Goal: Task Accomplishment & Management: Use online tool/utility

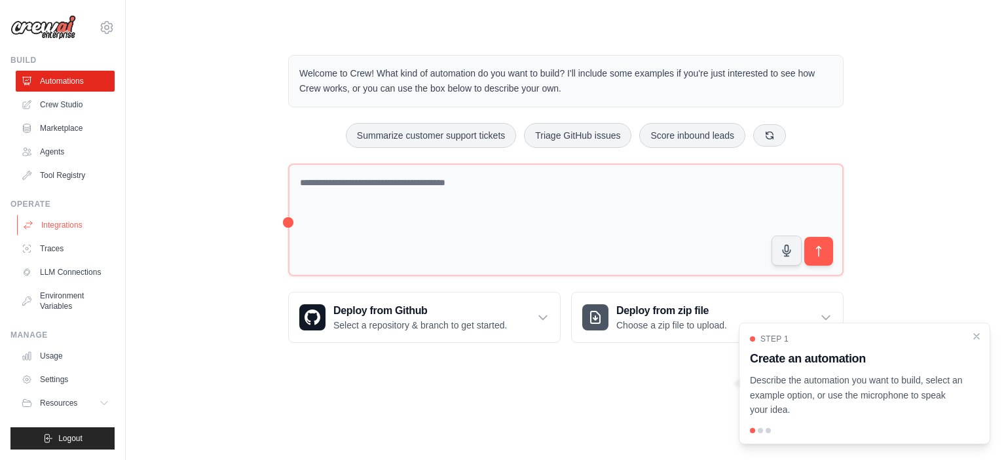
click at [74, 226] on link "Integrations" at bounding box center [66, 225] width 99 height 21
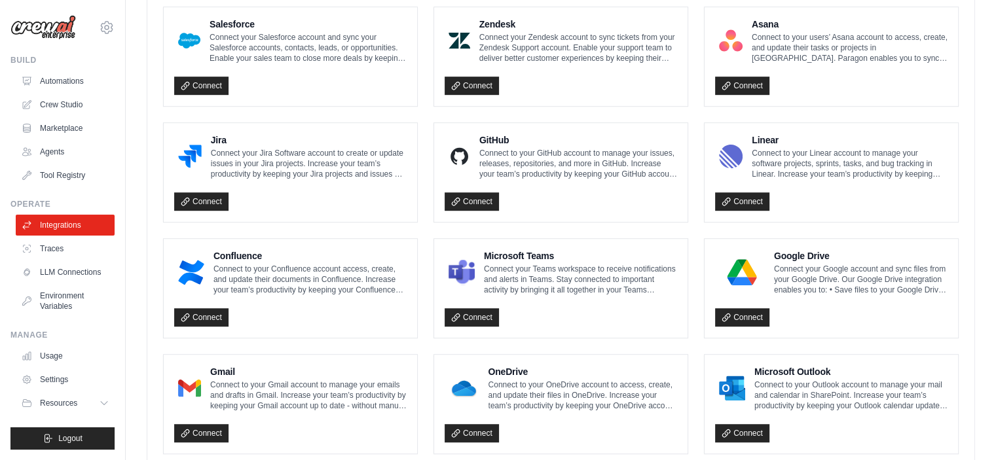
scroll to position [768, 0]
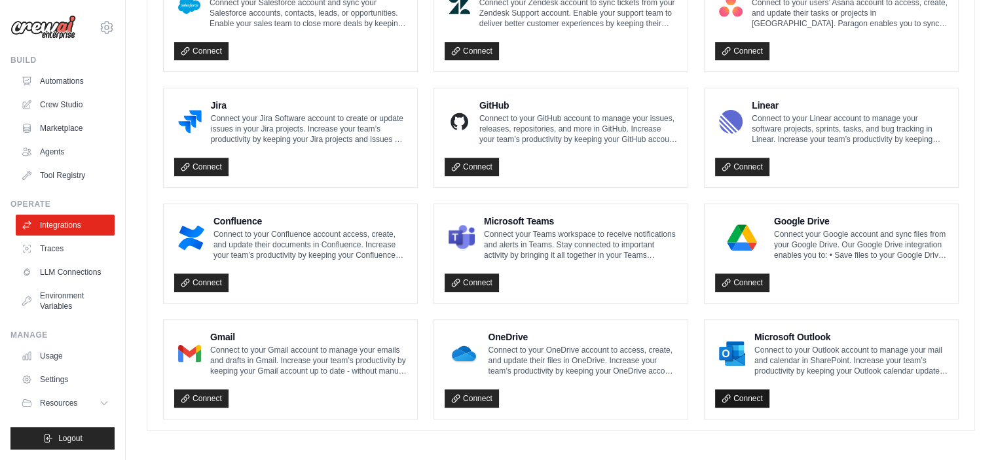
click at [760, 398] on link "Connect" at bounding box center [742, 399] width 54 height 18
click at [482, 280] on link "Connect" at bounding box center [472, 283] width 54 height 18
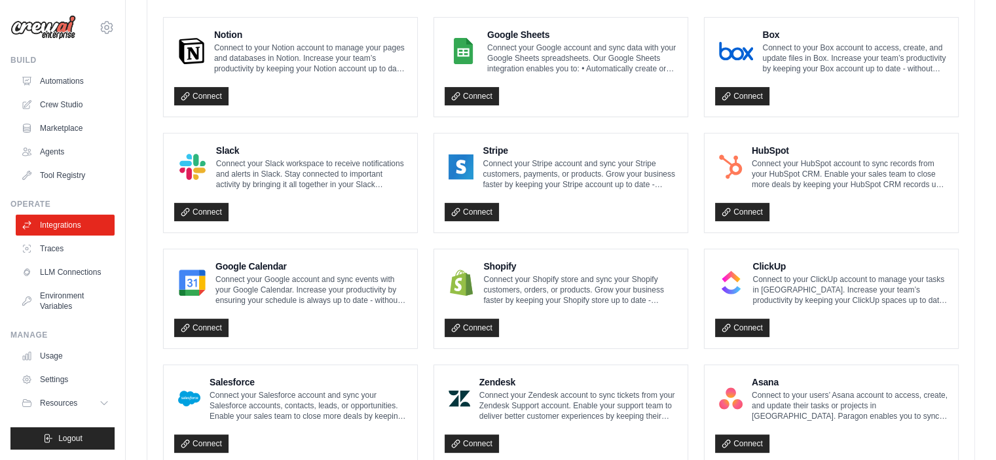
scroll to position [48, 0]
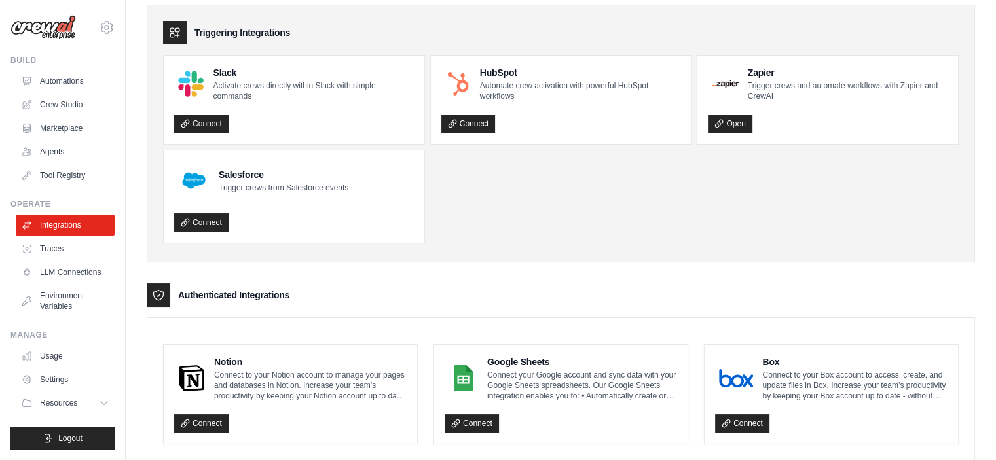
click at [522, 225] on ul "Slack Activate crews directly within Slack with simple commands Connect HubSpot…" at bounding box center [561, 149] width 796 height 189
click at [47, 268] on link "LLM Connections" at bounding box center [66, 272] width 99 height 21
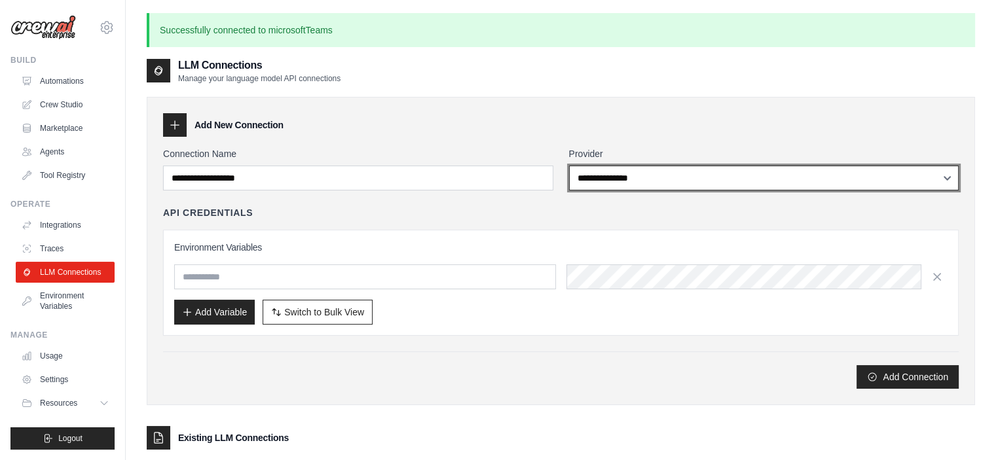
click at [623, 179] on select "**********" at bounding box center [764, 178] width 390 height 25
select select "******"
click at [569, 166] on select "**********" at bounding box center [764, 178] width 390 height 25
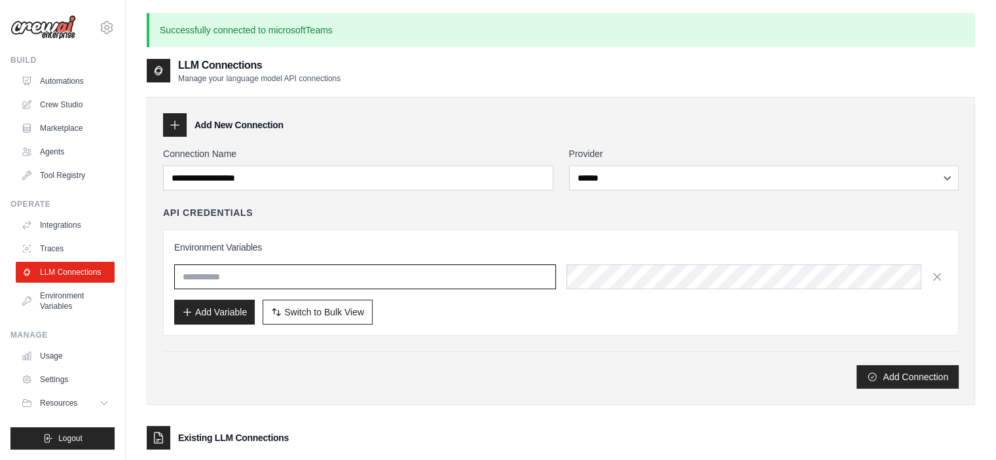
click at [474, 274] on input "text" at bounding box center [365, 277] width 382 height 25
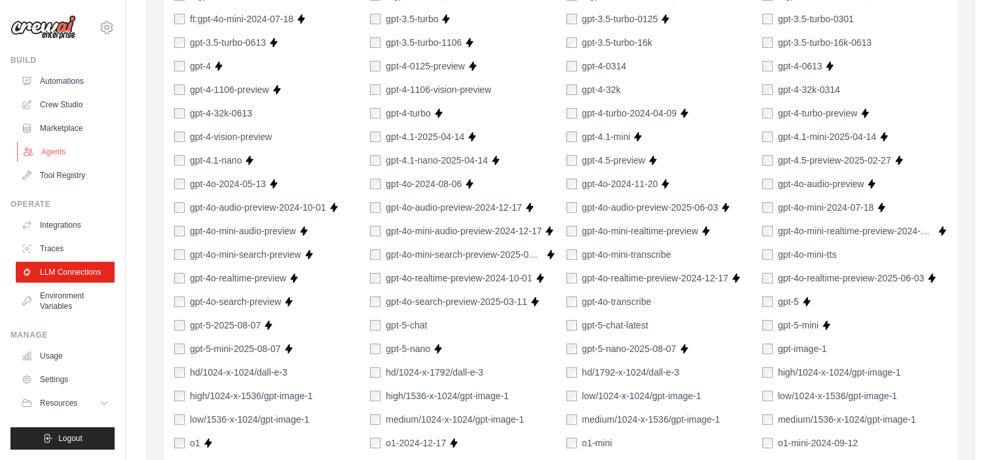
scroll to position [393, 0]
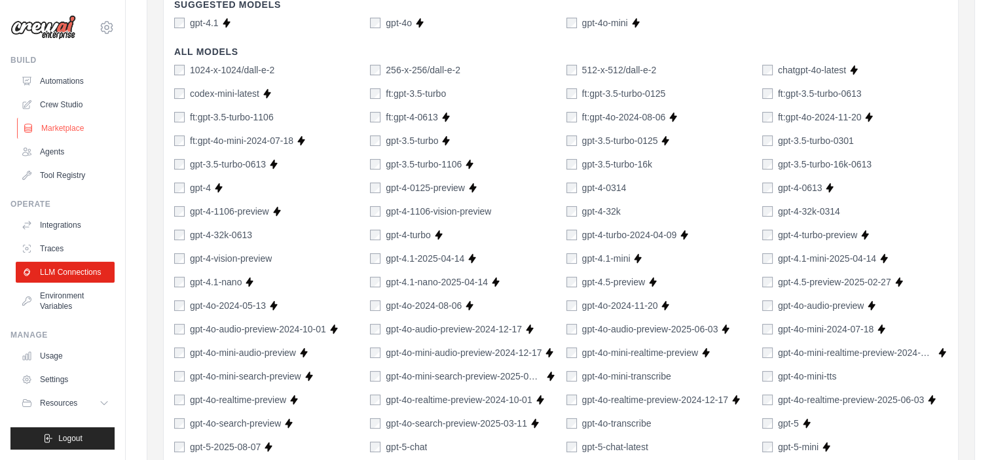
click at [76, 128] on link "Marketplace" at bounding box center [66, 128] width 99 height 21
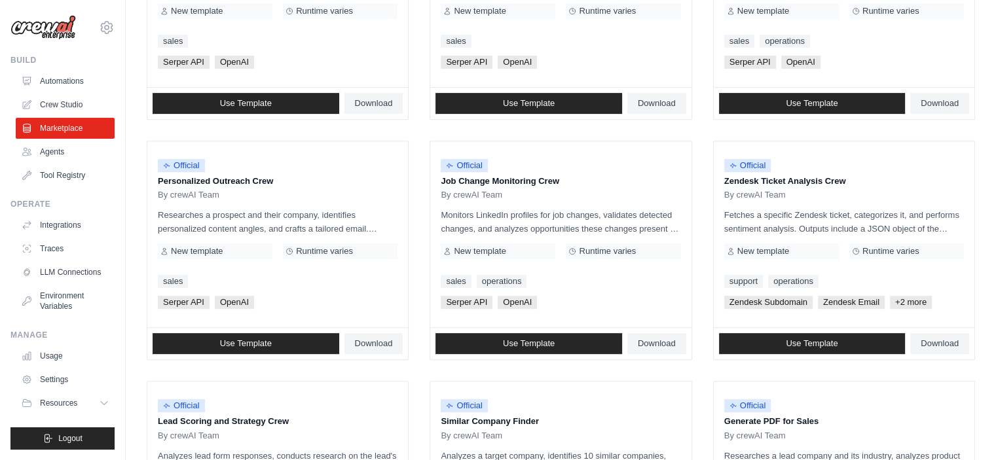
scroll to position [489, 0]
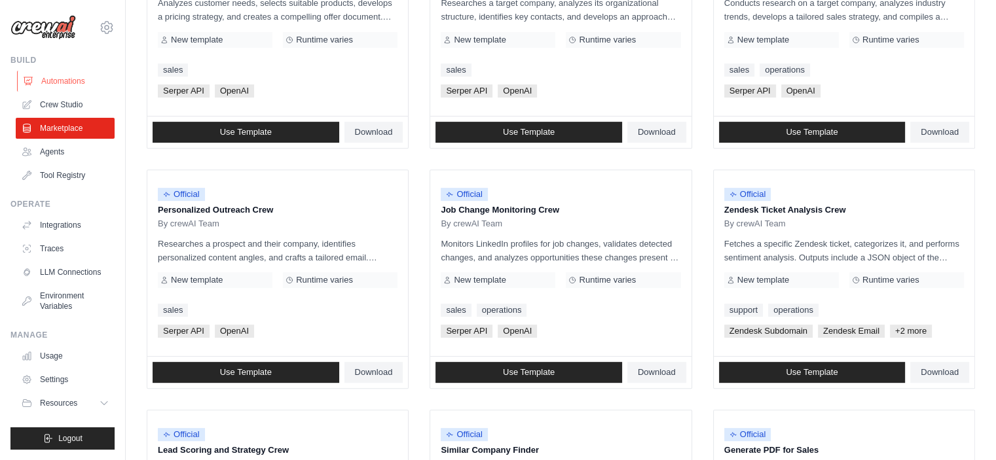
click at [60, 81] on link "Automations" at bounding box center [66, 81] width 99 height 21
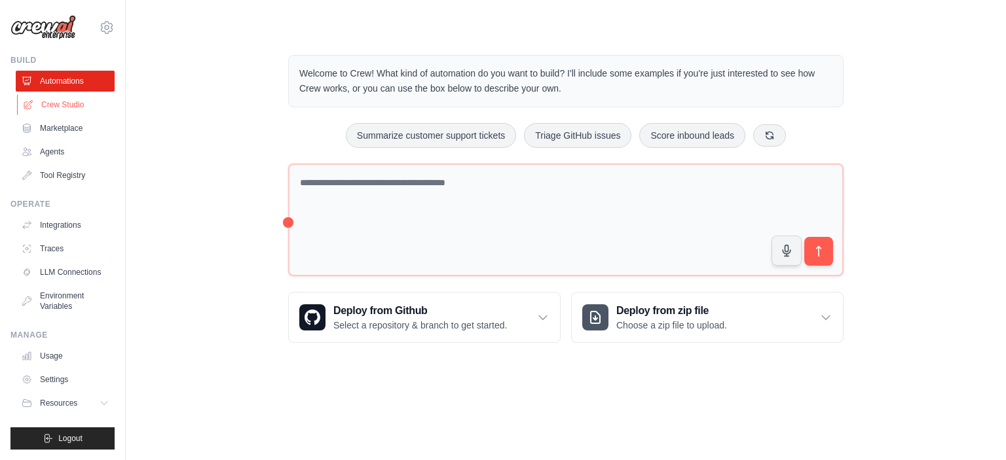
click at [81, 107] on link "Crew Studio" at bounding box center [66, 104] width 99 height 21
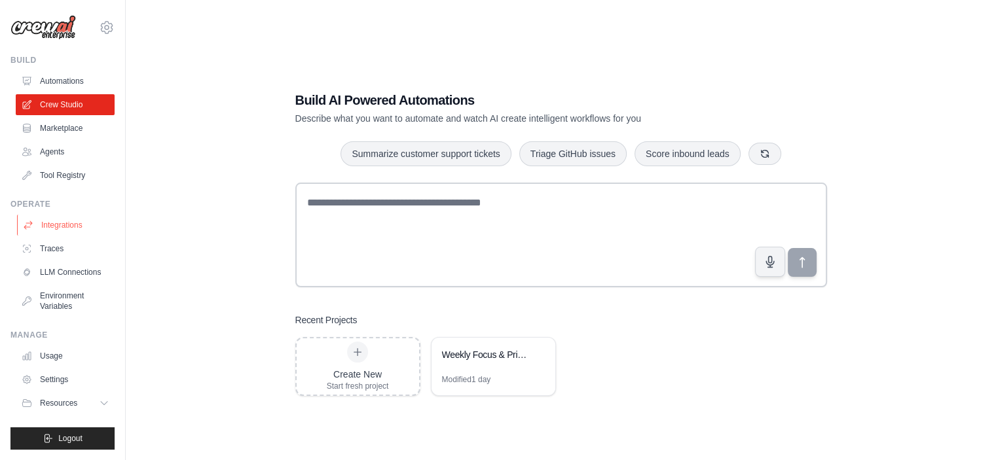
click at [62, 228] on link "Integrations" at bounding box center [66, 225] width 99 height 21
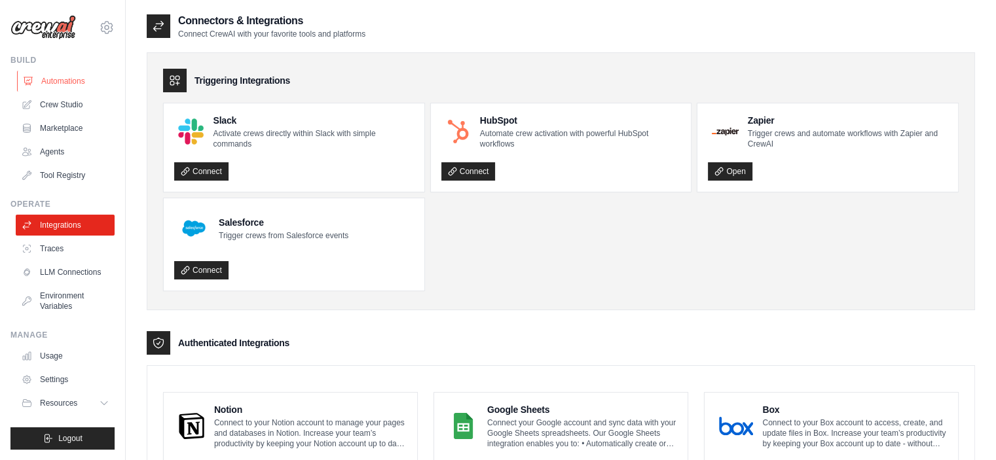
click at [67, 77] on link "Automations" at bounding box center [66, 81] width 99 height 21
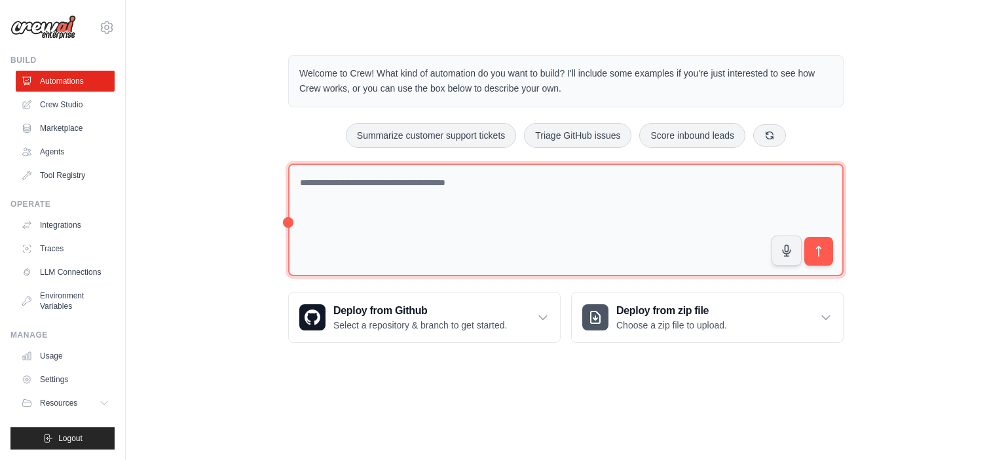
click at [504, 193] on textarea at bounding box center [565, 220] width 555 height 113
type textarea "**********"
type textarea "*"
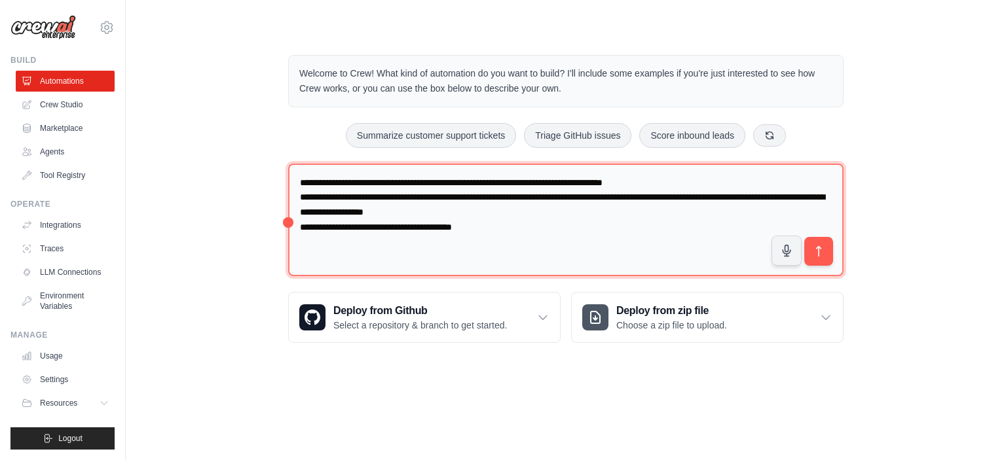
click at [505, 233] on textarea "**********" at bounding box center [565, 220] width 555 height 113
click at [690, 225] on textarea "**********" at bounding box center [565, 220] width 555 height 113
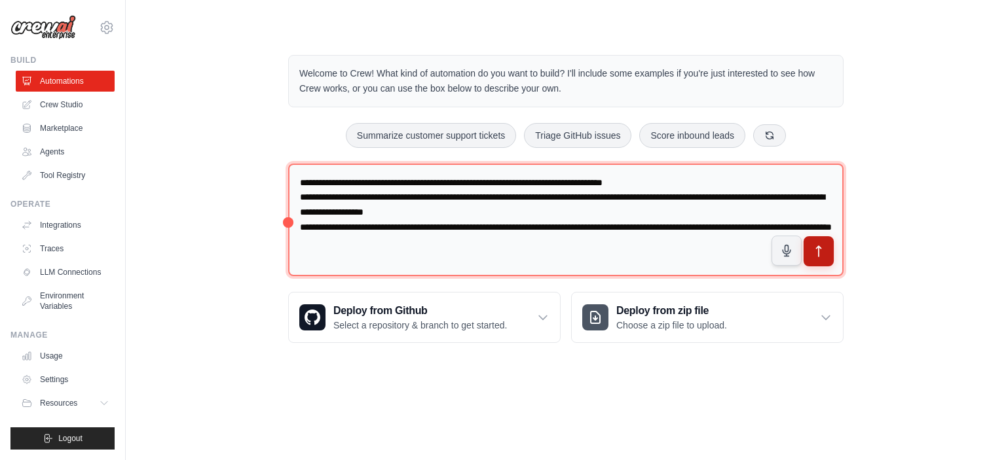
type textarea "**********"
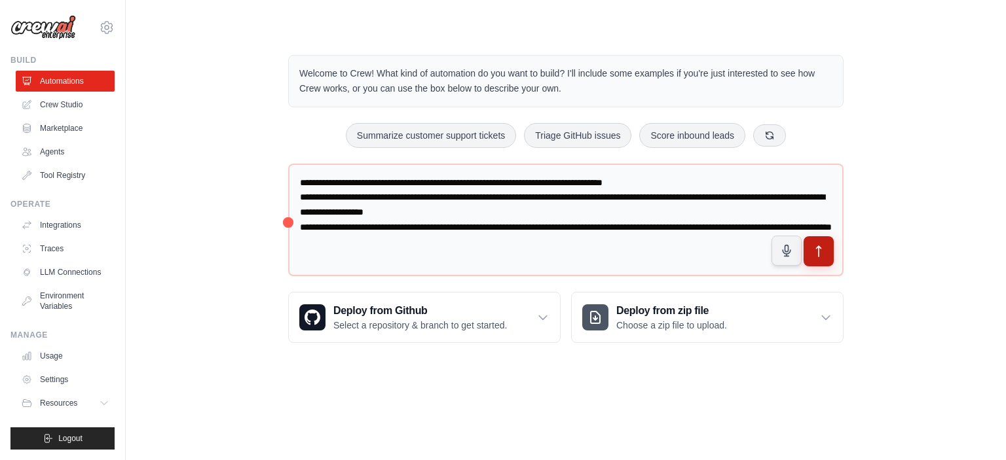
click at [820, 248] on icon "submit" at bounding box center [819, 252] width 14 height 14
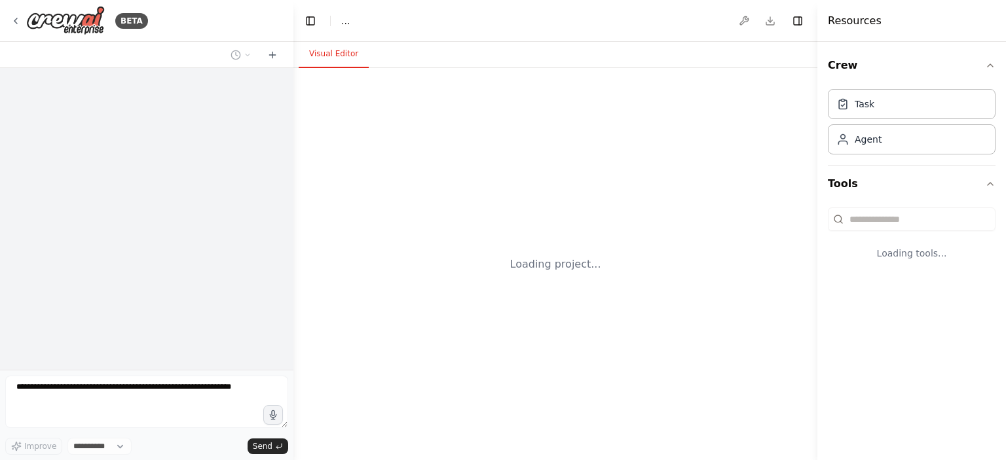
select select "****"
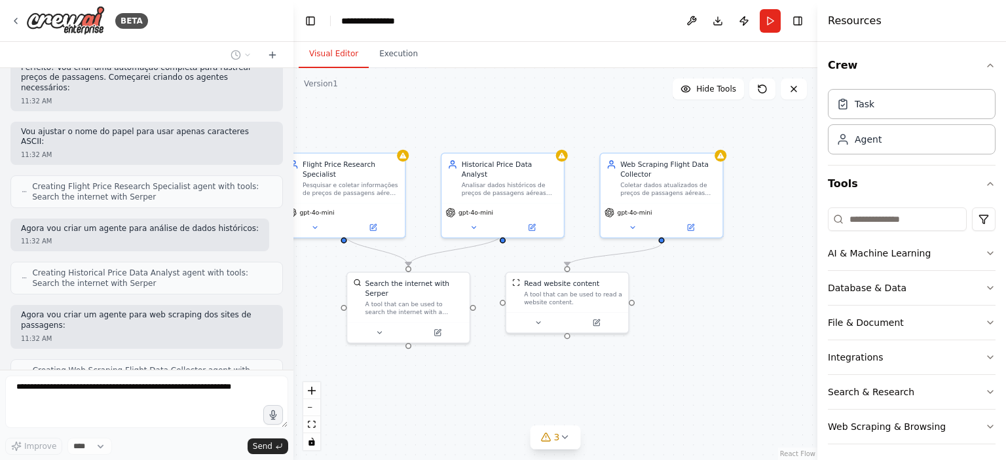
scroll to position [874, 0]
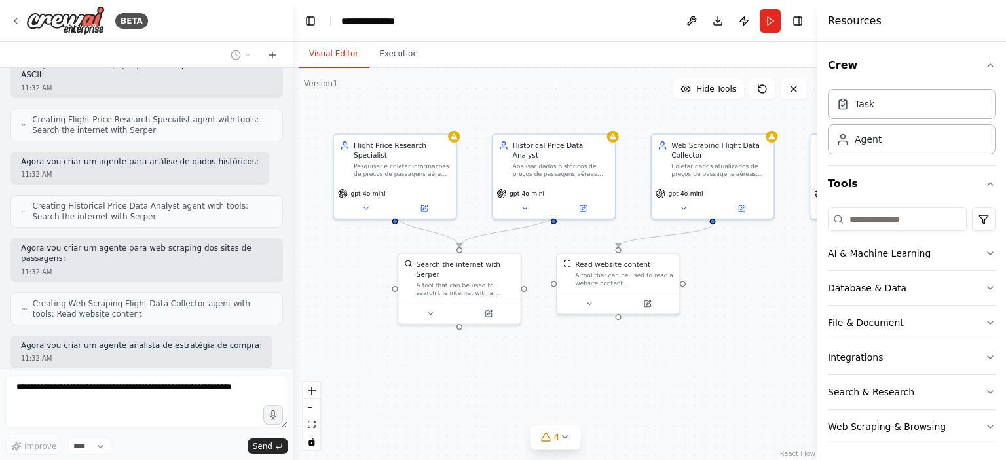
drag, startPoint x: 396, startPoint y: 295, endPoint x: 325, endPoint y: 260, distance: 78.8
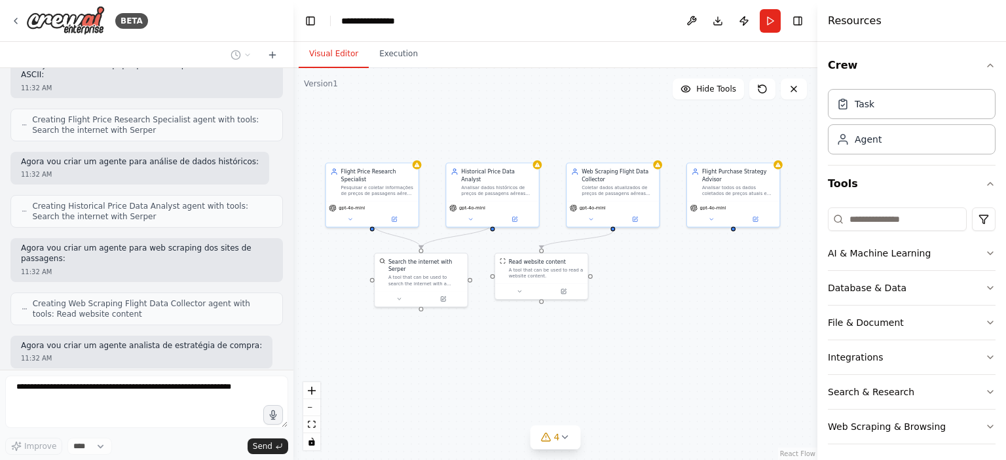
drag, startPoint x: 673, startPoint y: 297, endPoint x: 628, endPoint y: 291, distance: 44.9
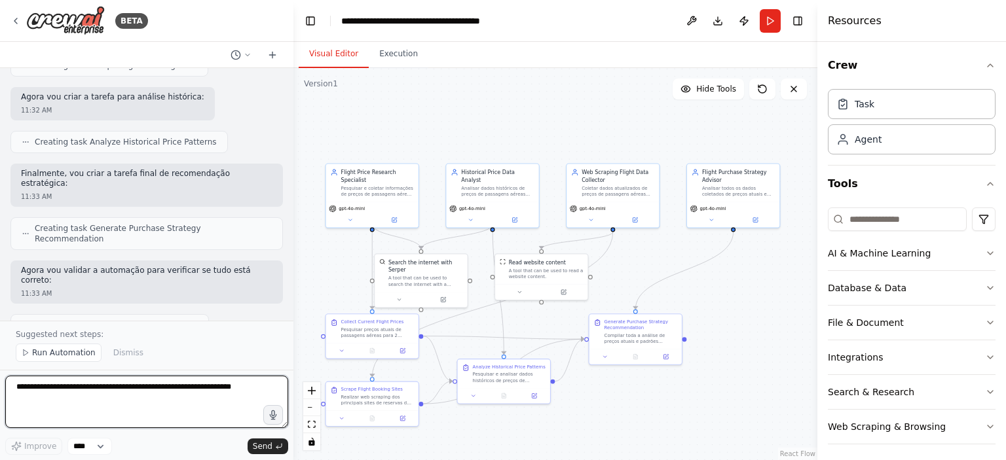
scroll to position [1410, 0]
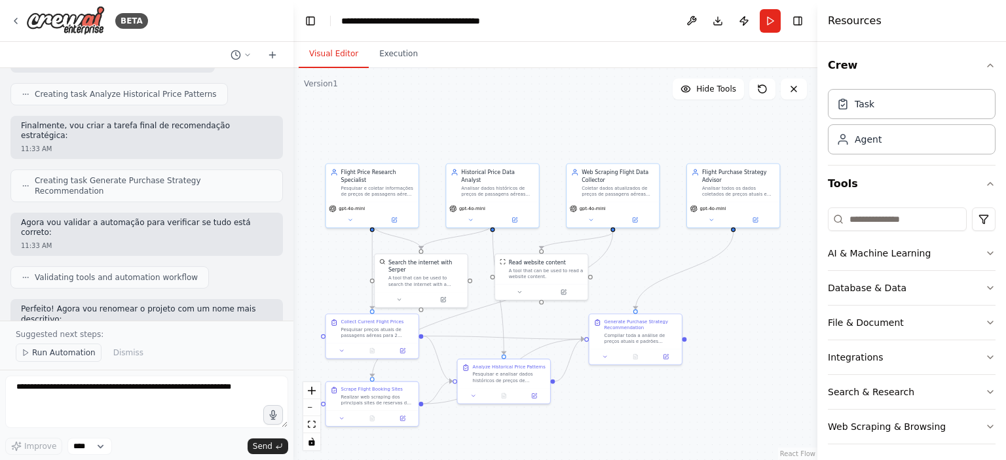
click at [55, 358] on span "Run Automation" at bounding box center [64, 353] width 64 height 10
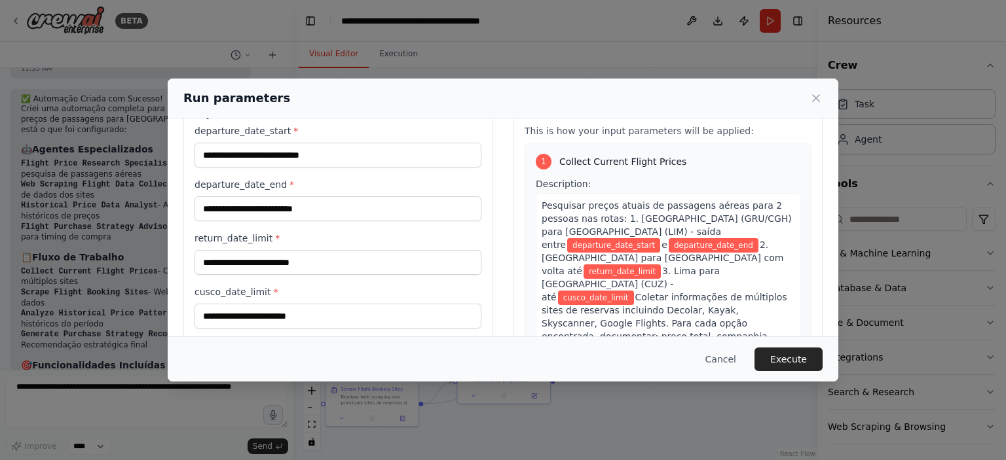
scroll to position [0, 0]
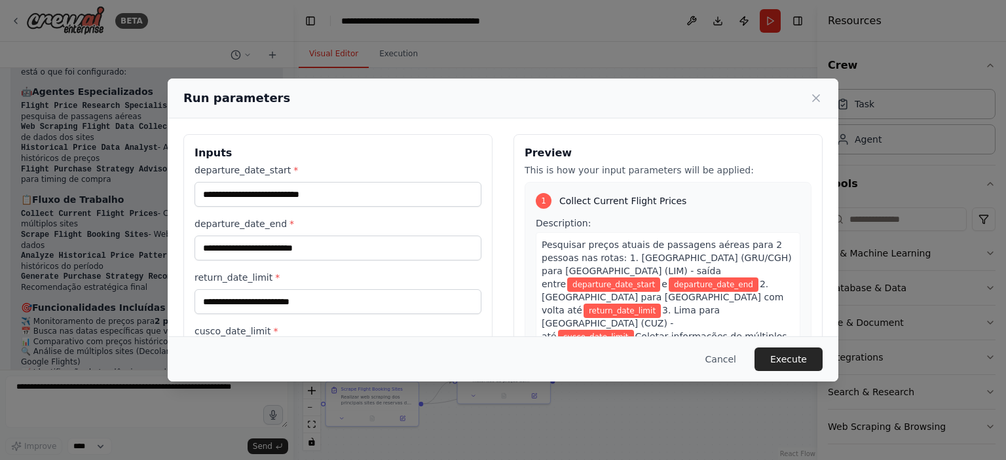
click at [261, 208] on div "departure_date_start * departure_date_end * return_date_limit * cusco_date_limi…" at bounding box center [338, 266] width 287 height 204
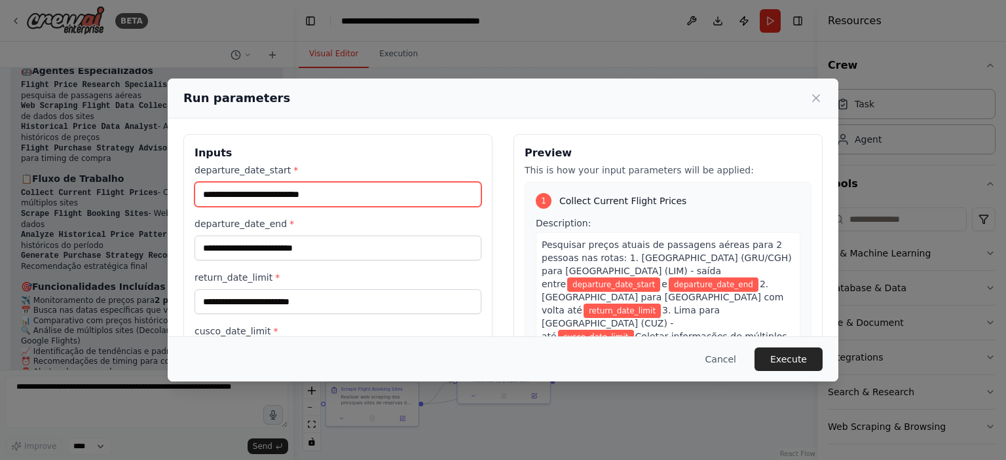
click at [266, 195] on input "departure_date_start *" at bounding box center [338, 194] width 287 height 25
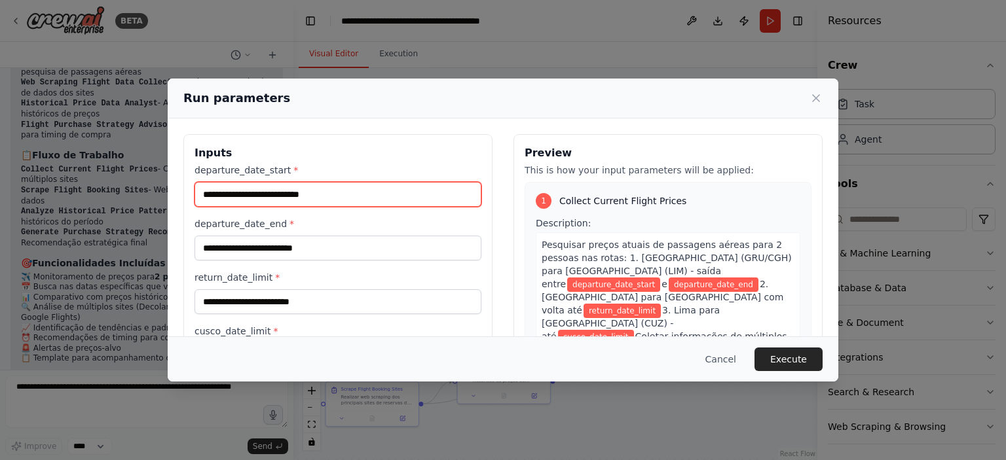
scroll to position [1873, 0]
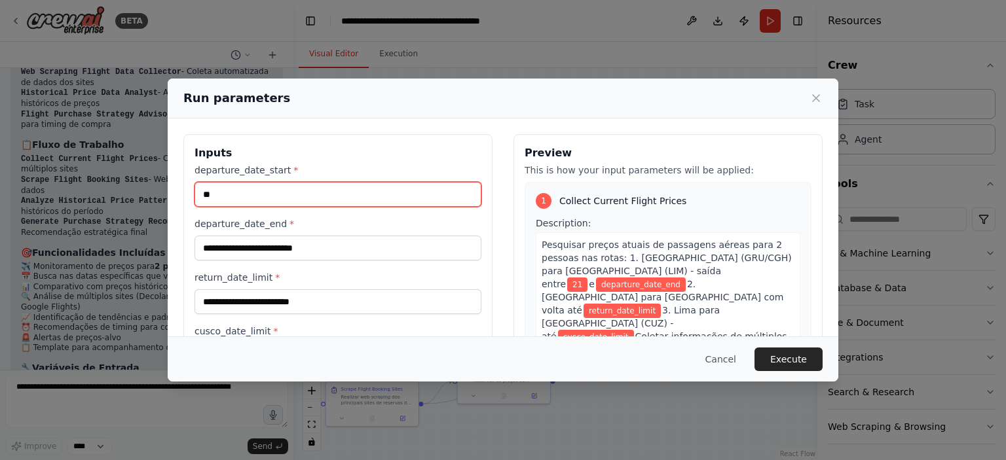
type input "*"
type input "**********"
drag, startPoint x: 356, startPoint y: 194, endPoint x: 149, endPoint y: 189, distance: 206.4
click at [149, 189] on div "**********" at bounding box center [503, 230] width 1006 height 460
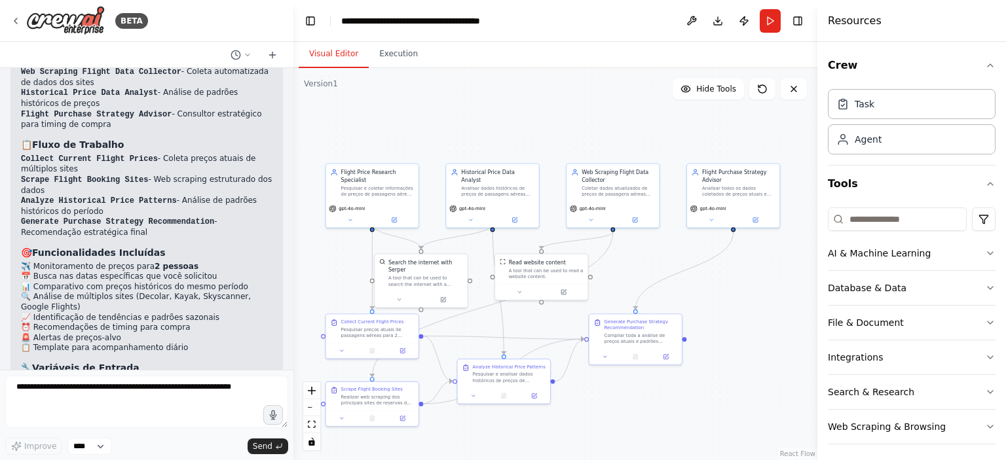
click at [72, 363] on strong "Variáveis de Entrada" at bounding box center [85, 368] width 107 height 10
click at [768, 19] on button "Run" at bounding box center [770, 21] width 21 height 24
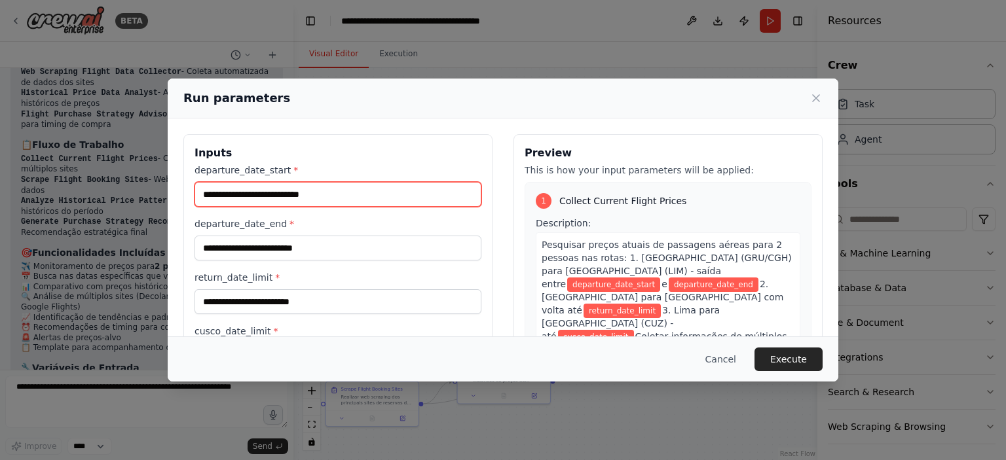
click at [370, 191] on input "departure_date_start *" at bounding box center [338, 194] width 287 height 25
drag, startPoint x: 282, startPoint y: 188, endPoint x: 191, endPoint y: 195, distance: 91.3
click at [191, 195] on div "**********" at bounding box center [337, 289] width 309 height 310
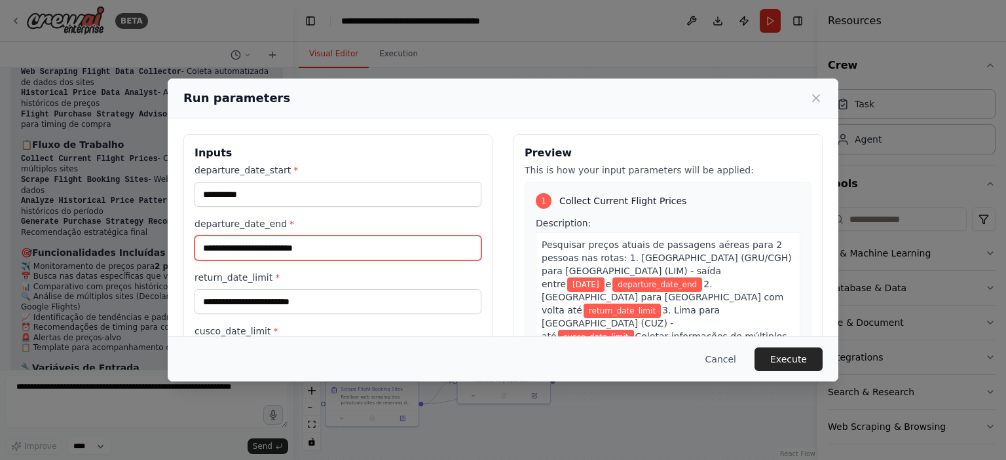
click at [265, 250] on input "departure_date_end *" at bounding box center [338, 248] width 287 height 25
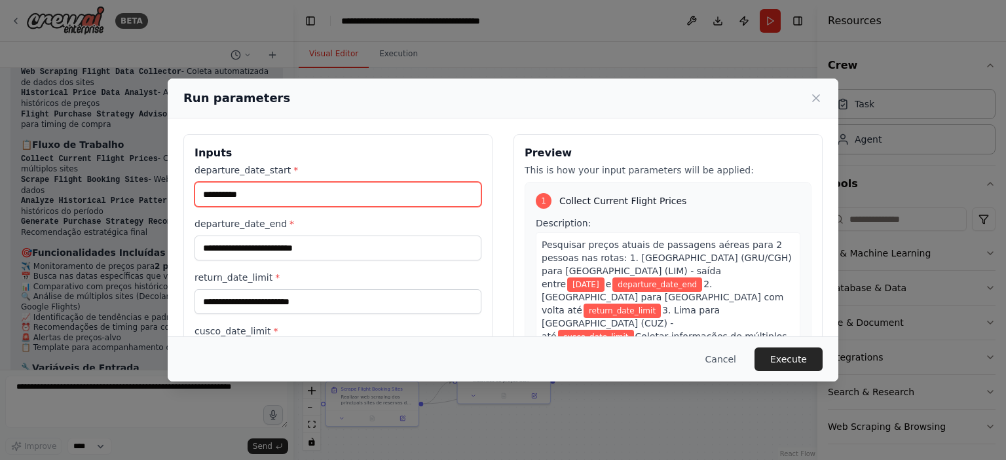
drag, startPoint x: 211, startPoint y: 191, endPoint x: 199, endPoint y: 192, distance: 11.9
click at [199, 192] on input "**********" at bounding box center [338, 194] width 287 height 25
type input "**********"
drag, startPoint x: 254, startPoint y: 193, endPoint x: 164, endPoint y: 195, distance: 90.4
click at [164, 195] on div "**********" at bounding box center [503, 230] width 1006 height 460
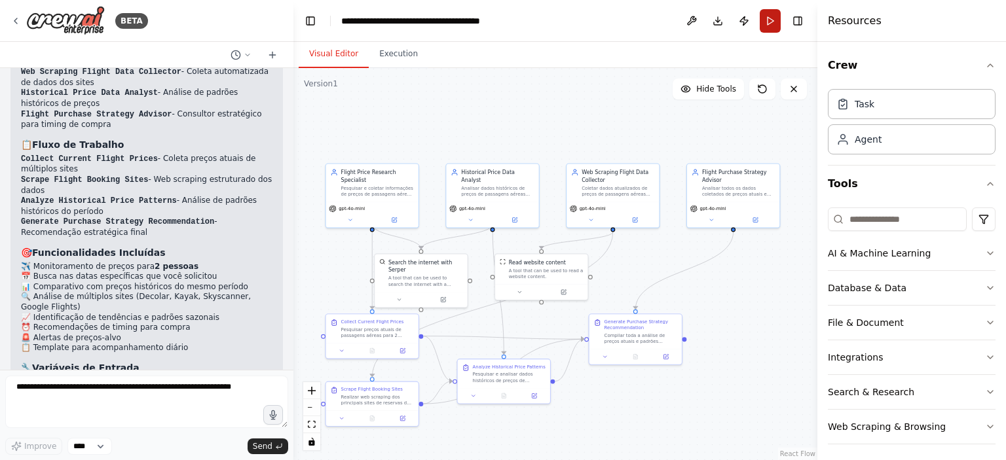
click at [760, 17] on button "Run" at bounding box center [770, 21] width 21 height 24
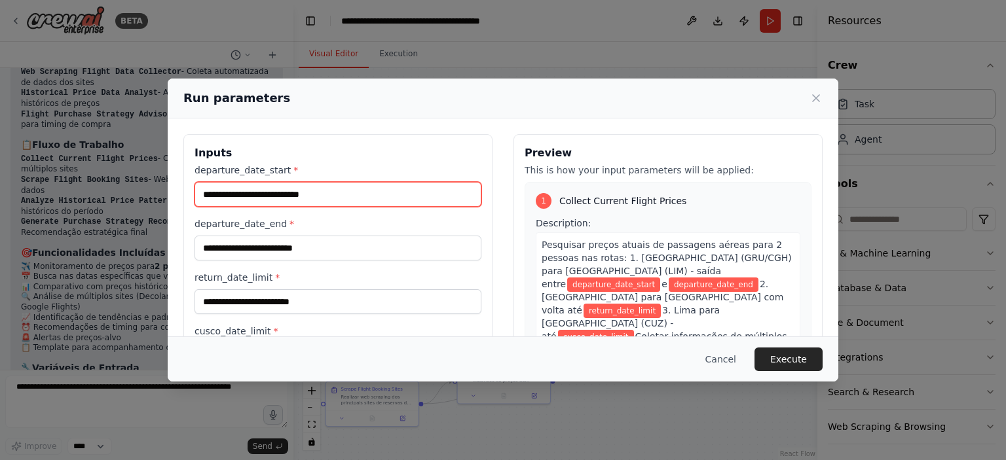
click at [323, 195] on input "departure_date_start *" at bounding box center [338, 194] width 287 height 25
paste input "**********"
type input "**********"
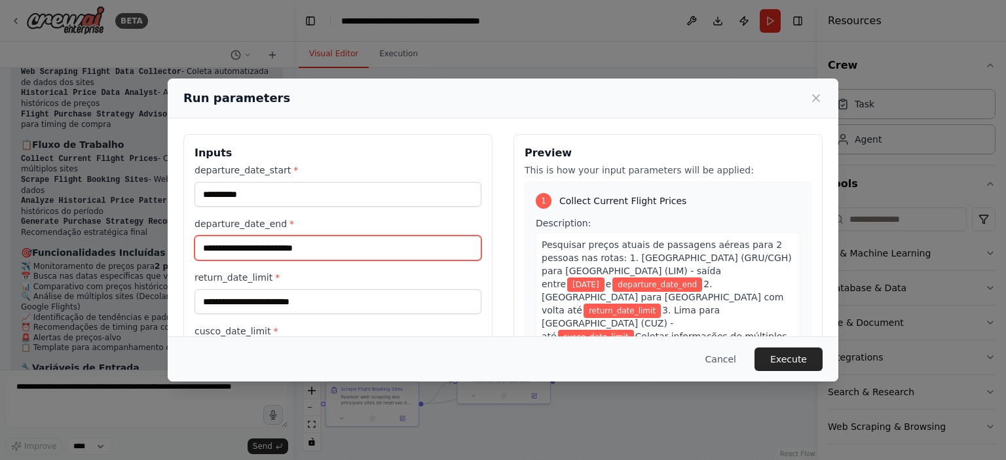
click at [279, 251] on input "departure_date_end *" at bounding box center [338, 248] width 287 height 25
paste input "**********"
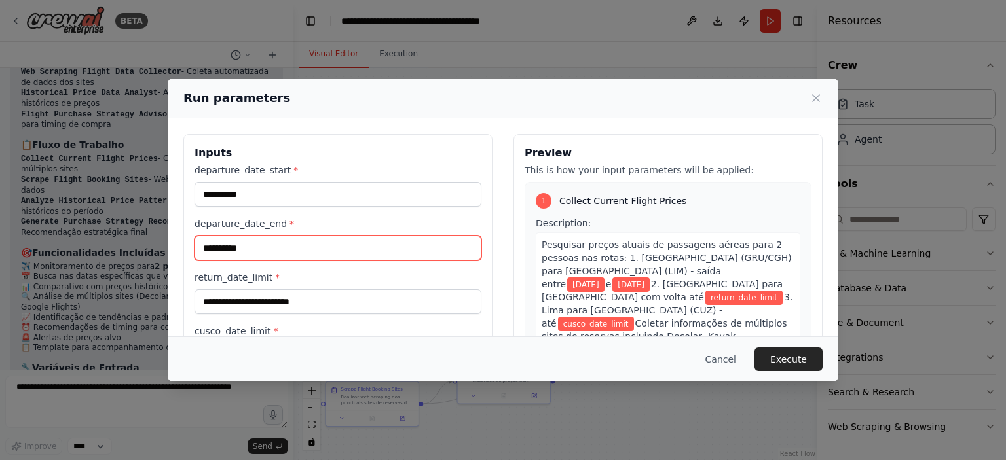
type input "**********"
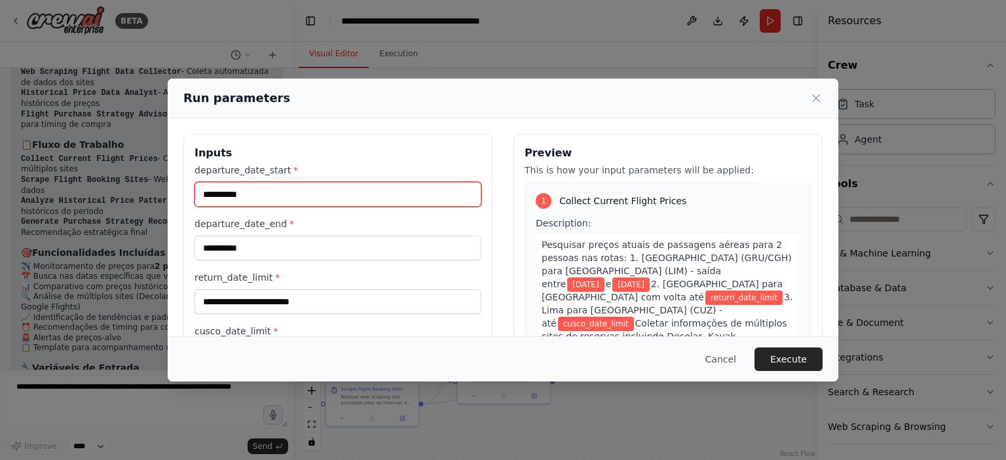
drag, startPoint x: 212, startPoint y: 192, endPoint x: 198, endPoint y: 191, distance: 13.8
click at [198, 191] on input "**********" at bounding box center [338, 194] width 287 height 25
type input "**********"
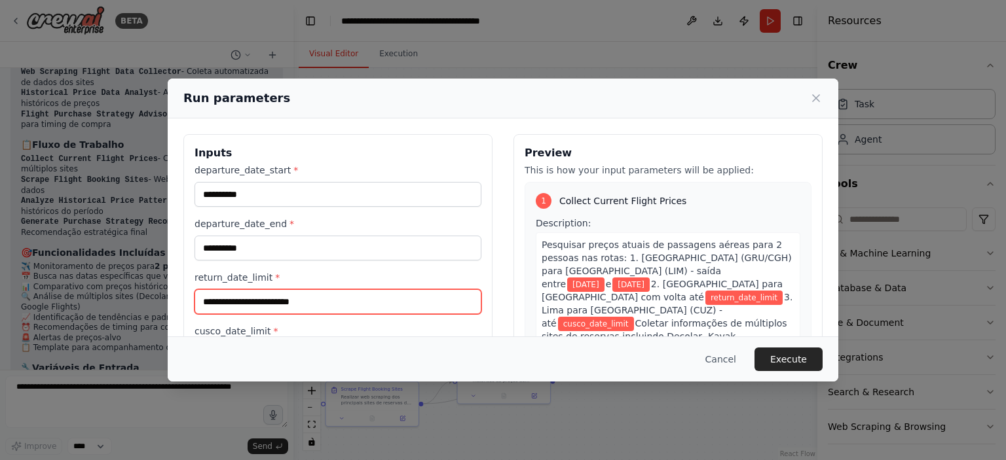
click at [250, 295] on input "return_date_limit *" at bounding box center [338, 302] width 287 height 25
type input "*"
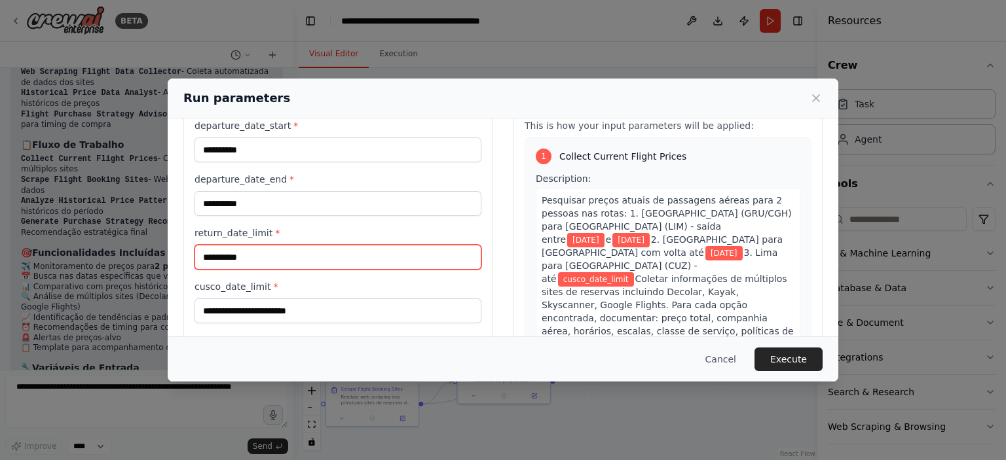
scroll to position [66, 0]
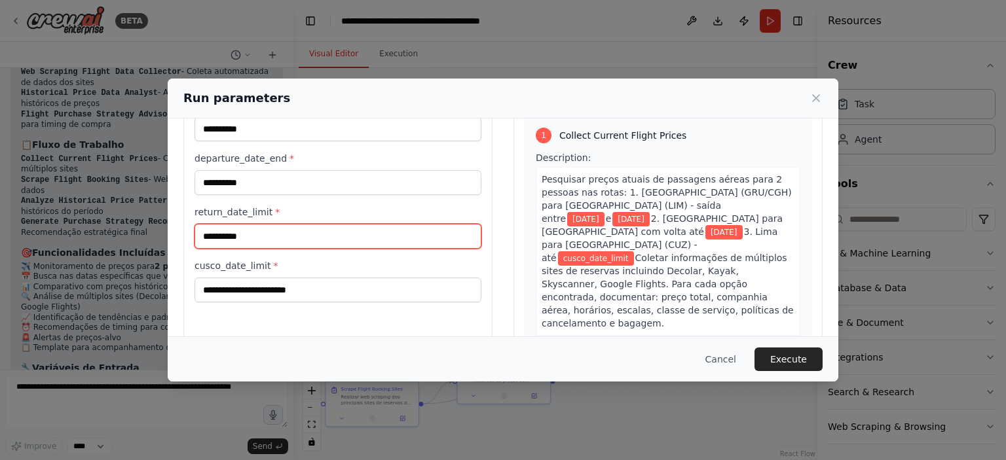
type input "**********"
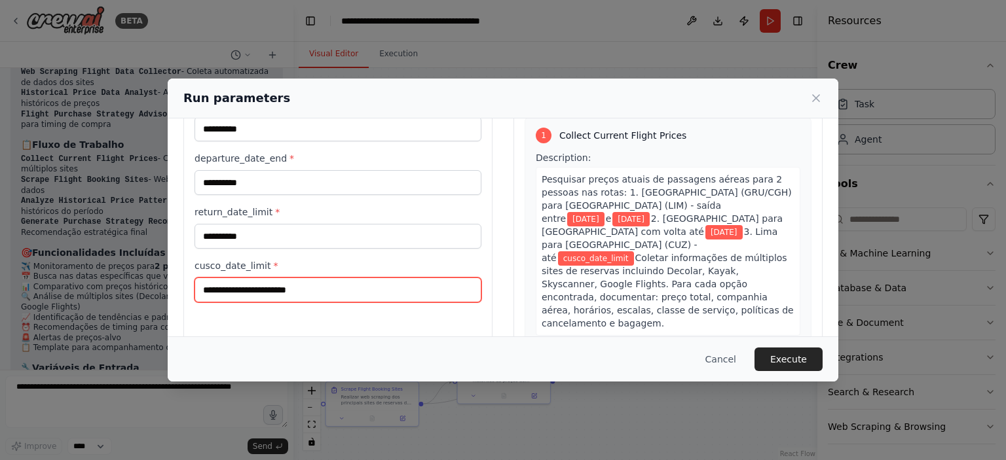
click at [255, 289] on input "cusco_date_limit *" at bounding box center [338, 290] width 287 height 25
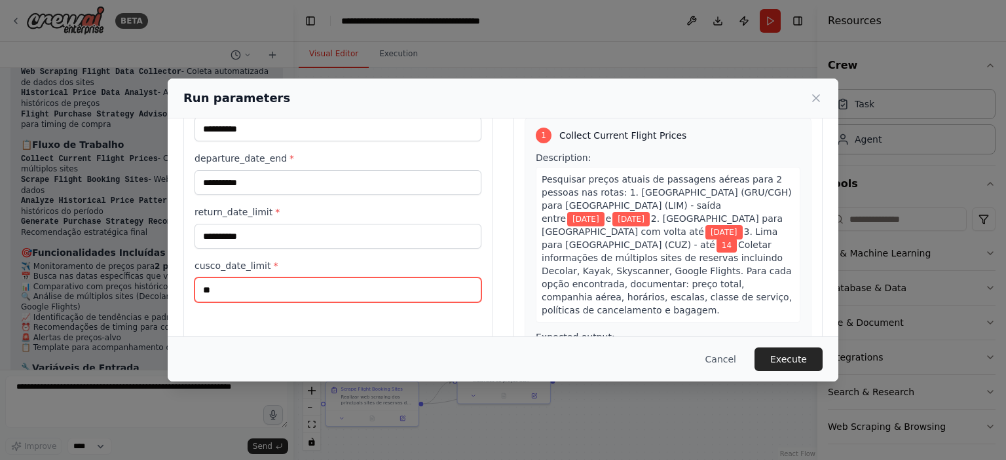
type input "*"
type input "**********"
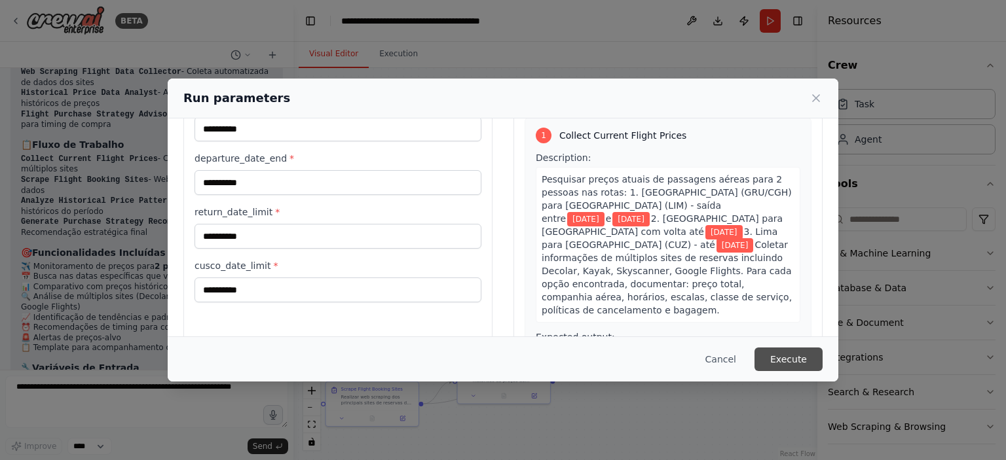
click at [790, 359] on button "Execute" at bounding box center [789, 360] width 68 height 24
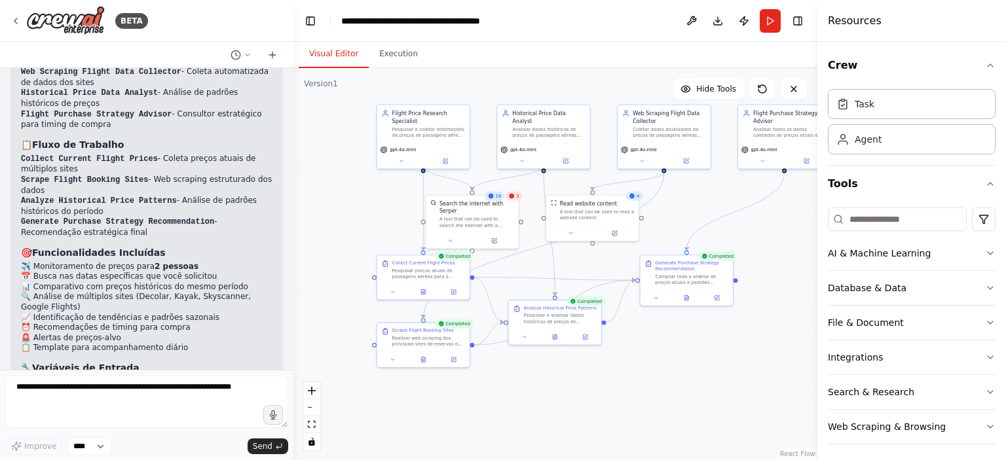
drag, startPoint x: 607, startPoint y: 390, endPoint x: 605, endPoint y: 327, distance: 62.9
click at [655, 332] on div ".deletable-edge-delete-btn { width: 20px; height: 20px; border: 0px solid #ffff…" at bounding box center [555, 264] width 524 height 392
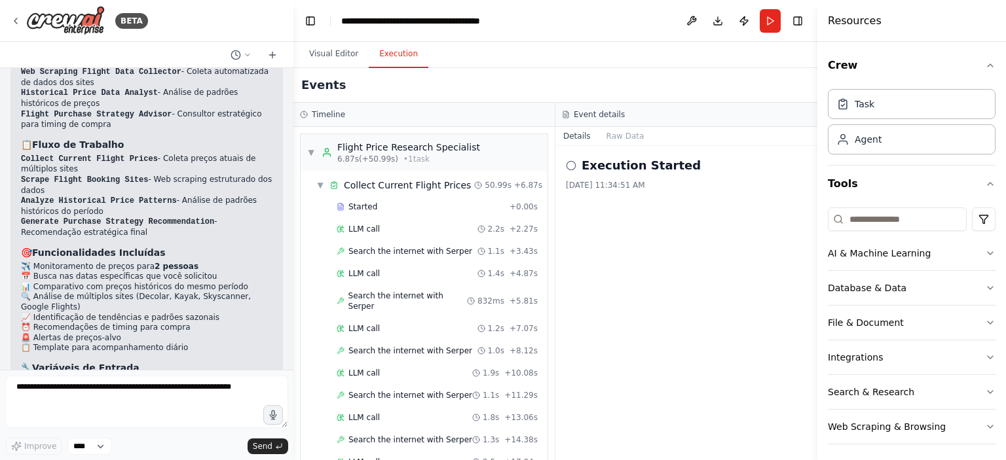
click at [381, 52] on button "Execution" at bounding box center [399, 55] width 60 height 28
click at [337, 54] on button "Visual Editor" at bounding box center [334, 55] width 70 height 28
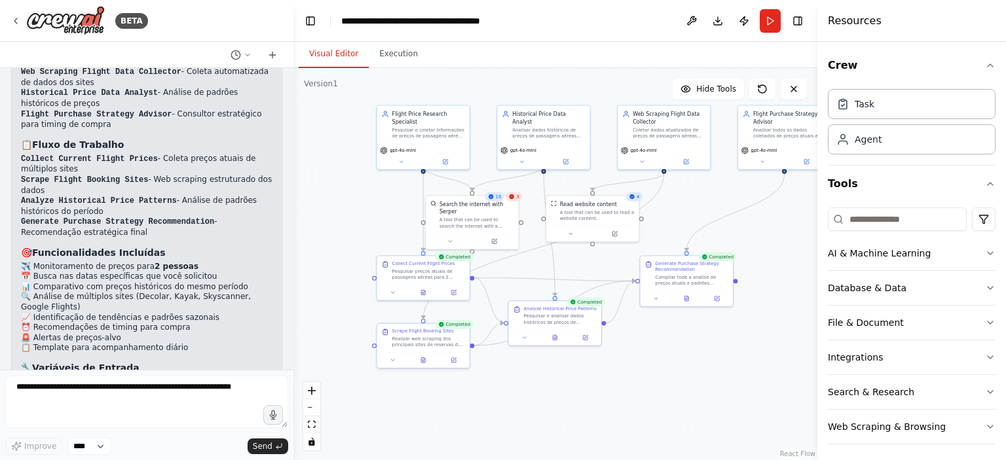
click at [633, 198] on icon at bounding box center [631, 197] width 5 height 5
click at [692, 207] on div ".deletable-edge-delete-btn { width: 20px; height: 20px; border: 0px solid #ffff…" at bounding box center [555, 264] width 524 height 392
click at [605, 225] on div at bounding box center [592, 233] width 92 height 16
click at [687, 214] on div ".deletable-edge-delete-btn { width: 20px; height: 20px; border: 0px solid #ffff…" at bounding box center [555, 264] width 524 height 392
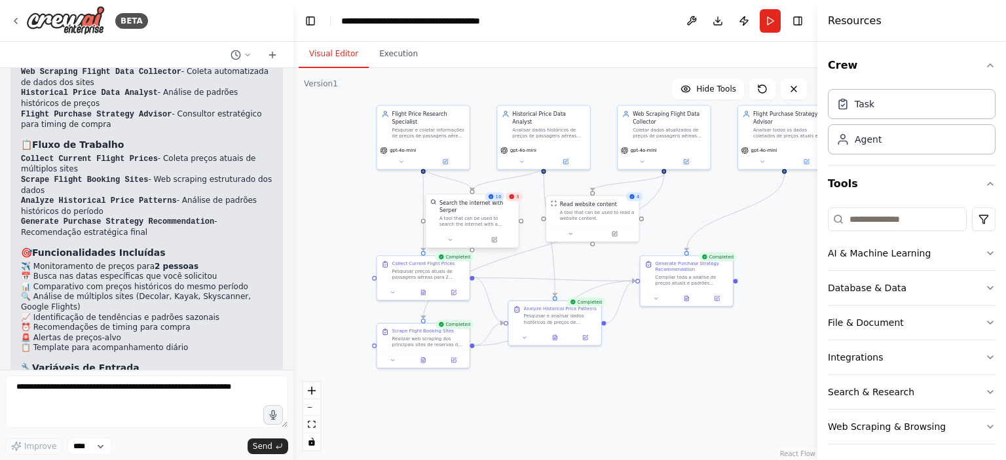
click at [500, 216] on div "A tool that can be used to search the internet with a search_query. Supports di…" at bounding box center [477, 222] width 75 height 12
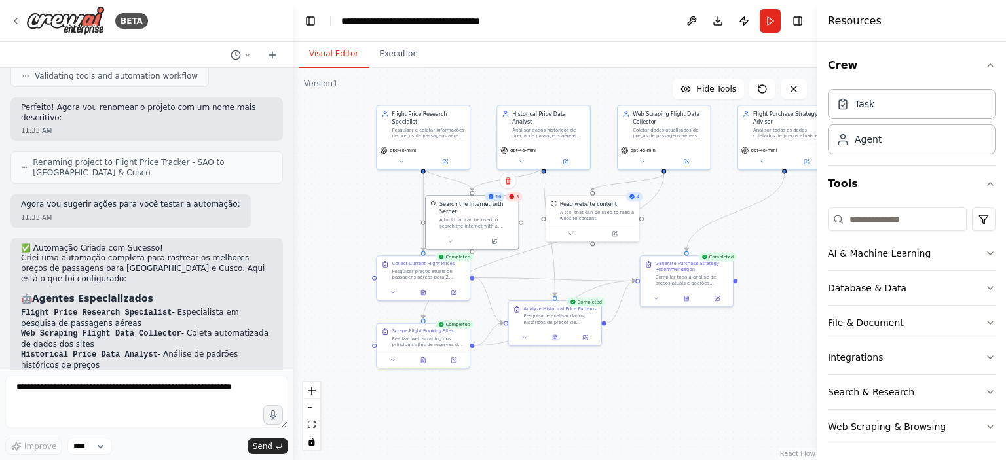
scroll to position [1873, 0]
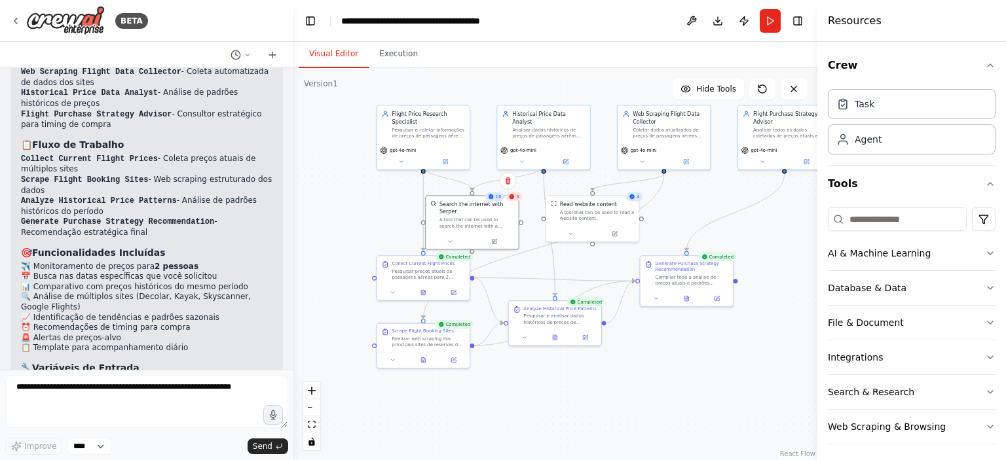
click at [749, 354] on div ".deletable-edge-delete-btn { width: 20px; height: 20px; border: 0px solid #ffff…" at bounding box center [555, 264] width 524 height 392
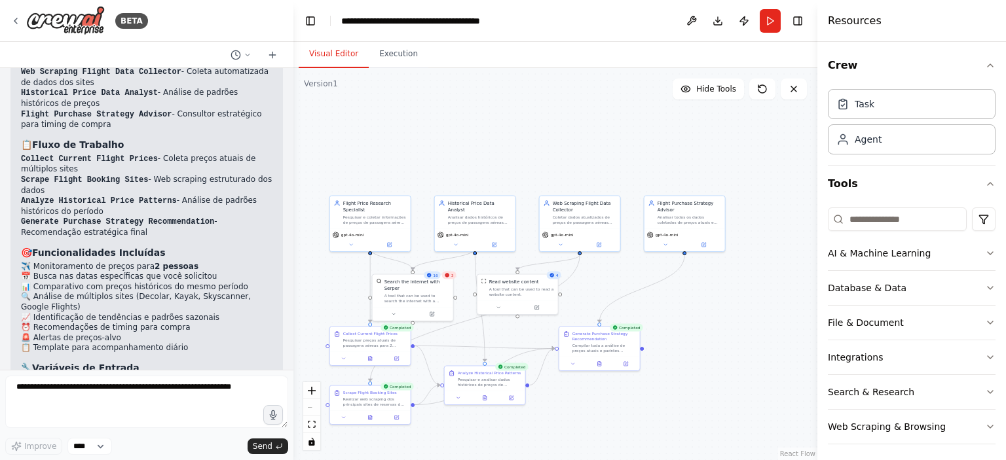
drag, startPoint x: 752, startPoint y: 337, endPoint x: 683, endPoint y: 313, distance: 73.5
click at [658, 395] on div ".deletable-edge-delete-btn { width: 20px; height: 20px; border: 0px solid #ffff…" at bounding box center [555, 264] width 524 height 392
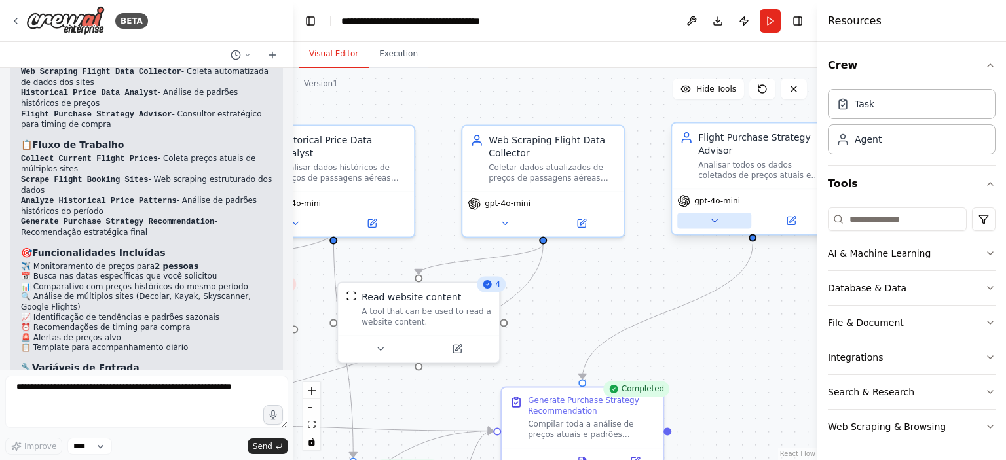
click at [707, 223] on button at bounding box center [714, 221] width 74 height 16
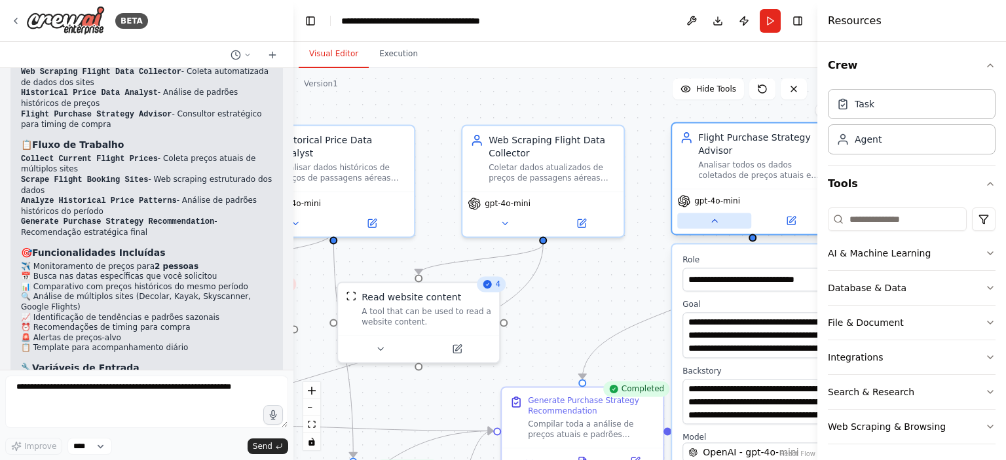
click at [716, 222] on icon at bounding box center [714, 221] width 10 height 10
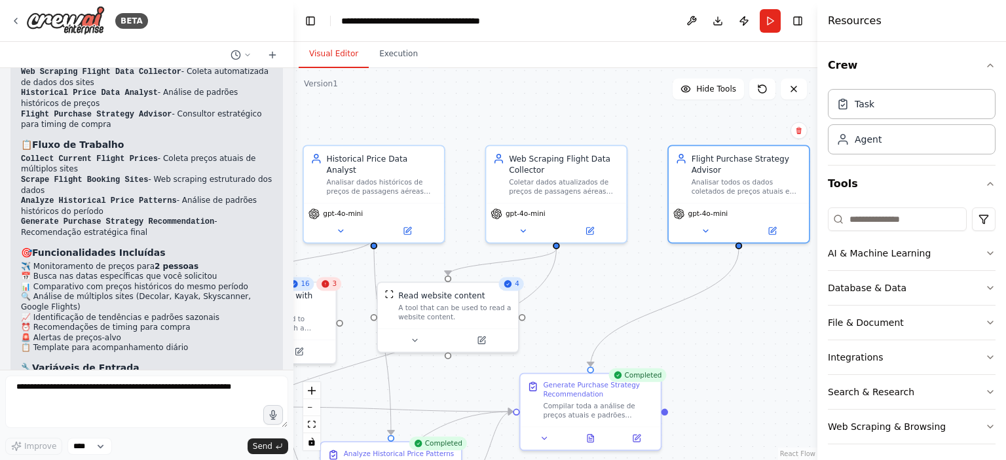
click at [510, 288] on icon at bounding box center [508, 284] width 9 height 9
drag, startPoint x: 510, startPoint y: 286, endPoint x: 576, endPoint y: 297, distance: 67.7
click at [576, 297] on div ".deletable-edge-delete-btn { width: 20px; height: 20px; border: 0px solid #ffff…" at bounding box center [555, 264] width 524 height 392
click at [415, 343] on icon at bounding box center [414, 339] width 9 height 9
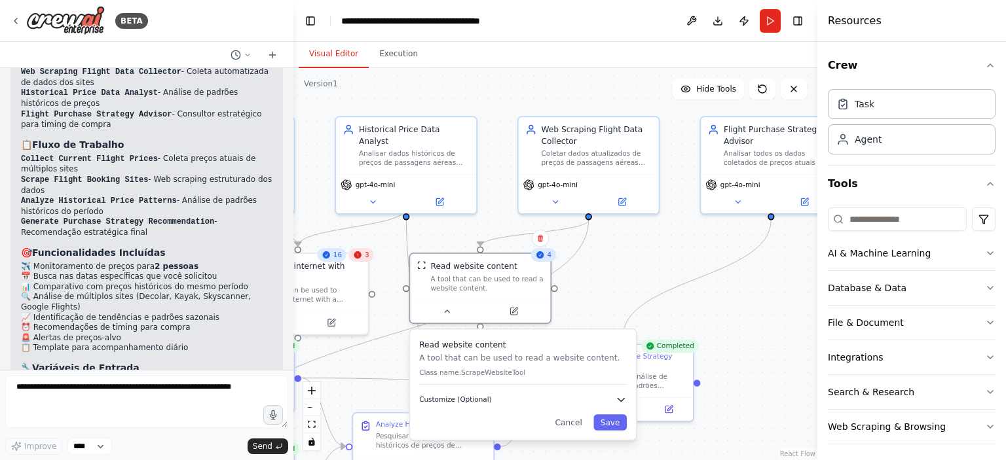
click at [621, 401] on icon "button" at bounding box center [621, 400] width 7 height 3
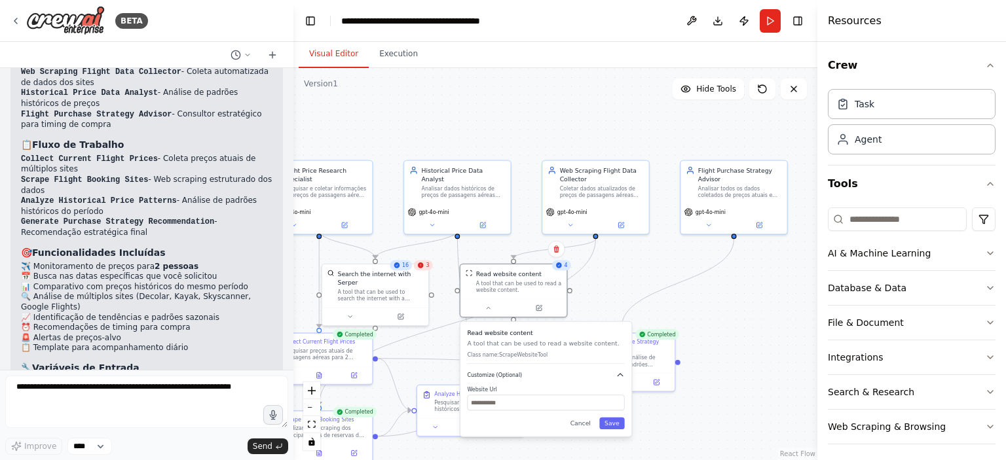
click at [618, 379] on icon "button" at bounding box center [620, 375] width 9 height 9
click at [638, 288] on div ".deletable-edge-delete-btn { width: 20px; height: 20px; border: 0px solid #ffff…" at bounding box center [555, 264] width 524 height 392
click at [742, 350] on div ".deletable-edge-delete-btn { width: 20px; height: 20px; border: 0px solid #ffff…" at bounding box center [555, 264] width 524 height 392
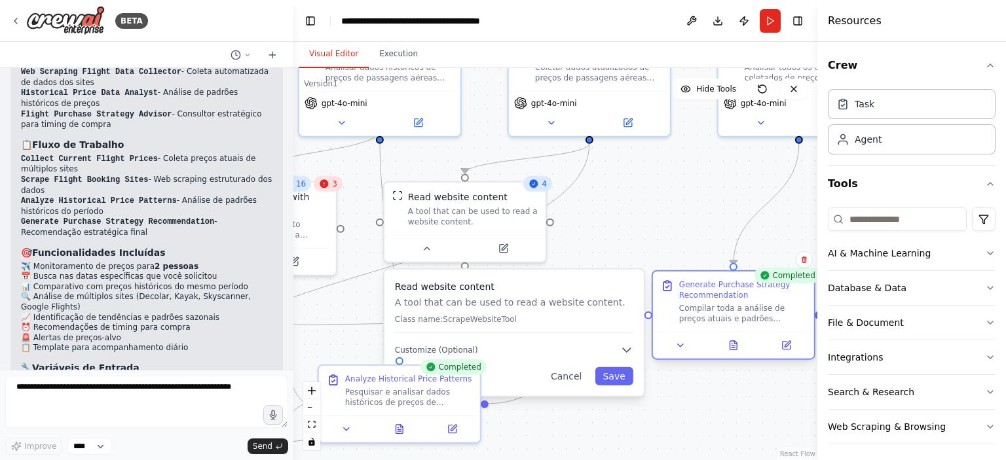
drag, startPoint x: 609, startPoint y: 298, endPoint x: 706, endPoint y: 290, distance: 97.3
click at [706, 290] on div "Generate Purchase Strategy Recommendation" at bounding box center [742, 290] width 127 height 21
click at [618, 377] on button "Save" at bounding box center [614, 376] width 38 height 18
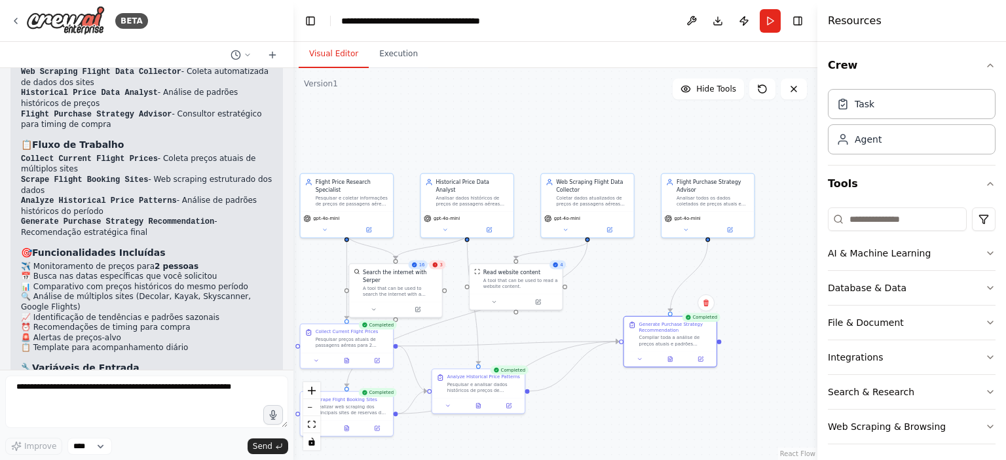
click at [618, 282] on div ".deletable-edge-delete-btn { width: 20px; height: 20px; border: 0px solid #ffff…" at bounding box center [555, 264] width 524 height 392
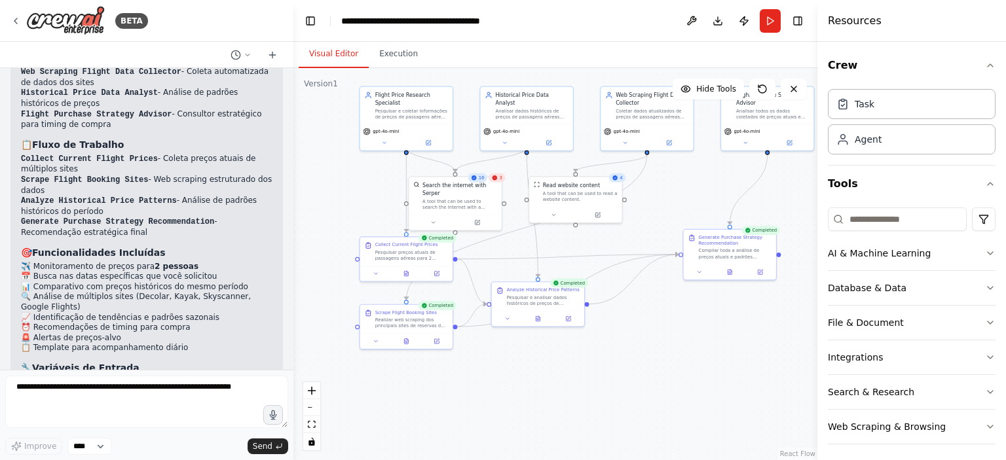
drag, startPoint x: 645, startPoint y: 401, endPoint x: 704, endPoint y: 314, distance: 105.6
click at [704, 314] on div ".deletable-edge-delete-btn { width: 20px; height: 20px; border: 0px solid #ffff…" at bounding box center [555, 264] width 524 height 392
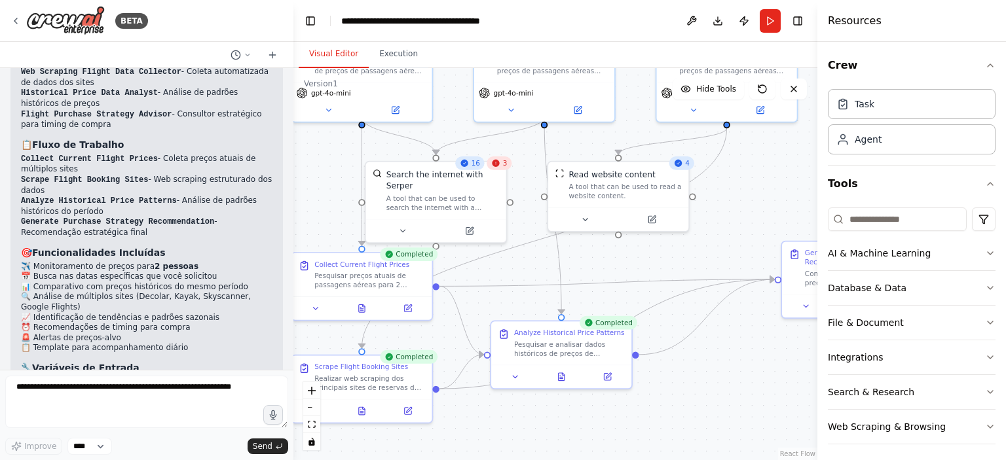
click at [467, 166] on icon at bounding box center [464, 163] width 7 height 7
click at [404, 228] on icon at bounding box center [402, 229] width 5 height 2
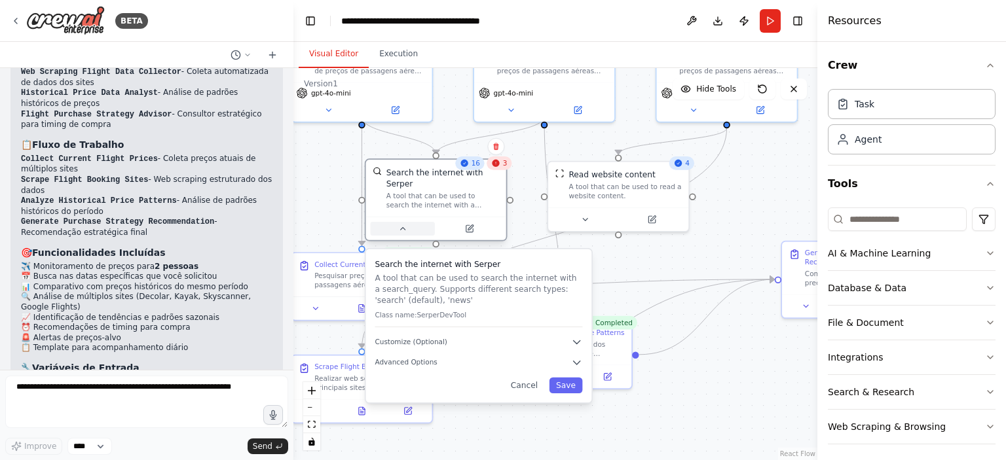
click at [404, 228] on icon at bounding box center [402, 229] width 5 height 2
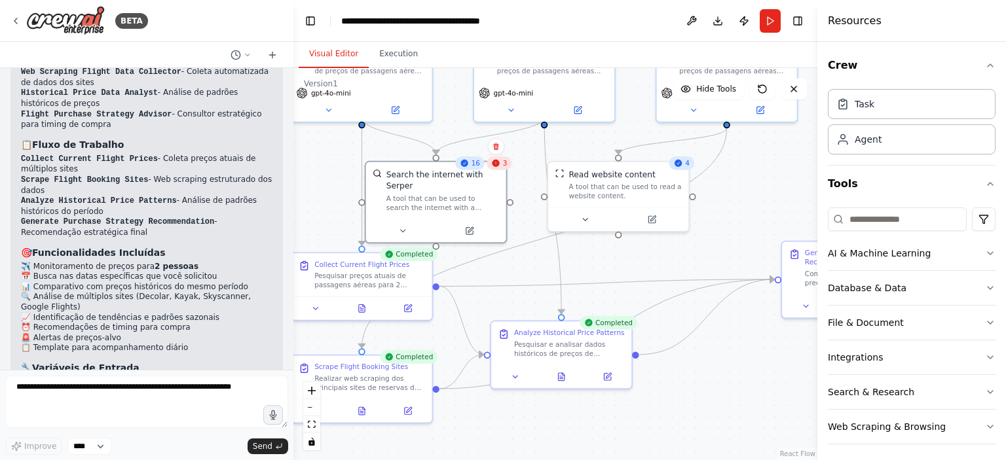
click at [472, 165] on div "16" at bounding box center [469, 164] width 29 height 14
click at [505, 168] on div "3" at bounding box center [499, 164] width 25 height 14
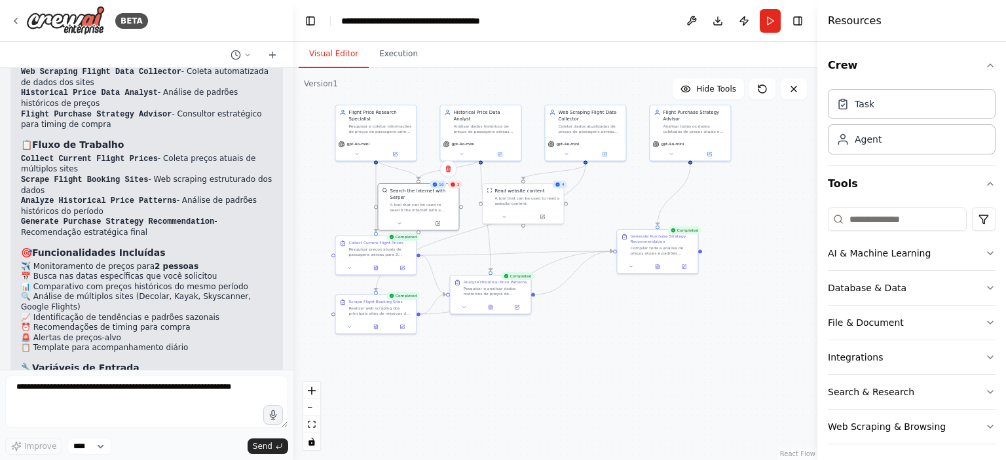
click at [625, 375] on div ".deletable-edge-delete-btn { width: 20px; height: 20px; border: 0px solid #ffff…" at bounding box center [555, 264] width 524 height 392
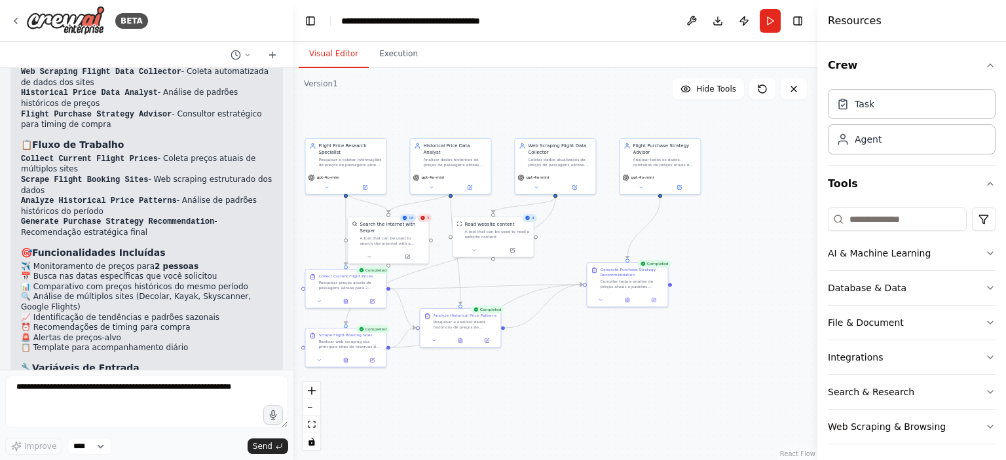
drag, startPoint x: 621, startPoint y: 382, endPoint x: 642, endPoint y: 420, distance: 43.4
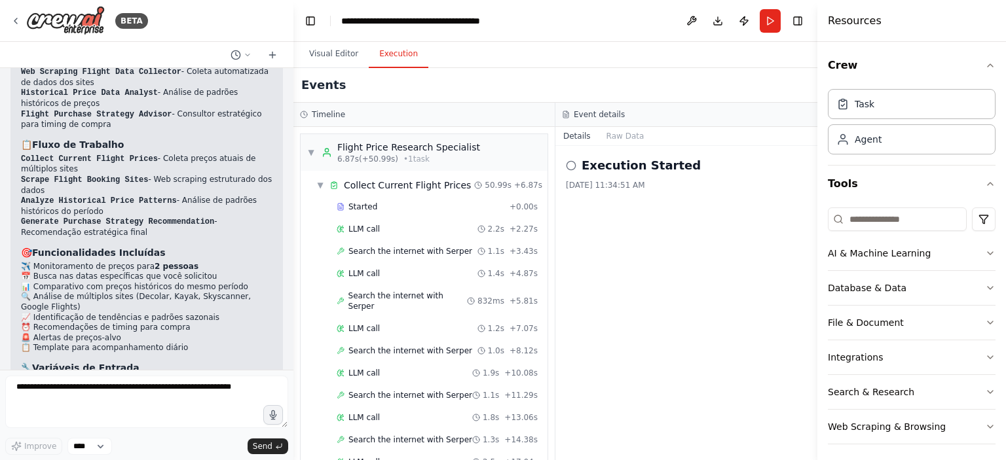
click at [404, 58] on button "Execution" at bounding box center [399, 55] width 60 height 28
click at [313, 149] on span "▼" at bounding box center [311, 152] width 8 height 10
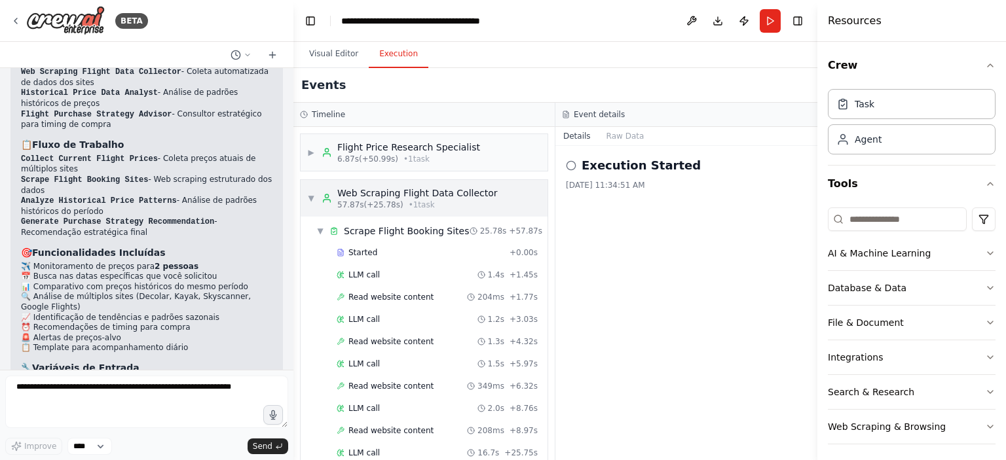
click at [317, 197] on div "▼ Web Scraping Flight Data Collector 57.87s (+25.78s) • 1 task" at bounding box center [402, 199] width 191 height 24
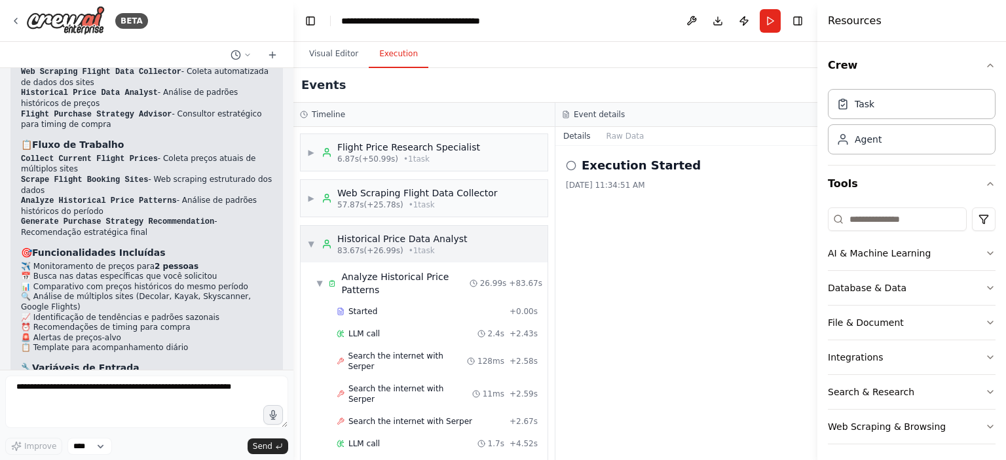
click at [314, 246] on span "▼" at bounding box center [311, 244] width 8 height 10
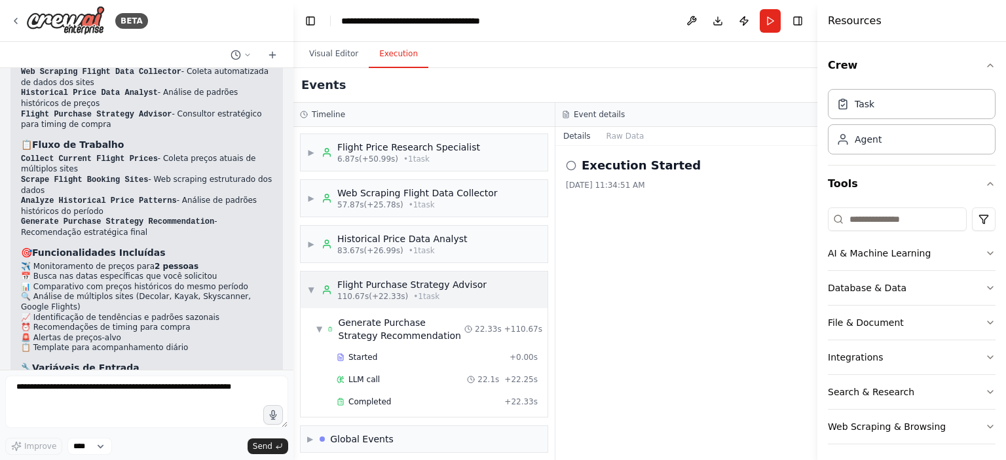
click at [314, 289] on span "▼" at bounding box center [311, 290] width 8 height 10
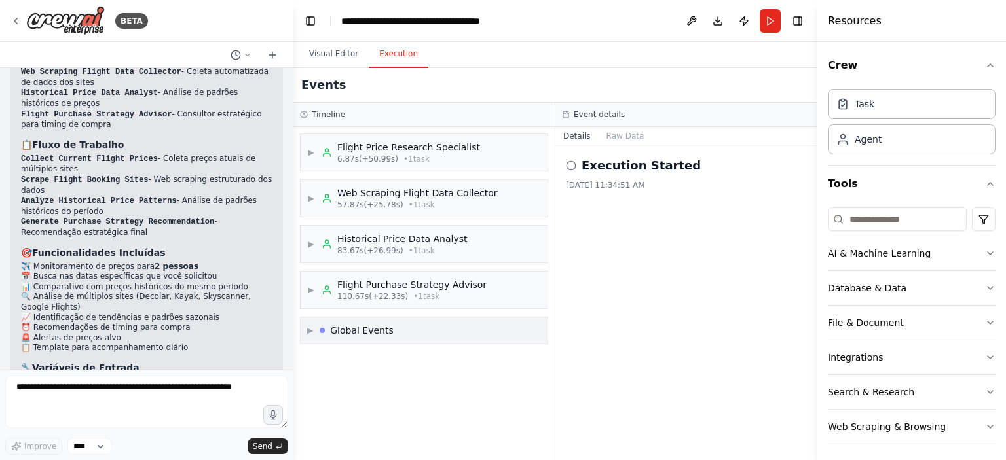
click at [312, 329] on span "▶" at bounding box center [310, 331] width 6 height 10
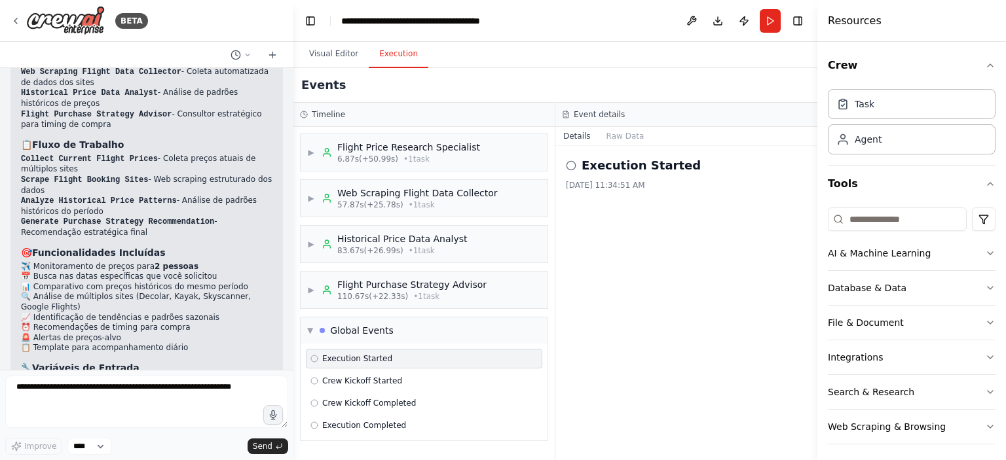
click at [359, 364] on div "Execution Started" at bounding box center [424, 359] width 236 height 20
click at [367, 378] on span "Crew Kickoff Started" at bounding box center [362, 381] width 80 height 10
click at [371, 364] on div "Execution Started" at bounding box center [424, 359] width 236 height 20
click at [390, 426] on span "Execution Completed" at bounding box center [364, 426] width 84 height 10
click at [379, 354] on span "Execution Started" at bounding box center [357, 359] width 70 height 10
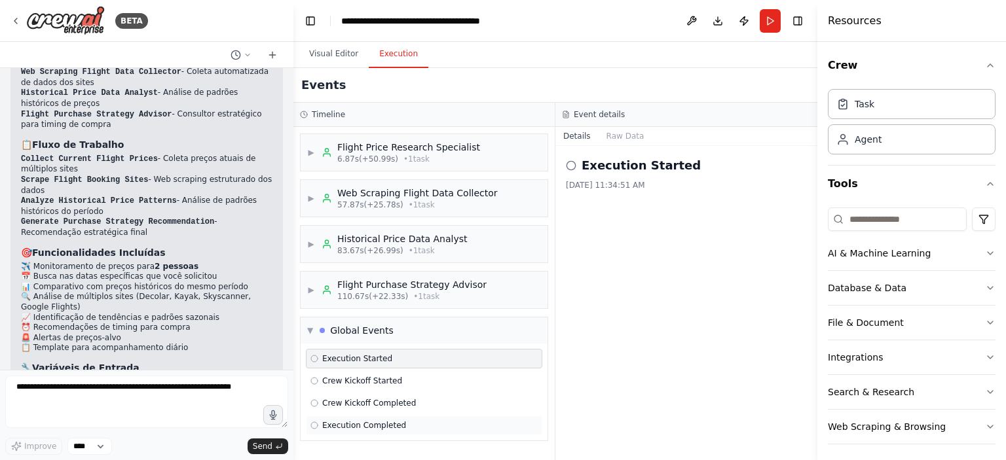
click at [412, 416] on div "Execution Completed" at bounding box center [424, 426] width 236 height 20
click at [310, 328] on span "▼" at bounding box center [310, 331] width 6 height 10
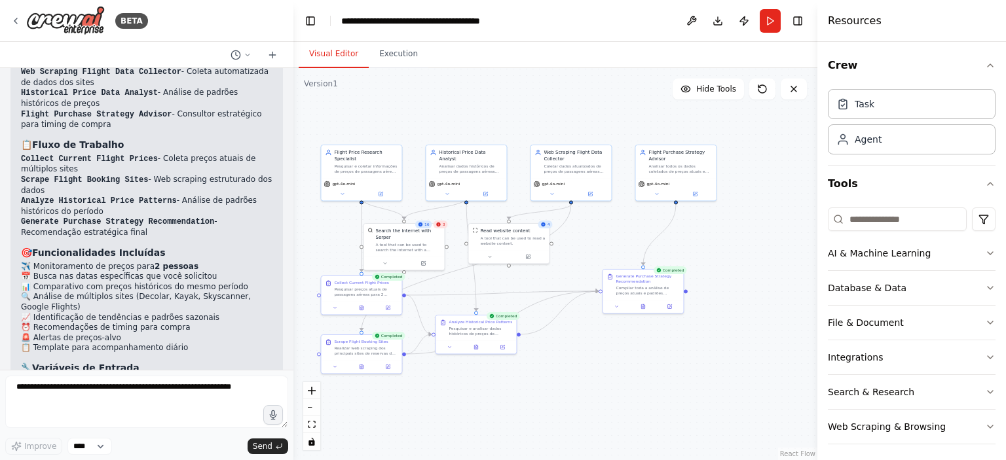
click at [328, 58] on button "Visual Editor" at bounding box center [334, 55] width 70 height 28
click at [739, 24] on button "Publish" at bounding box center [744, 21] width 21 height 24
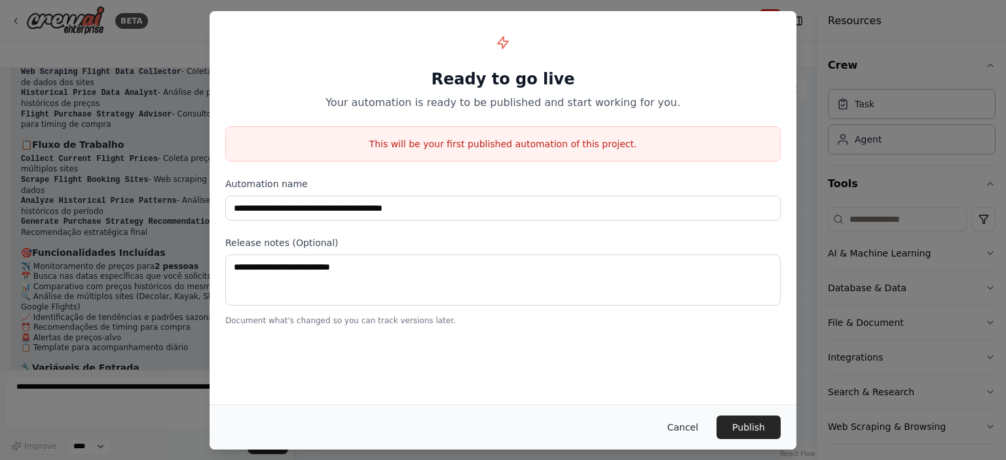
click at [696, 428] on button "Cancel" at bounding box center [683, 428] width 52 height 24
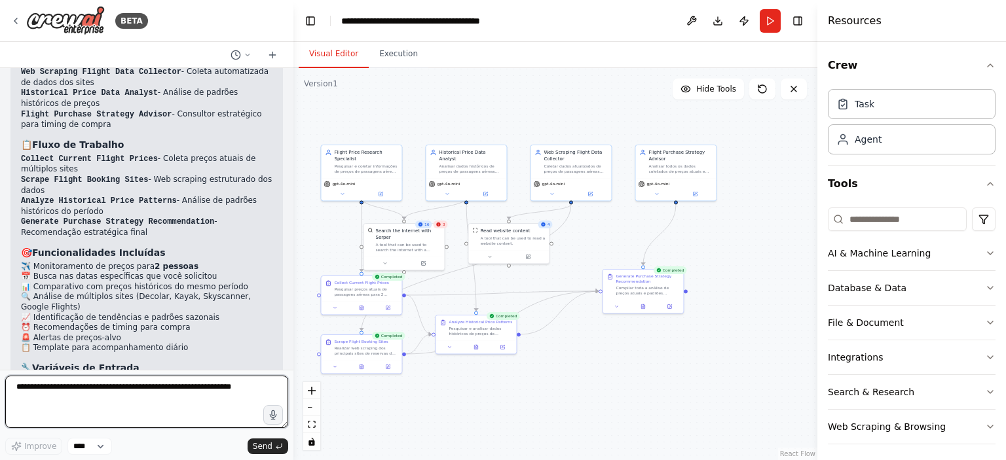
click at [230, 387] on textarea at bounding box center [146, 402] width 283 height 52
type textarea "**********"
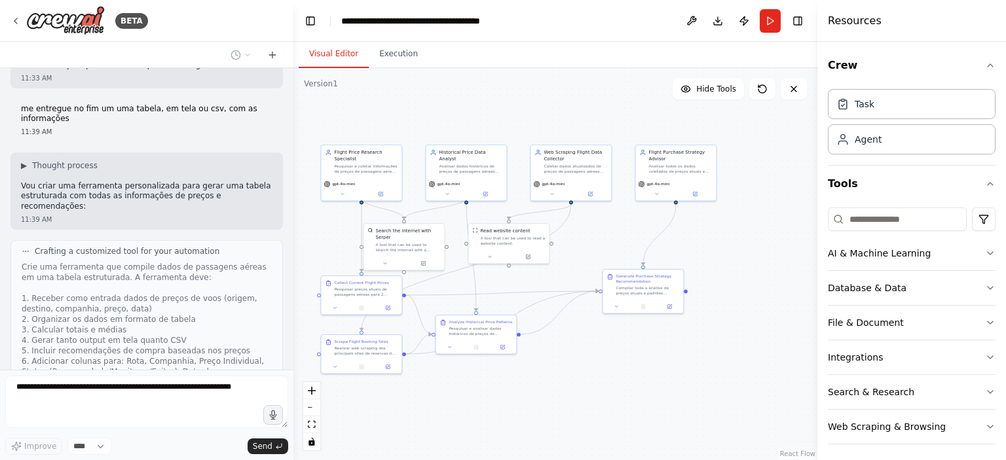
scroll to position [2360, 0]
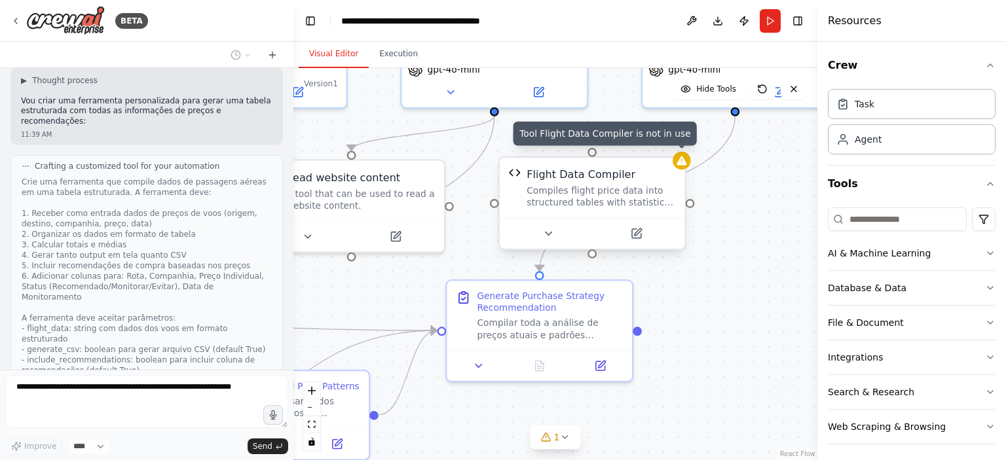
click at [684, 168] on div at bounding box center [682, 161] width 18 height 18
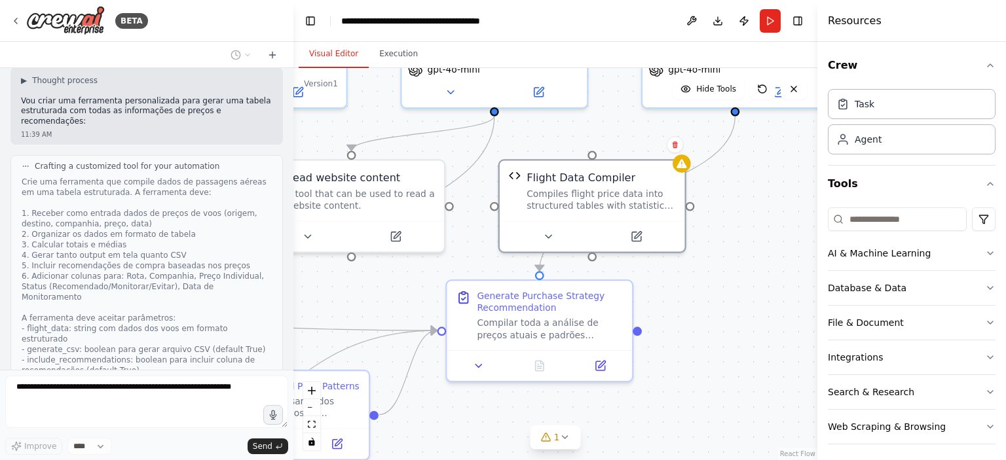
click at [713, 202] on div ".deletable-edge-delete-btn { width: 20px; height: 20px; border: 0px solid #ffff…" at bounding box center [555, 264] width 524 height 392
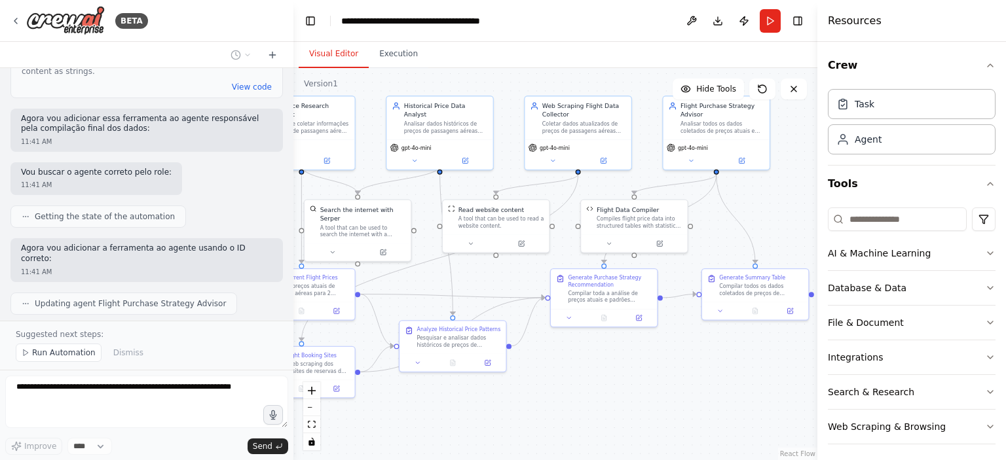
scroll to position [2777, 0]
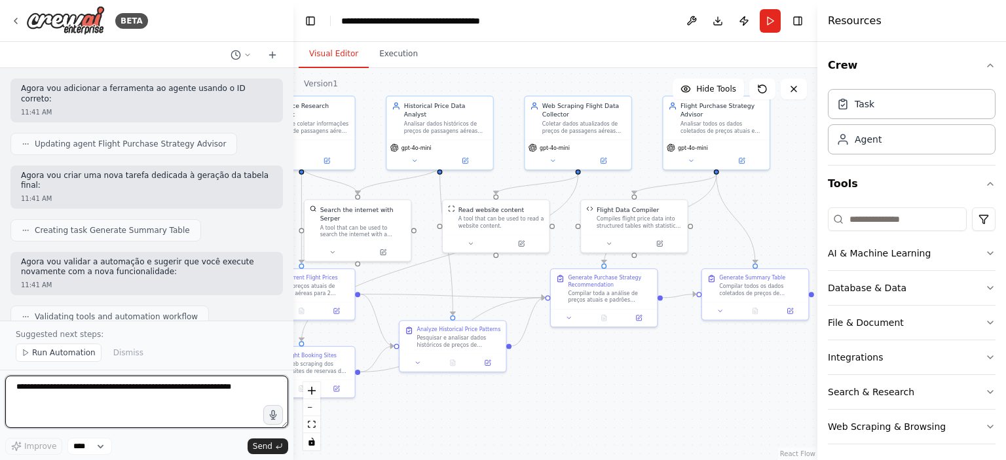
click at [107, 390] on textarea at bounding box center [146, 402] width 283 height 52
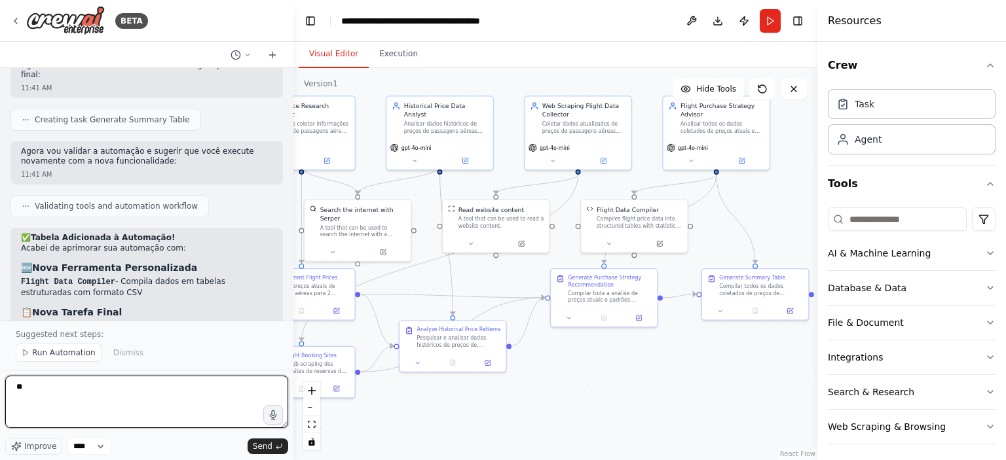
type textarea "*"
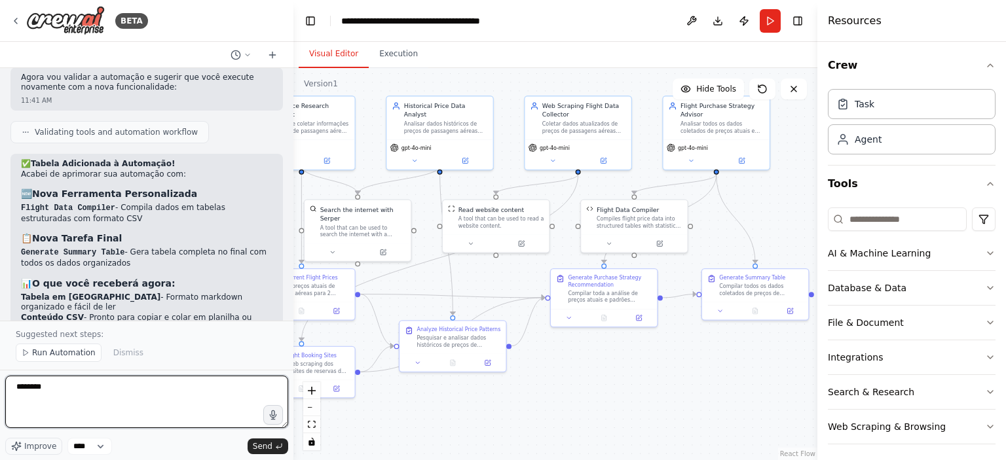
scroll to position [3115, 0]
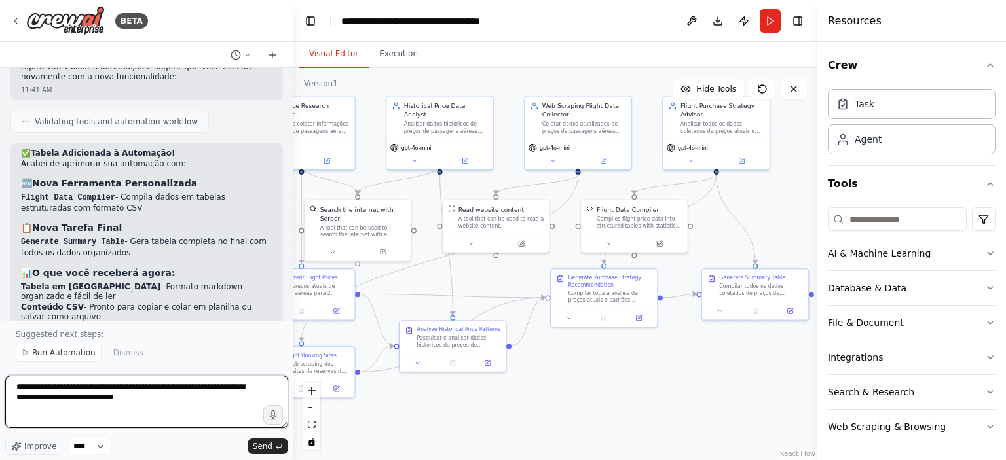
type textarea "**********"
drag, startPoint x: 241, startPoint y: 404, endPoint x: 0, endPoint y: 375, distance: 242.8
click at [0, 375] on div "BETA quero fazer o tracking de melhores preços de passagem para lima e cuzco sa…" at bounding box center [146, 230] width 293 height 460
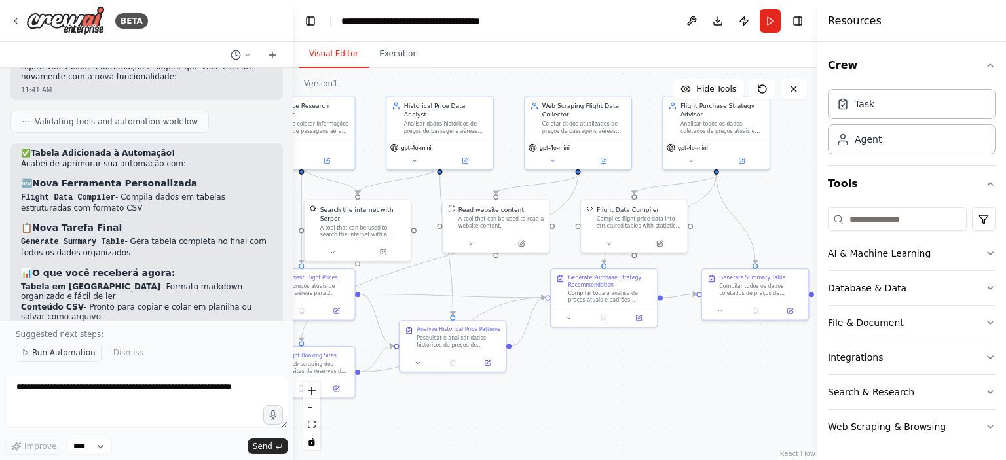
click at [57, 354] on span "Run Automation" at bounding box center [64, 353] width 64 height 10
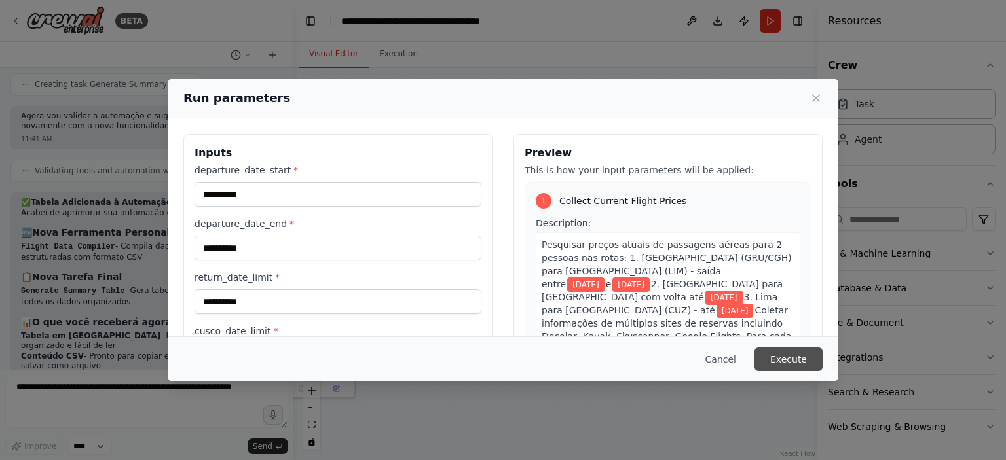
click at [778, 350] on button "Execute" at bounding box center [789, 360] width 68 height 24
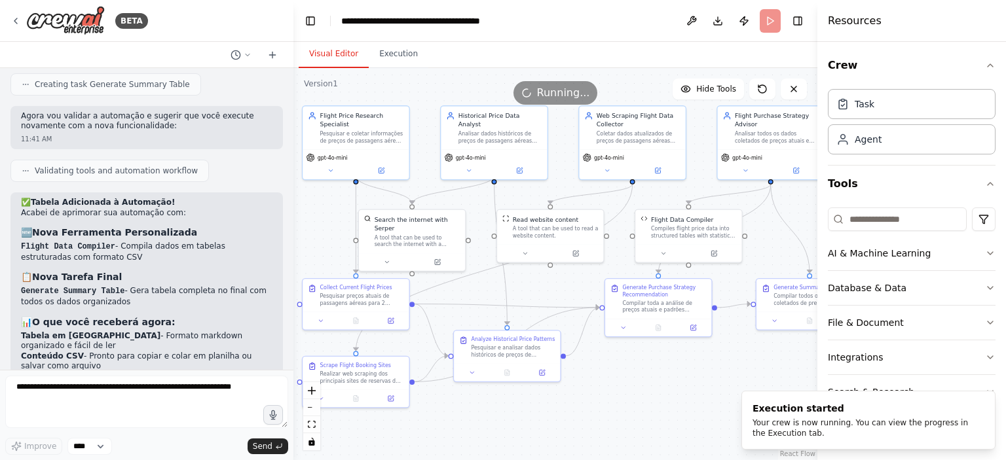
drag, startPoint x: 599, startPoint y: 379, endPoint x: 653, endPoint y: 388, distance: 55.2
click at [653, 388] on div ".deletable-edge-delete-btn { width: 20px; height: 20px; border: 0px solid #ffff…" at bounding box center [555, 264] width 524 height 392
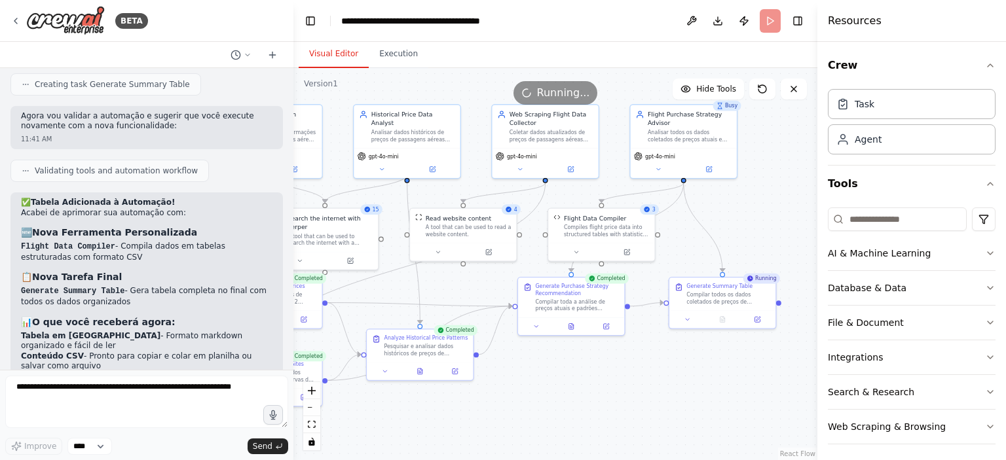
drag, startPoint x: 693, startPoint y: 403, endPoint x: 607, endPoint y: 402, distance: 85.8
click at [607, 402] on div ".deletable-edge-delete-btn { width: 20px; height: 20px; border: 0px solid #ffff…" at bounding box center [555, 264] width 524 height 392
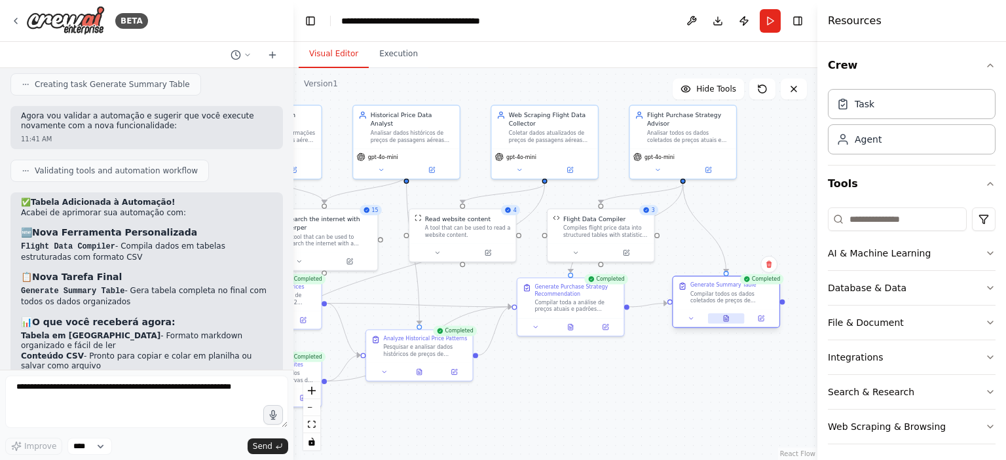
click at [721, 322] on button at bounding box center [726, 319] width 37 height 10
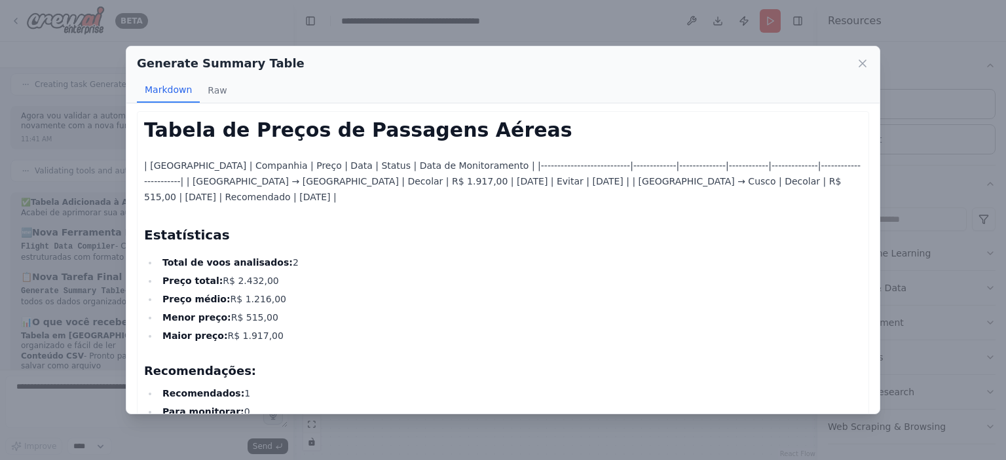
scroll to position [0, 0]
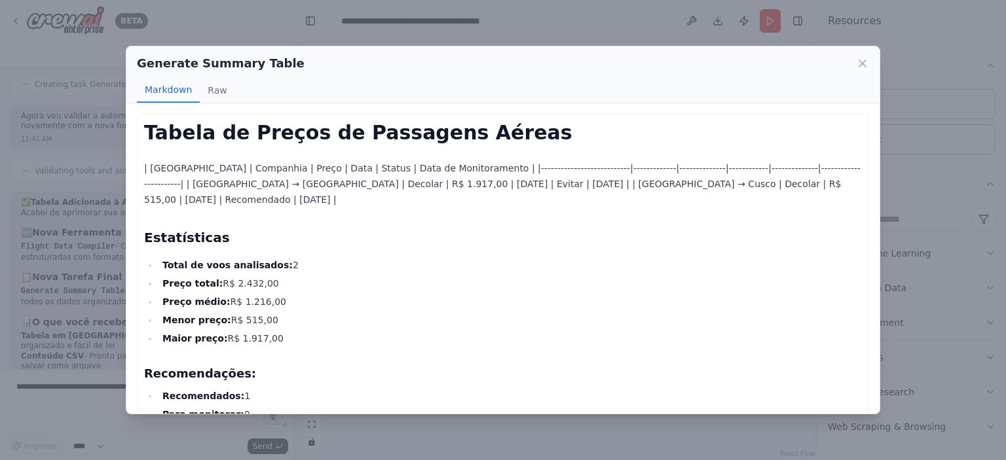
click at [862, 70] on icon at bounding box center [862, 63] width 13 height 13
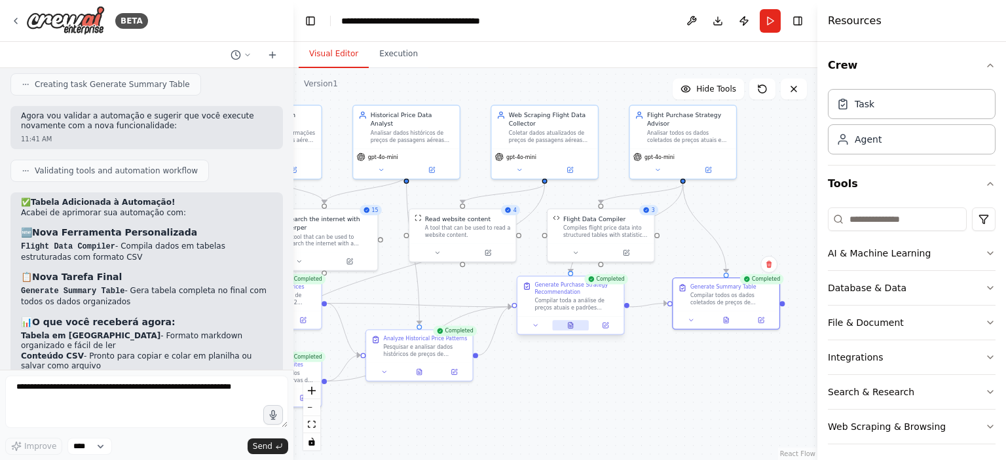
click at [574, 327] on button at bounding box center [570, 325] width 37 height 10
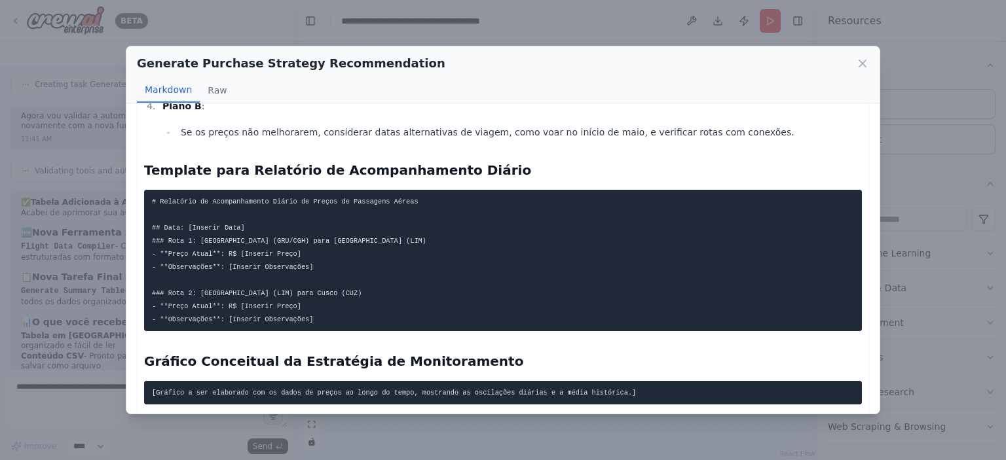
scroll to position [767, 0]
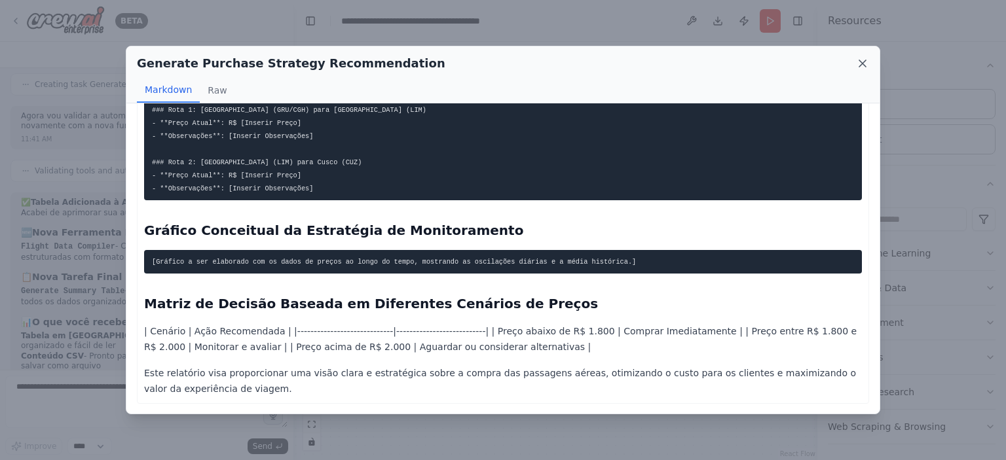
click at [865, 60] on icon at bounding box center [862, 63] width 7 height 7
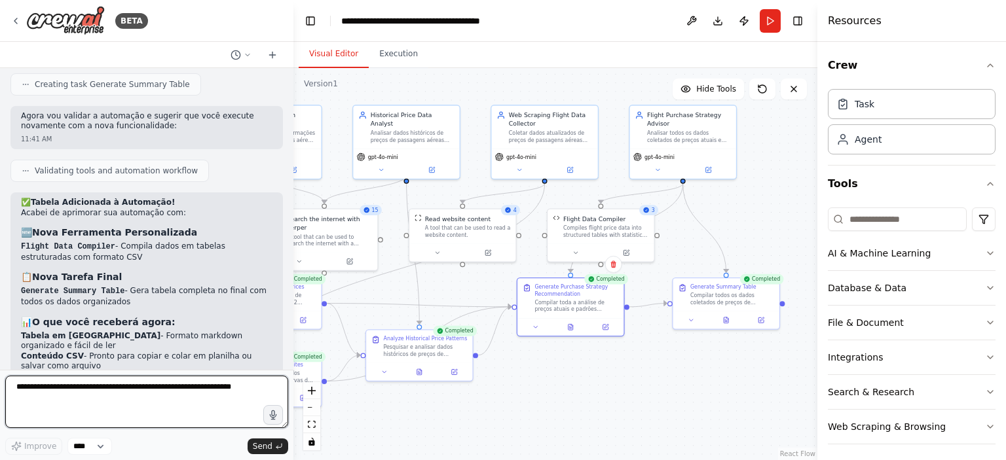
click at [201, 389] on textarea at bounding box center [146, 402] width 283 height 52
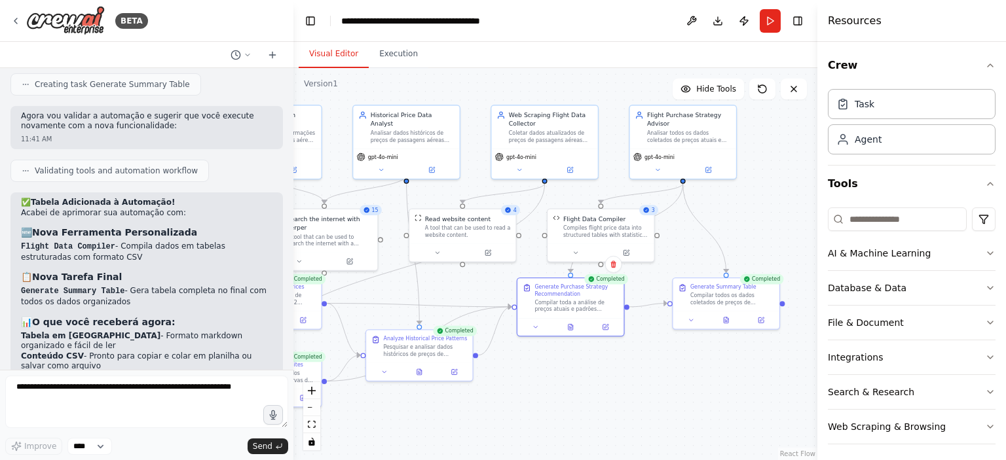
click at [739, 231] on div ".deletable-edge-delete-btn { width: 20px; height: 20px; border: 0px solid #ffff…" at bounding box center [555, 264] width 524 height 392
click at [418, 373] on icon at bounding box center [419, 370] width 5 height 6
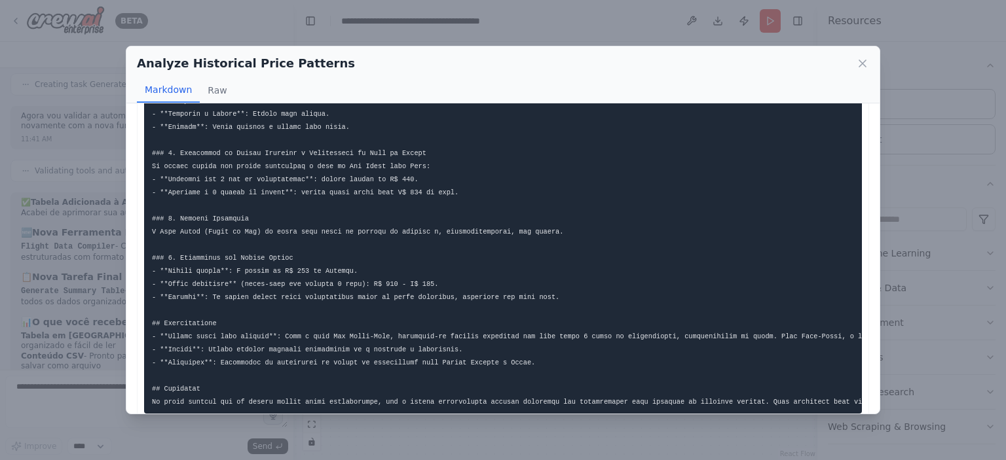
scroll to position [478, 0]
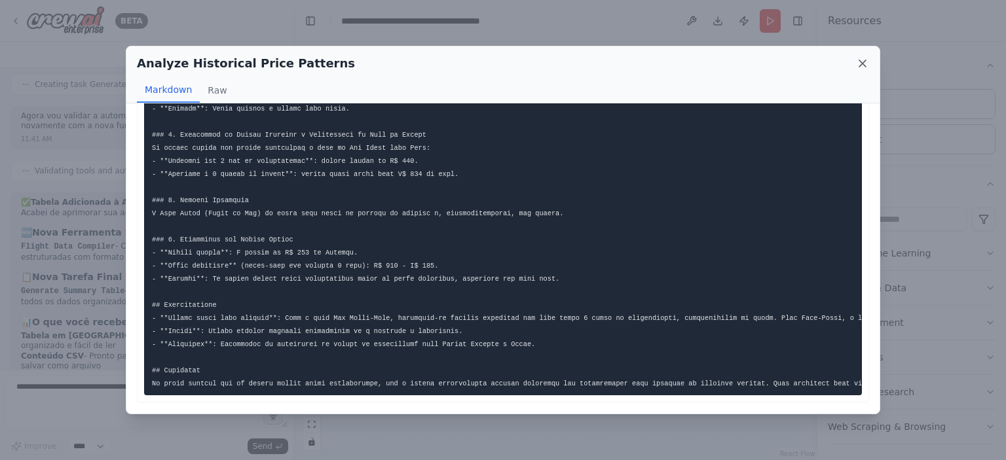
click at [864, 58] on icon at bounding box center [862, 63] width 13 height 13
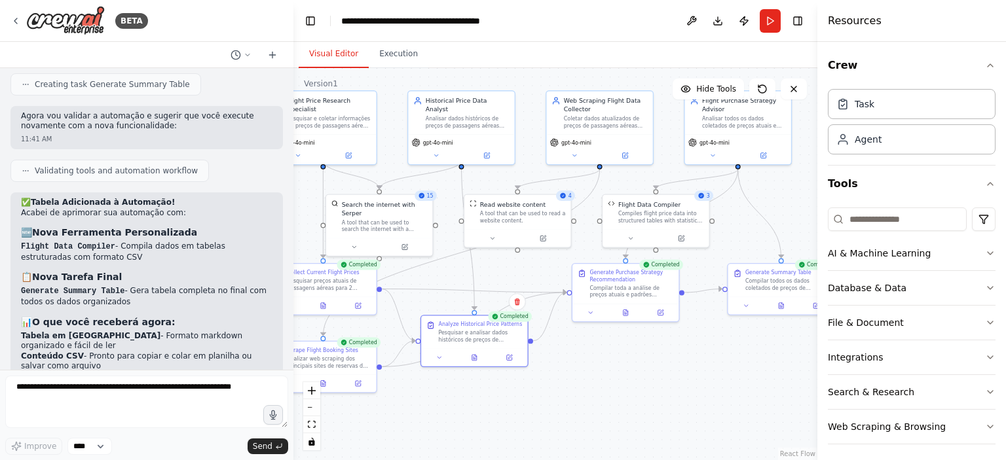
drag, startPoint x: 596, startPoint y: 381, endPoint x: 653, endPoint y: 363, distance: 59.7
click at [653, 363] on div ".deletable-edge-delete-btn { width: 20px; height: 20px; border: 0px solid #ffff…" at bounding box center [555, 264] width 524 height 392
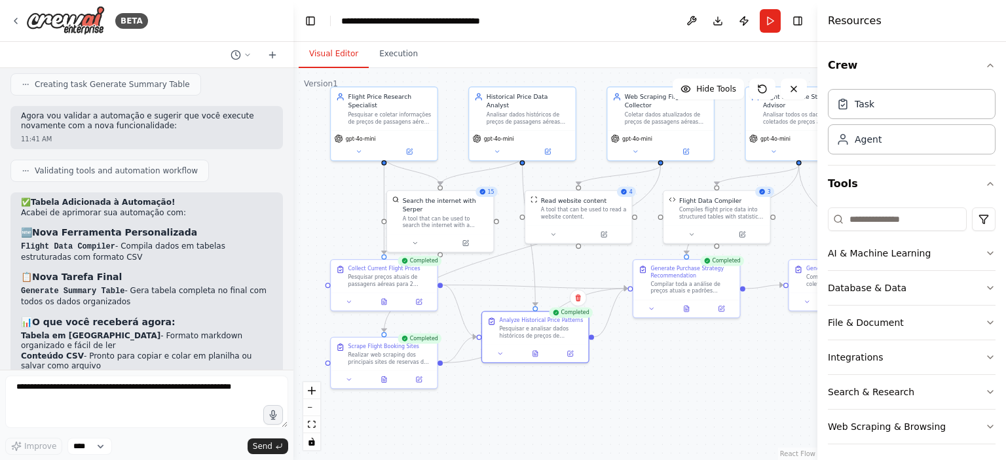
drag, startPoint x: 647, startPoint y: 375, endPoint x: 664, endPoint y: 374, distance: 17.7
click at [664, 374] on div ".deletable-edge-delete-btn { width: 20px; height: 20px; border: 0px solid #ffff…" at bounding box center [555, 264] width 524 height 392
click at [388, 379] on button at bounding box center [384, 378] width 37 height 10
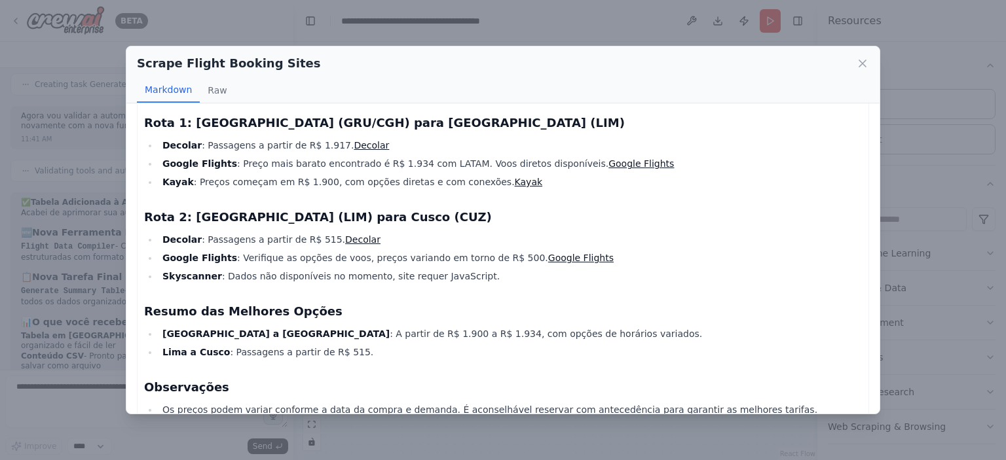
scroll to position [0, 0]
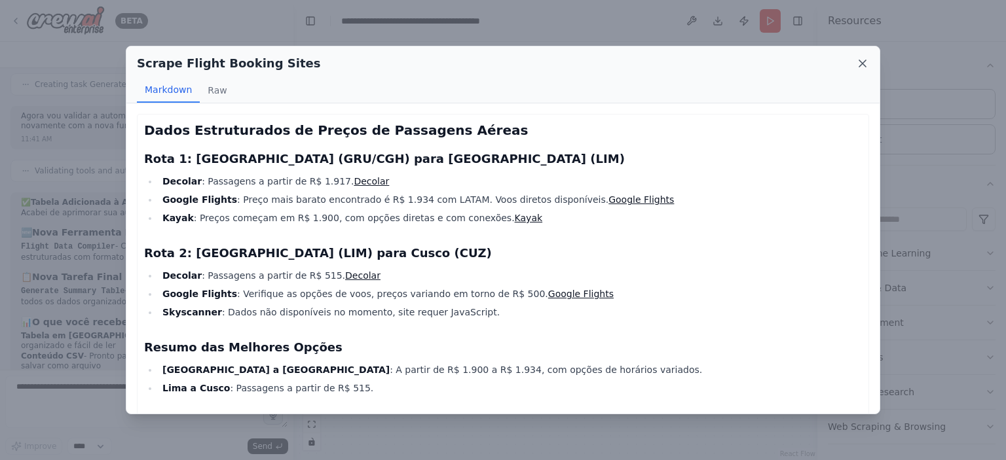
click at [862, 65] on icon at bounding box center [862, 63] width 7 height 7
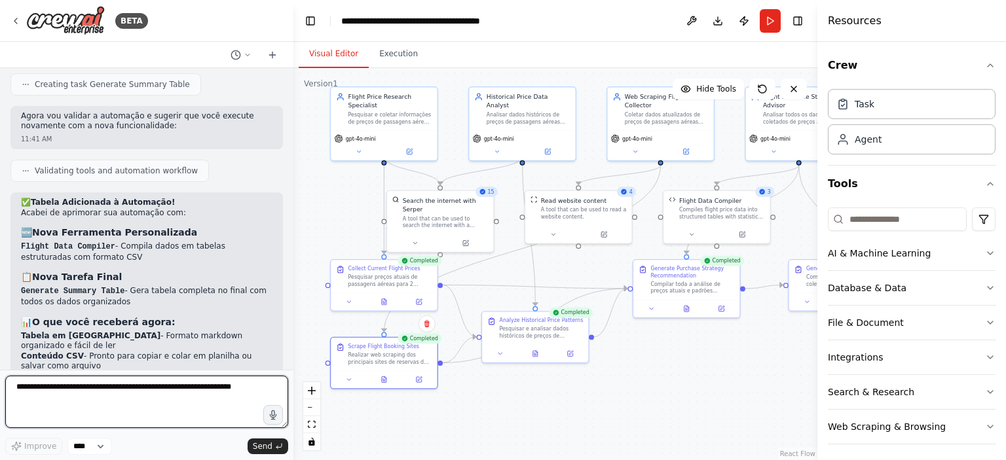
click at [179, 398] on textarea at bounding box center [146, 402] width 283 height 52
type textarea "**********"
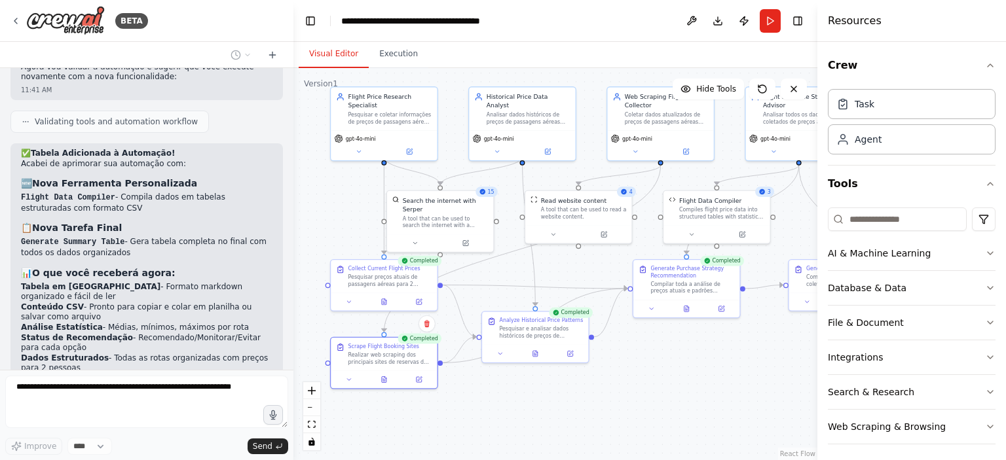
scroll to position [3155, 0]
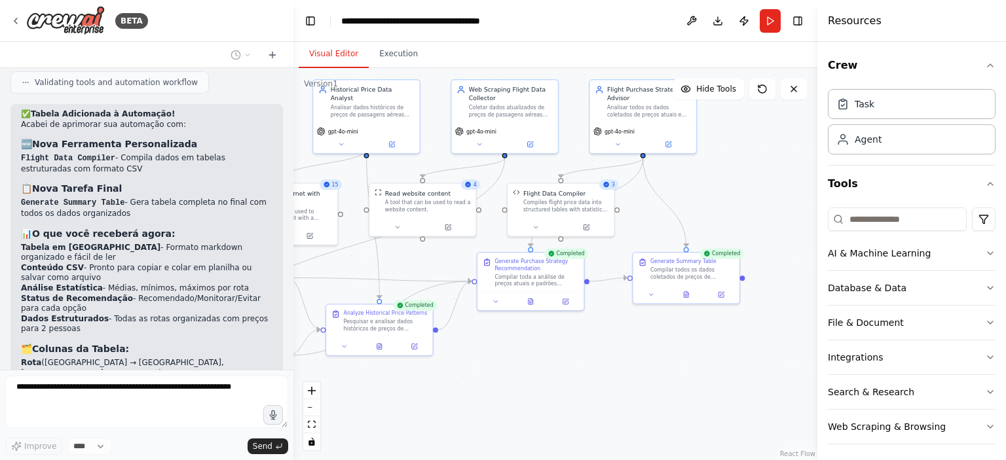
drag, startPoint x: 672, startPoint y: 405, endPoint x: 516, endPoint y: 398, distance: 156.1
click at [516, 398] on div ".deletable-edge-delete-btn { width: 20px; height: 20px; border: 0px solid #ffff…" at bounding box center [555, 264] width 524 height 392
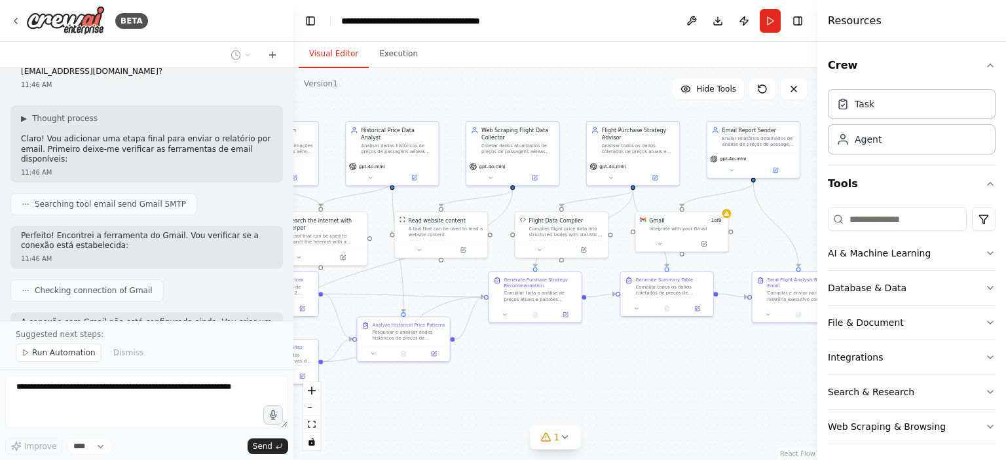
scroll to position [3648, 0]
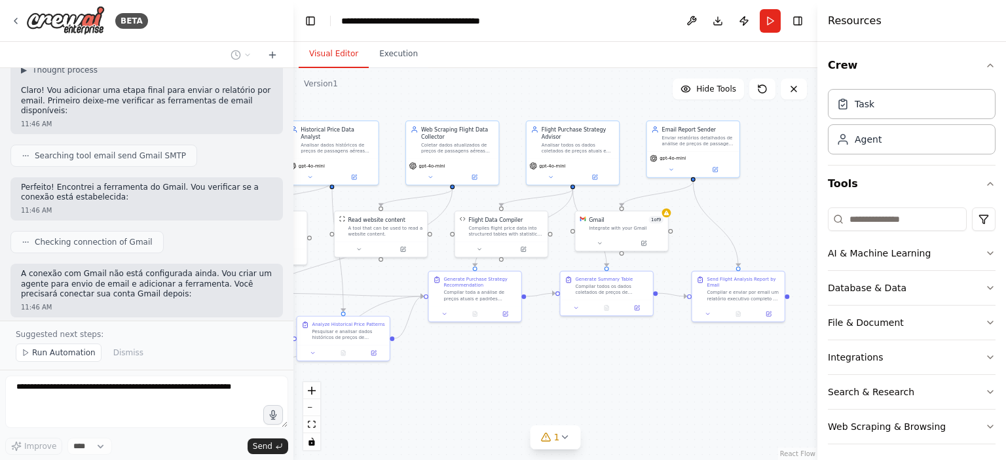
drag, startPoint x: 664, startPoint y: 371, endPoint x: 597, endPoint y: 365, distance: 67.1
click at [600, 370] on div ".deletable-edge-delete-btn { width: 20px; height: 20px; border: 0px solid #ffff…" at bounding box center [555, 264] width 524 height 392
click at [642, 240] on icon at bounding box center [640, 241] width 6 height 6
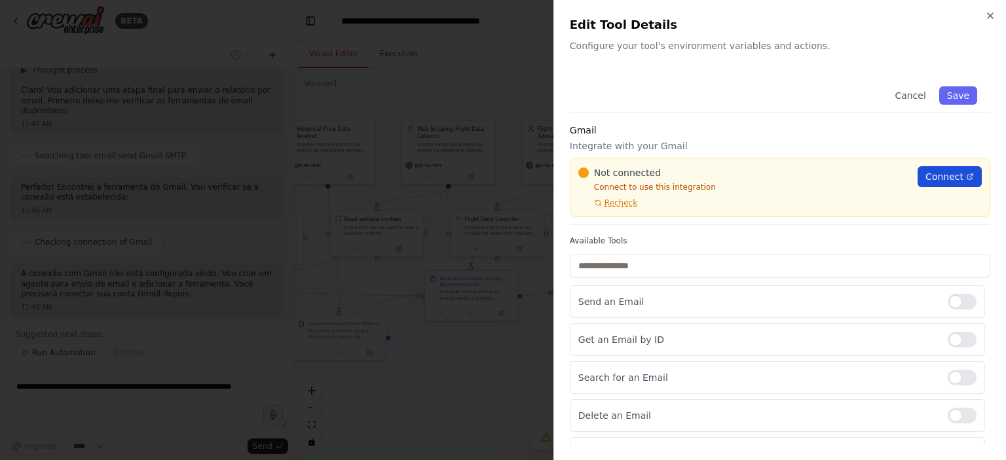
click at [918, 178] on link "Connect" at bounding box center [950, 176] width 64 height 21
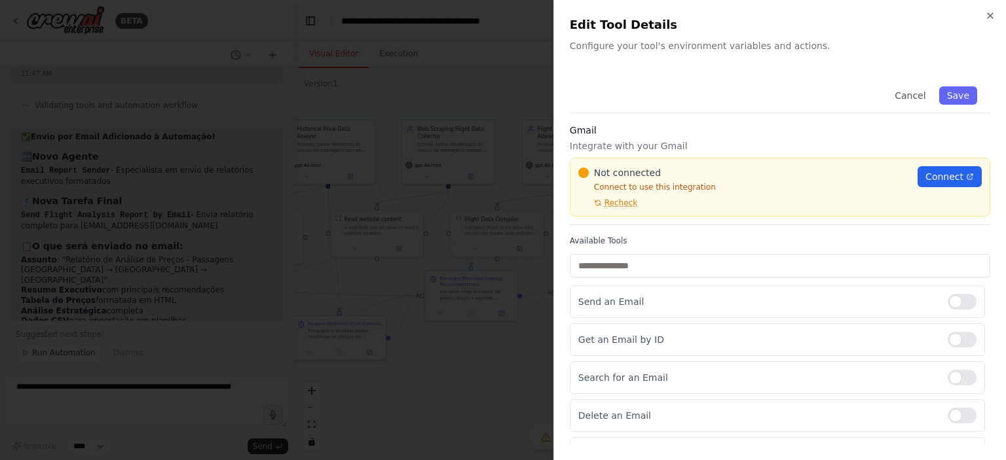
scroll to position [0, 0]
drag, startPoint x: 1001, startPoint y: 248, endPoint x: 1001, endPoint y: 259, distance: 11.1
click at [1001, 259] on div "Close Edit Tool Details Configure your tool's environment variables and actions…" at bounding box center [780, 230] width 453 height 460
click at [905, 94] on button "Cancel" at bounding box center [910, 95] width 47 height 18
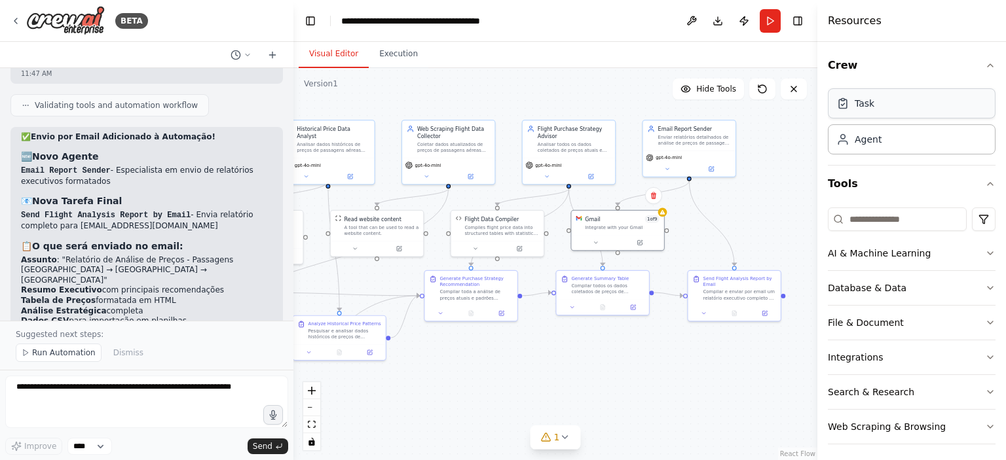
click at [906, 94] on div "Task" at bounding box center [912, 103] width 168 height 30
drag, startPoint x: 989, startPoint y: 15, endPoint x: 761, endPoint y: 222, distance: 307.9
click at [989, 15] on div "Resources" at bounding box center [911, 21] width 189 height 42
click at [653, 194] on icon at bounding box center [653, 195] width 5 height 7
click at [764, 234] on div ".deletable-edge-delete-btn { width: 20px; height: 20px; border: 0px solid #ffff…" at bounding box center [555, 264] width 524 height 392
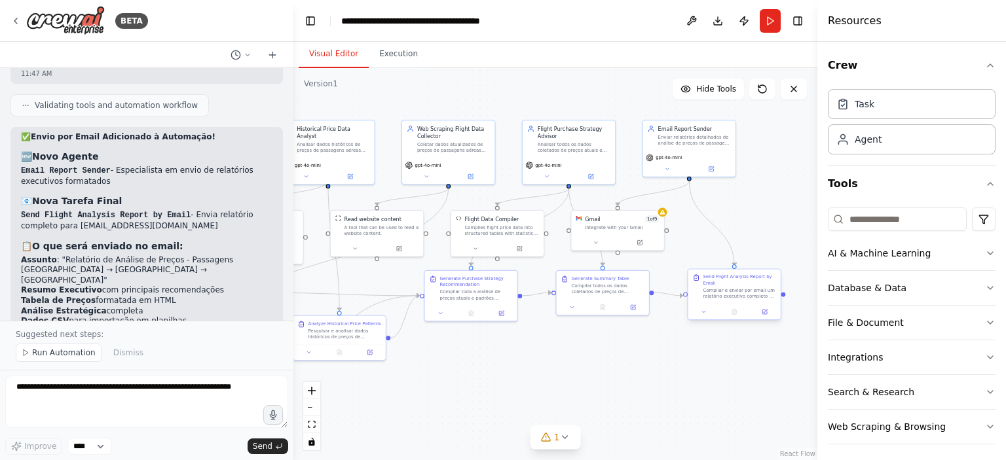
click at [762, 277] on div "Send Flight Analysis Report by Email" at bounding box center [740, 280] width 73 height 12
click at [625, 198] on icon "Edge from f81e4f7d-a8bc-454e-89a6-62654469c171 to f484c791-8194-43bf-8add-18dff…" at bounding box center [653, 193] width 71 height 25
click at [652, 193] on icon at bounding box center [653, 193] width 6 height 7
drag, startPoint x: 635, startPoint y: 216, endPoint x: 703, endPoint y: 230, distance: 68.9
click at [703, 230] on div "Gmail integration is not connected. Please connect before using it. Gmail 1 of …" at bounding box center [659, 244] width 94 height 41
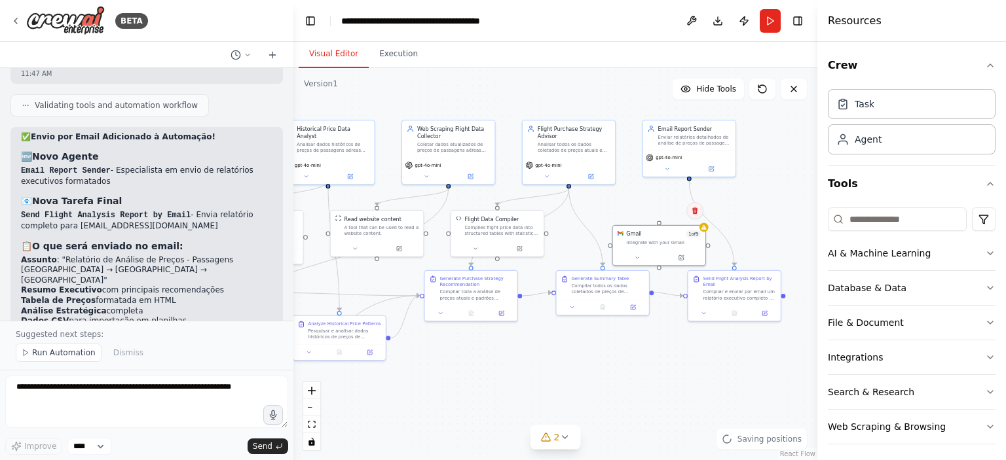
click at [695, 212] on icon at bounding box center [694, 210] width 5 height 7
click at [657, 214] on button "Confirm" at bounding box center [658, 211] width 47 height 16
click at [690, 130] on div "Email Report Sender" at bounding box center [694, 127] width 73 height 7
click at [726, 113] on button at bounding box center [725, 105] width 17 height 17
click at [688, 111] on button "Confirm" at bounding box center [688, 106] width 47 height 16
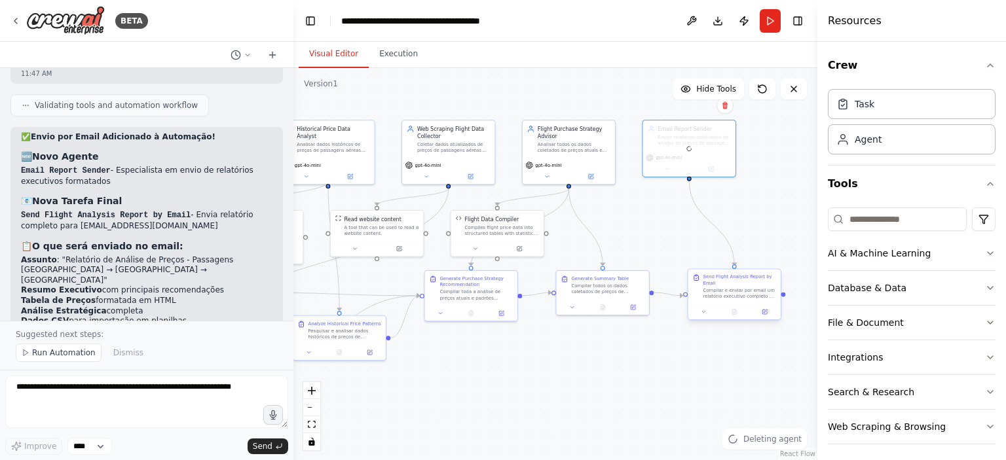
click at [743, 283] on div "Send Flight Analysis Report by Email" at bounding box center [740, 280] width 73 height 12
click at [768, 264] on button at bounding box center [770, 257] width 17 height 17
click at [745, 254] on button "Confirm" at bounding box center [733, 258] width 47 height 16
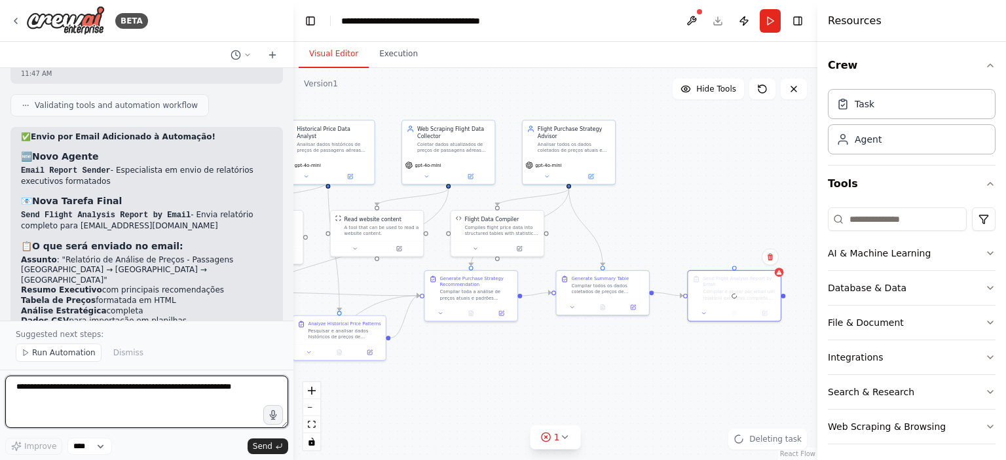
click at [241, 392] on textarea at bounding box center [146, 402] width 283 height 52
click at [255, 391] on textarea at bounding box center [146, 402] width 283 height 52
drag, startPoint x: 252, startPoint y: 389, endPoint x: 74, endPoint y: 382, distance: 178.3
click at [74, 382] on textarea at bounding box center [146, 402] width 283 height 52
type textarea "**********"
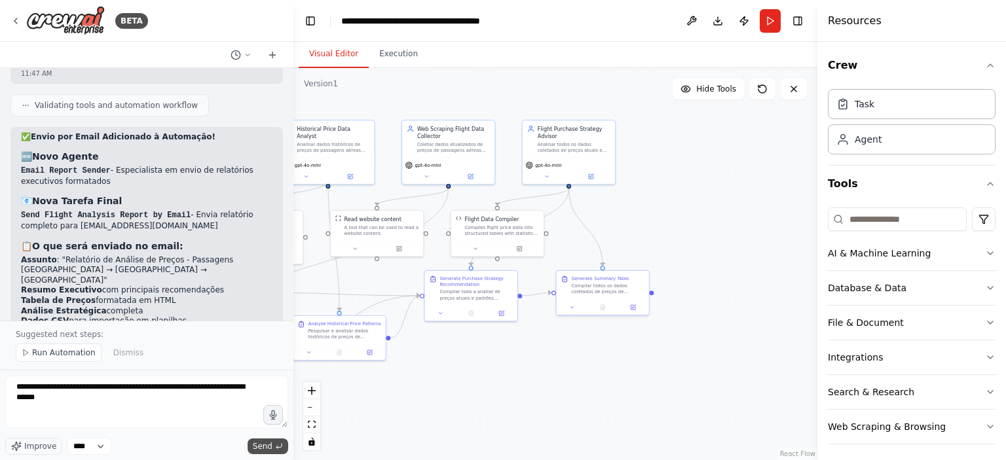
click at [267, 443] on span "Send" at bounding box center [263, 446] width 20 height 10
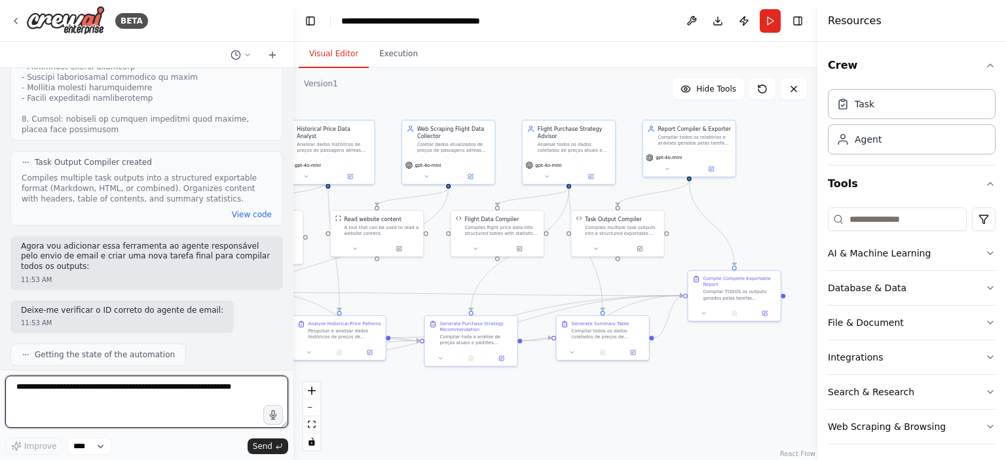
scroll to position [5015, 0]
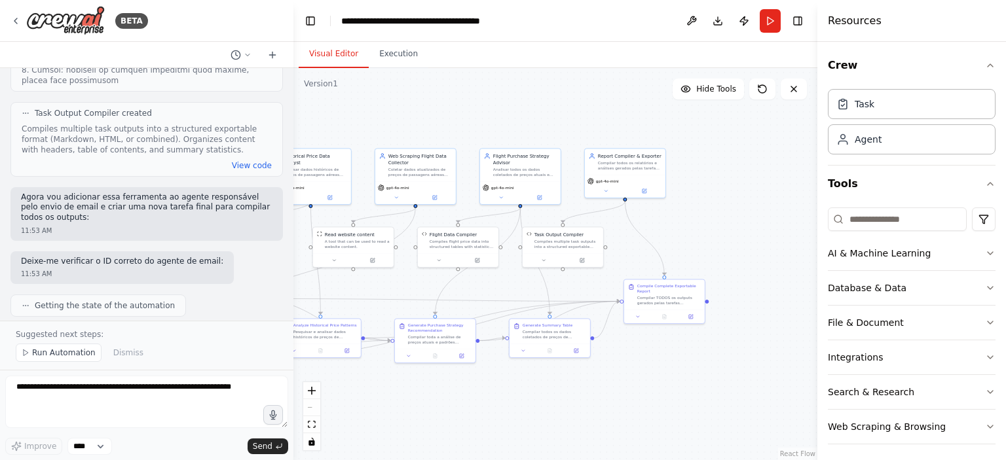
drag, startPoint x: 551, startPoint y: 367, endPoint x: 472, endPoint y: 382, distance: 80.6
click at [472, 382] on div ".deletable-edge-delete-btn { width: 20px; height: 20px; border: 0px solid #ffff…" at bounding box center [555, 264] width 524 height 392
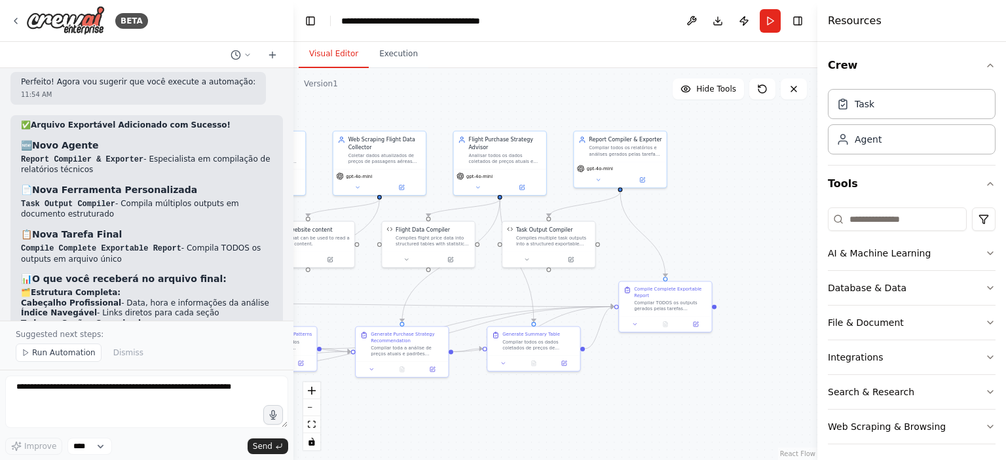
scroll to position [5521, 0]
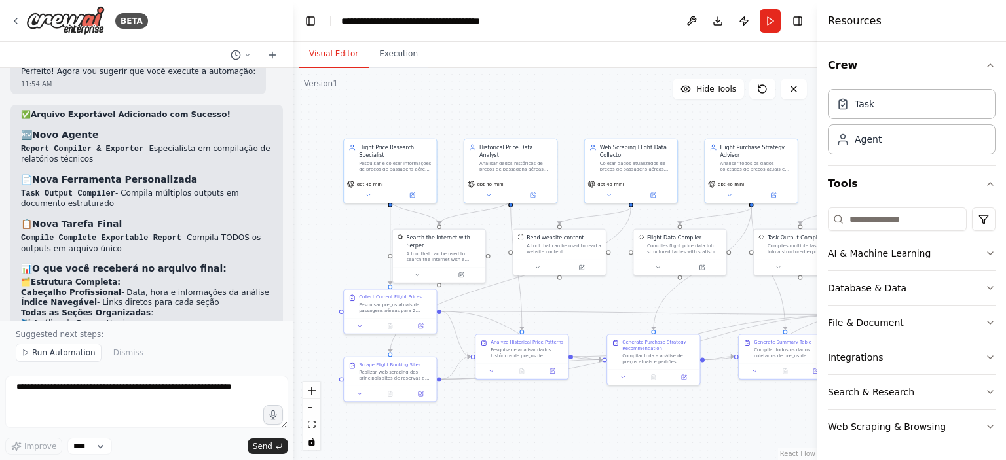
drag, startPoint x: 424, startPoint y: 403, endPoint x: 603, endPoint y: 407, distance: 178.2
click at [609, 409] on div ".deletable-edge-delete-btn { width: 20px; height: 20px; border: 0px solid #ffff…" at bounding box center [555, 264] width 524 height 392
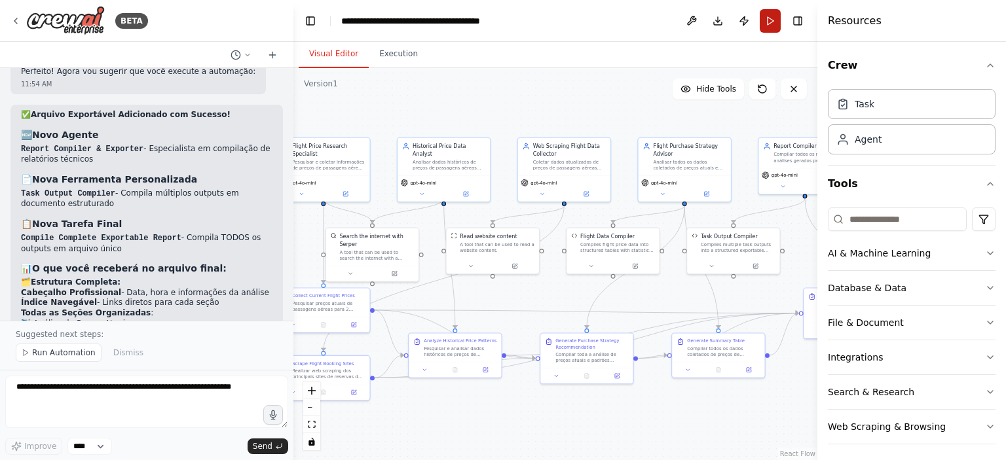
click at [774, 16] on button "Run" at bounding box center [770, 21] width 21 height 24
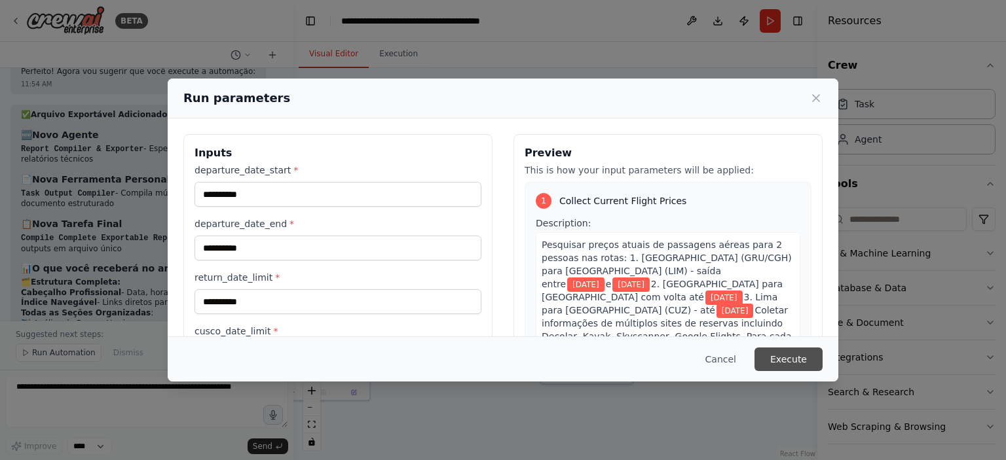
click at [788, 364] on button "Execute" at bounding box center [789, 360] width 68 height 24
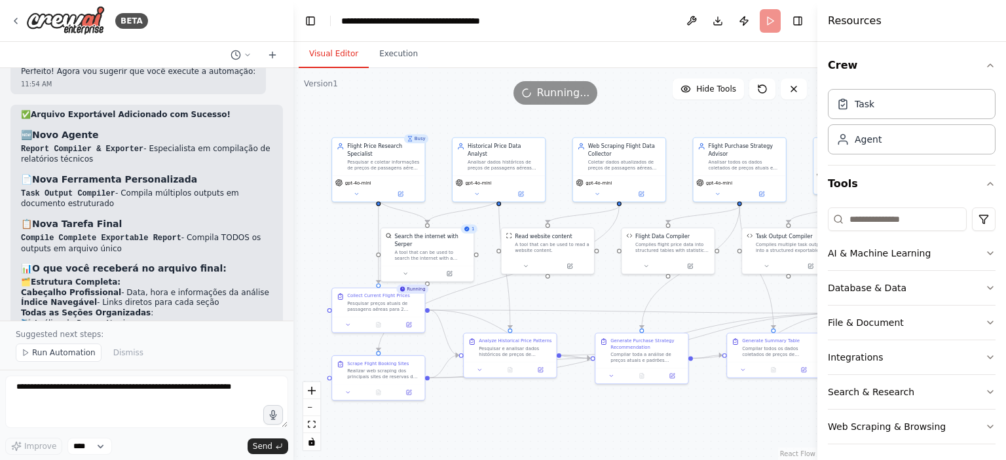
drag, startPoint x: 493, startPoint y: 409, endPoint x: 548, endPoint y: 409, distance: 55.0
click at [548, 409] on div ".deletable-edge-delete-btn { width: 20px; height: 20px; border: 0px solid #ffff…" at bounding box center [555, 264] width 524 height 392
click at [379, 323] on icon at bounding box center [379, 323] width 4 height 5
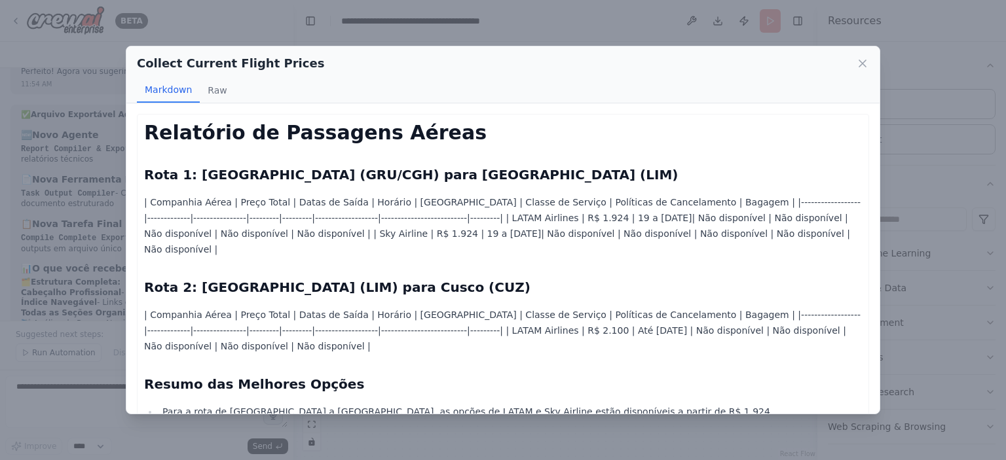
scroll to position [67, 0]
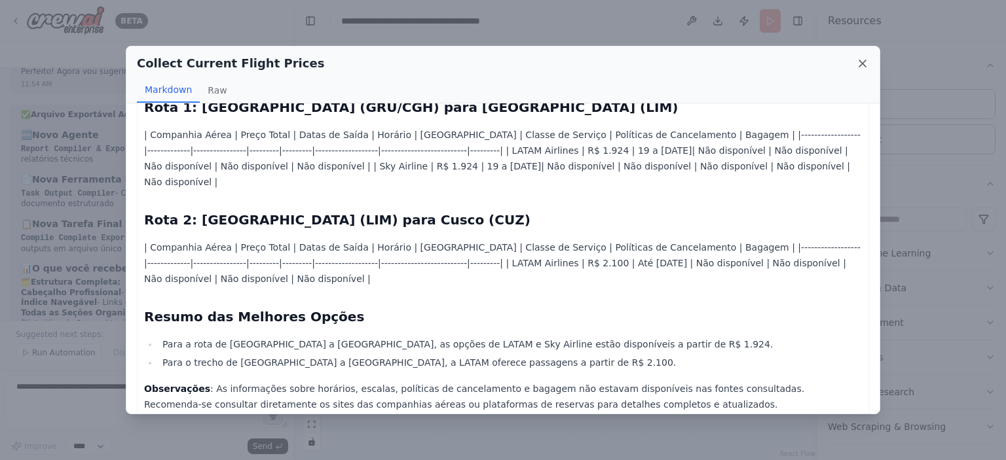
click at [865, 65] on icon at bounding box center [862, 63] width 7 height 7
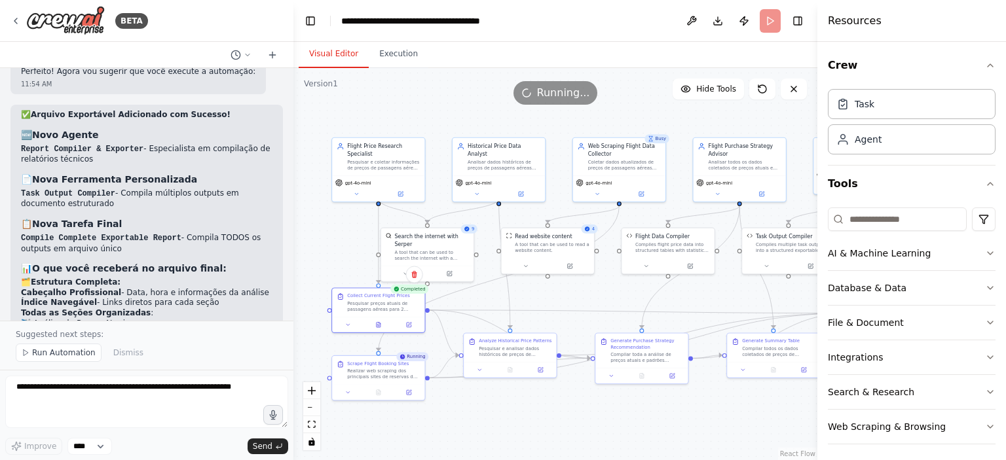
click at [508, 421] on div ".deletable-edge-delete-btn { width: 20px; height: 20px; border: 0px solid #ffff…" at bounding box center [555, 264] width 524 height 392
click at [407, 191] on div "gpt-4o-mini" at bounding box center [378, 187] width 92 height 26
click at [404, 188] on button at bounding box center [400, 192] width 43 height 9
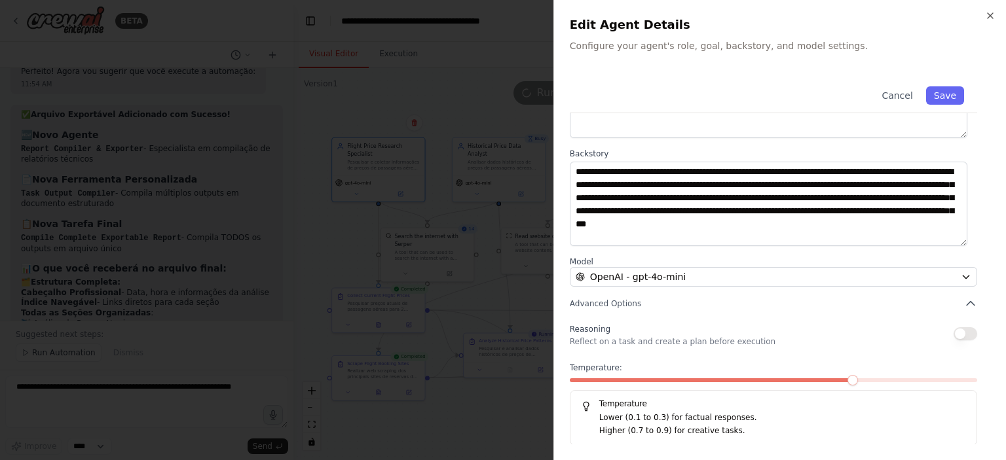
scroll to position [0, 0]
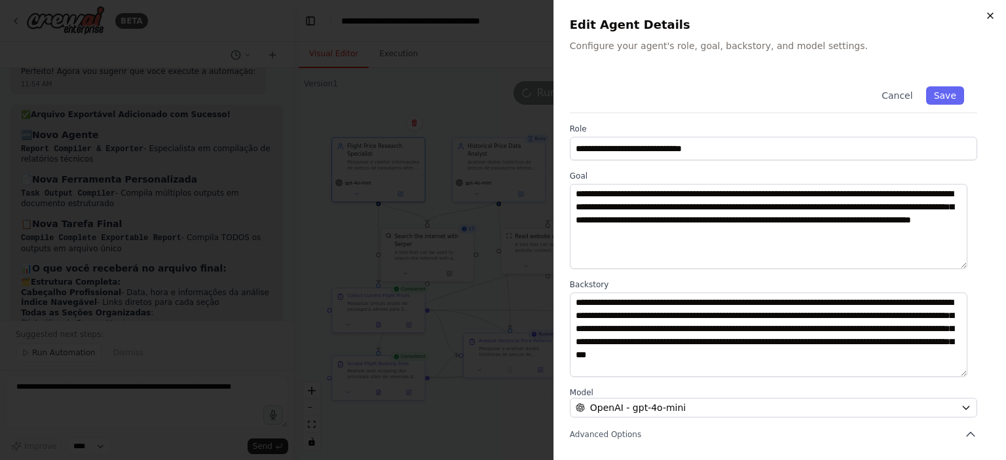
click at [986, 15] on icon "button" at bounding box center [990, 15] width 10 height 10
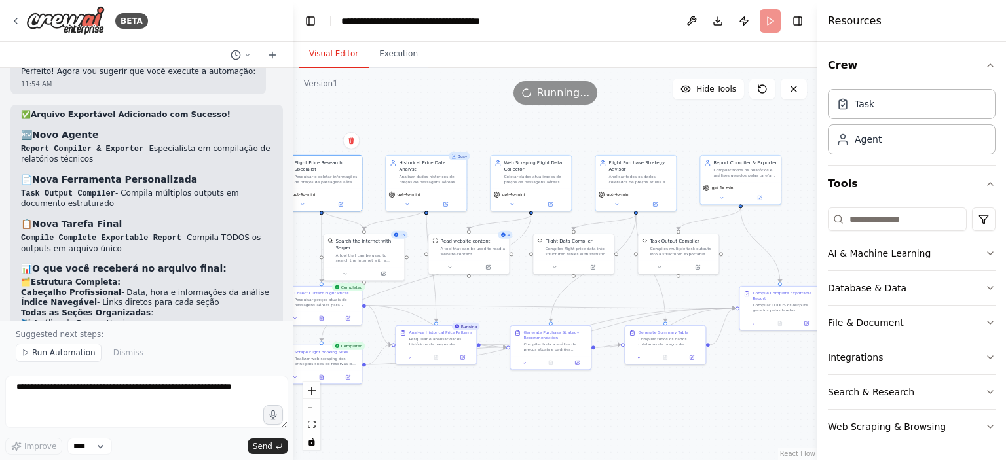
drag, startPoint x: 707, startPoint y: 401, endPoint x: 635, endPoint y: 392, distance: 72.6
click at [635, 392] on div ".deletable-edge-delete-btn { width: 20px; height: 20px; border: 0px solid #ffff…" at bounding box center [555, 264] width 524 height 392
click at [440, 360] on div at bounding box center [436, 357] width 81 height 14
click at [438, 354] on icon at bounding box center [436, 356] width 3 height 5
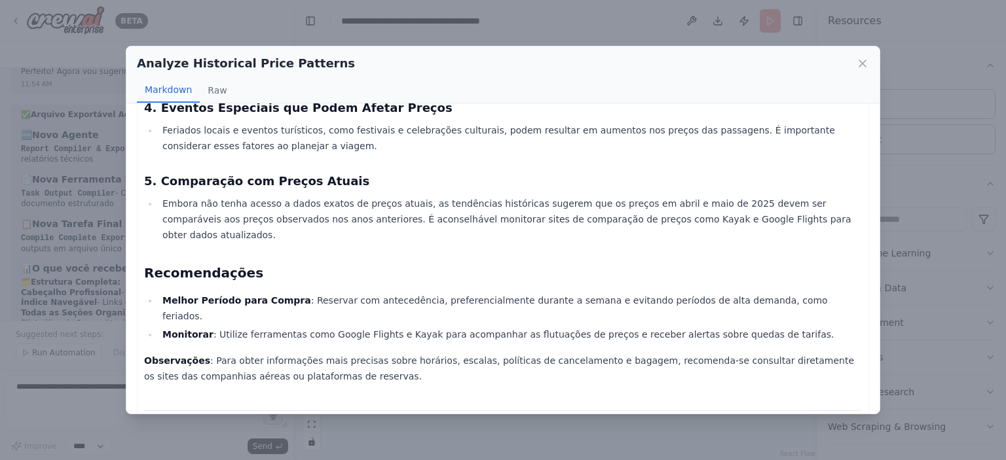
scroll to position [372, 0]
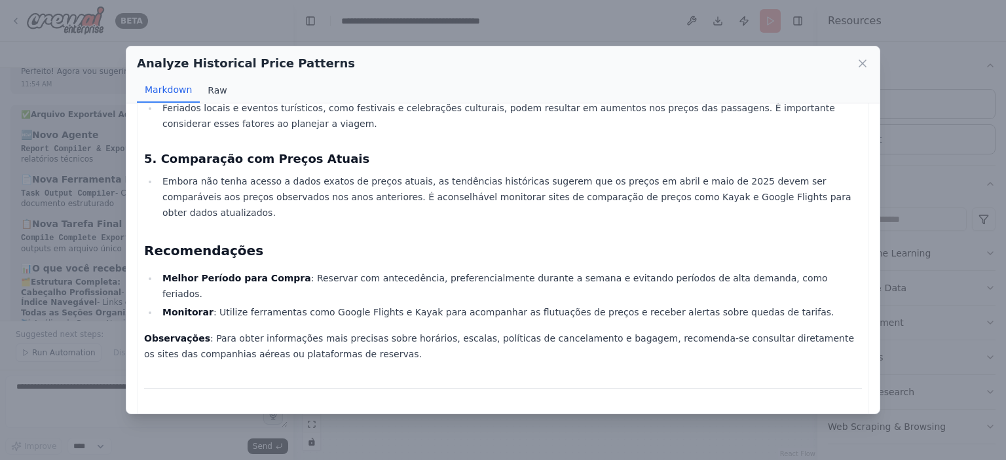
click at [224, 93] on button "Raw" at bounding box center [217, 90] width 35 height 25
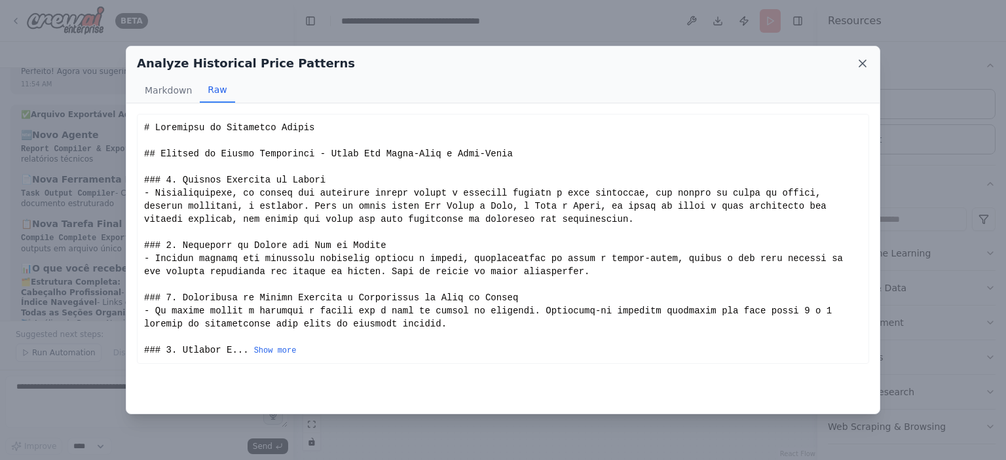
click at [857, 64] on icon at bounding box center [862, 63] width 13 height 13
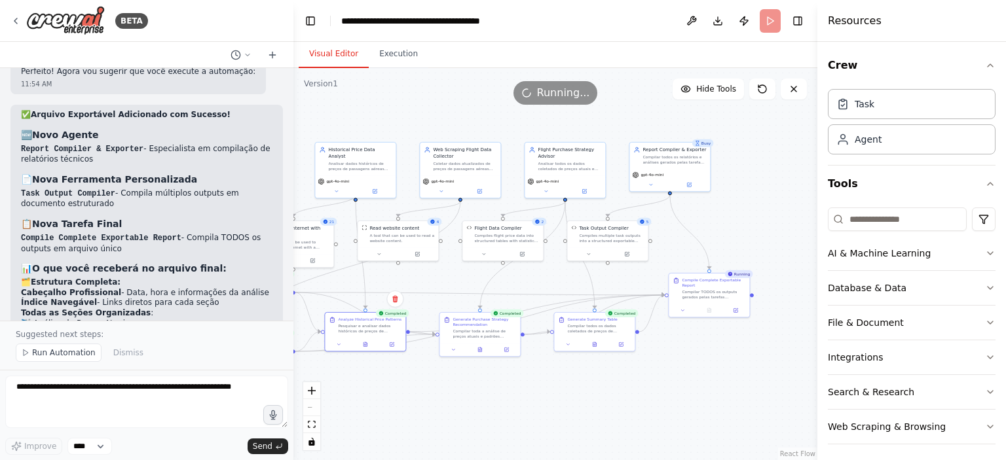
drag, startPoint x: 618, startPoint y: 416, endPoint x: 547, endPoint y: 403, distance: 72.6
click at [547, 403] on div ".deletable-edge-delete-btn { width: 20px; height: 20px; border: 0px solid #ffff…" at bounding box center [555, 264] width 524 height 392
click at [592, 352] on div ".deletable-edge-delete-btn { width: 20px; height: 20px; border: 0px solid #ffff…" at bounding box center [555, 264] width 524 height 392
click at [596, 347] on div at bounding box center [594, 344] width 81 height 14
click at [595, 345] on icon at bounding box center [595, 345] width 2 height 0
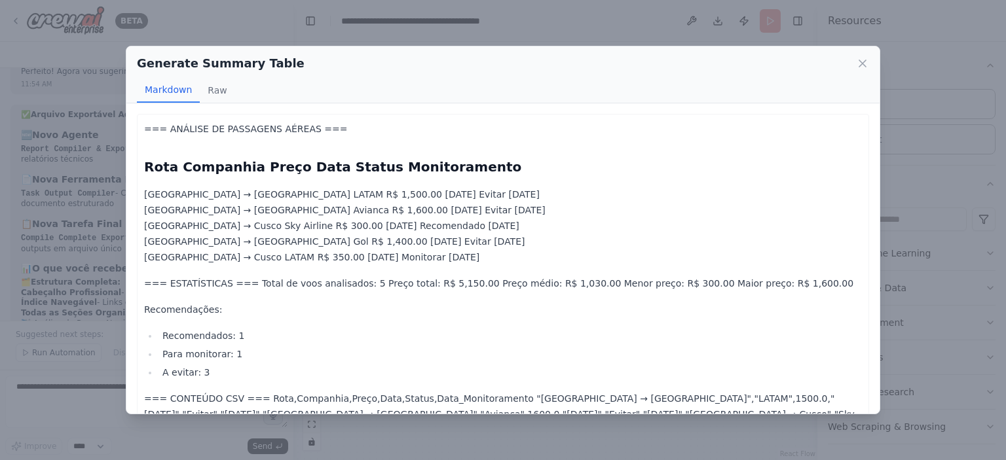
scroll to position [41, 0]
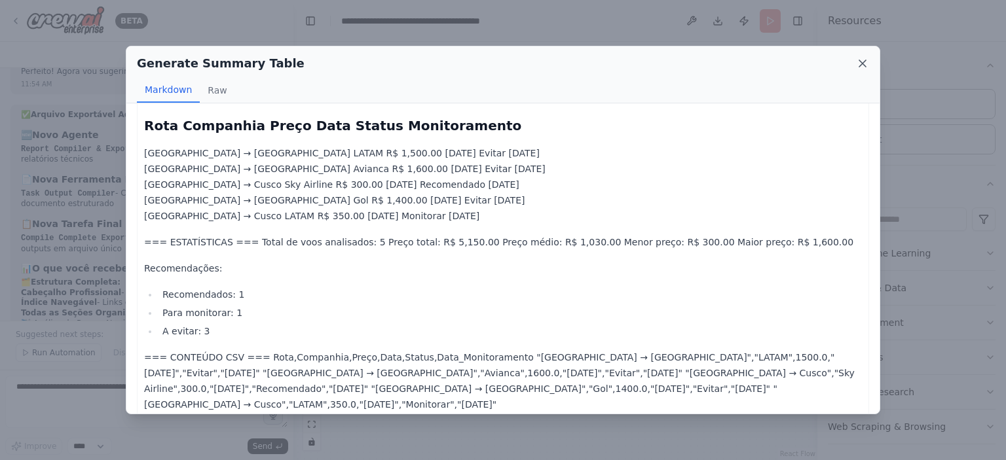
click at [865, 62] on icon at bounding box center [862, 63] width 13 height 13
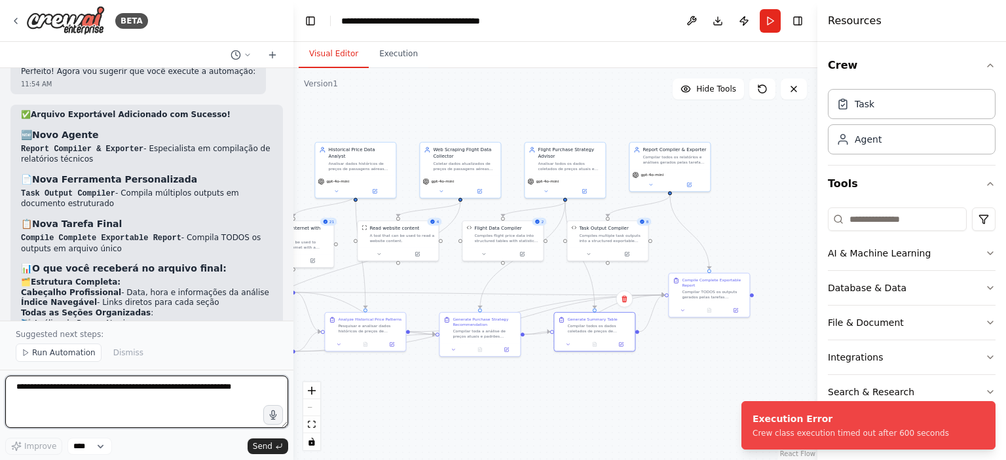
click at [247, 386] on textarea at bounding box center [146, 402] width 283 height 52
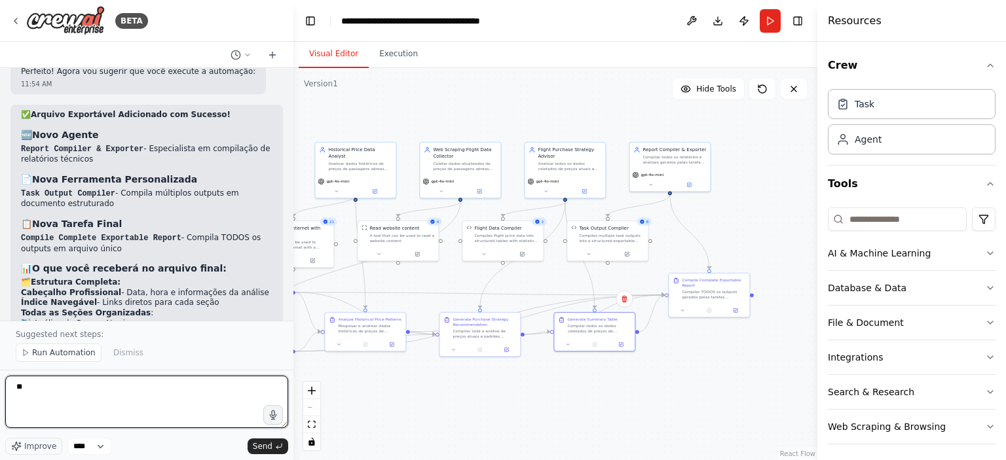
type textarea "*"
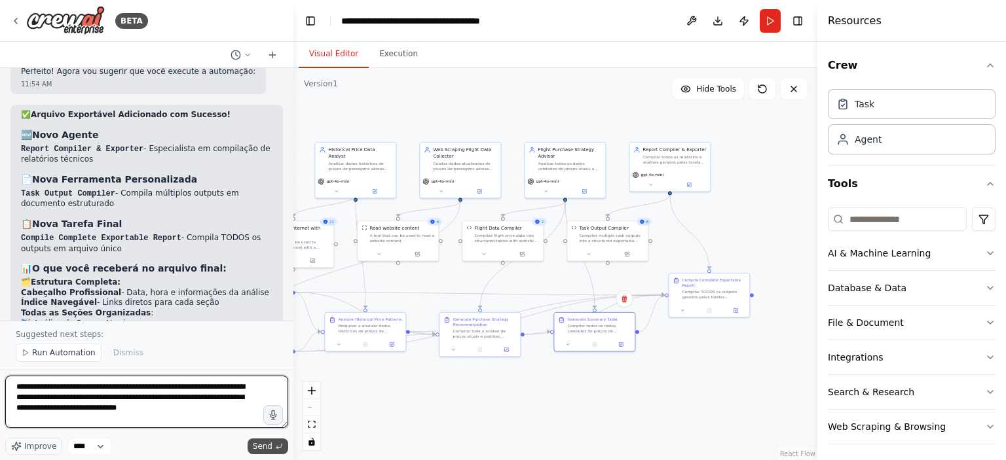
type textarea "**********"
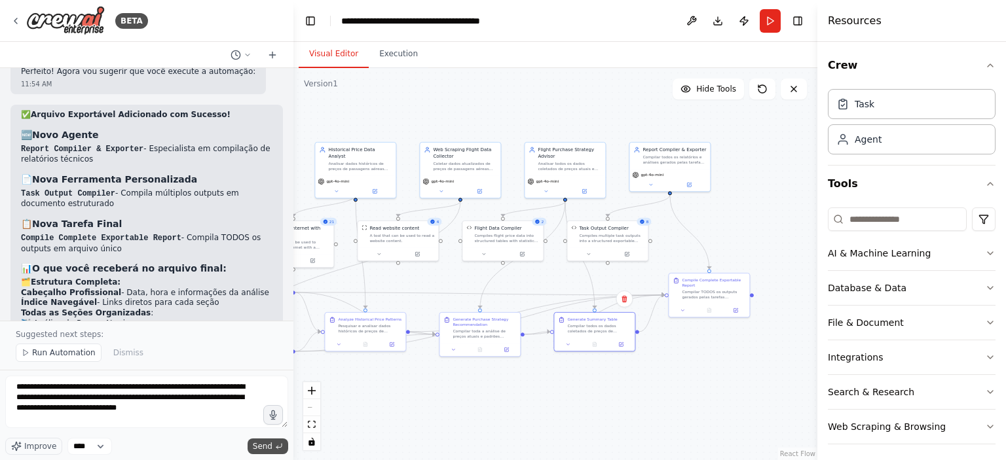
click at [263, 445] on span "Send" at bounding box center [263, 446] width 20 height 10
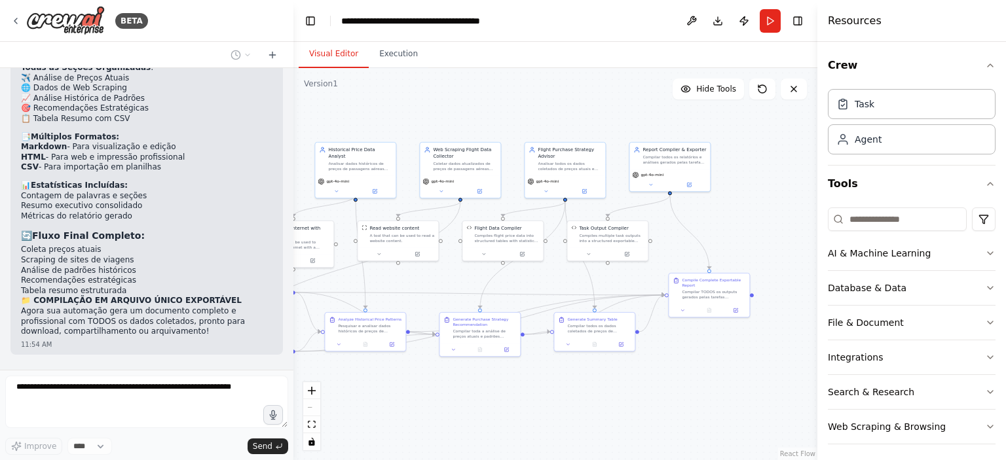
scroll to position [5776, 0]
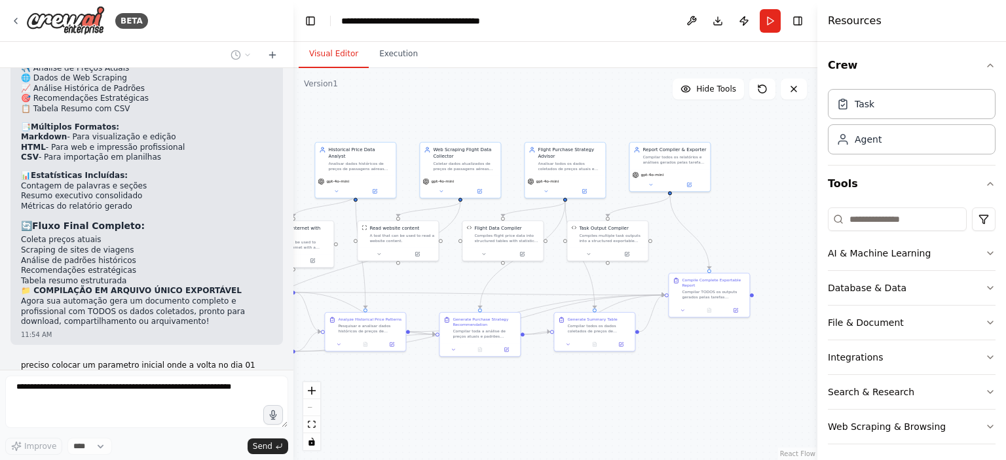
click at [378, 392] on div ".deletable-edge-delete-btn { width: 20px; height: 20px; border: 0px solid #ffff…" at bounding box center [555, 264] width 524 height 392
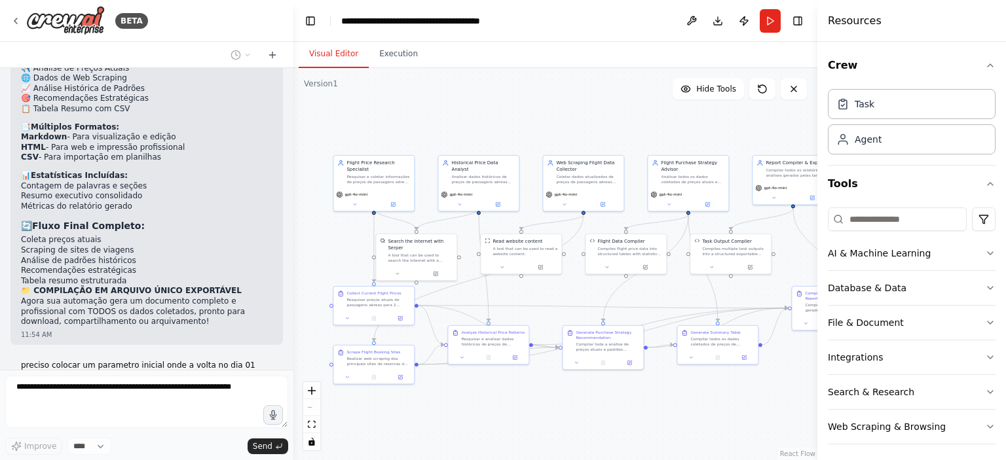
drag, startPoint x: 422, startPoint y: 392, endPoint x: 545, endPoint y: 404, distance: 123.7
click at [545, 405] on div ".deletable-edge-delete-btn { width: 20px; height: 20px; border: 0px solid #ffff…" at bounding box center [555, 264] width 524 height 392
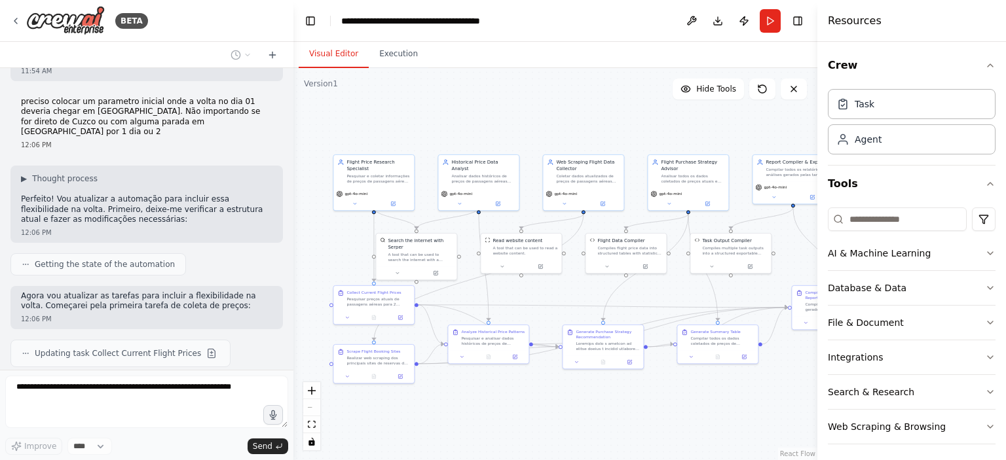
scroll to position [6107, 0]
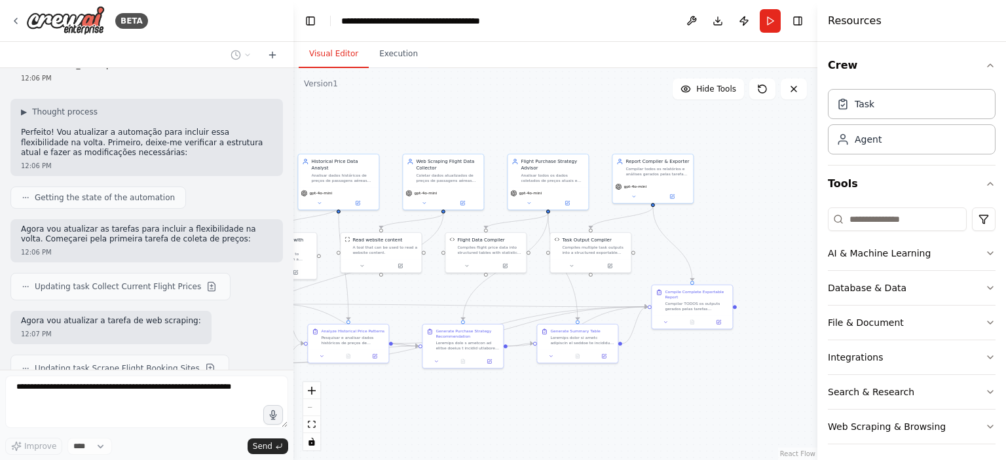
drag, startPoint x: 558, startPoint y: 407, endPoint x: 441, endPoint y: 406, distance: 116.6
click at [441, 406] on div ".deletable-edge-delete-btn { width: 20px; height: 20px; border: 0px solid #ffff…" at bounding box center [555, 264] width 524 height 392
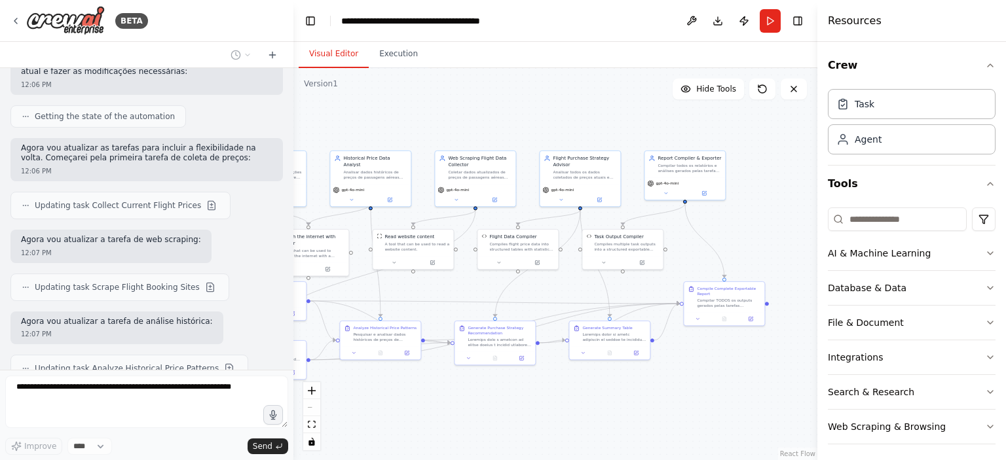
drag, startPoint x: 441, startPoint y: 406, endPoint x: 474, endPoint y: 403, distance: 32.3
click at [474, 403] on div ".deletable-edge-delete-btn { width: 20px; height: 20px; border: 0px solid #ffff…" at bounding box center [555, 264] width 524 height 392
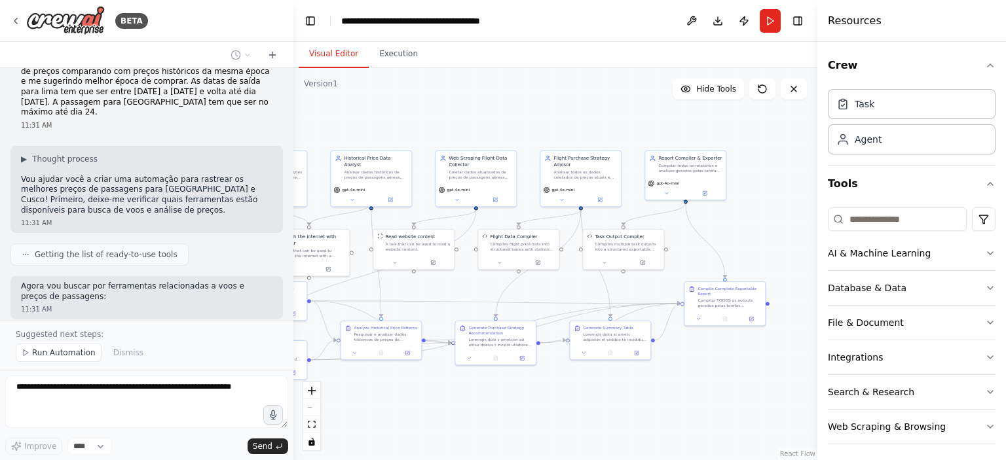
scroll to position [0, 0]
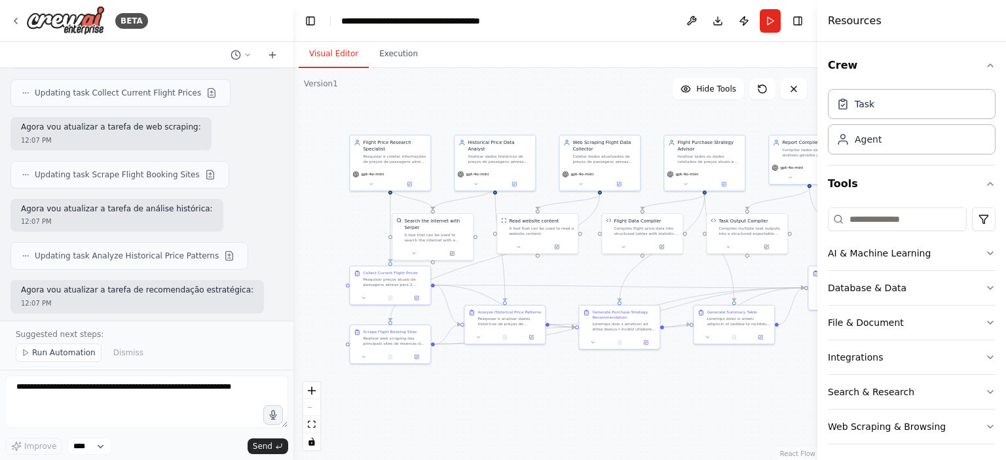
drag, startPoint x: 486, startPoint y: 419, endPoint x: 601, endPoint y: 389, distance: 118.4
click at [603, 392] on div ".deletable-edge-delete-btn { width: 20px; height: 20px; border: 0px solid #ffff…" at bounding box center [555, 264] width 524 height 392
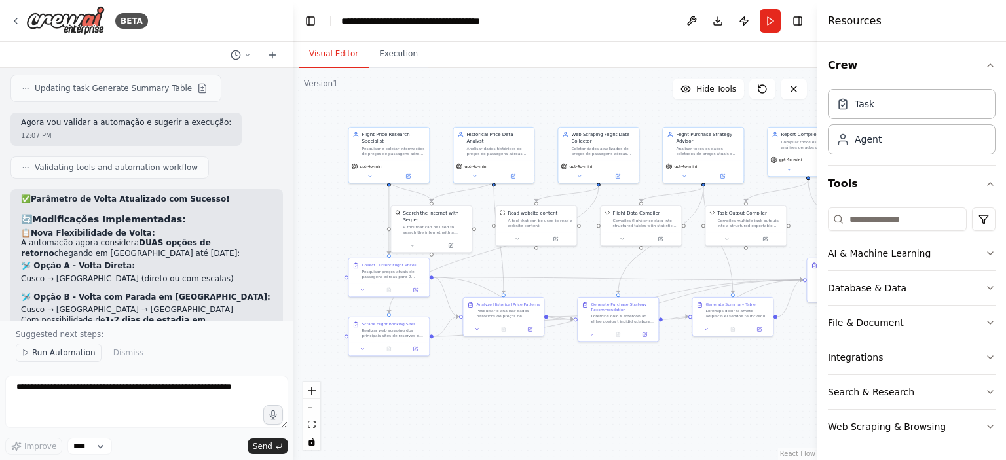
scroll to position [6647, 0]
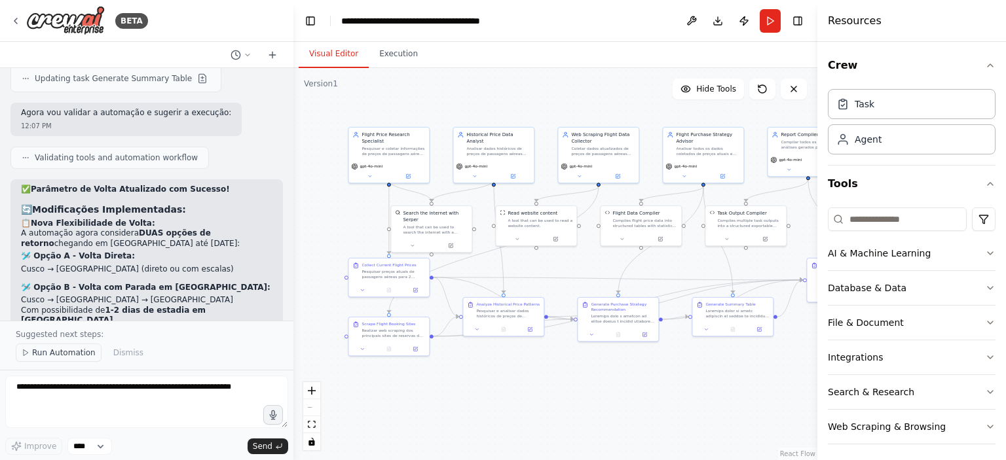
click at [67, 353] on span "Run Automation" at bounding box center [64, 353] width 64 height 10
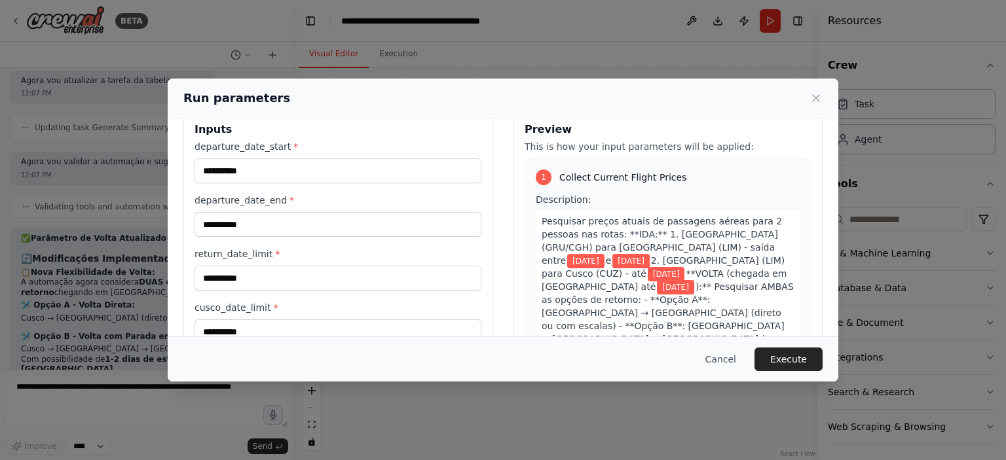
scroll to position [7, 0]
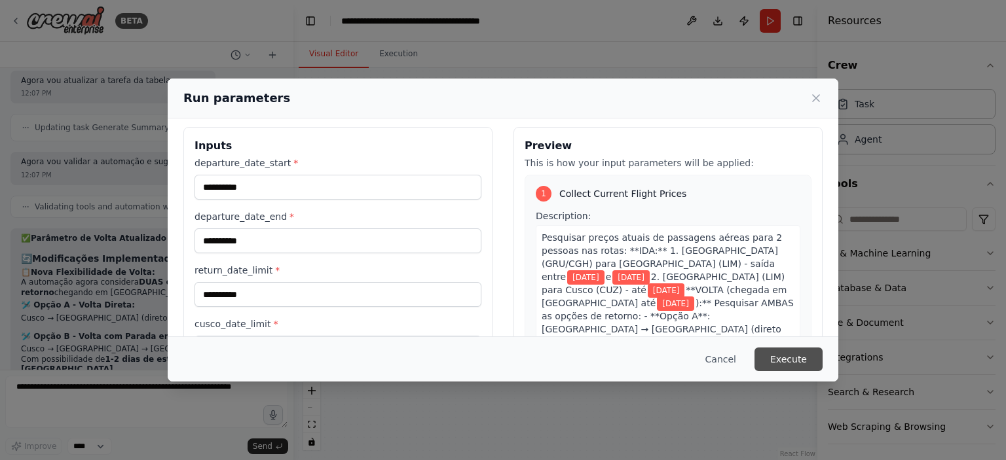
click at [793, 358] on button "Execute" at bounding box center [789, 360] width 68 height 24
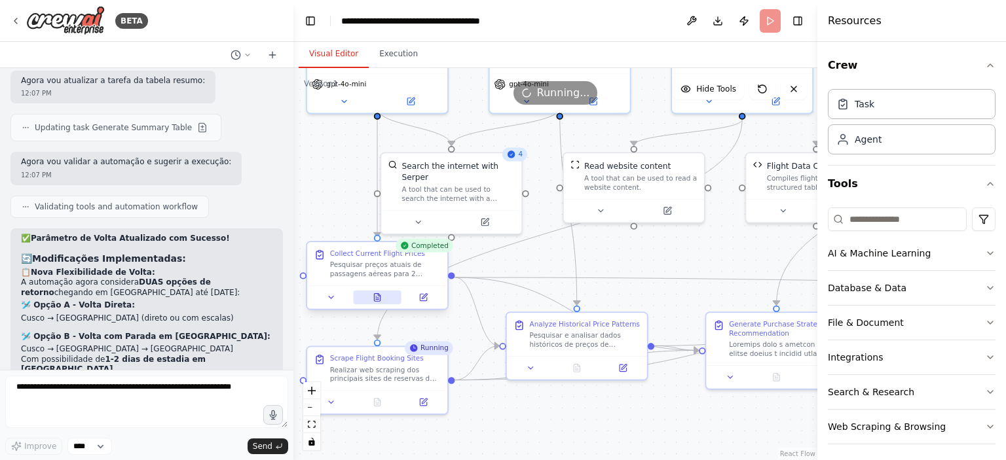
click at [375, 298] on icon at bounding box center [377, 298] width 6 height 8
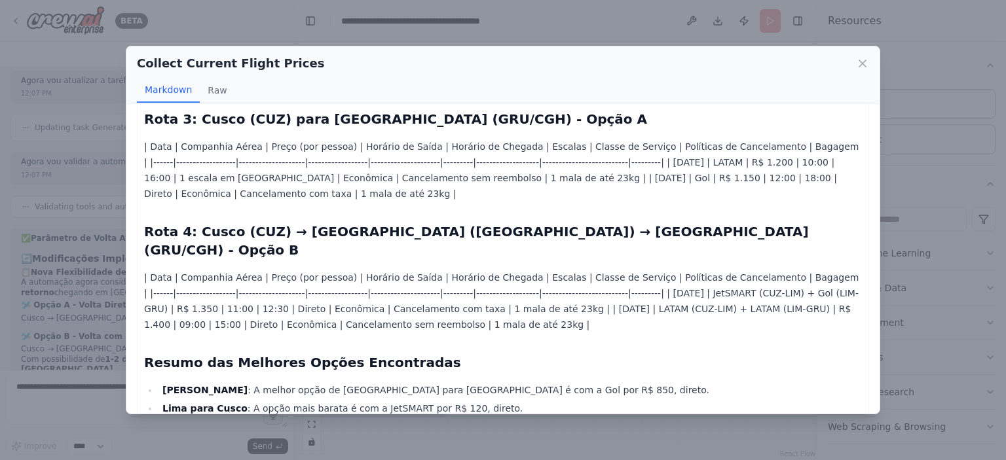
scroll to position [322, 0]
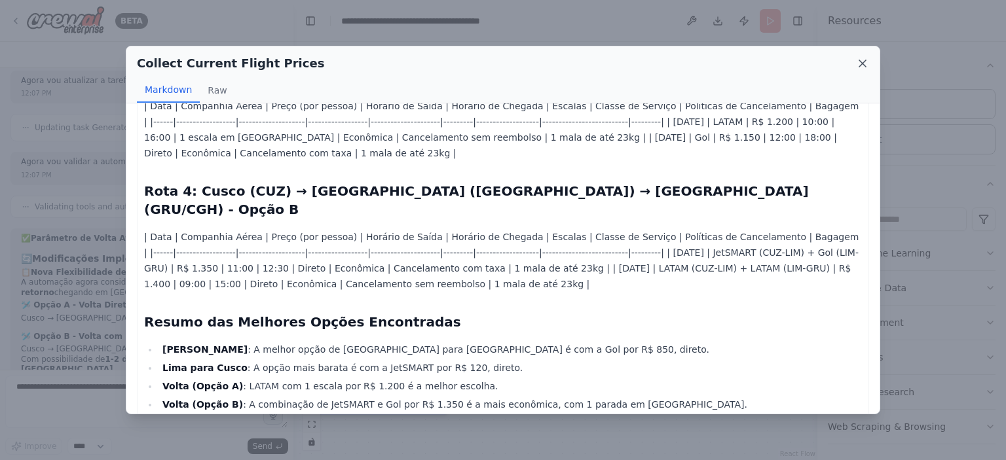
click at [859, 67] on icon at bounding box center [862, 63] width 13 height 13
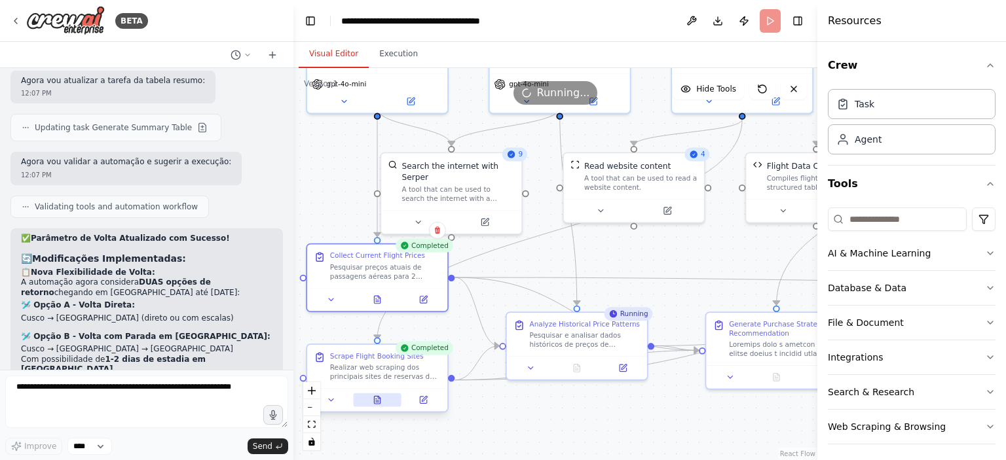
click at [385, 401] on button at bounding box center [377, 401] width 48 height 14
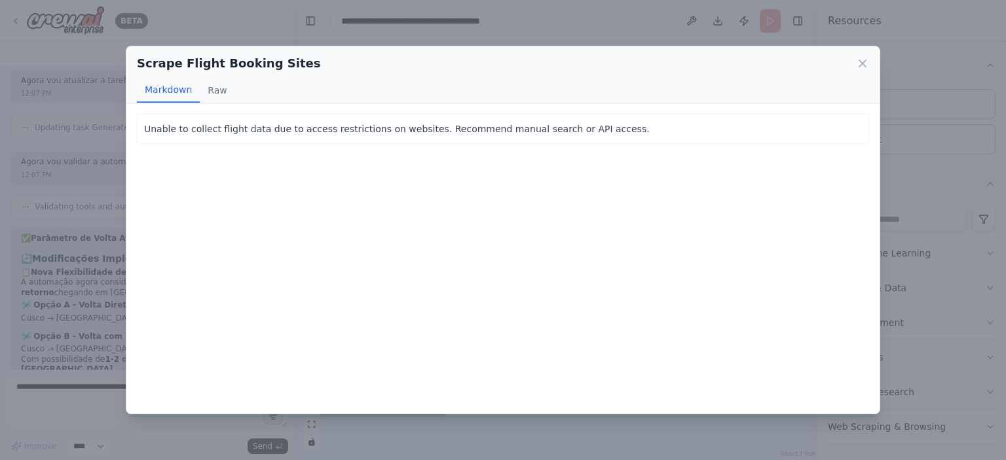
click at [869, 66] on div "Scrape Flight Booking Sites Markdown Raw" at bounding box center [502, 75] width 753 height 57
click at [862, 67] on icon at bounding box center [862, 63] width 13 height 13
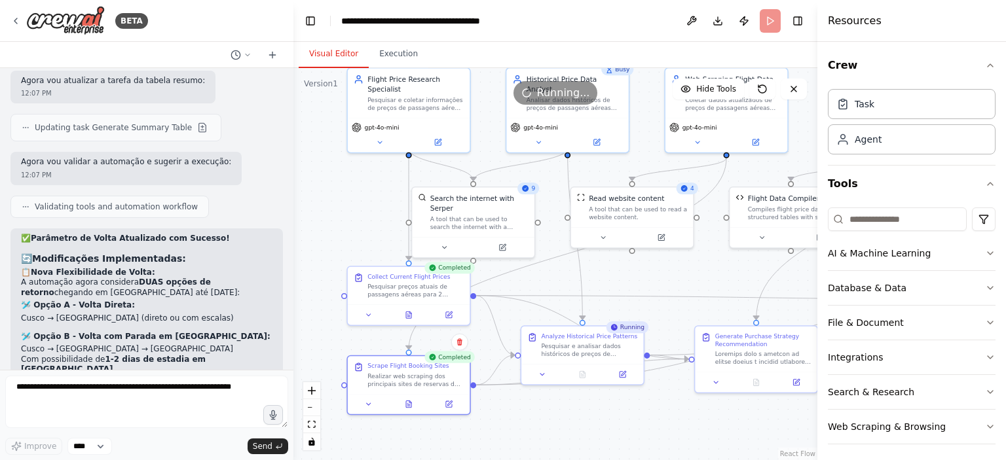
click at [650, 419] on div ".deletable-edge-delete-btn { width: 20px; height: 20px; border: 0px solid #ffff…" at bounding box center [555, 264] width 524 height 392
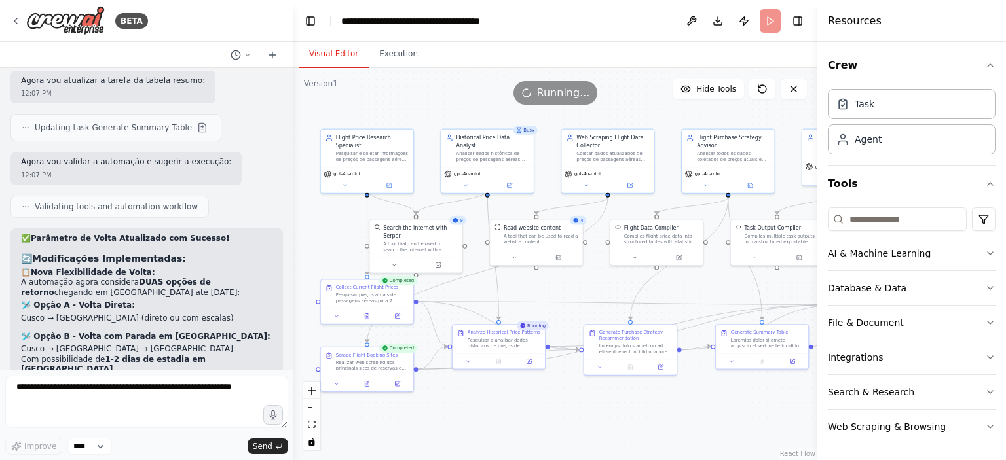
drag, startPoint x: 680, startPoint y: 421, endPoint x: 584, endPoint y: 398, distance: 98.3
click at [584, 398] on div ".deletable-edge-delete-btn { width: 20px; height: 20px; border: 0px solid #ffff…" at bounding box center [555, 264] width 524 height 392
click at [629, 371] on div at bounding box center [630, 366] width 92 height 16
click at [630, 364] on icon at bounding box center [630, 366] width 4 height 5
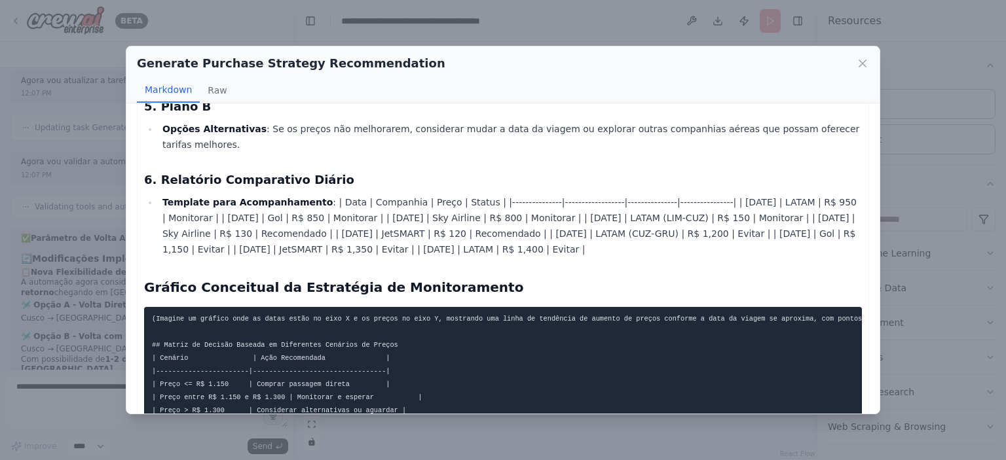
scroll to position [696, 0]
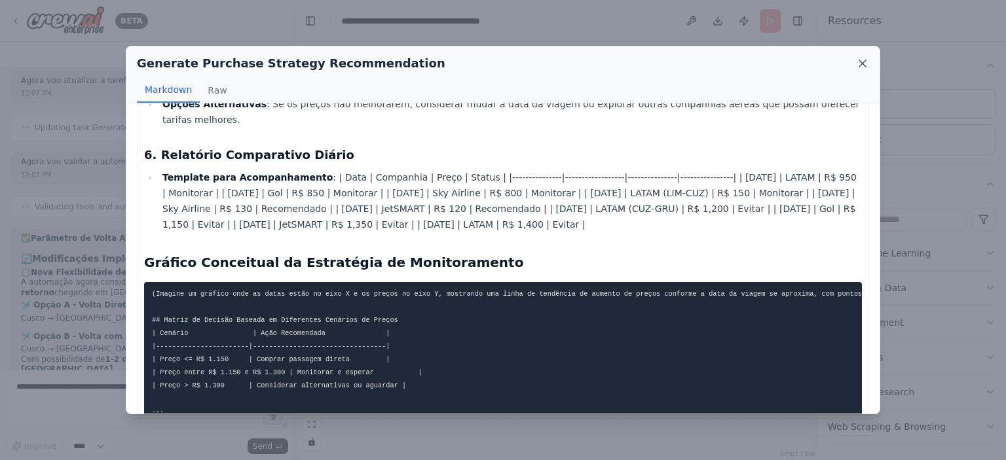
click at [861, 67] on icon at bounding box center [862, 63] width 13 height 13
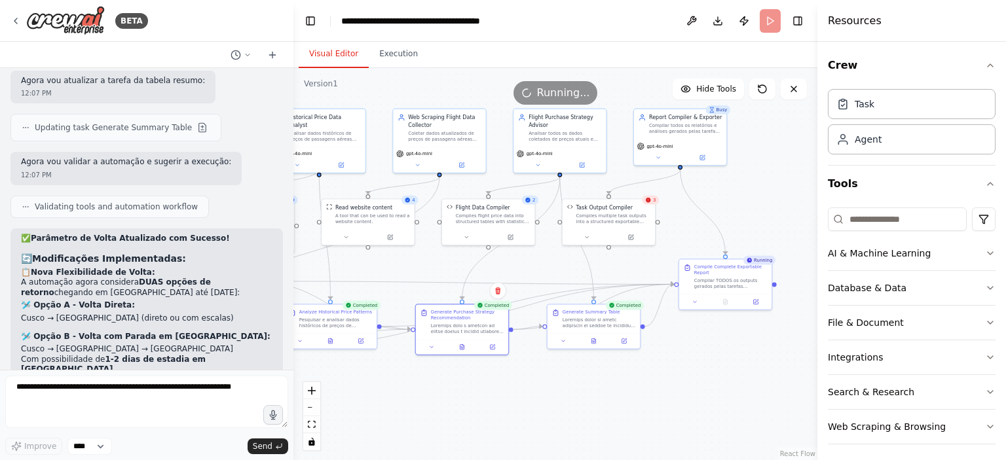
drag, startPoint x: 700, startPoint y: 398, endPoint x: 532, endPoint y: 377, distance: 169.6
click at [532, 377] on div ".deletable-edge-delete-btn { width: 20px; height: 20px; border: 0px solid #ffff…" at bounding box center [555, 264] width 524 height 392
click at [593, 341] on icon at bounding box center [594, 341] width 2 height 0
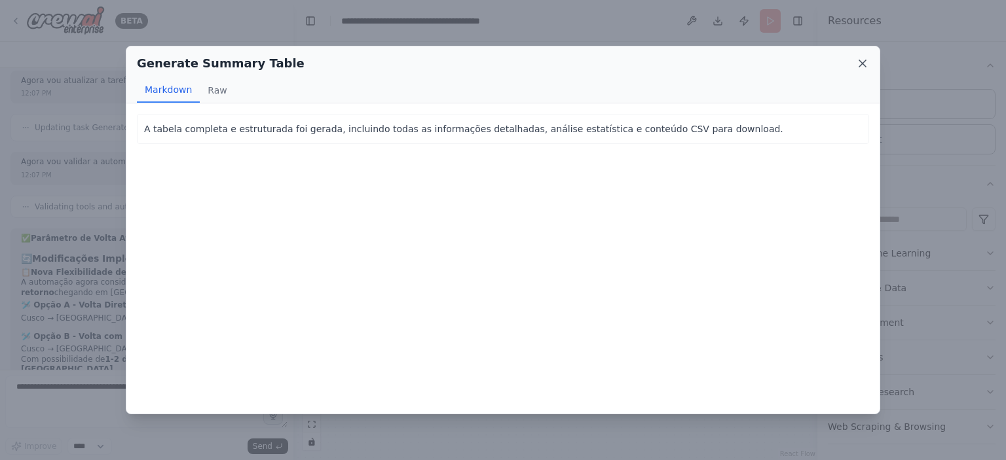
click at [861, 69] on icon at bounding box center [862, 63] width 13 height 13
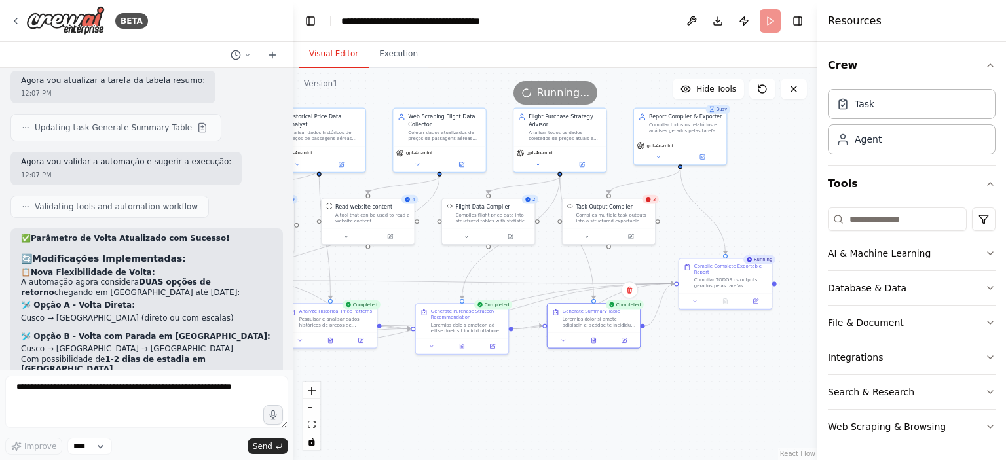
click at [586, 384] on div ".deletable-edge-delete-btn { width: 20px; height: 20px; border: 0px solid #ffff…" at bounding box center [555, 264] width 524 height 392
click at [651, 201] on icon at bounding box center [648, 200] width 6 height 6
click at [637, 237] on button at bounding box center [631, 235] width 43 height 9
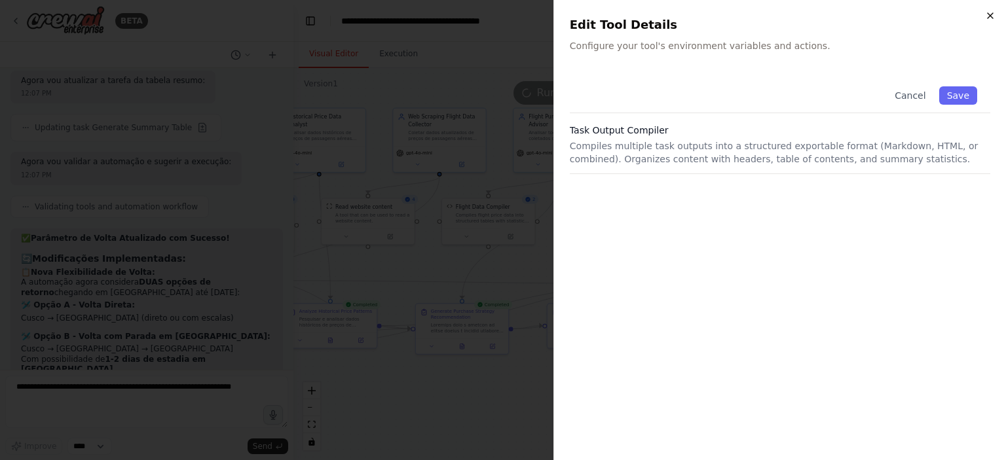
click at [986, 16] on icon "button" at bounding box center [990, 15] width 10 height 10
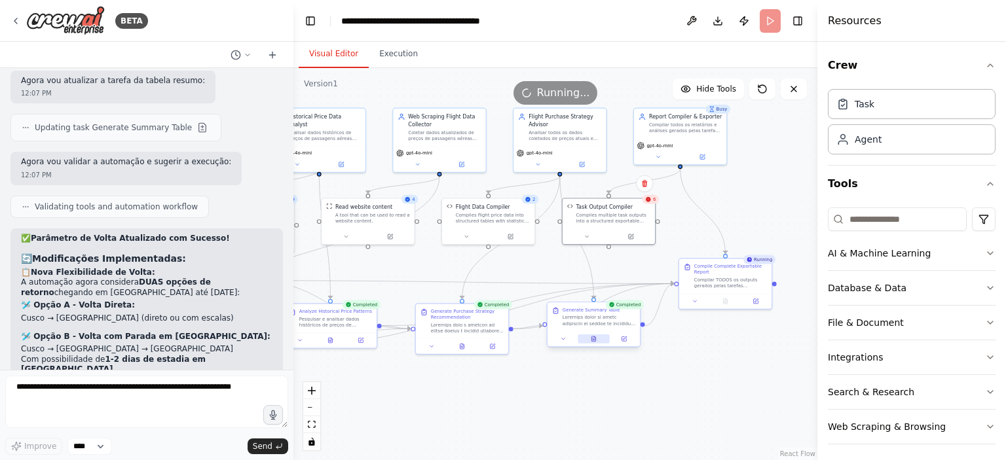
click at [592, 340] on icon at bounding box center [593, 339] width 4 height 5
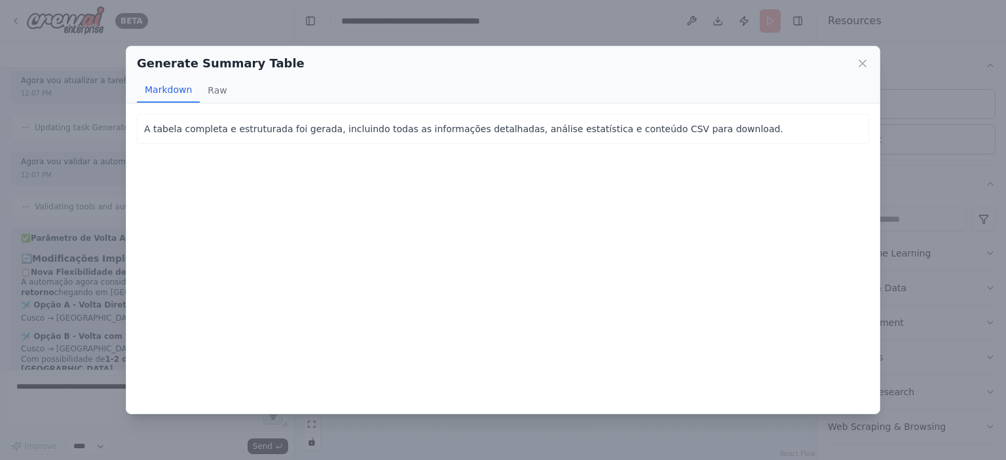
click at [399, 136] on div "A tabela completa e estruturada foi gerada, incluindo todas as informações deta…" at bounding box center [503, 129] width 732 height 30
click at [432, 129] on p "A tabela completa e estruturada foi gerada, incluindo todas as informações deta…" at bounding box center [503, 129] width 718 height 16
click at [200, 96] on button "Raw" at bounding box center [217, 90] width 35 height 25
click at [186, 93] on button "Markdown" at bounding box center [168, 90] width 63 height 25
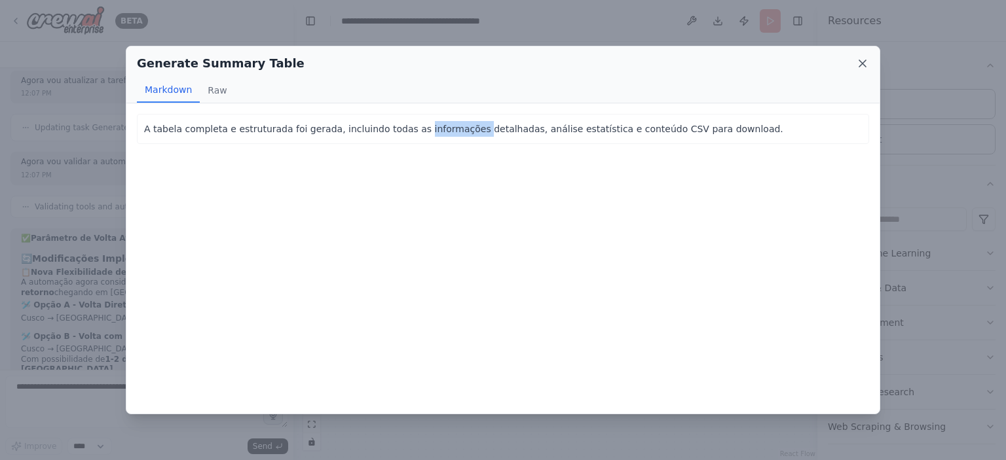
click at [865, 61] on icon at bounding box center [862, 63] width 13 height 13
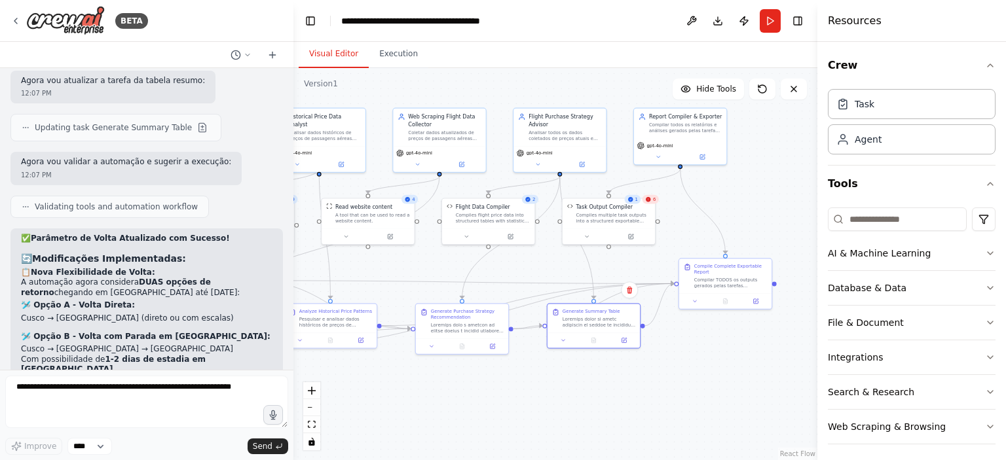
scroll to position [6598, 0]
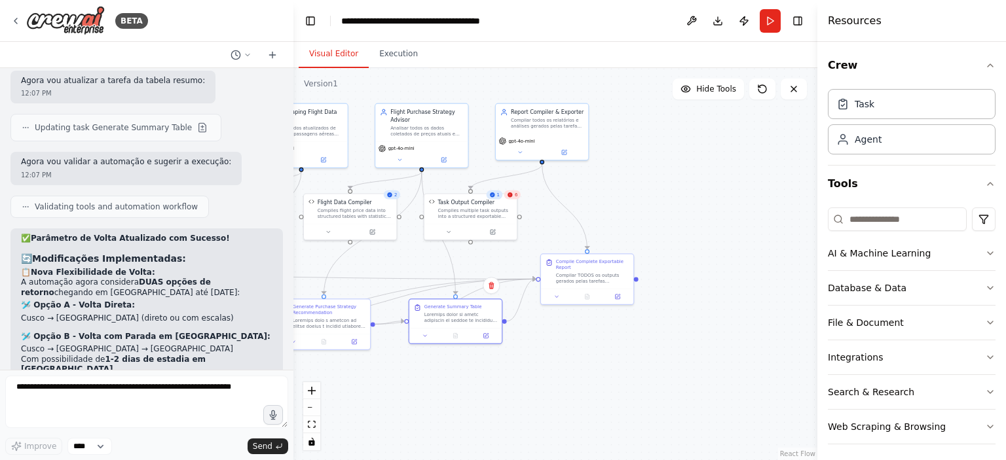
drag, startPoint x: 691, startPoint y: 392, endPoint x: 553, endPoint y: 387, distance: 138.3
click at [553, 387] on div ".deletable-edge-delete-btn { width: 20px; height: 20px; border: 0px solid #ffff…" at bounding box center [555, 264] width 524 height 392
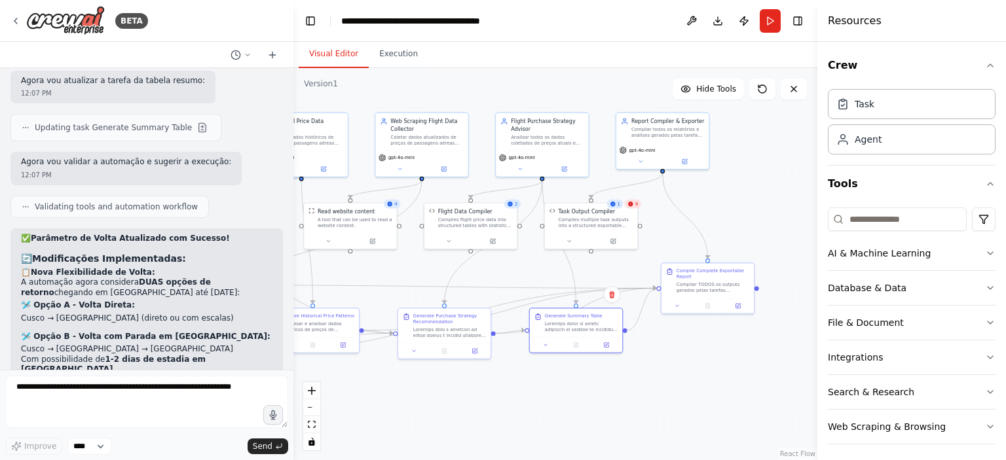
drag, startPoint x: 443, startPoint y: 371, endPoint x: 563, endPoint y: 381, distance: 120.9
click at [563, 381] on div ".deletable-edge-delete-btn { width: 20px; height: 20px; border: 0px solid #ffff…" at bounding box center [555, 264] width 524 height 392
click at [637, 206] on span "6" at bounding box center [636, 204] width 3 height 6
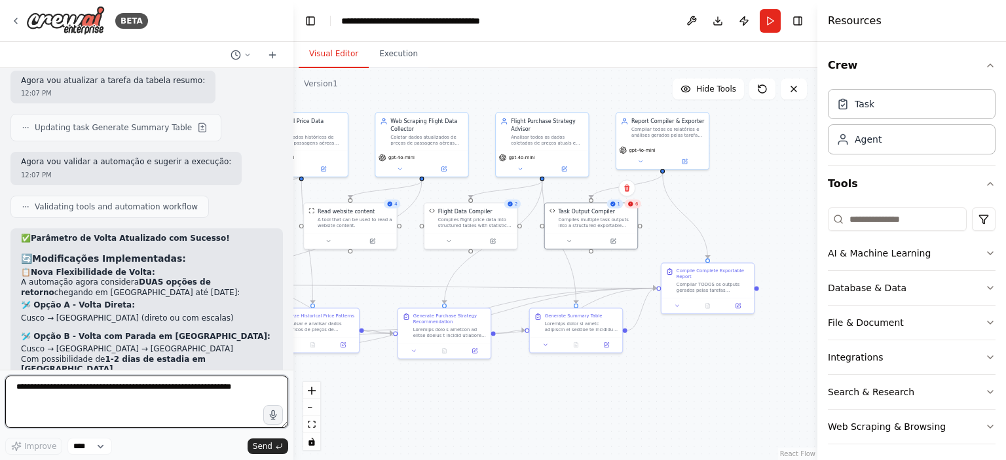
click at [151, 392] on textarea at bounding box center [146, 402] width 283 height 52
type textarea "**********"
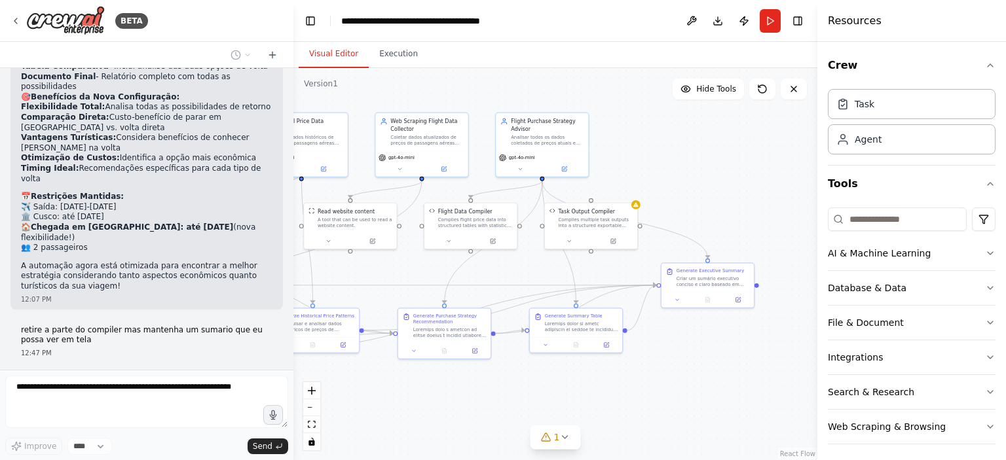
scroll to position [7067, 0]
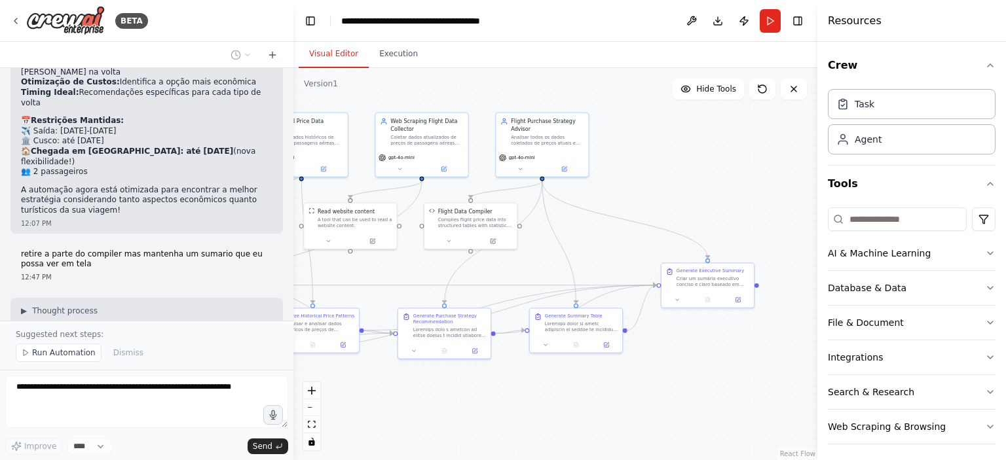
click at [56, 362] on button "Run Automation" at bounding box center [59, 353] width 86 height 18
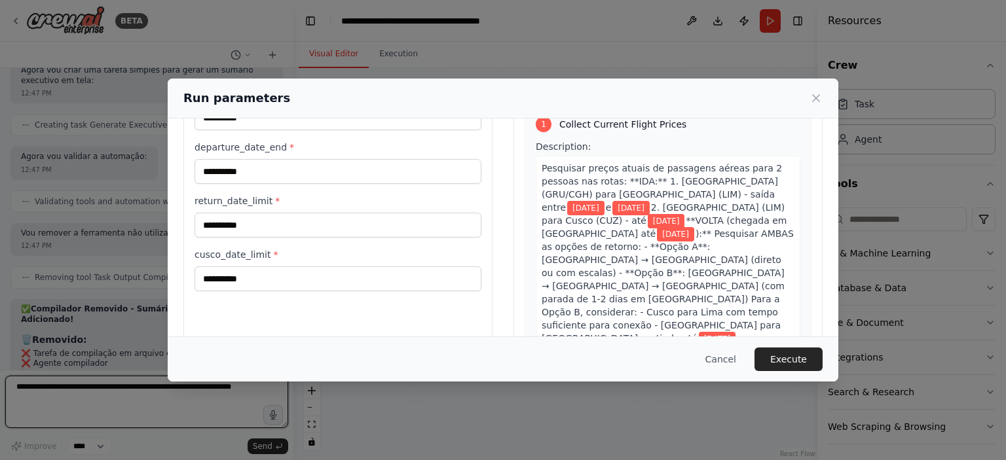
scroll to position [122, 0]
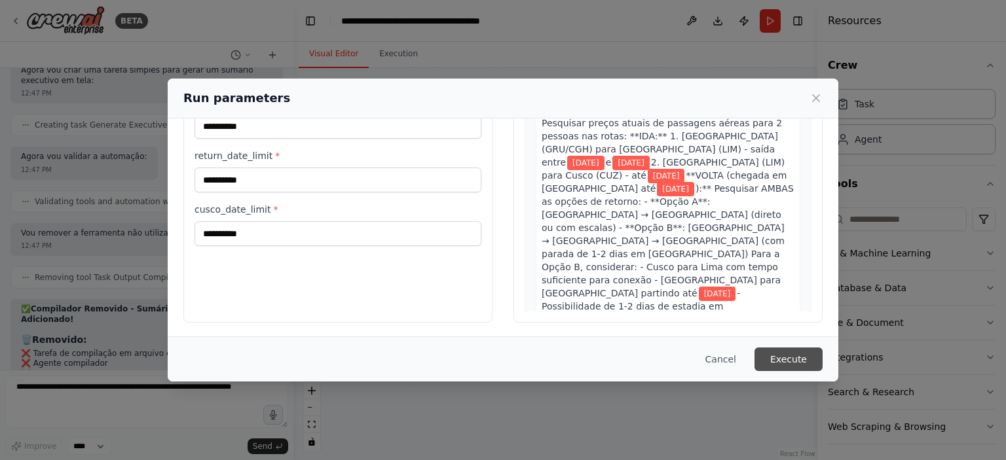
click at [802, 362] on button "Execute" at bounding box center [789, 360] width 68 height 24
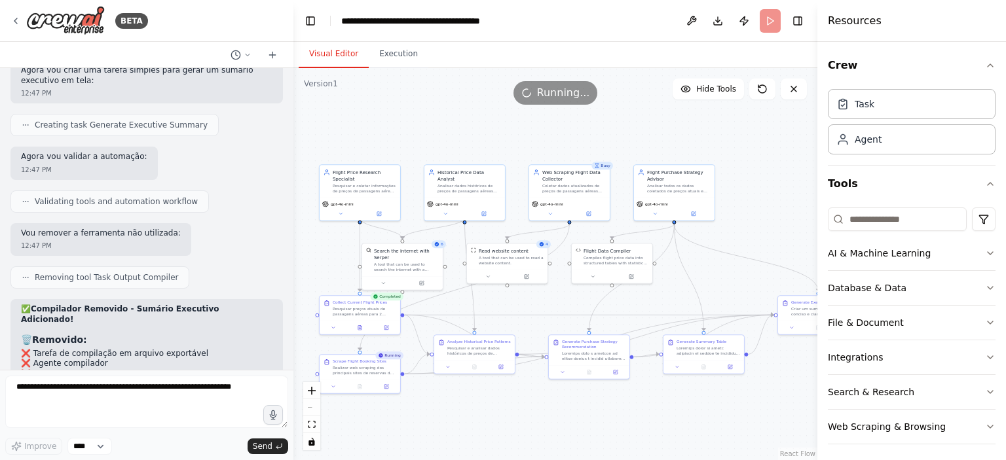
drag, startPoint x: 390, startPoint y: 395, endPoint x: 542, endPoint y: 417, distance: 153.5
click at [542, 417] on div ".deletable-edge-delete-btn { width: 20px; height: 20px; border: 0px solid #ffff…" at bounding box center [555, 264] width 524 height 392
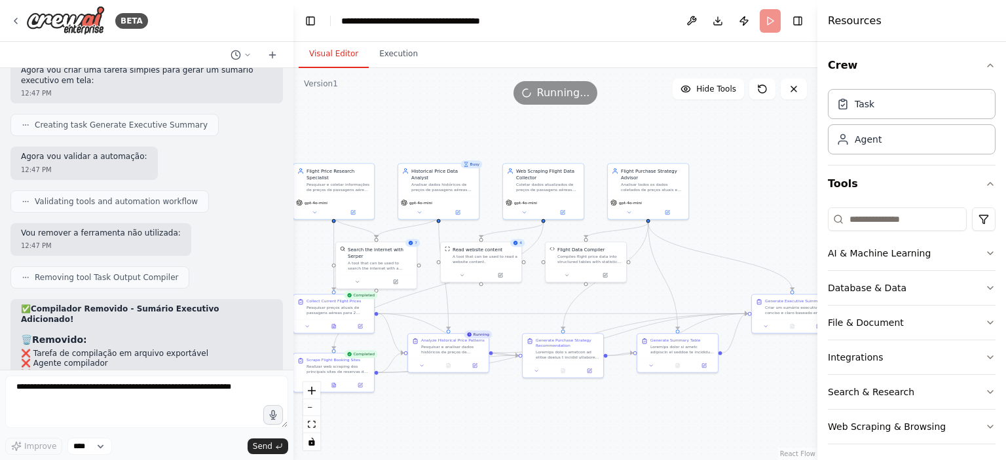
drag, startPoint x: 586, startPoint y: 421, endPoint x: 457, endPoint y: 422, distance: 129.0
click at [457, 422] on div ".deletable-edge-delete-btn { width: 20px; height: 20px; border: 0px solid #ffff…" at bounding box center [555, 264] width 524 height 392
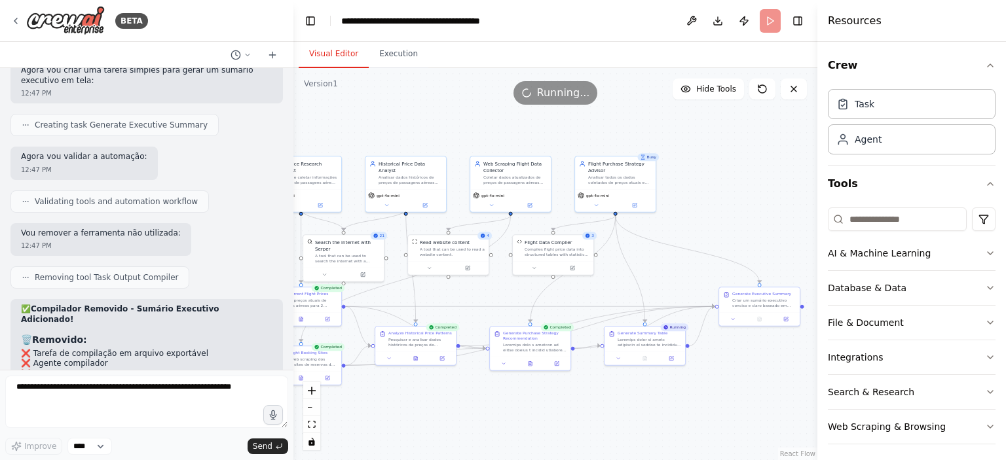
drag, startPoint x: 629, startPoint y: 408, endPoint x: 605, endPoint y: 402, distance: 24.3
click at [605, 402] on div ".deletable-edge-delete-btn { width: 20px; height: 20px; border: 0px solid #ffff…" at bounding box center [555, 264] width 524 height 392
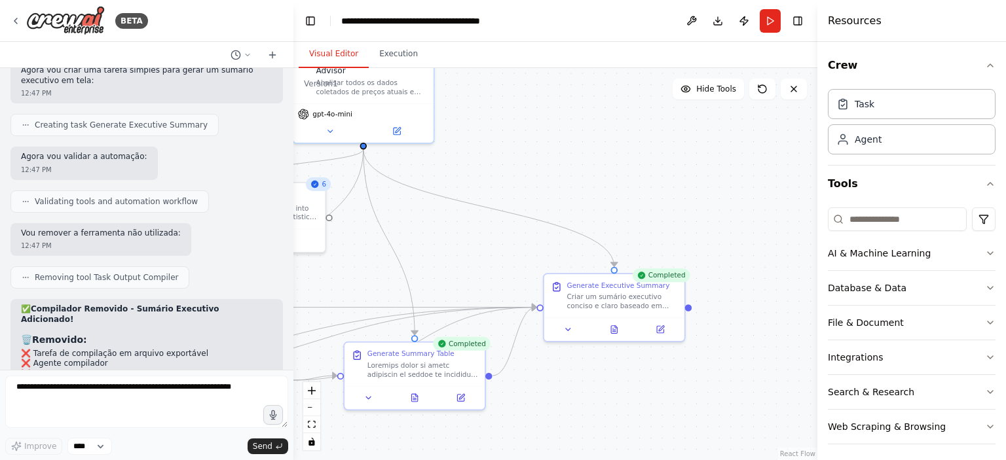
drag, startPoint x: 773, startPoint y: 230, endPoint x: 581, endPoint y: 183, distance: 197.5
click at [581, 183] on div ".deletable-edge-delete-btn { width: 20px; height: 20px; border: 0px solid #ffff…" at bounding box center [555, 264] width 524 height 392
click at [600, 326] on button at bounding box center [609, 327] width 48 height 14
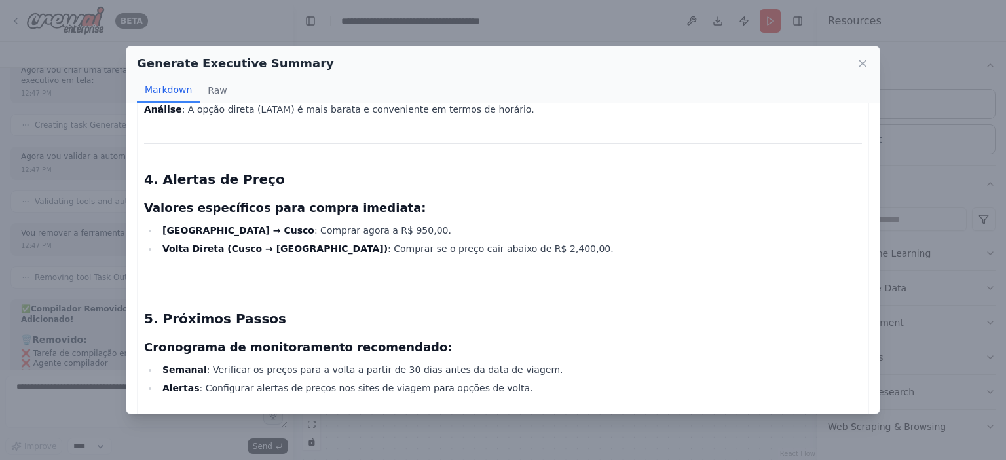
scroll to position [671, 0]
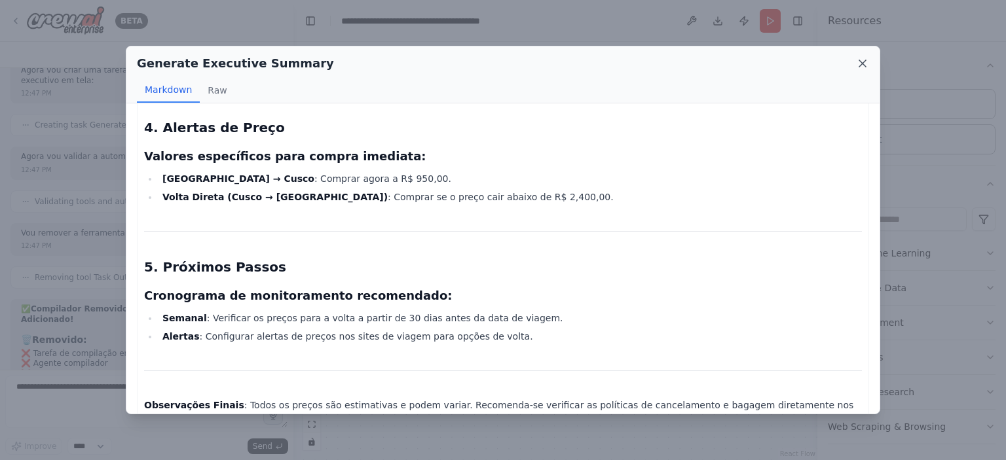
click at [863, 63] on icon at bounding box center [862, 63] width 7 height 7
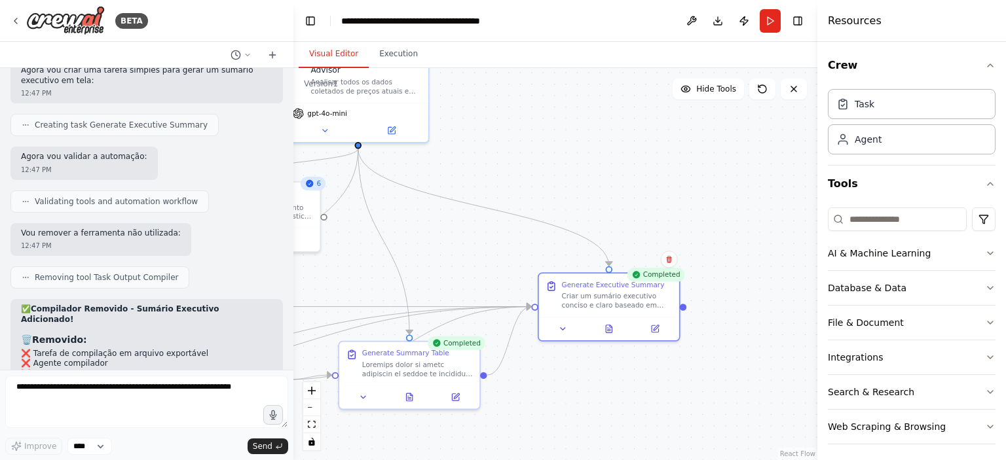
click at [586, 381] on div ".deletable-edge-delete-btn { width: 20px; height: 20px; border: 0px solid #ffff…" at bounding box center [555, 264] width 524 height 392
click at [605, 329] on icon at bounding box center [609, 326] width 9 height 9
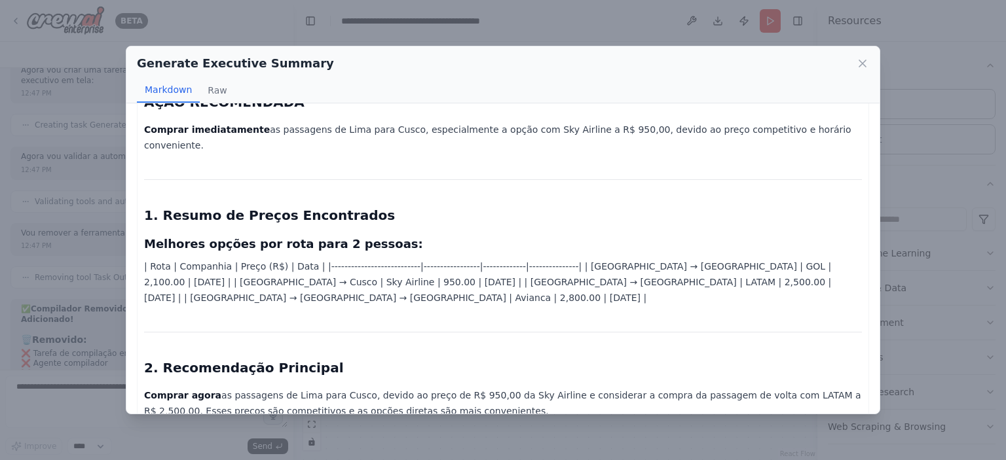
scroll to position [16, 0]
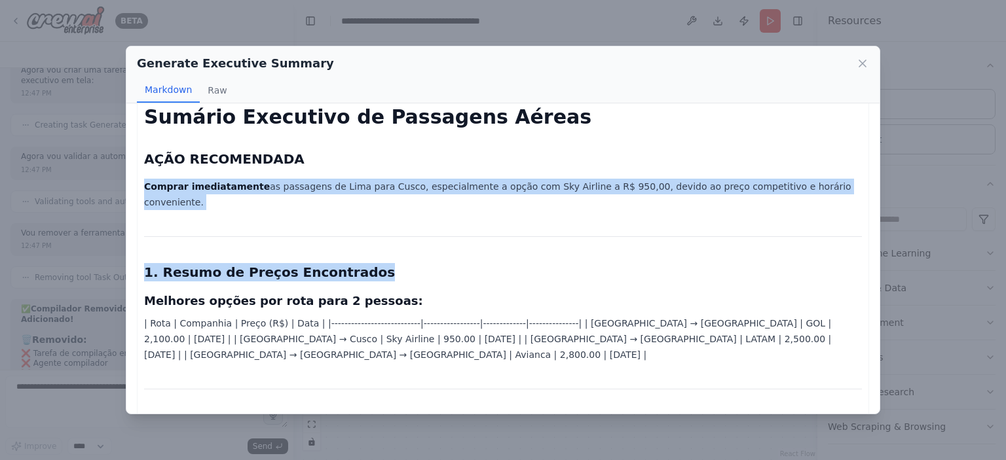
drag, startPoint x: 141, startPoint y: 181, endPoint x: 644, endPoint y: 223, distance: 504.1
click at [862, 69] on icon at bounding box center [862, 63] width 13 height 13
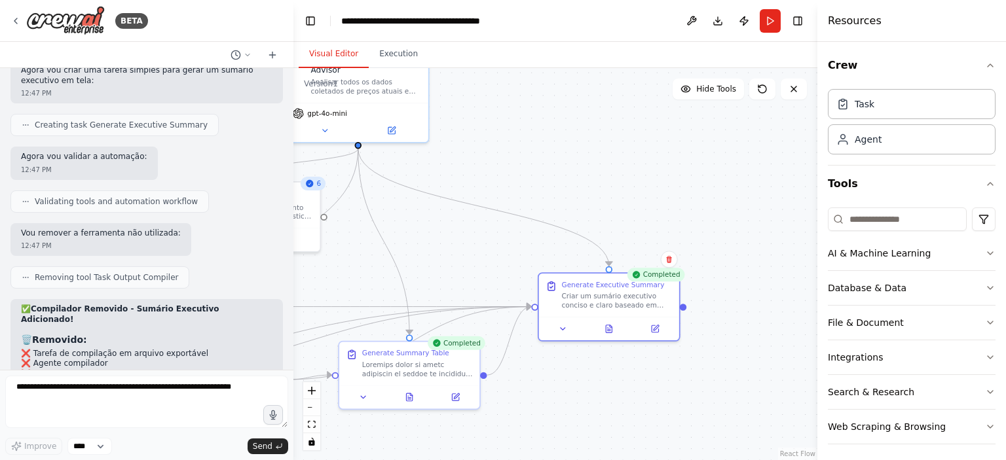
click at [700, 175] on div ".deletable-edge-delete-btn { width: 20px; height: 20px; border: 0px solid #ffff…" at bounding box center [555, 264] width 524 height 392
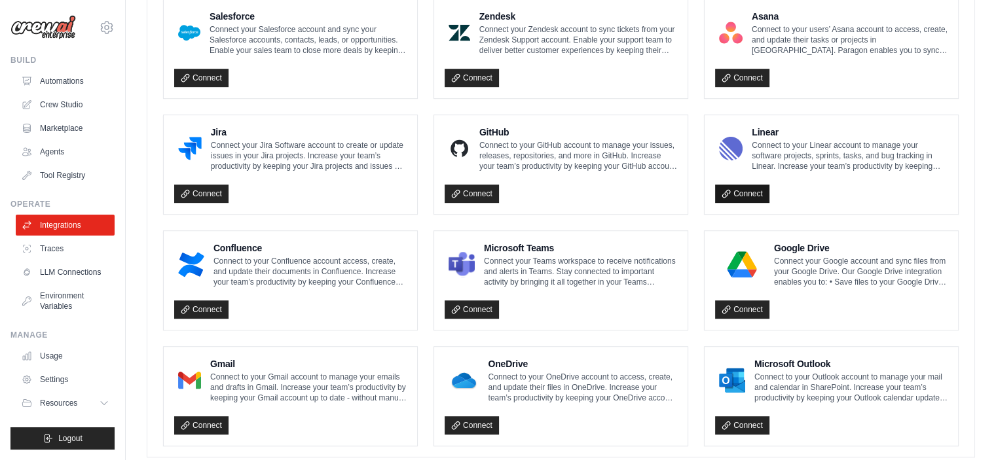
scroll to position [768, 0]
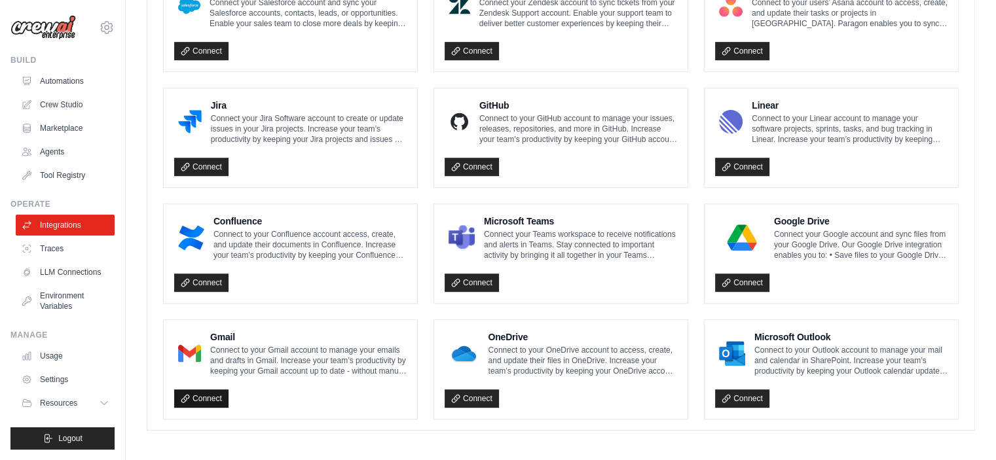
click at [204, 397] on link "Connect" at bounding box center [201, 399] width 54 height 18
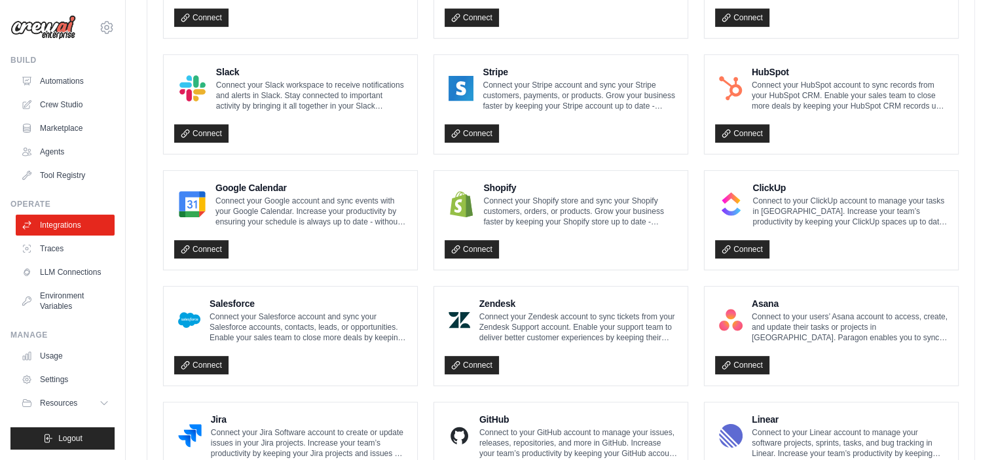
scroll to position [310, 0]
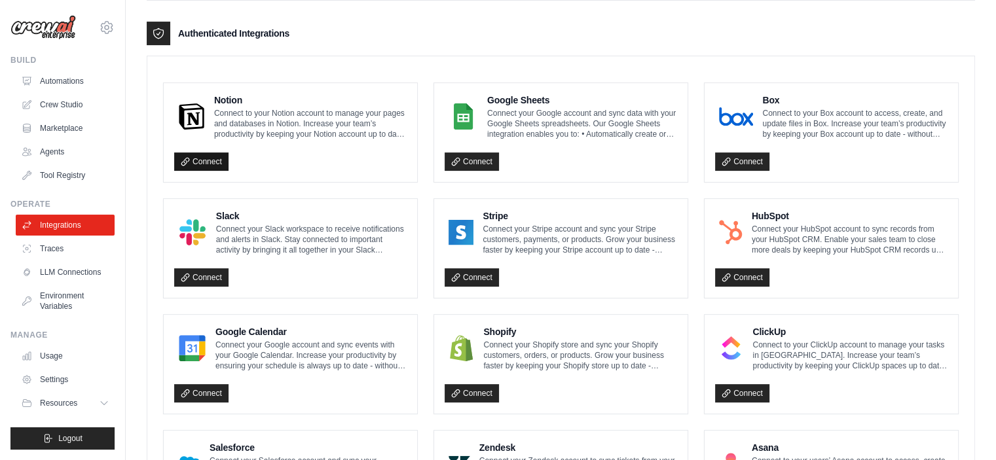
click at [212, 156] on link "Connect" at bounding box center [201, 162] width 54 height 18
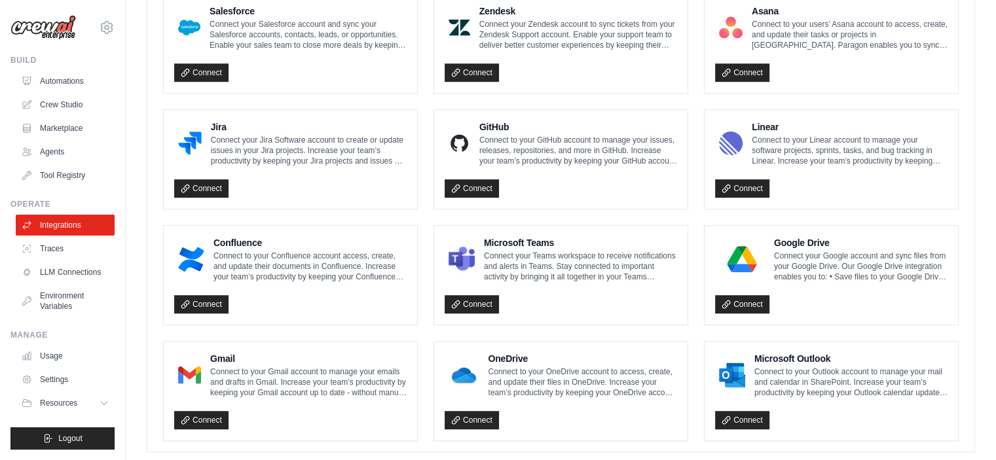
scroll to position [768, 0]
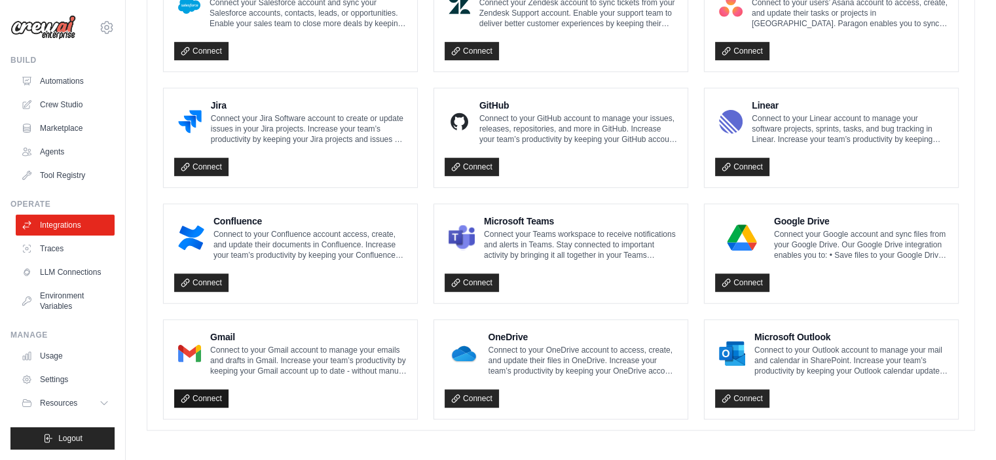
click at [201, 396] on link "Connect" at bounding box center [201, 399] width 54 height 18
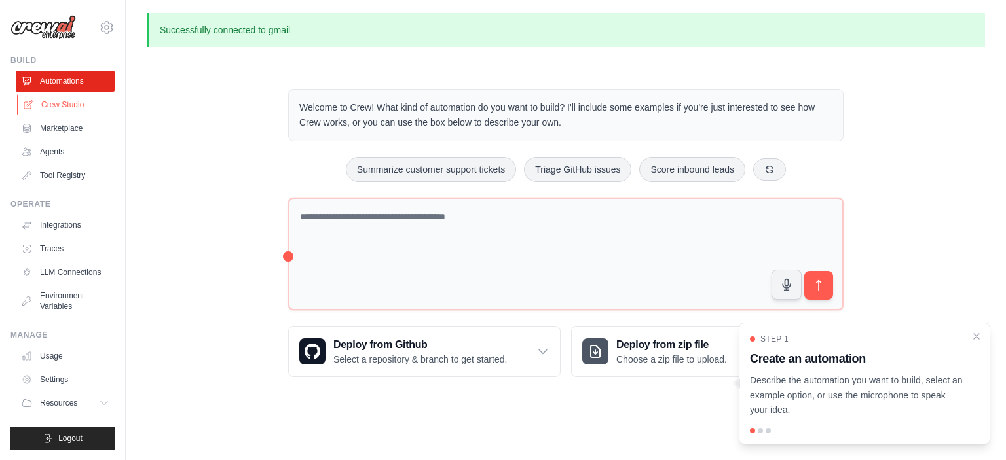
click at [89, 107] on link "Crew Studio" at bounding box center [66, 104] width 99 height 21
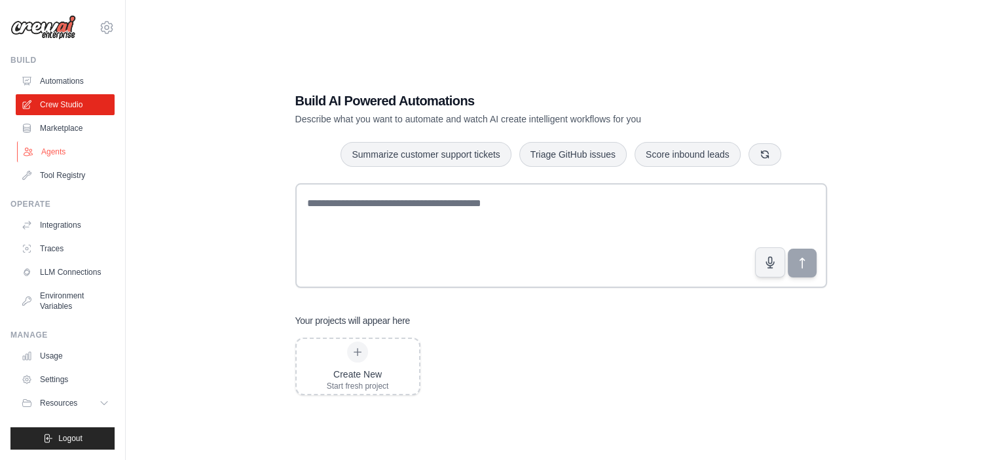
click at [71, 155] on link "Agents" at bounding box center [66, 151] width 99 height 21
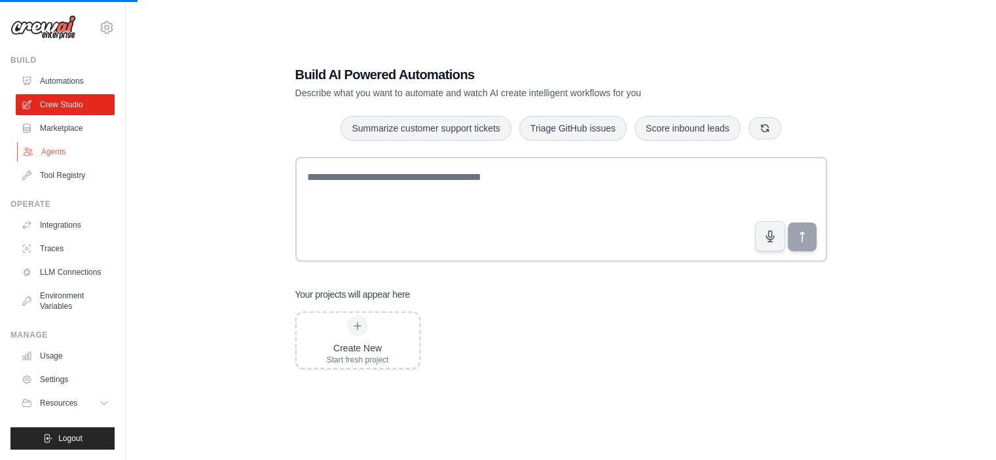
scroll to position [26, 0]
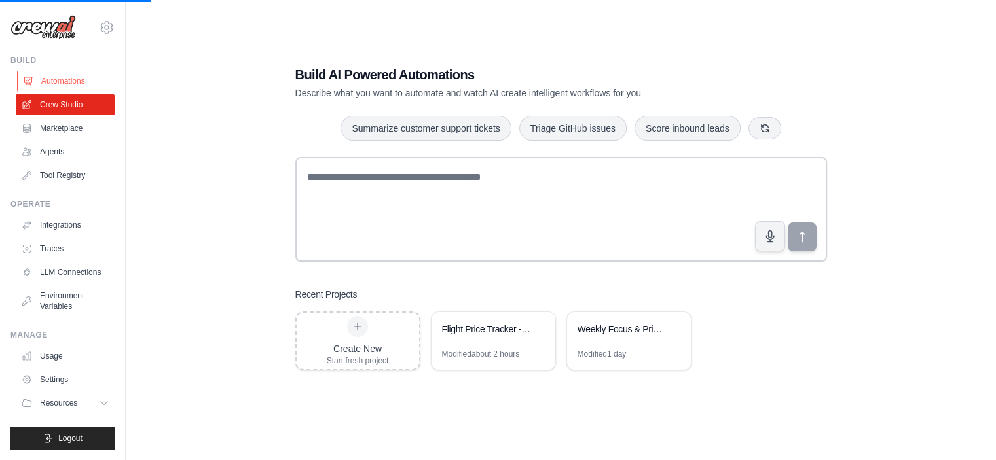
click at [79, 85] on link "Automations" at bounding box center [66, 81] width 99 height 21
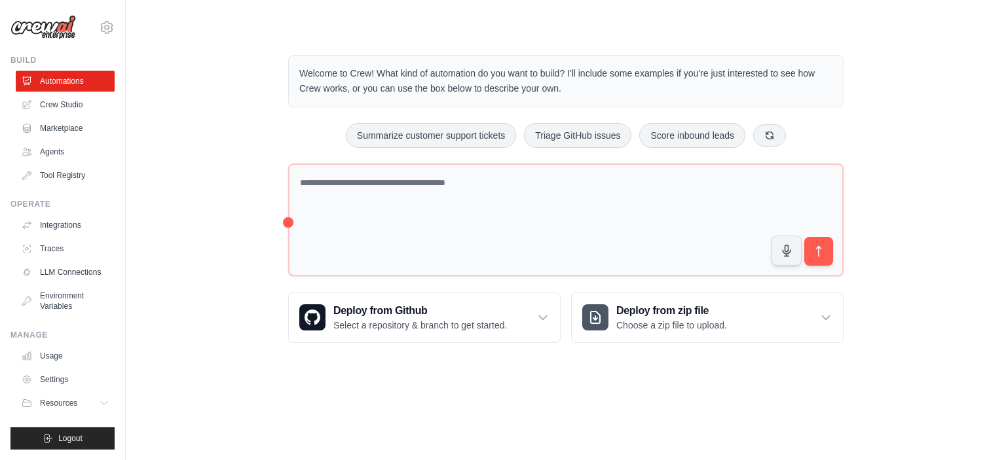
click at [724, 426] on body "[PERSON_NAME][EMAIL_ADDRESS][PERSON_NAME][DOMAIN_NAME] ABI - GenAI Bootcamp You…" at bounding box center [503, 230] width 1006 height 460
click at [569, 96] on p "Welcome to Crew! What kind of automation do you want to build? I'll include som…" at bounding box center [565, 81] width 533 height 30
click at [78, 151] on link "Agents" at bounding box center [66, 151] width 99 height 21
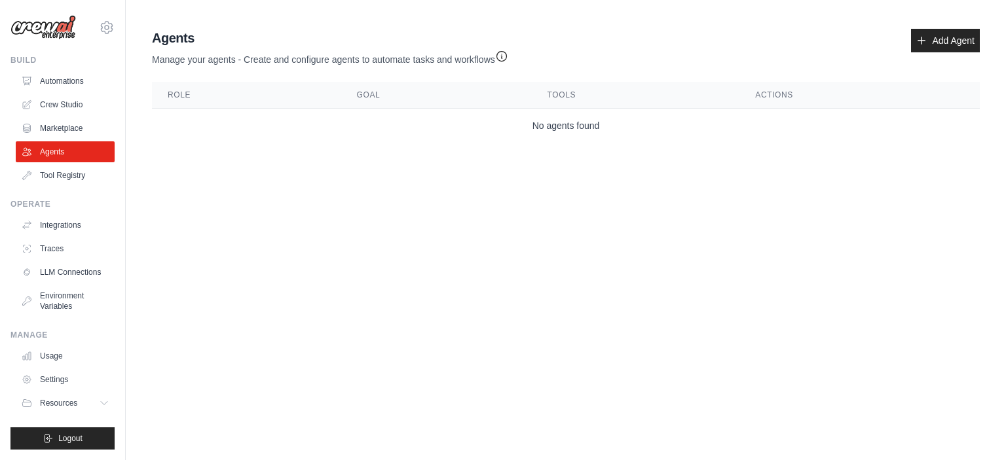
click at [398, 127] on td "No agents found" at bounding box center [566, 126] width 828 height 35
click at [47, 83] on link "Automations" at bounding box center [66, 81] width 99 height 21
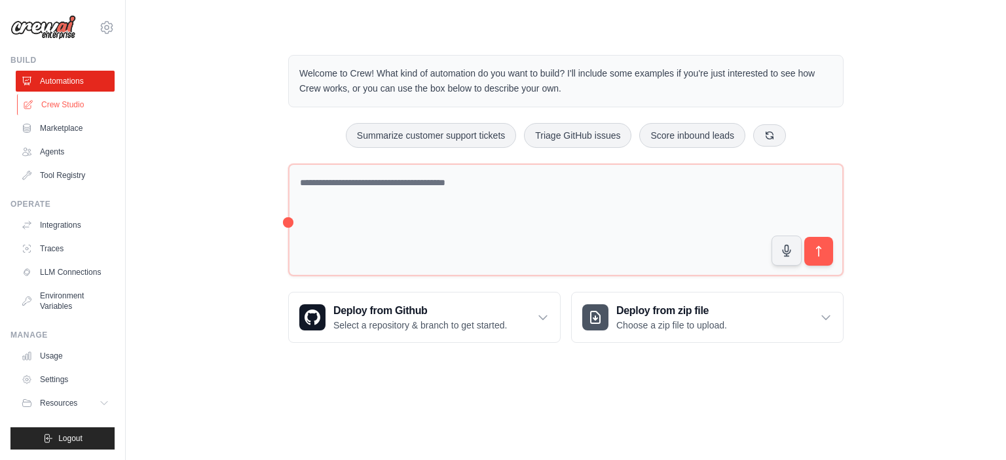
click at [46, 108] on link "Crew Studio" at bounding box center [66, 104] width 99 height 21
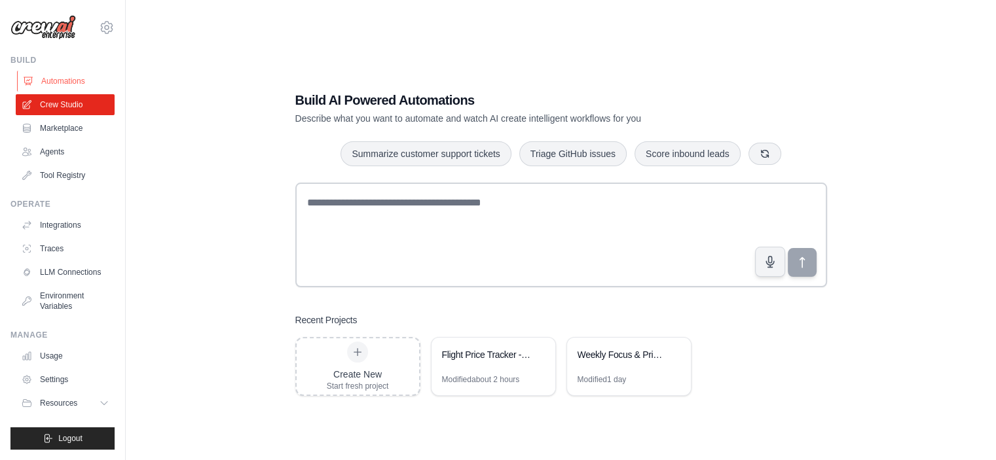
click at [46, 77] on link "Automations" at bounding box center [66, 81] width 99 height 21
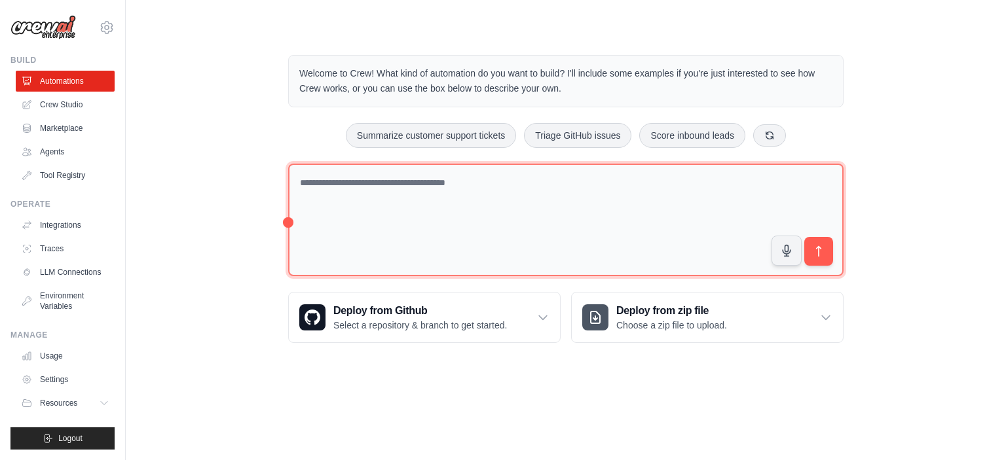
click at [355, 194] on textarea at bounding box center [565, 220] width 555 height 113
click at [351, 189] on textarea at bounding box center [565, 220] width 555 height 113
type textarea "*"
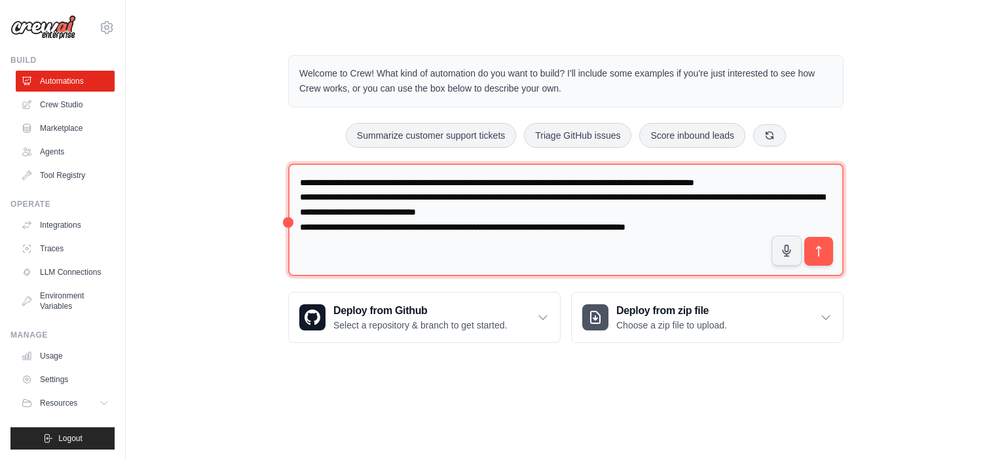
type textarea "**********"
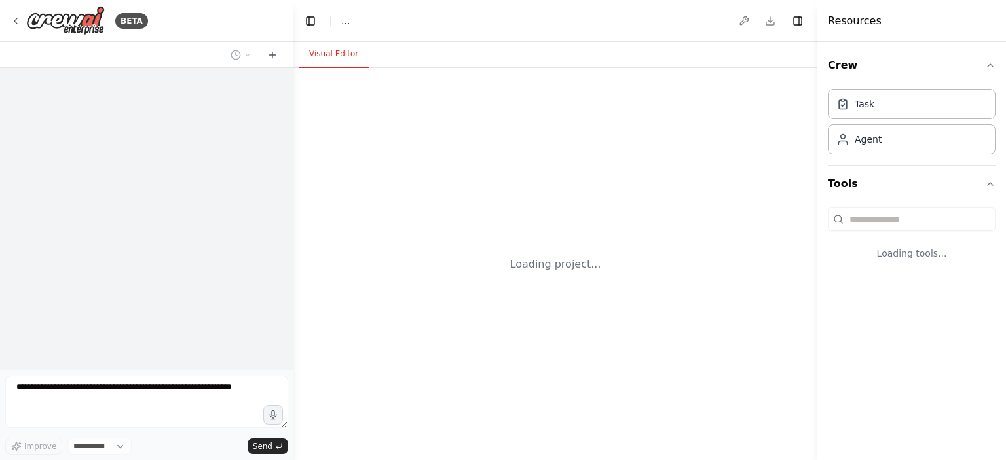
select select "****"
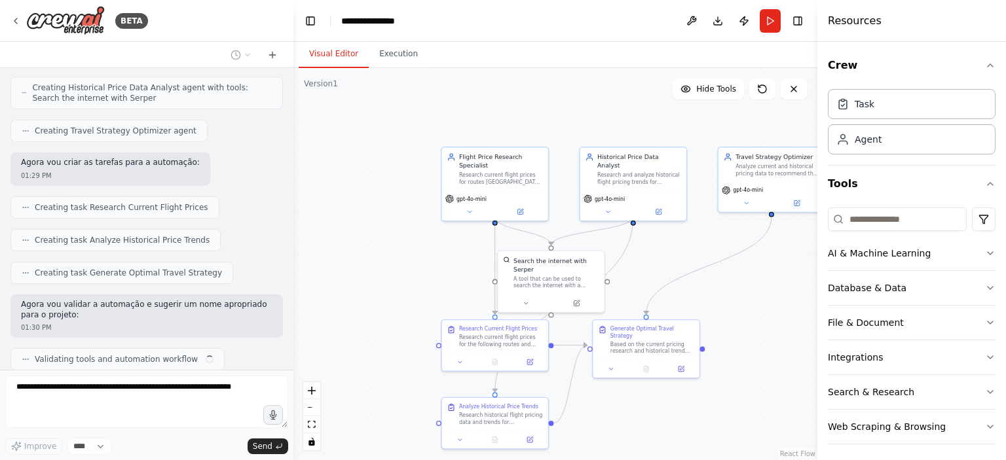
scroll to position [559, 0]
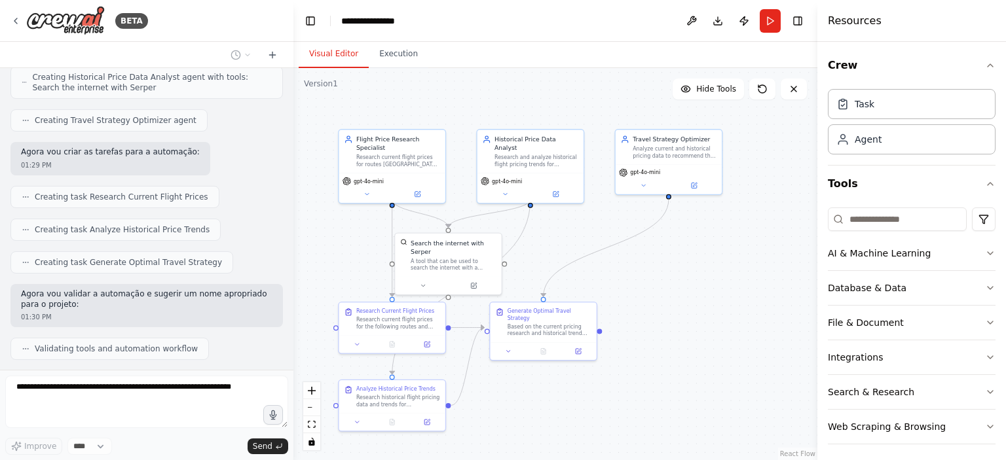
drag, startPoint x: 736, startPoint y: 408, endPoint x: 633, endPoint y: 390, distance: 104.4
click at [633, 390] on div ".deletable-edge-delete-btn { width: 20px; height: 20px; border: 0px solid #ffff…" at bounding box center [555, 264] width 524 height 392
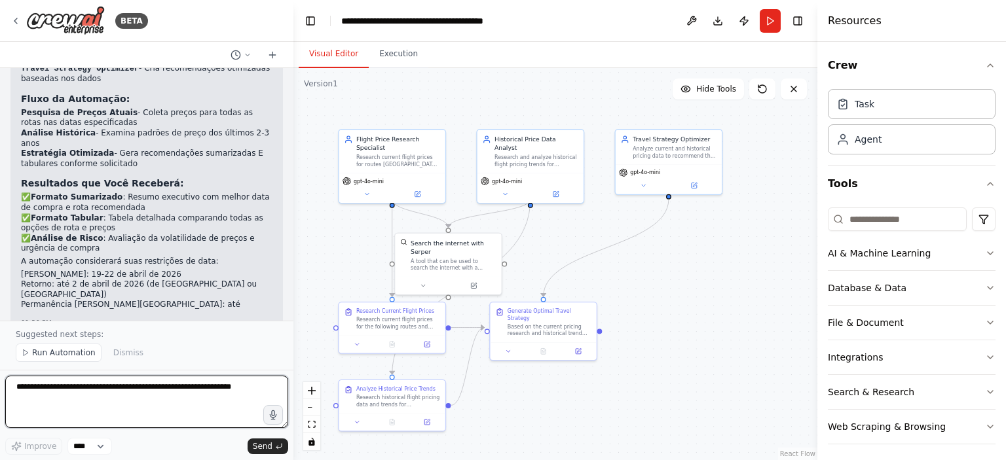
scroll to position [1044, 0]
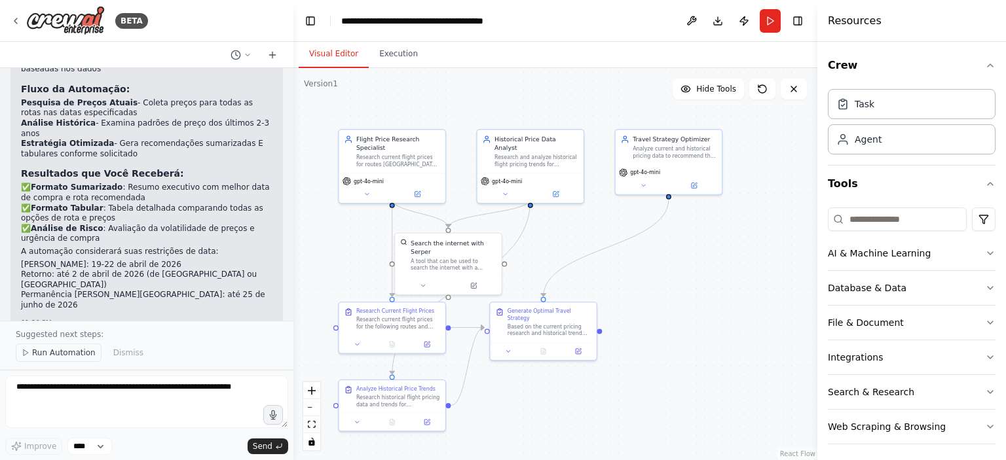
click at [69, 354] on span "Run Automation" at bounding box center [64, 353] width 64 height 10
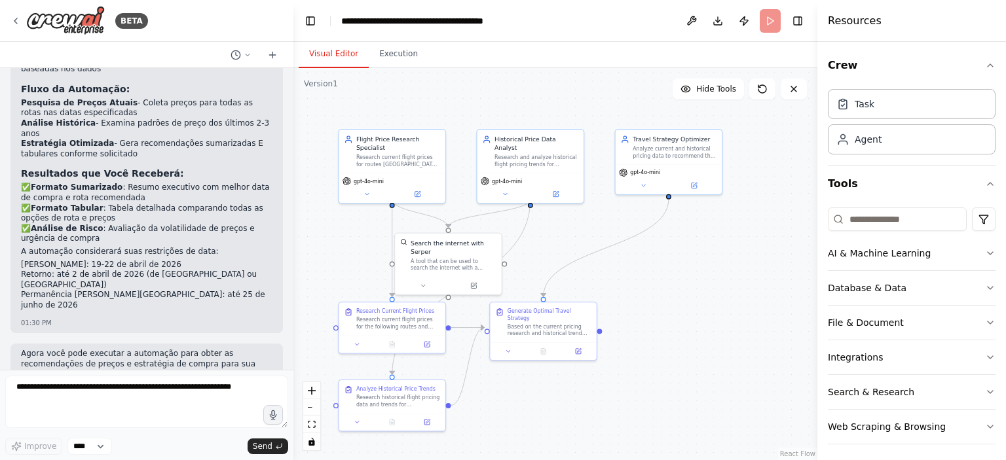
scroll to position [996, 0]
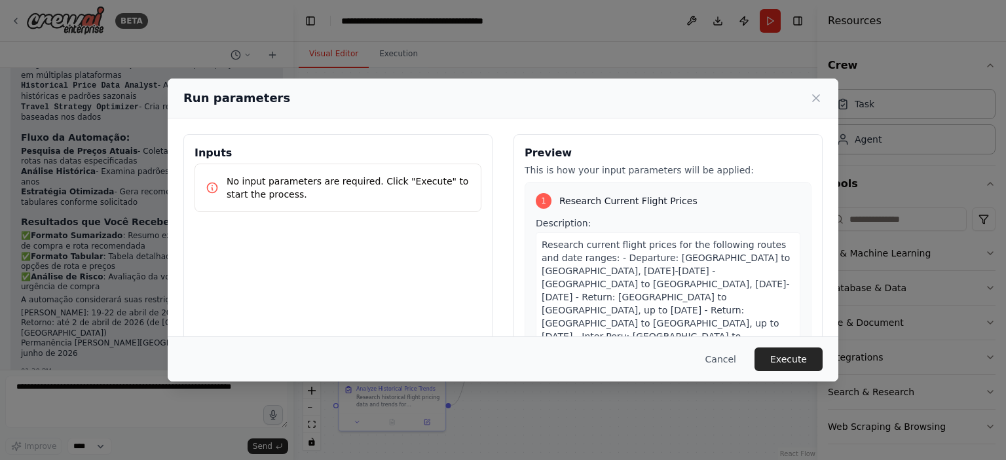
click at [345, 178] on p "No input parameters are required. Click "Execute" to start the process." at bounding box center [349, 188] width 244 height 26
click at [802, 353] on button "Execute" at bounding box center [789, 360] width 68 height 24
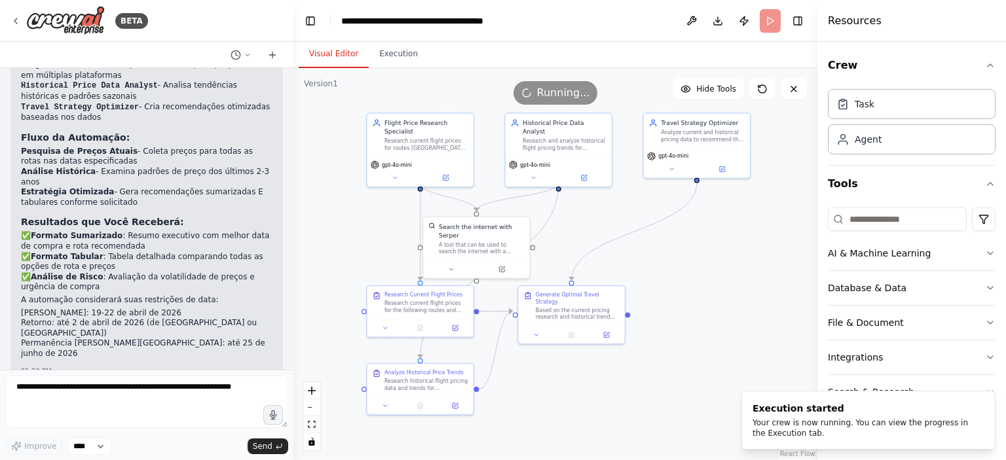
drag, startPoint x: 700, startPoint y: 369, endPoint x: 728, endPoint y: 353, distance: 32.6
click at [728, 353] on div ".deletable-edge-delete-btn { width: 20px; height: 20px; border: 0px solid #ffff…" at bounding box center [555, 264] width 524 height 392
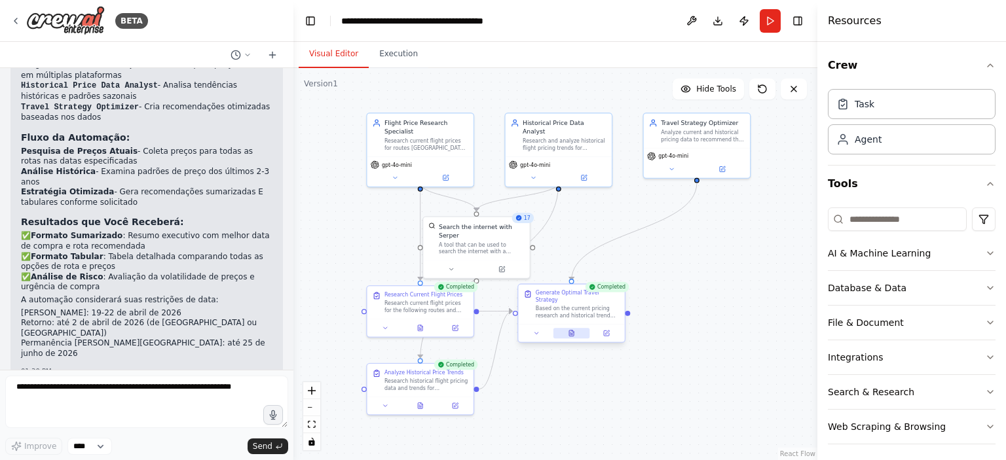
click at [576, 328] on button at bounding box center [572, 333] width 37 height 10
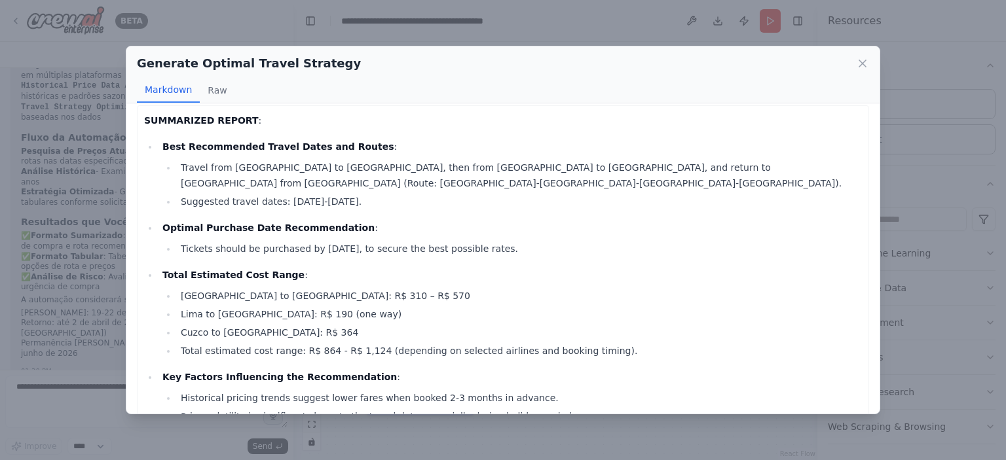
scroll to position [0, 0]
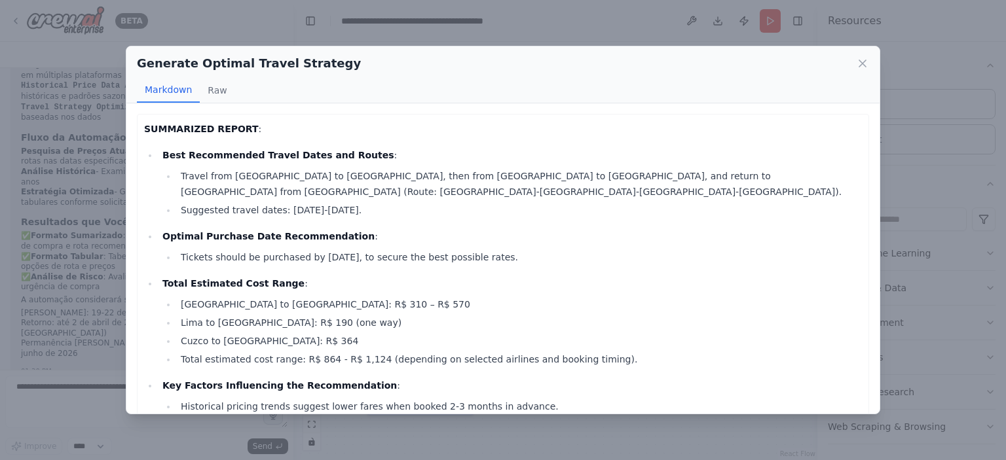
click at [866, 70] on div "Generate Optimal Travel Strategy" at bounding box center [503, 63] width 732 height 18
click at [864, 66] on icon at bounding box center [862, 63] width 13 height 13
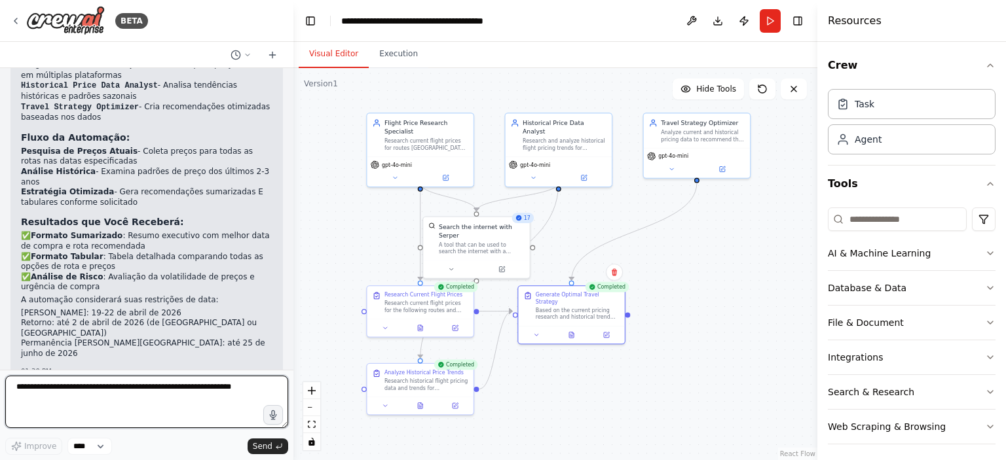
click at [174, 396] on textarea at bounding box center [146, 402] width 283 height 52
type textarea "**********"
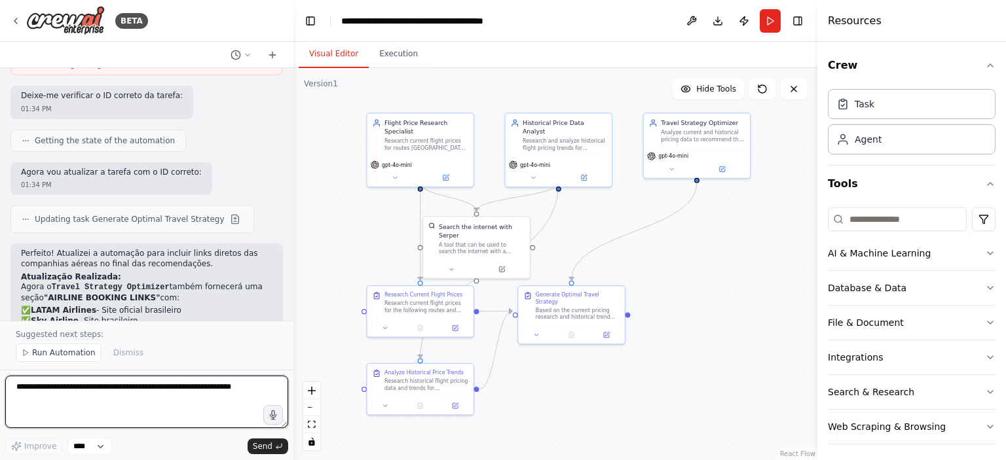
scroll to position [1561, 0]
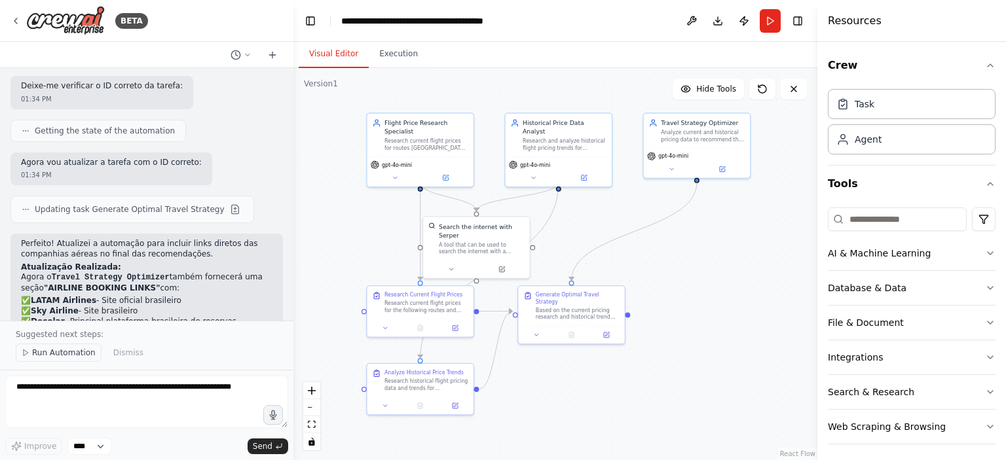
click at [57, 353] on span "Run Automation" at bounding box center [64, 353] width 64 height 10
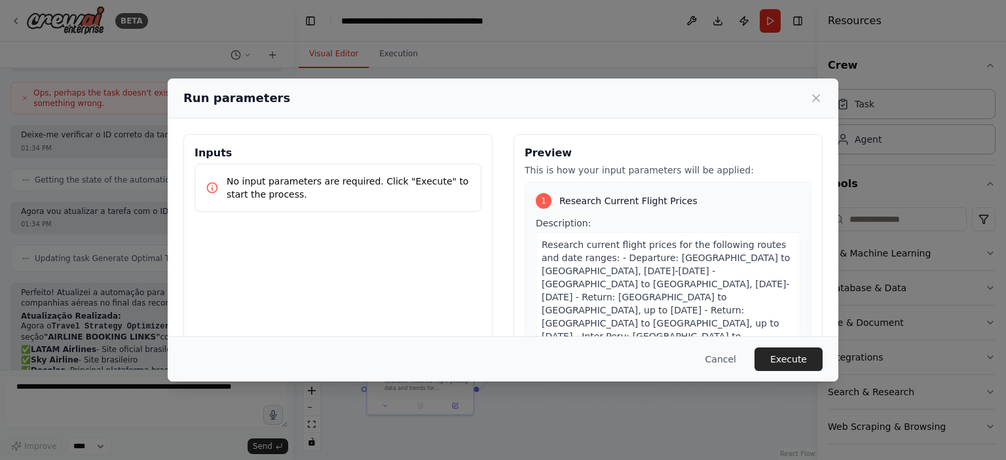
click at [414, 170] on div "No input parameters are required. Click "Execute" to start the process." at bounding box center [338, 188] width 287 height 48
click at [781, 355] on button "Execute" at bounding box center [789, 360] width 68 height 24
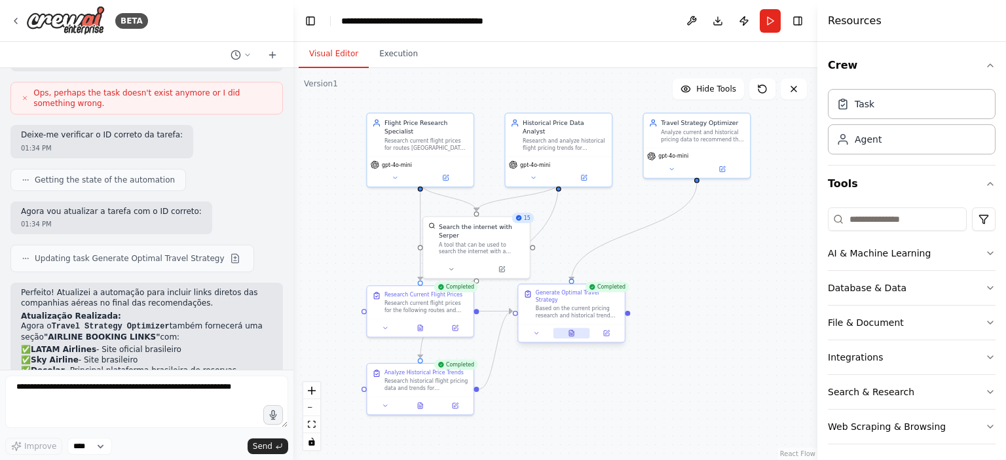
click at [569, 331] on icon at bounding box center [571, 334] width 5 height 6
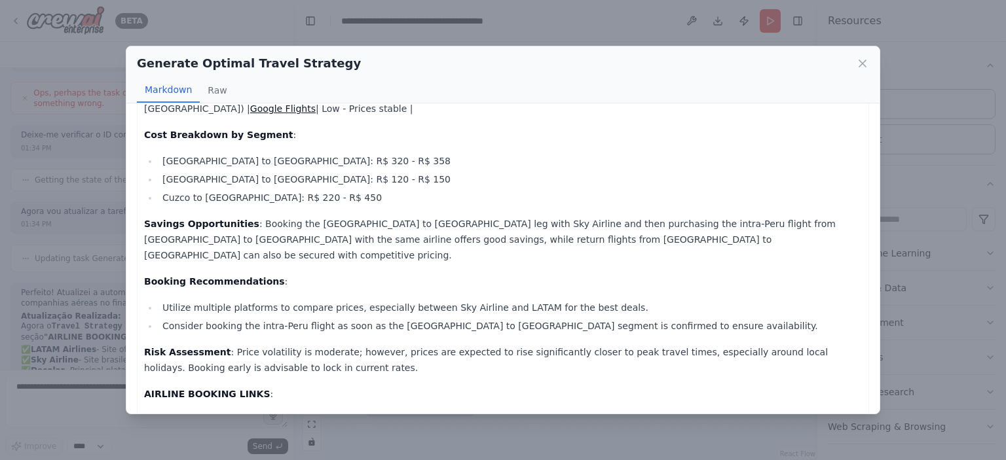
scroll to position [558, 0]
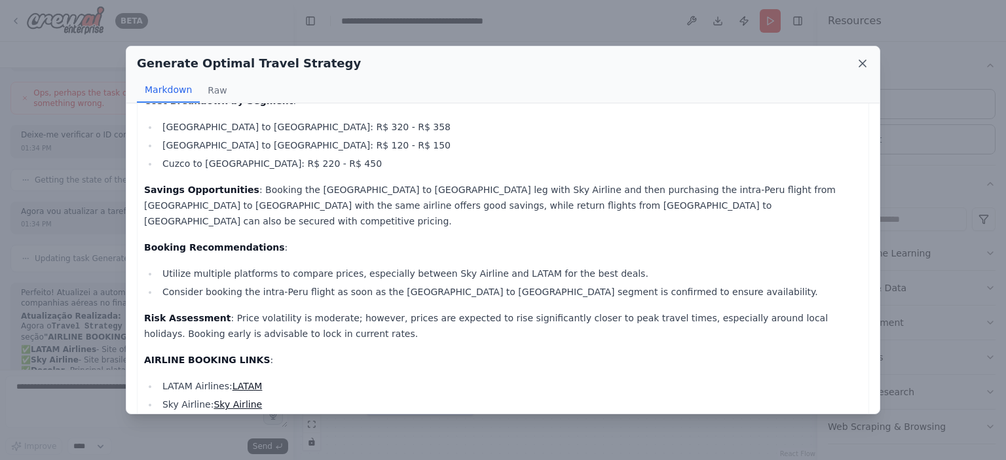
click at [862, 61] on icon at bounding box center [862, 63] width 13 height 13
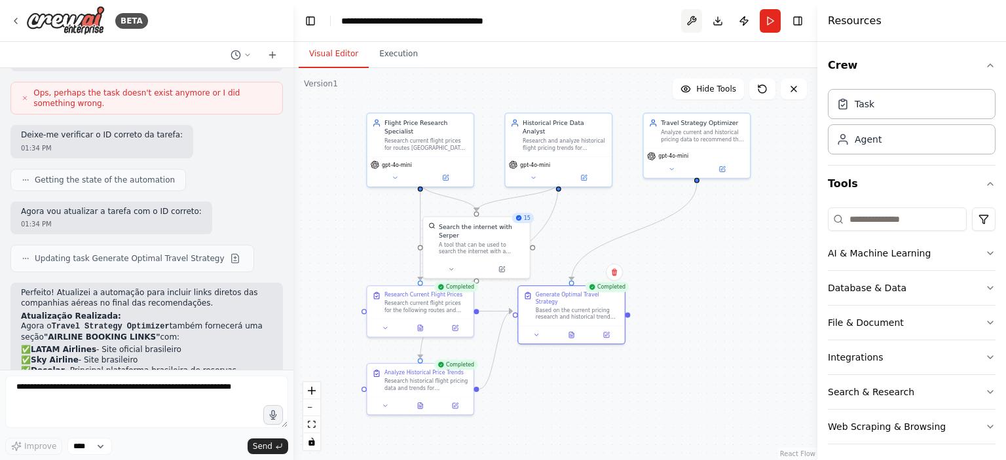
click at [689, 22] on button at bounding box center [691, 21] width 21 height 24
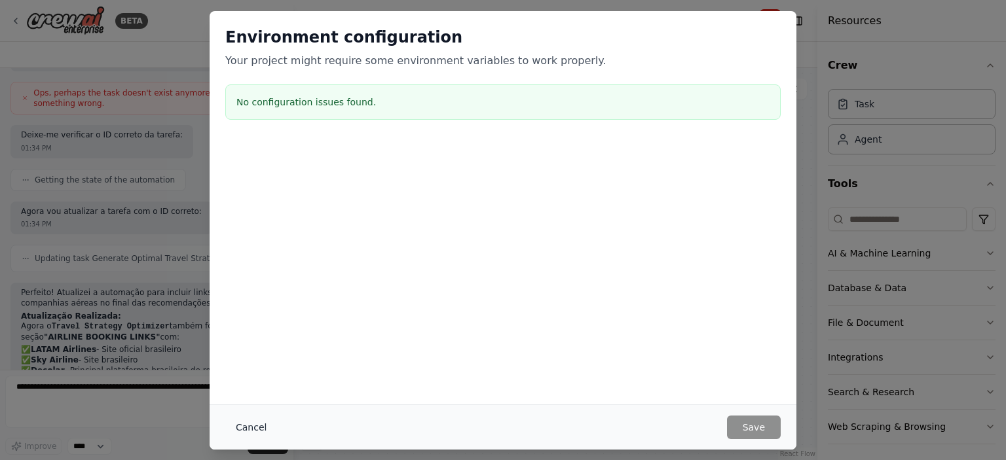
click at [252, 429] on button "Cancel" at bounding box center [251, 428] width 52 height 24
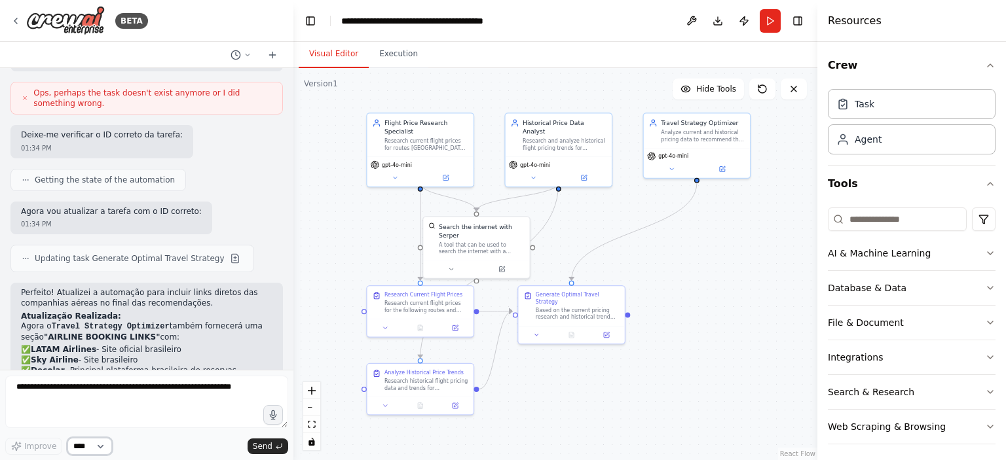
click at [105, 446] on select "****" at bounding box center [89, 446] width 45 height 17
click at [985, 65] on icon "button" at bounding box center [990, 65] width 10 height 10
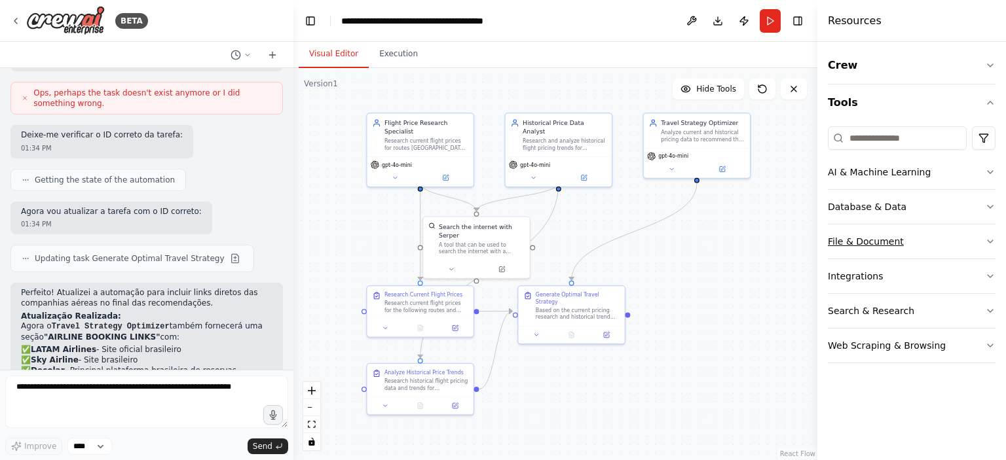
click at [941, 242] on button "File & Document" at bounding box center [912, 242] width 168 height 34
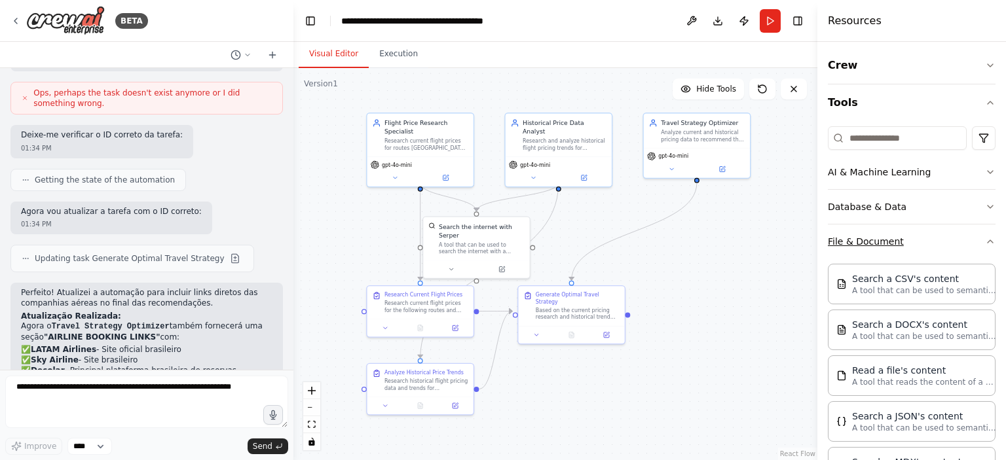
click at [941, 242] on button "File & Document" at bounding box center [912, 242] width 168 height 34
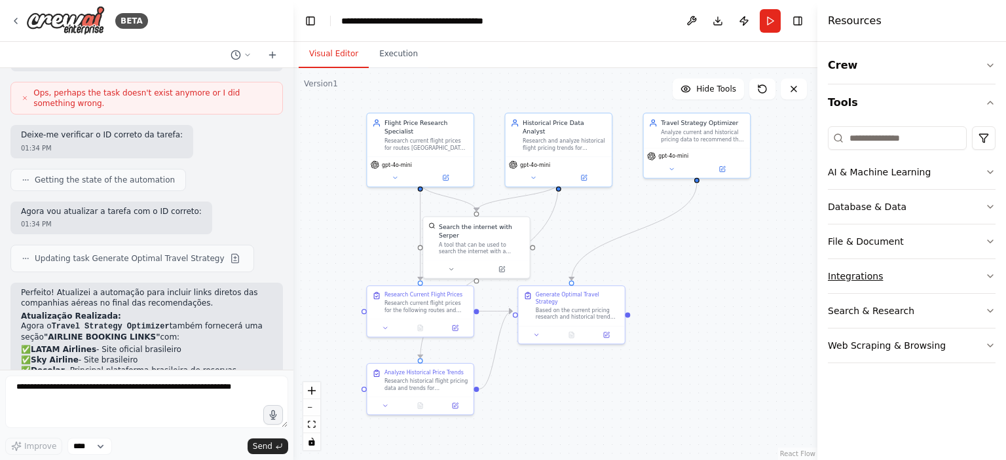
click at [969, 275] on button "Integrations" at bounding box center [912, 276] width 168 height 34
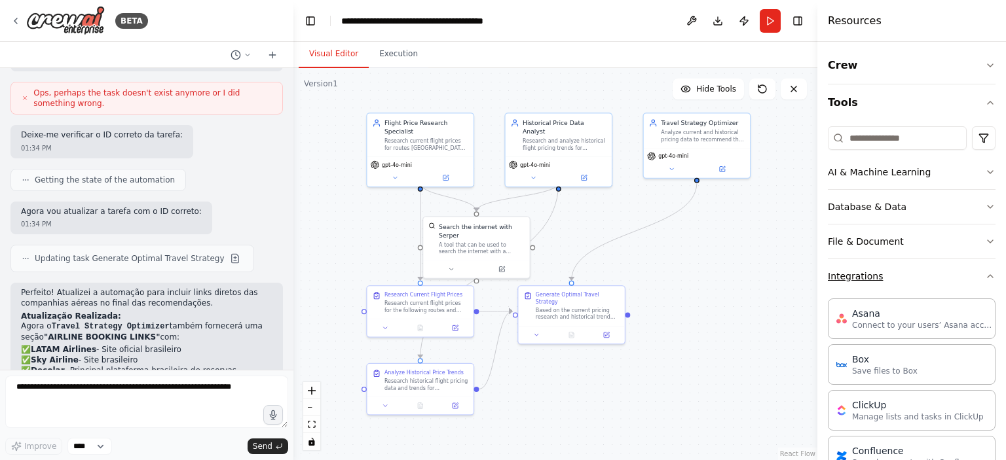
click at [967, 274] on button "Integrations" at bounding box center [912, 276] width 168 height 34
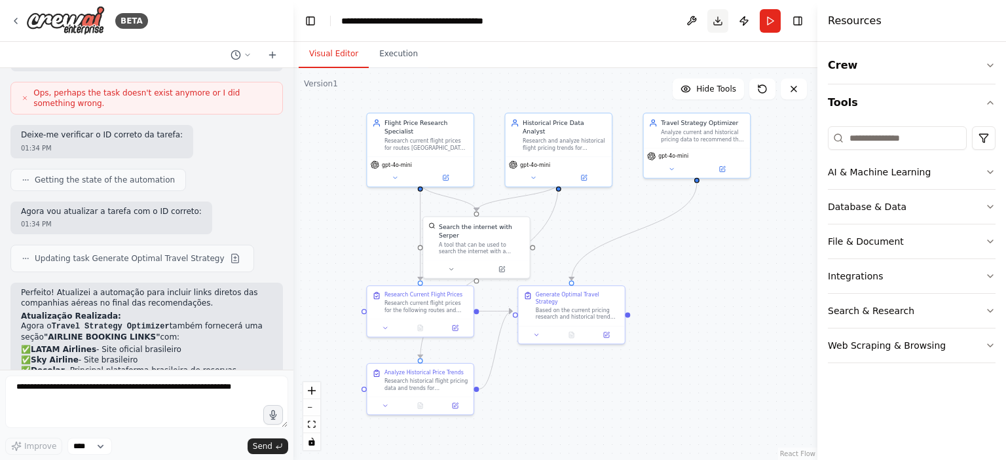
click at [719, 20] on button "Download" at bounding box center [717, 21] width 21 height 24
click at [400, 52] on button "Execution" at bounding box center [399, 55] width 60 height 28
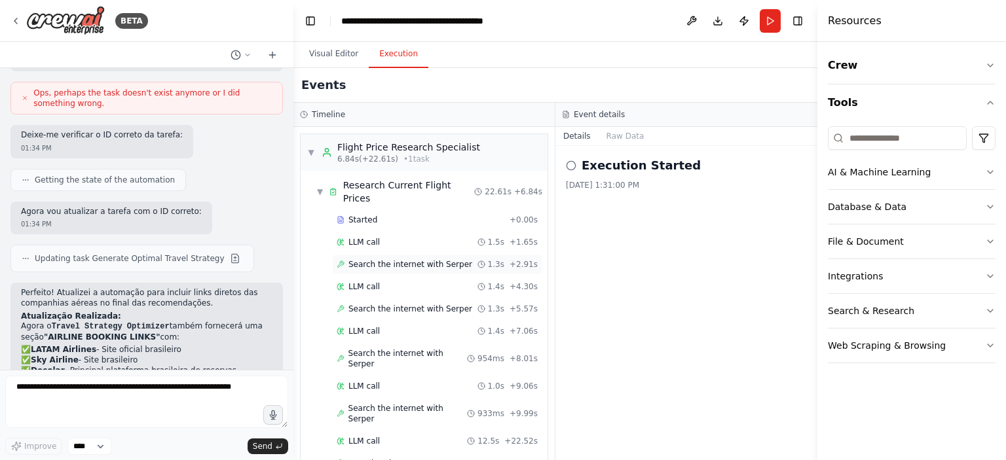
click at [407, 259] on span "Search the internet with Serper" at bounding box center [410, 264] width 124 height 10
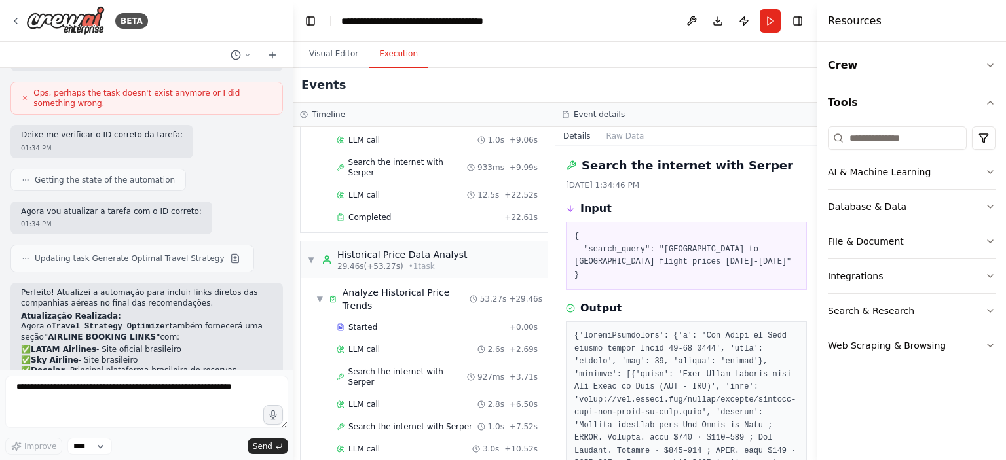
scroll to position [328, 0]
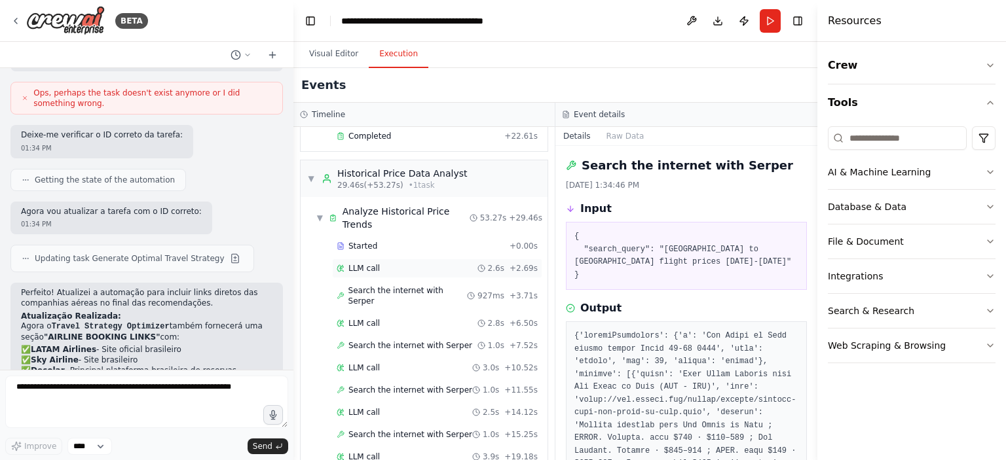
click at [390, 263] on div "LLM call 2.6s + 2.69s" at bounding box center [437, 268] width 201 height 10
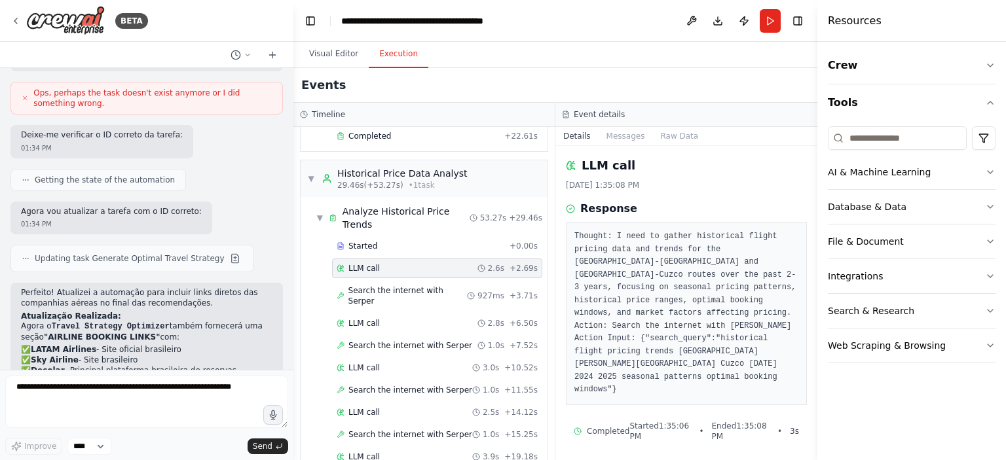
click at [388, 259] on div "LLM call 2.6s + 2.69s" at bounding box center [437, 269] width 210 height 20
click at [388, 236] on div "Started + 0.00s" at bounding box center [437, 246] width 210 height 20
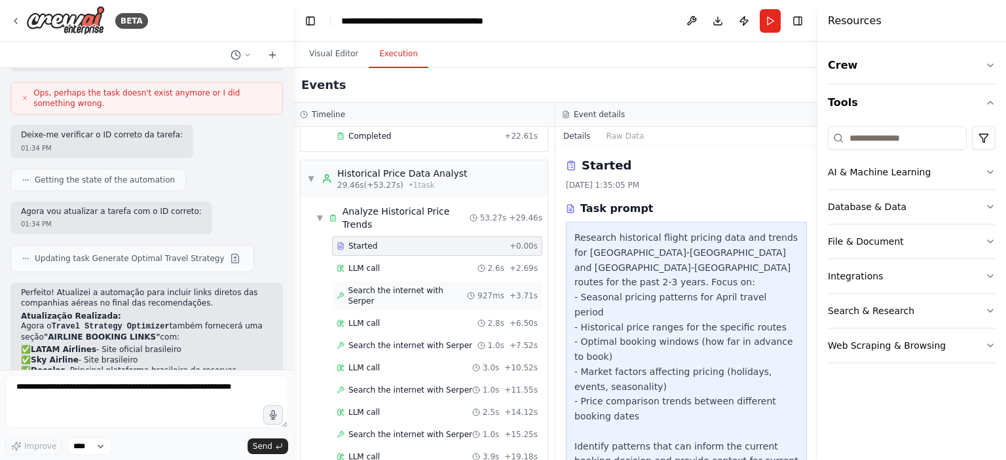
click at [390, 286] on span "Search the internet with Serper" at bounding box center [407, 296] width 119 height 21
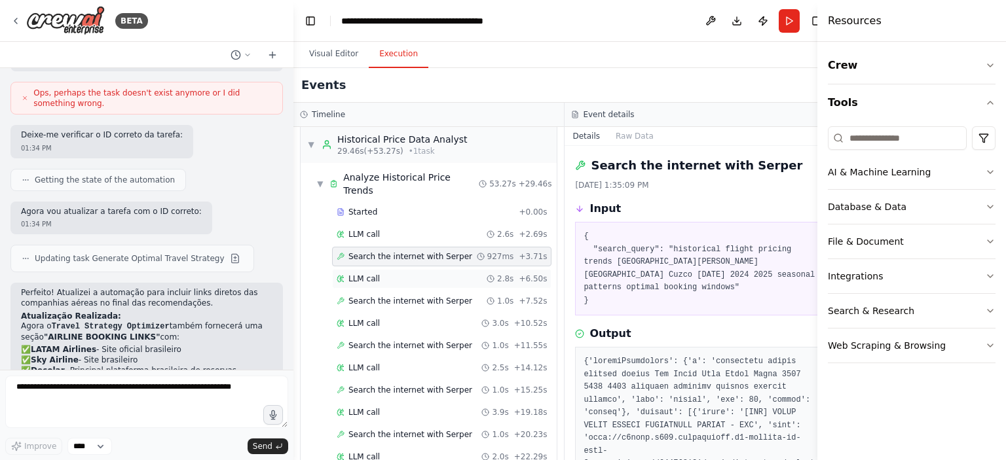
click at [392, 281] on div "LLM call 2.8s + 6.50s" at bounding box center [441, 279] width 219 height 20
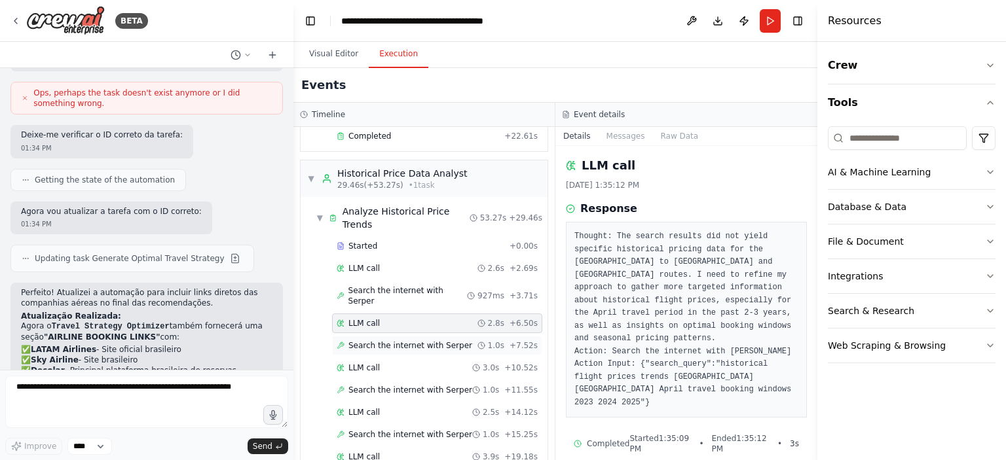
click at [393, 341] on span "Search the internet with Serper" at bounding box center [410, 346] width 124 height 10
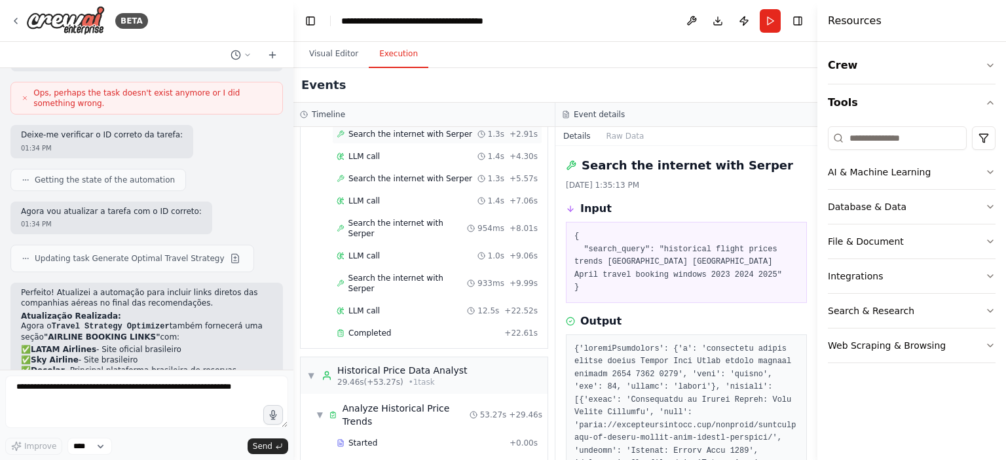
scroll to position [0, 0]
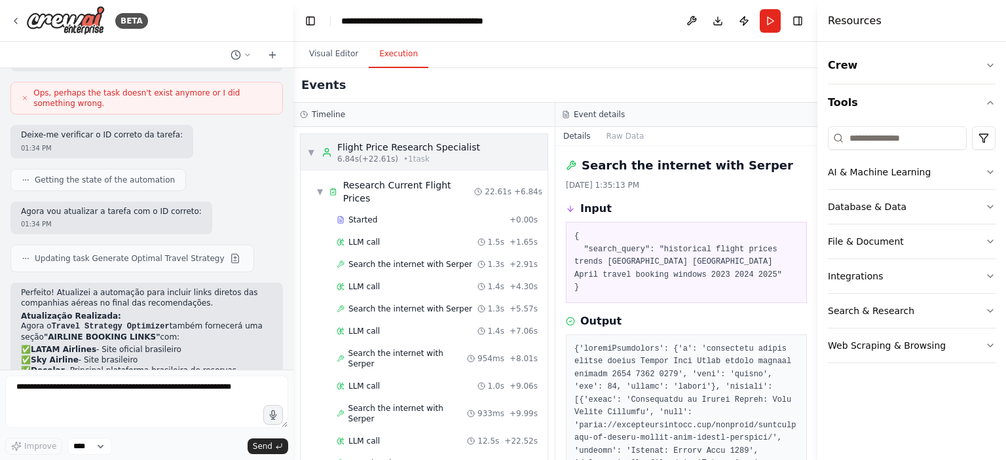
click at [309, 156] on span "▼" at bounding box center [311, 152] width 8 height 10
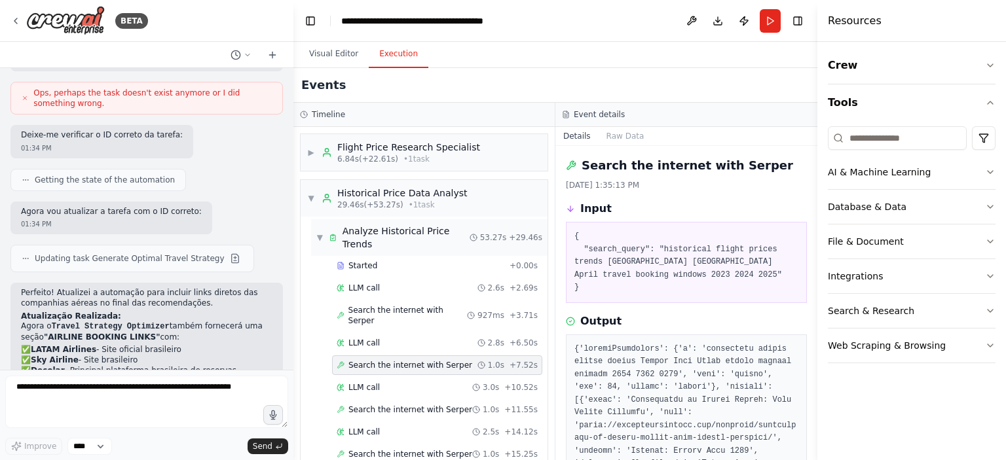
click at [315, 238] on div "▼ Analyze Historical Price Trends 53.27s + 29.46s" at bounding box center [429, 237] width 236 height 37
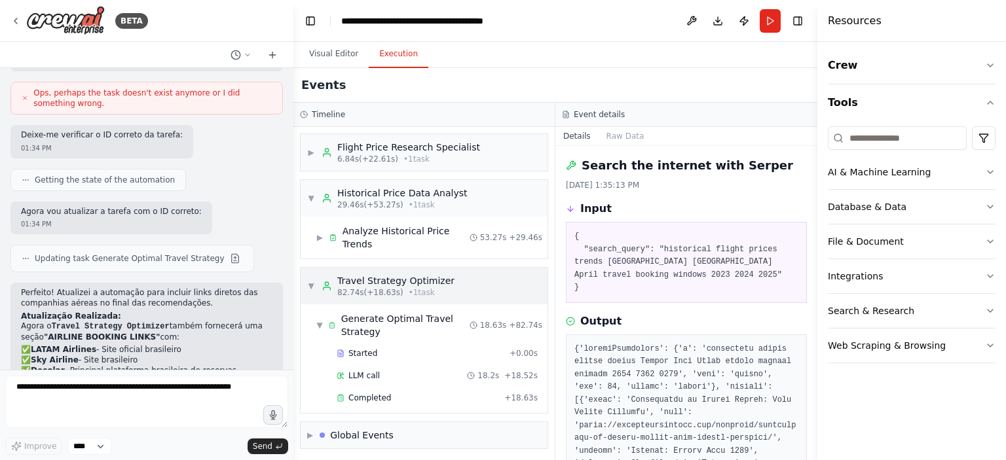
click at [309, 284] on span "▼" at bounding box center [311, 286] width 8 height 10
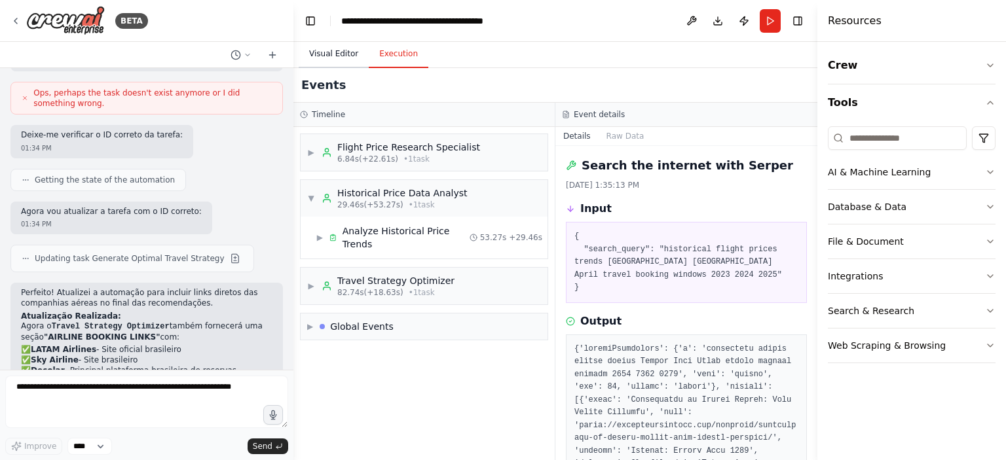
click at [337, 56] on button "Visual Editor" at bounding box center [334, 55] width 70 height 28
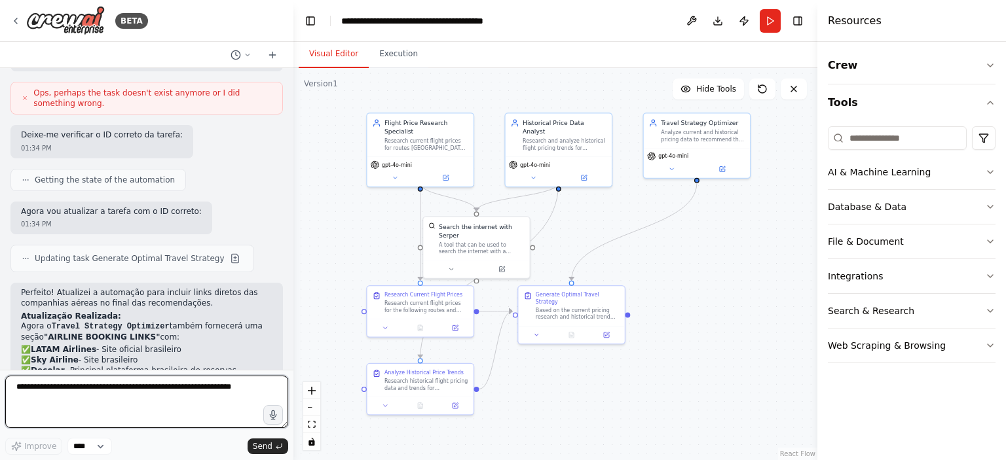
click at [215, 393] on textarea at bounding box center [146, 402] width 283 height 52
type textarea "*"
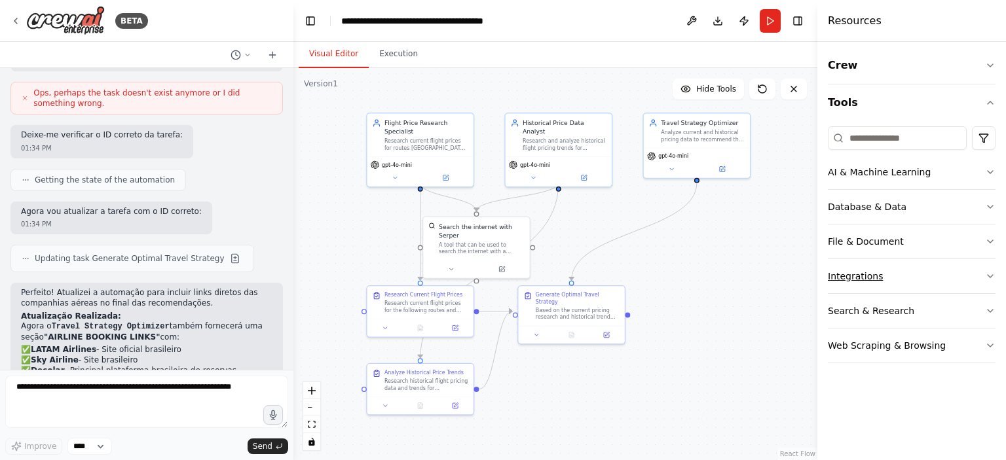
click at [833, 272] on button "Integrations" at bounding box center [912, 276] width 168 height 34
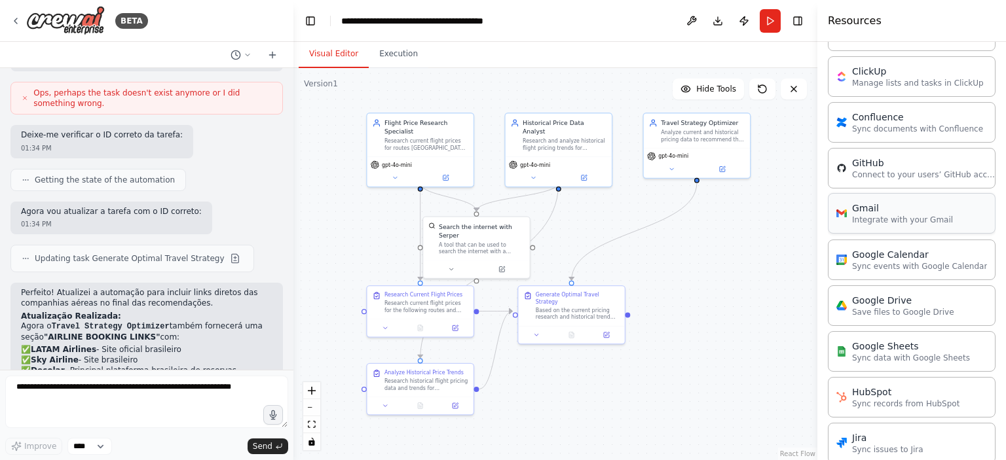
scroll to position [393, 0]
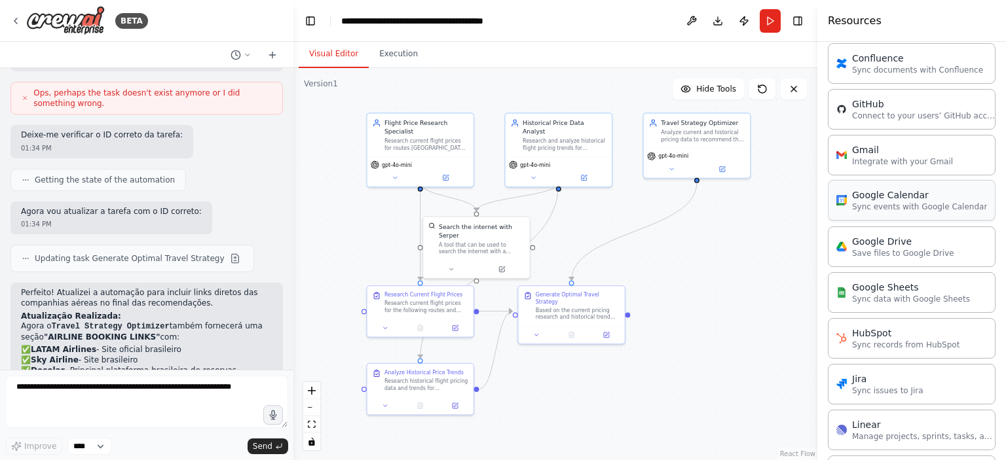
click at [861, 205] on p "Sync events with Google Calendar" at bounding box center [919, 207] width 135 height 10
click at [844, 200] on img at bounding box center [841, 200] width 10 height 10
click at [762, 268] on div ".deletable-edge-delete-btn { width: 20px; height: 20px; border: 0px solid #ffff…" at bounding box center [555, 264] width 524 height 392
click at [927, 205] on p "Sync events with Google Calendar" at bounding box center [919, 207] width 135 height 10
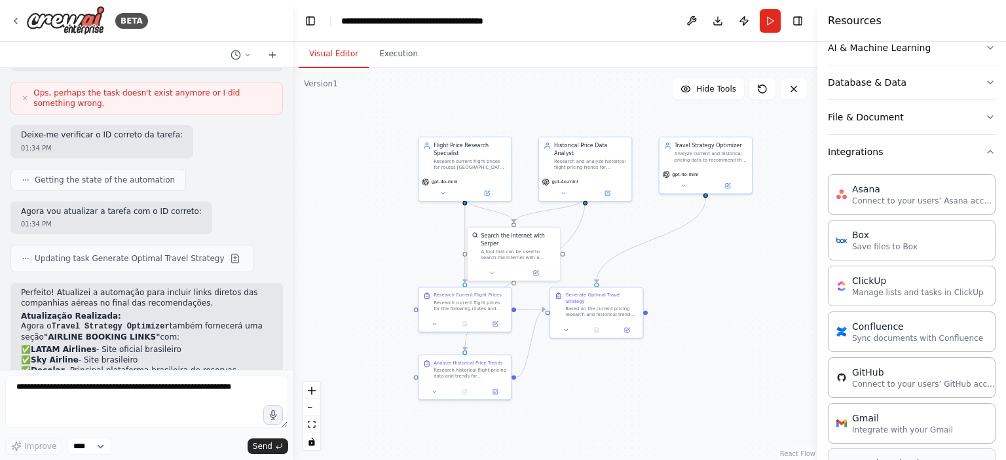
scroll to position [0, 0]
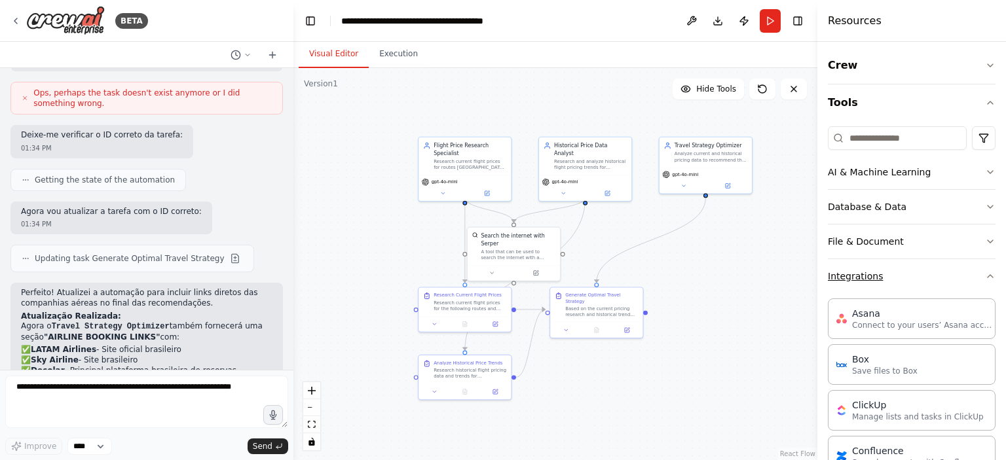
click at [867, 272] on button "Integrations" at bounding box center [912, 276] width 168 height 34
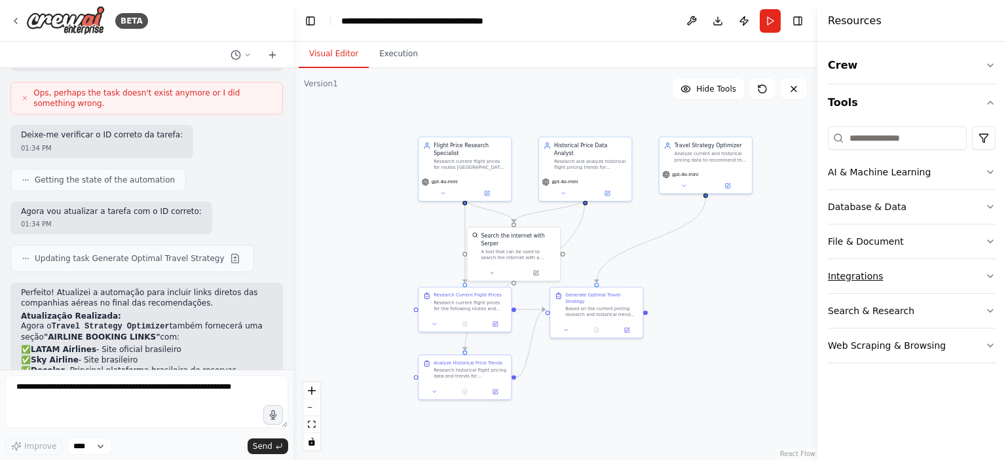
click at [856, 280] on button "Integrations" at bounding box center [912, 276] width 168 height 34
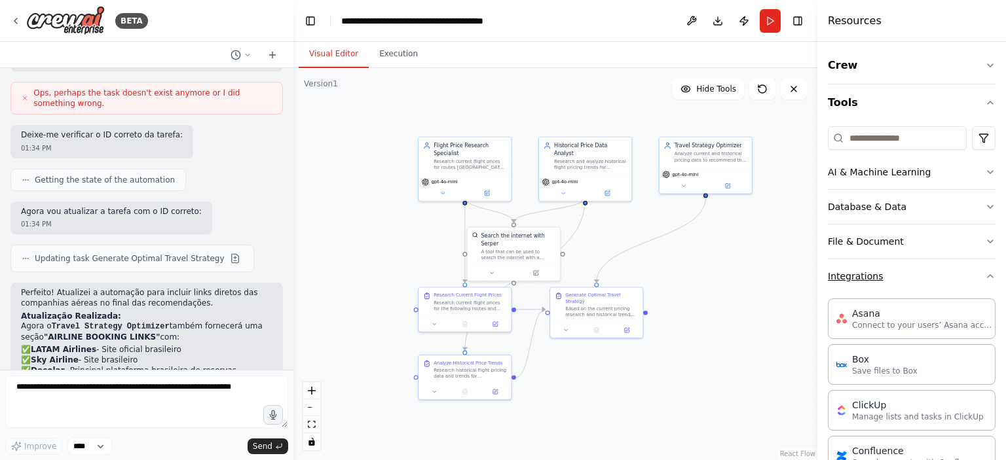
click at [856, 280] on button "Integrations" at bounding box center [912, 276] width 168 height 34
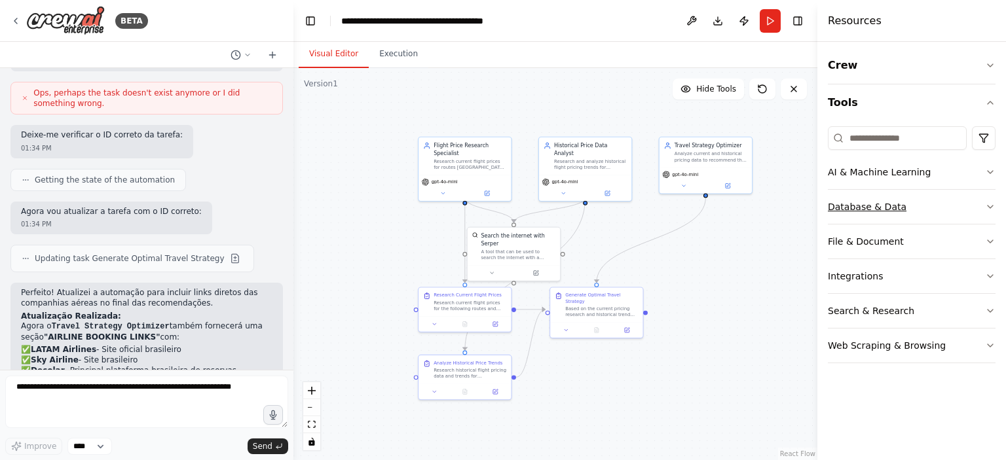
click at [860, 198] on button "Database & Data" at bounding box center [912, 207] width 168 height 34
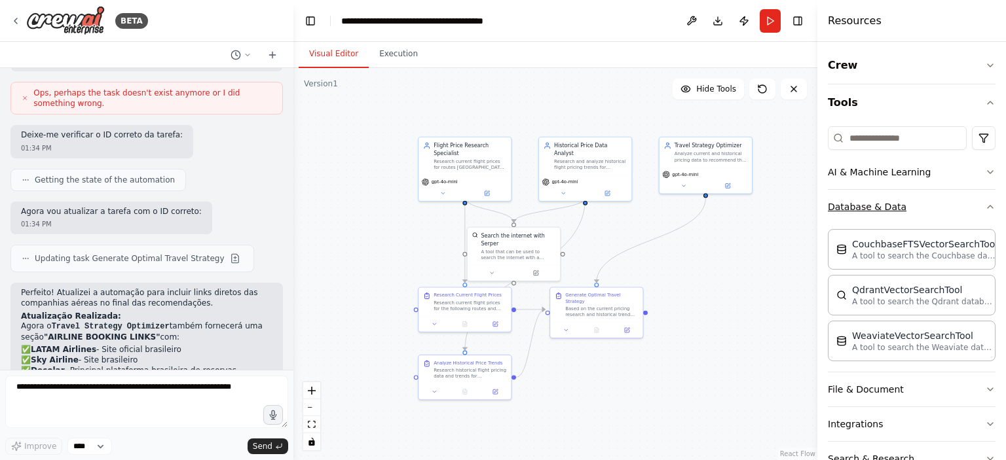
click at [879, 199] on button "Database & Data" at bounding box center [912, 207] width 168 height 34
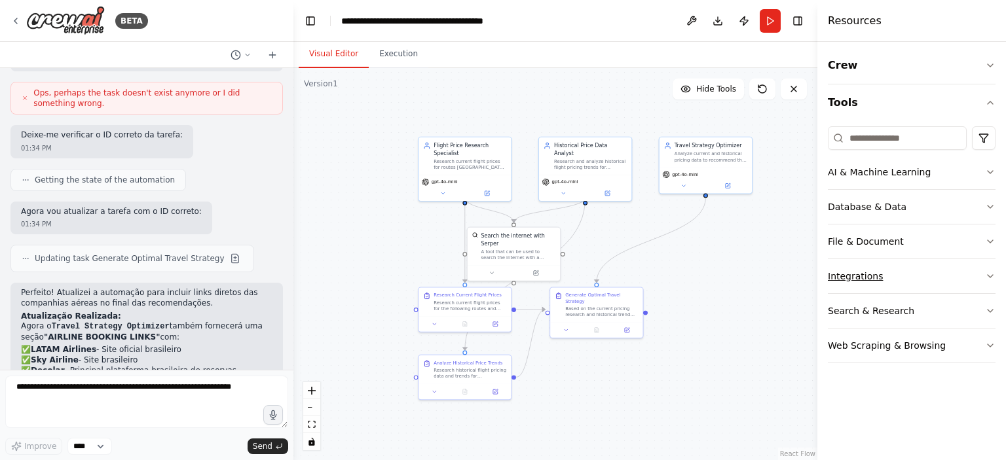
click at [893, 282] on button "Integrations" at bounding box center [912, 276] width 168 height 34
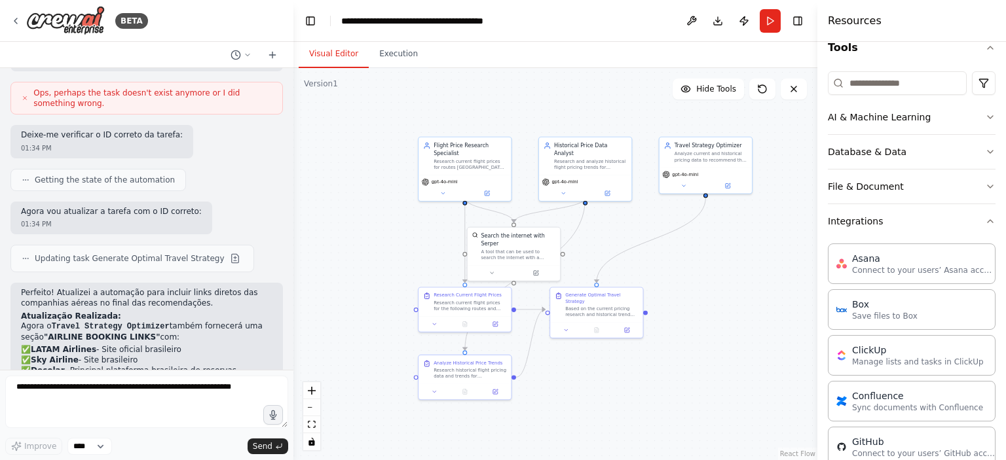
scroll to position [197, 0]
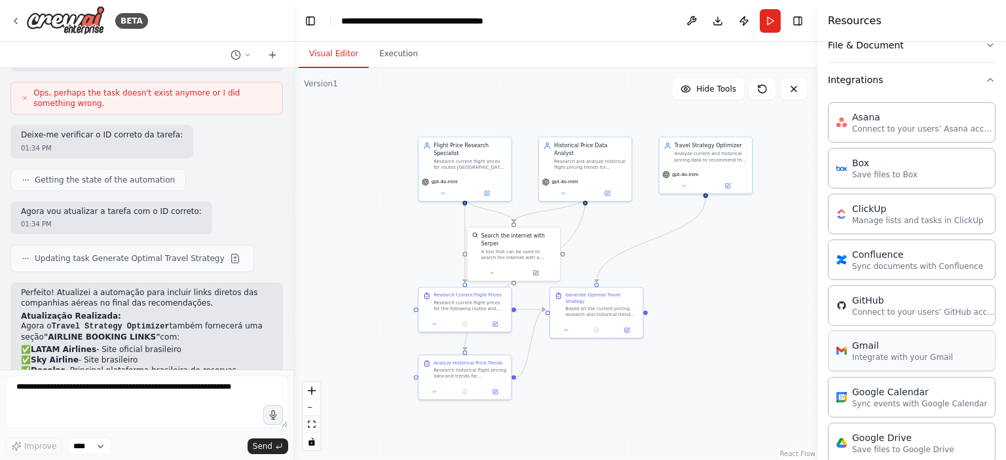
click at [915, 341] on div "Gmail" at bounding box center [902, 345] width 101 height 13
click at [776, 392] on div ".deletable-edge-delete-btn { width: 20px; height: 20px; border: 0px solid #ffff…" at bounding box center [555, 264] width 524 height 392
click at [877, 77] on button "Integrations" at bounding box center [912, 80] width 168 height 34
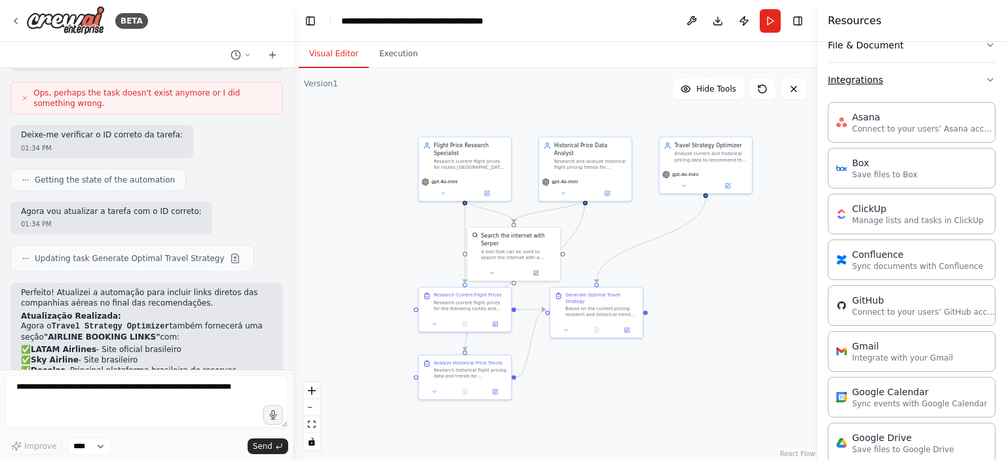
scroll to position [0, 0]
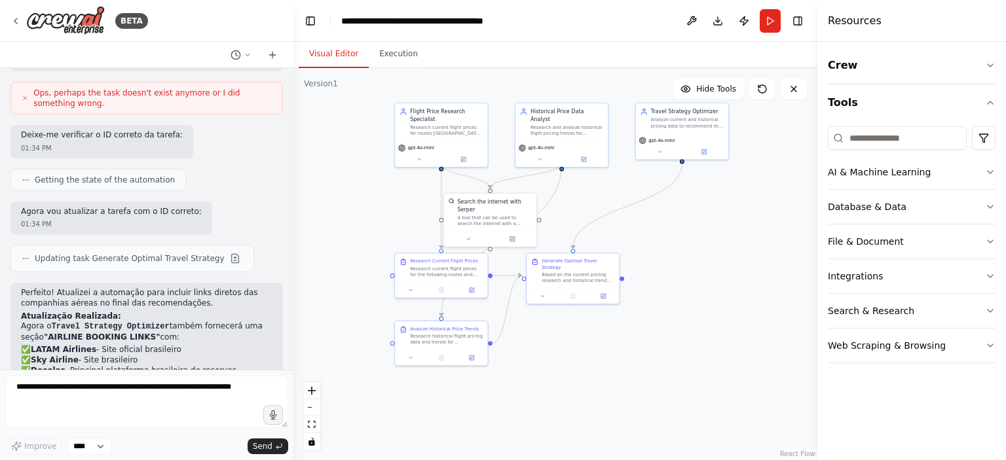
drag, startPoint x: 716, startPoint y: 266, endPoint x: 696, endPoint y: 237, distance: 35.3
click at [696, 237] on div ".deletable-edge-delete-btn { width: 20px; height: 20px; border: 0px solid #ffff…" at bounding box center [555, 264] width 524 height 392
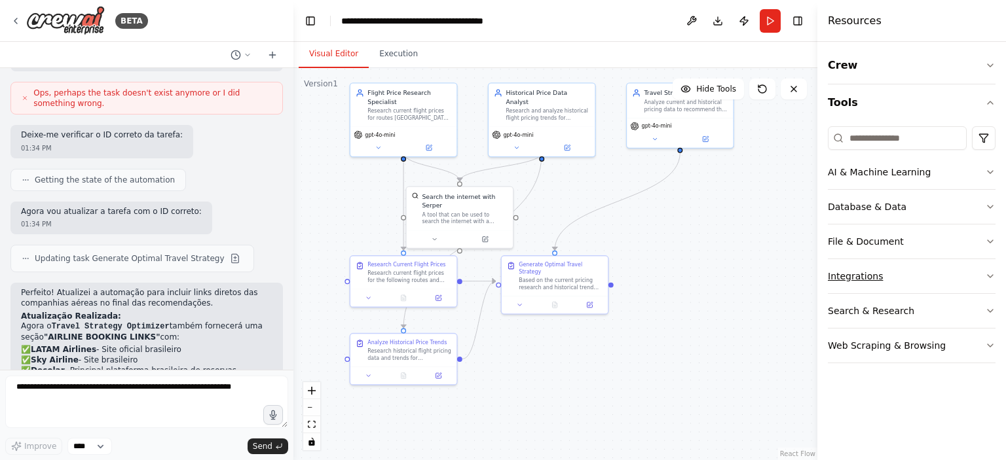
click at [871, 280] on button "Integrations" at bounding box center [912, 276] width 168 height 34
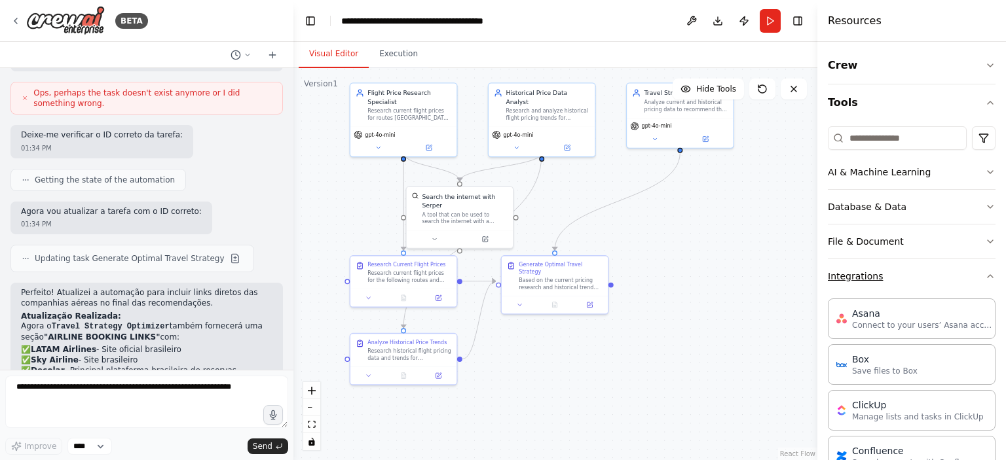
click at [871, 280] on button "Integrations" at bounding box center [912, 276] width 168 height 34
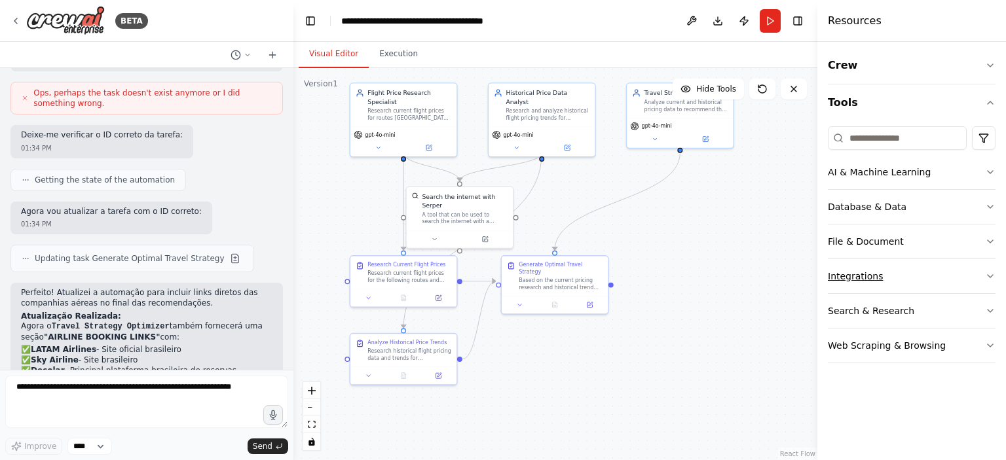
click at [871, 280] on button "Integrations" at bounding box center [912, 276] width 168 height 34
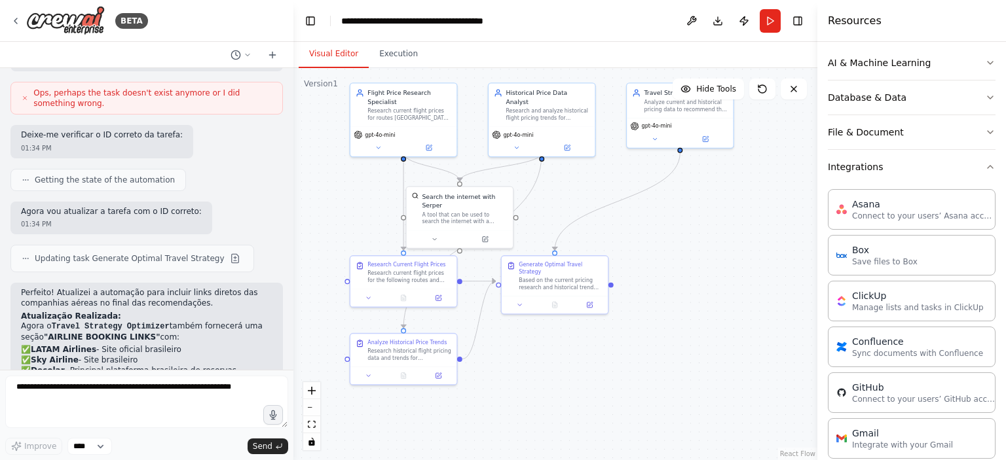
scroll to position [328, 0]
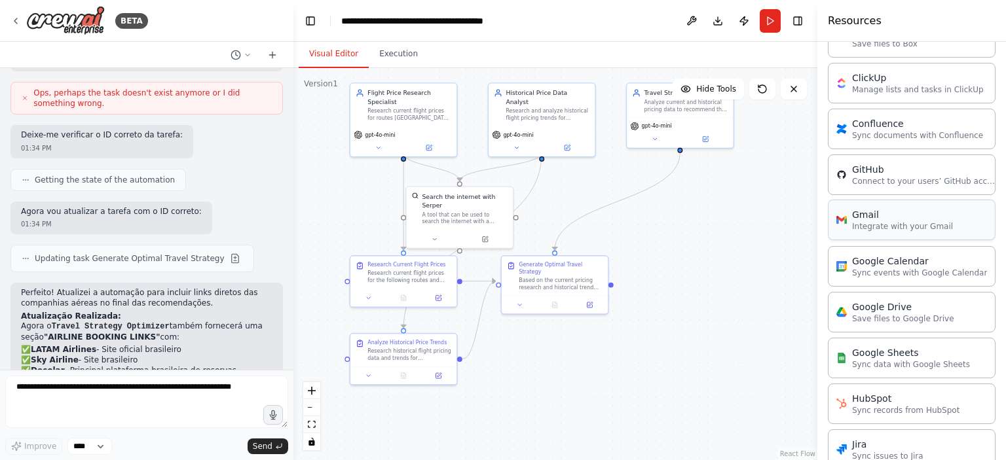
click at [892, 219] on div "Gmail" at bounding box center [902, 214] width 101 height 13
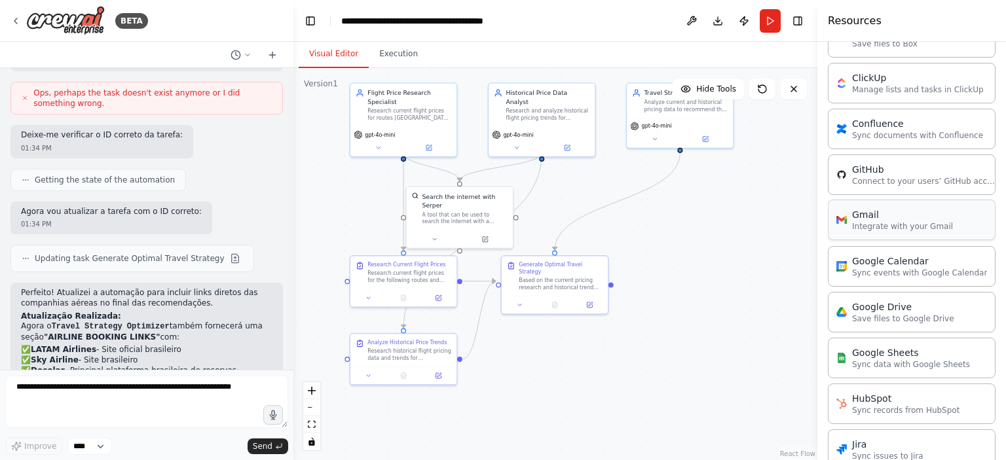
click at [892, 219] on div "Gmail" at bounding box center [902, 214] width 101 height 13
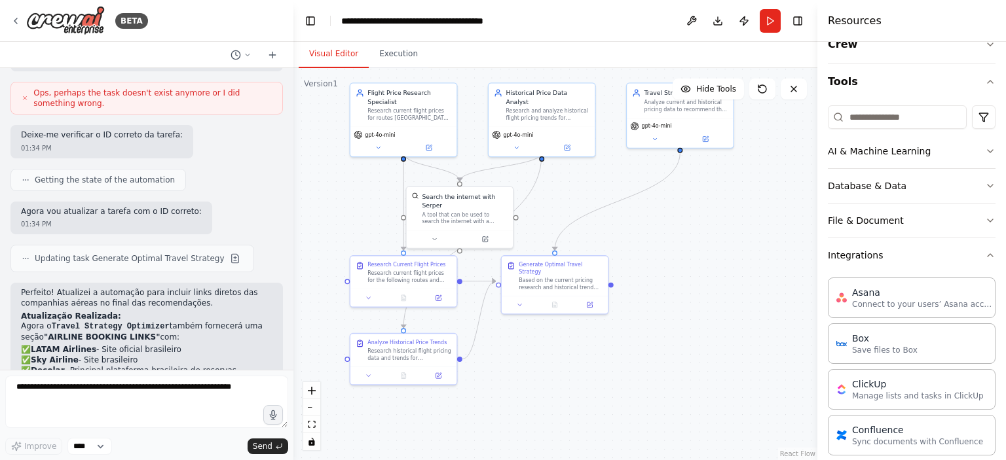
scroll to position [0, 0]
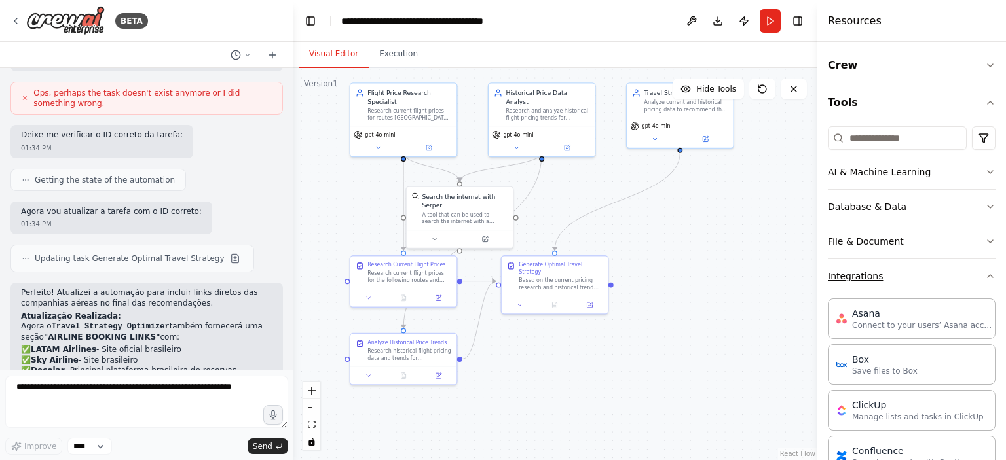
click at [865, 288] on button "Integrations" at bounding box center [912, 276] width 168 height 34
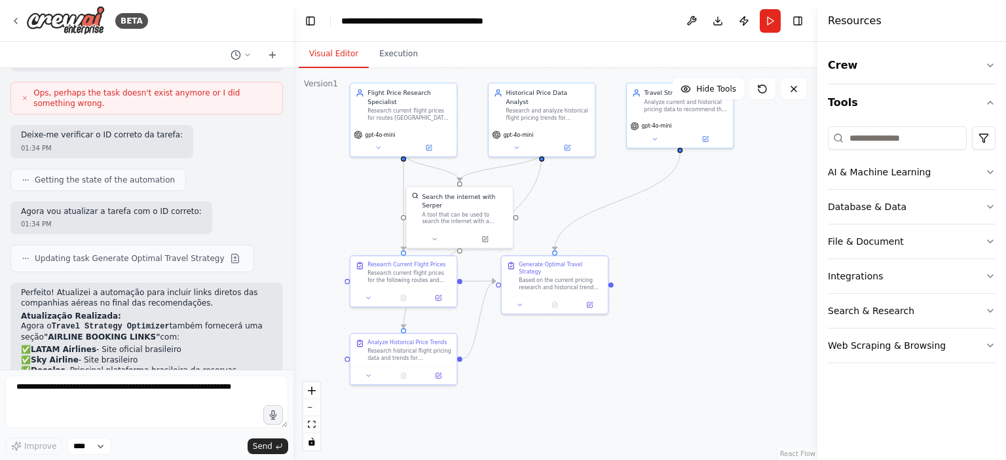
click at [631, 350] on div ".deletable-edge-delete-btn { width: 20px; height: 20px; border: 0px solid #ffff…" at bounding box center [555, 264] width 524 height 392
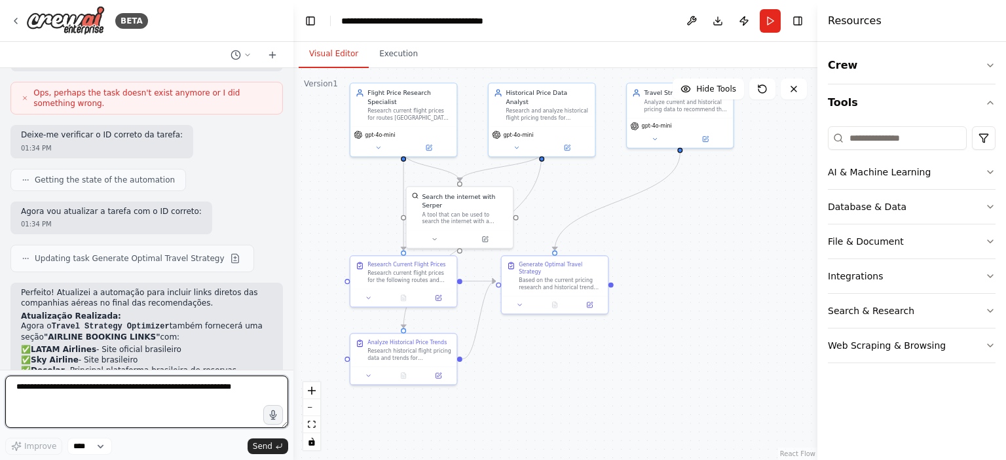
click at [177, 392] on textarea at bounding box center [146, 402] width 283 height 52
click at [174, 391] on textarea at bounding box center [146, 402] width 283 height 52
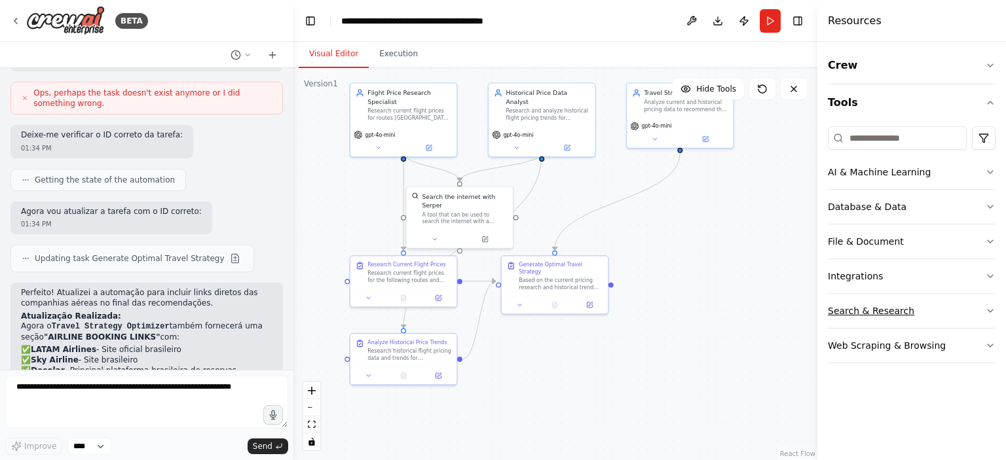
click at [876, 304] on button "Search & Research" at bounding box center [912, 311] width 168 height 34
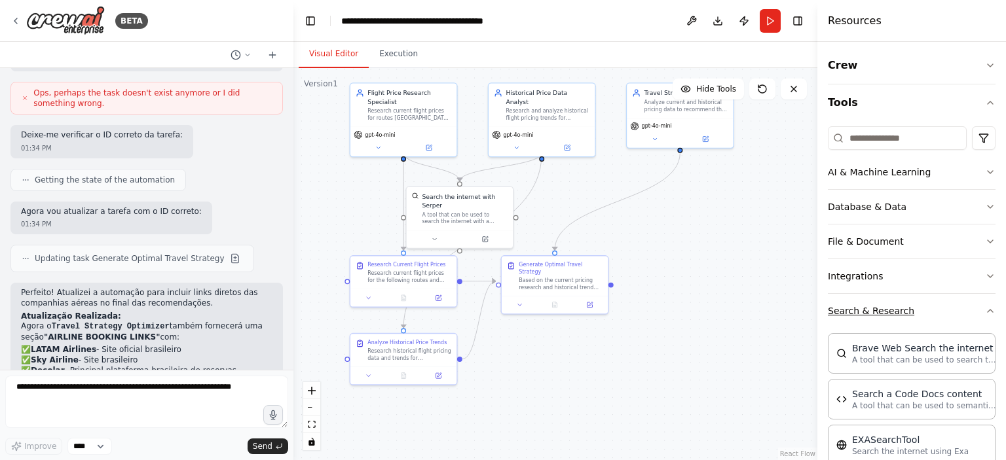
click at [867, 308] on button "Search & Research" at bounding box center [912, 311] width 168 height 34
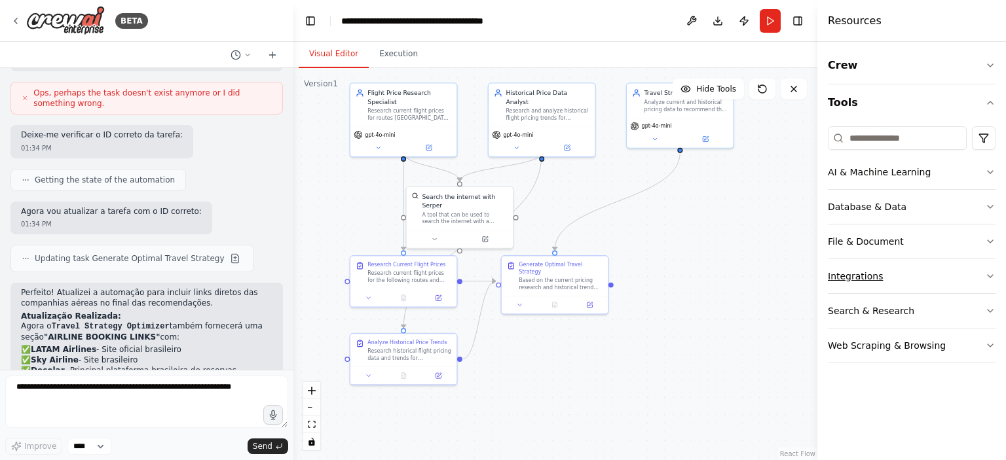
click at [839, 273] on button "Integrations" at bounding box center [912, 276] width 168 height 34
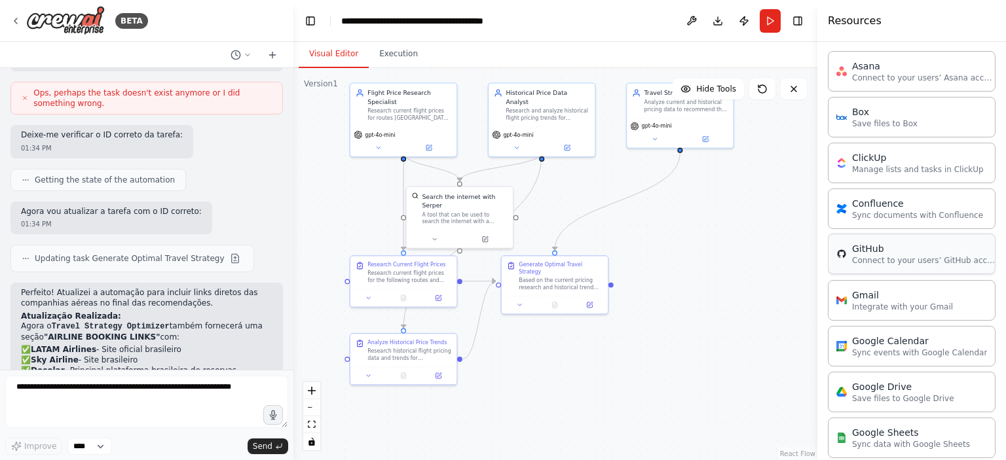
scroll to position [262, 0]
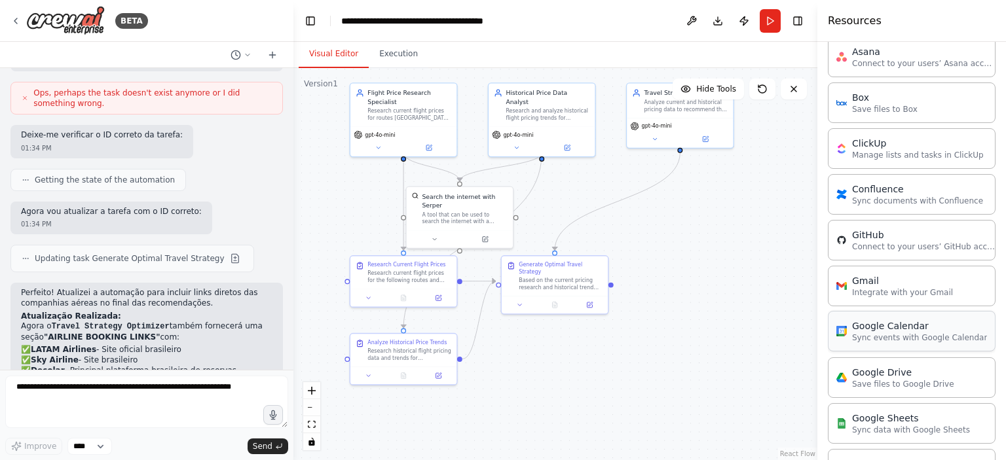
click at [868, 326] on div "Google Calendar" at bounding box center [919, 326] width 135 height 13
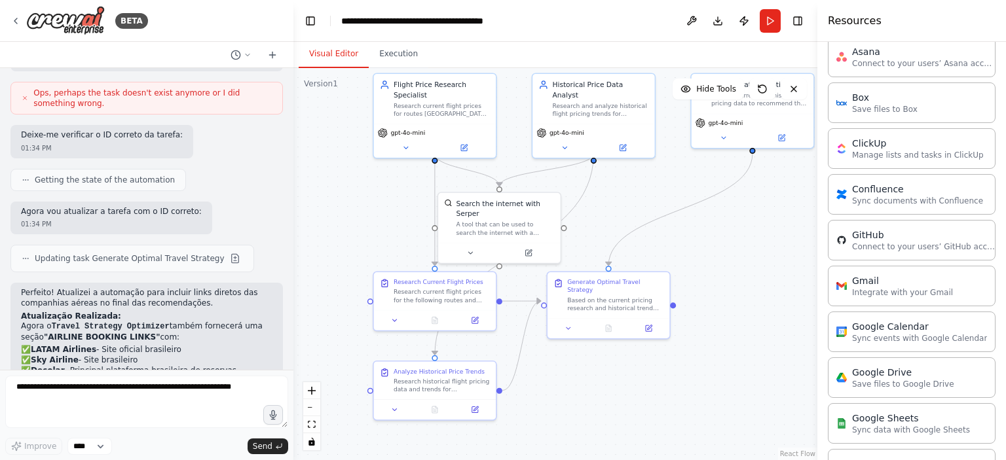
drag, startPoint x: 656, startPoint y: 341, endPoint x: 773, endPoint y: 361, distance: 118.9
click at [773, 361] on div ".deletable-edge-delete-btn { width: 20px; height: 20px; border: 0px solid #ffff…" at bounding box center [555, 264] width 524 height 392
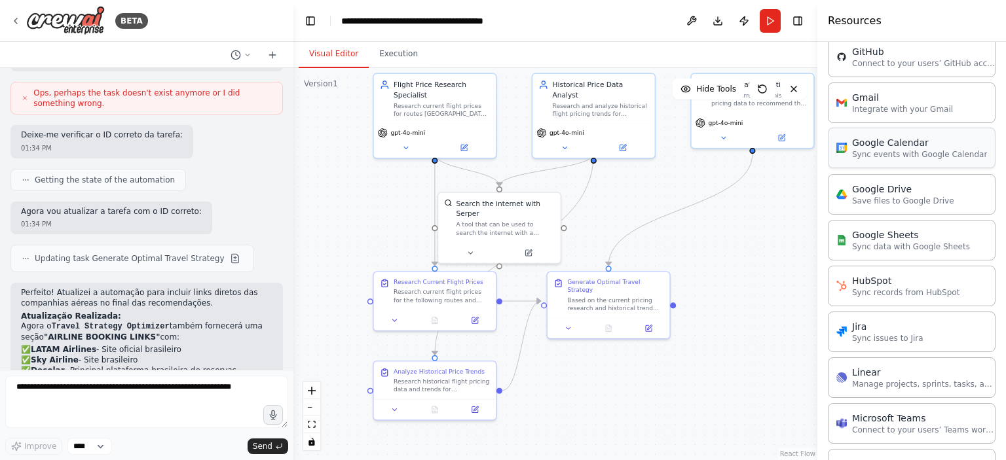
scroll to position [459, 0]
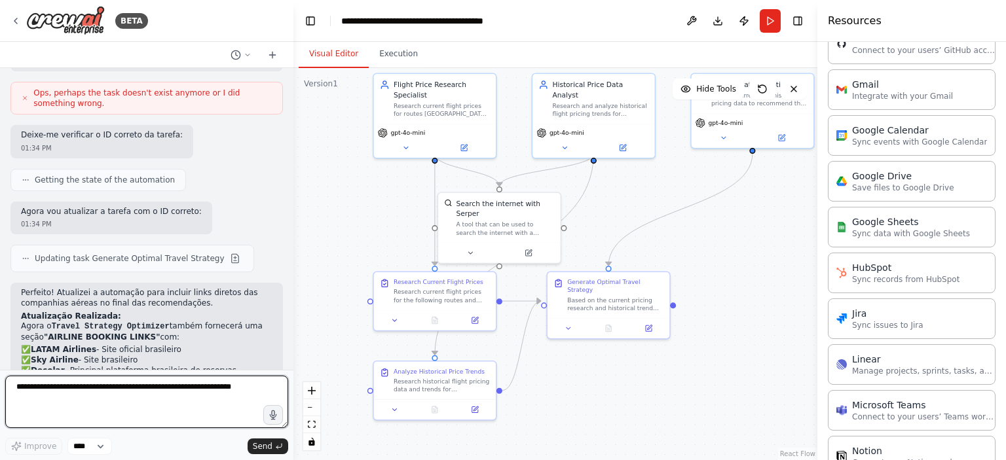
click at [189, 394] on textarea at bounding box center [146, 402] width 283 height 52
click at [181, 387] on textarea at bounding box center [146, 402] width 283 height 52
click at [180, 402] on textarea at bounding box center [146, 402] width 283 height 52
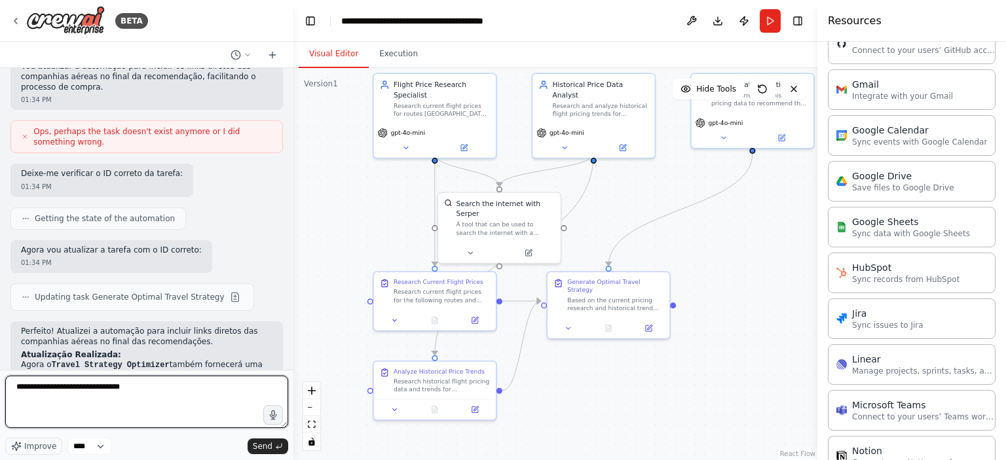
scroll to position [1512, 0]
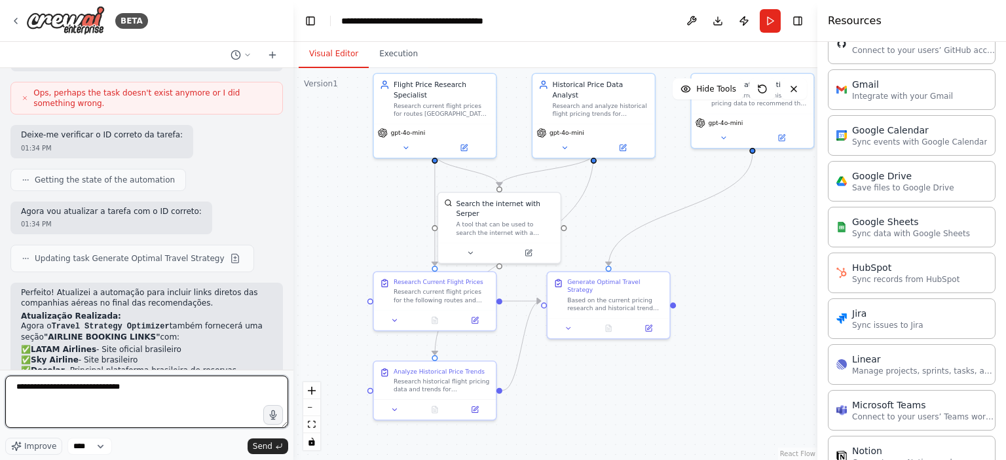
click at [175, 392] on textarea "**********" at bounding box center [146, 402] width 283 height 52
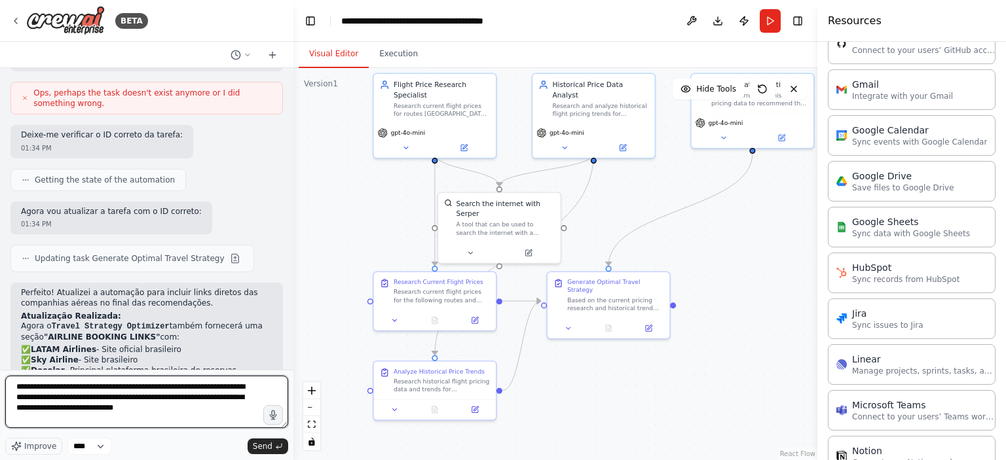
click at [132, 397] on textarea "**********" at bounding box center [146, 402] width 283 height 52
type textarea "**********"
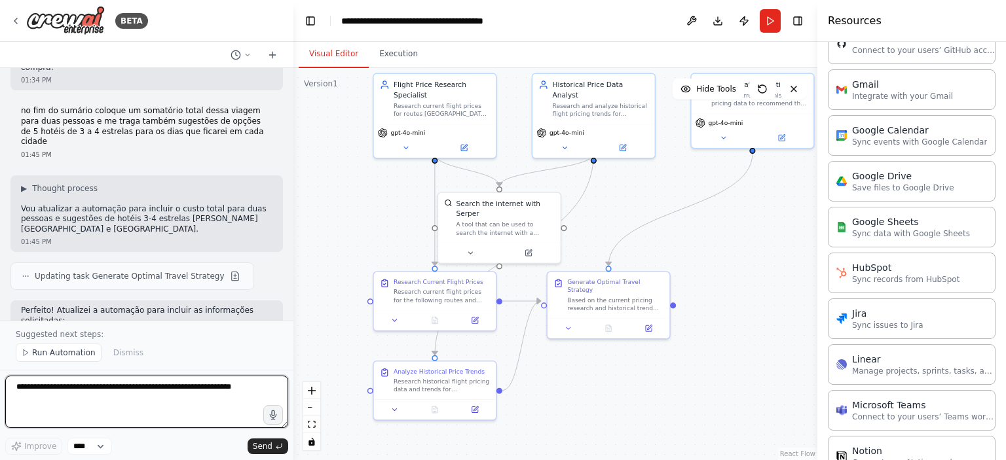
scroll to position [2020, 0]
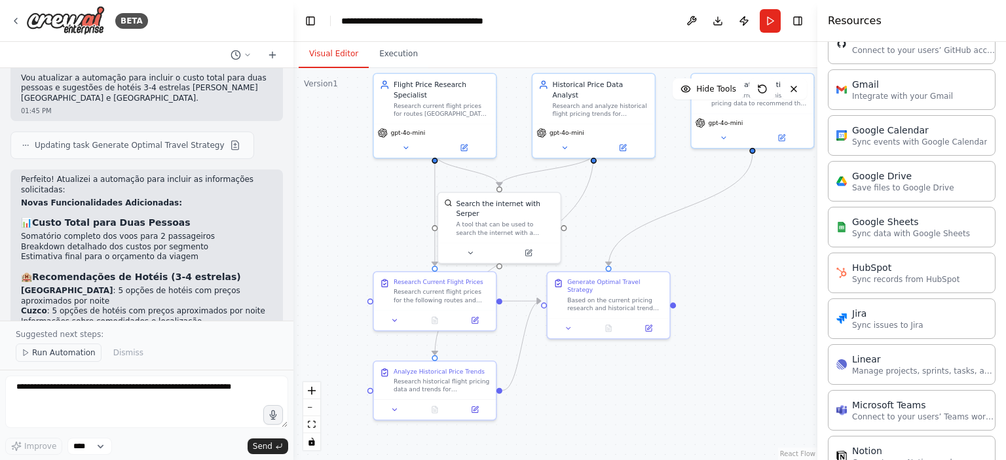
click at [69, 354] on span "Run Automation" at bounding box center [64, 353] width 64 height 10
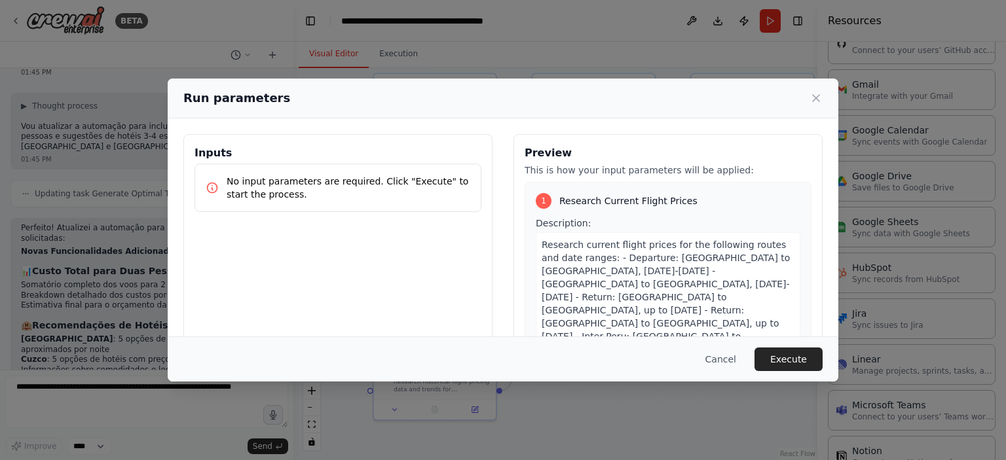
click at [396, 175] on p "No input parameters are required. Click "Execute" to start the process." at bounding box center [349, 188] width 244 height 26
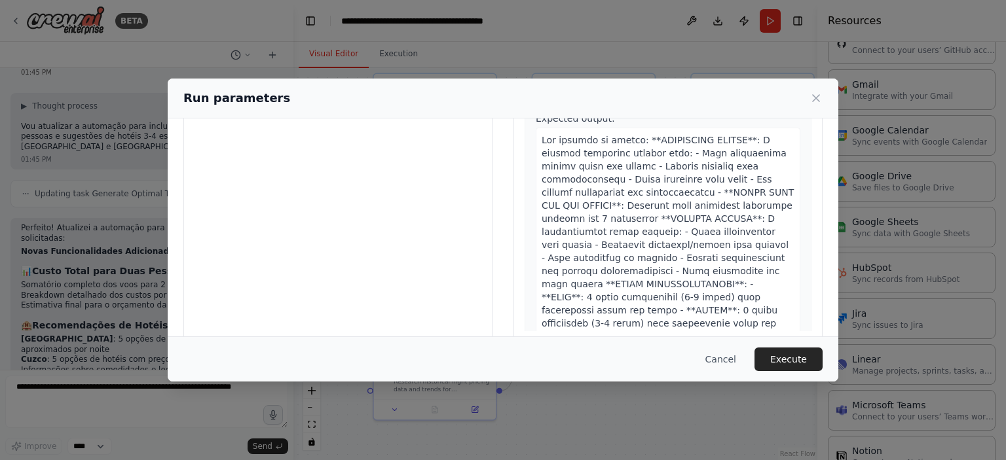
scroll to position [122, 0]
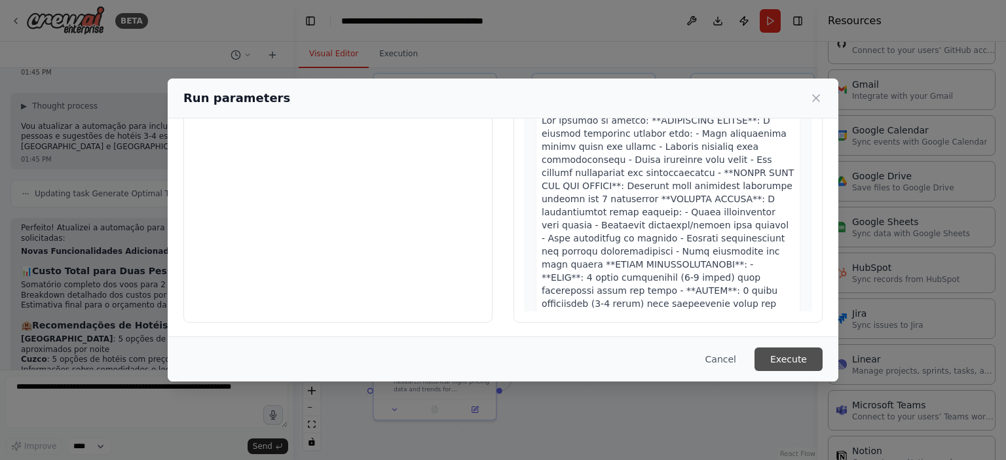
click at [782, 354] on button "Execute" at bounding box center [789, 360] width 68 height 24
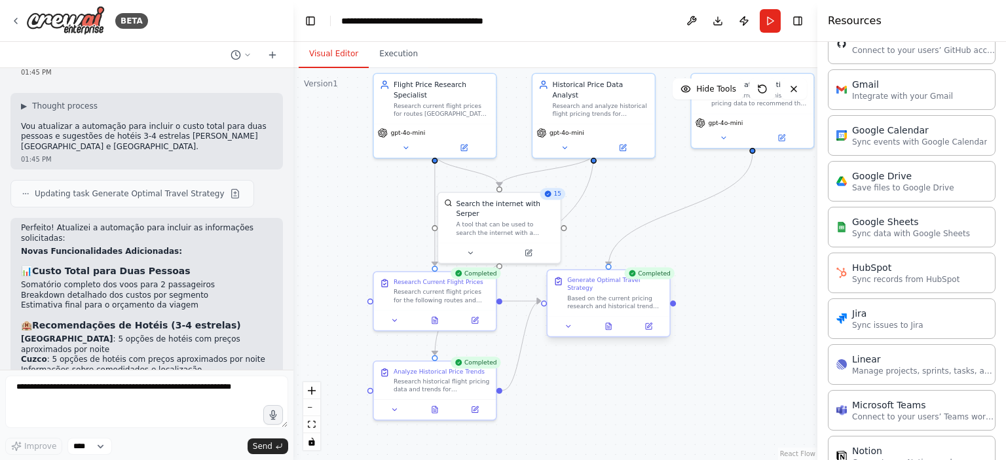
click at [605, 326] on div at bounding box center [609, 326] width 122 height 20
click at [604, 322] on button at bounding box center [609, 327] width 42 height 12
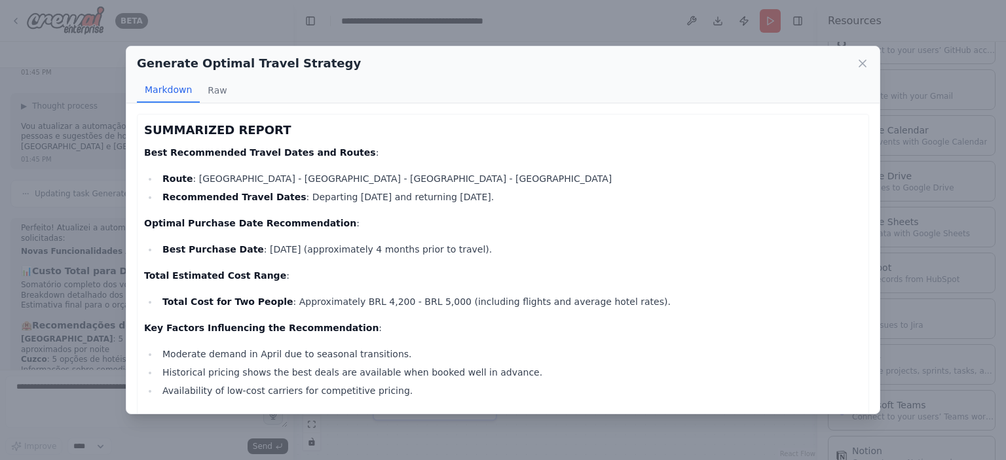
drag, startPoint x: 318, startPoint y: 194, endPoint x: 484, endPoint y: 200, distance: 166.5
click at [484, 200] on li "Recommended Travel Dates : Departing April 10 and returning April 20, 2026." at bounding box center [511, 197] width 704 height 16
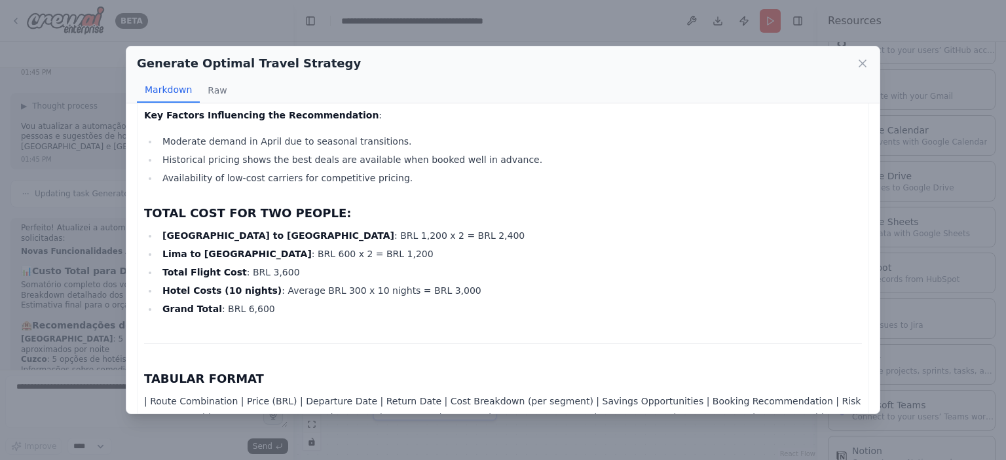
scroll to position [0, 0]
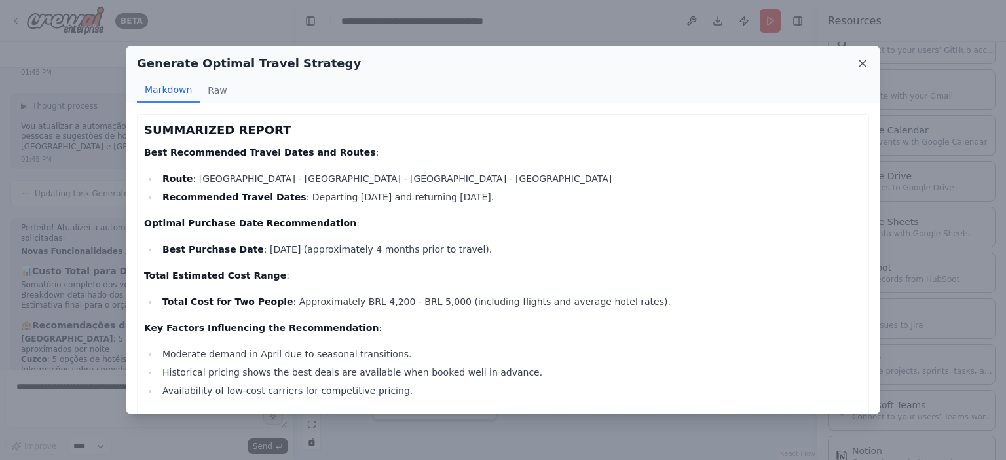
click at [861, 58] on icon at bounding box center [862, 63] width 13 height 13
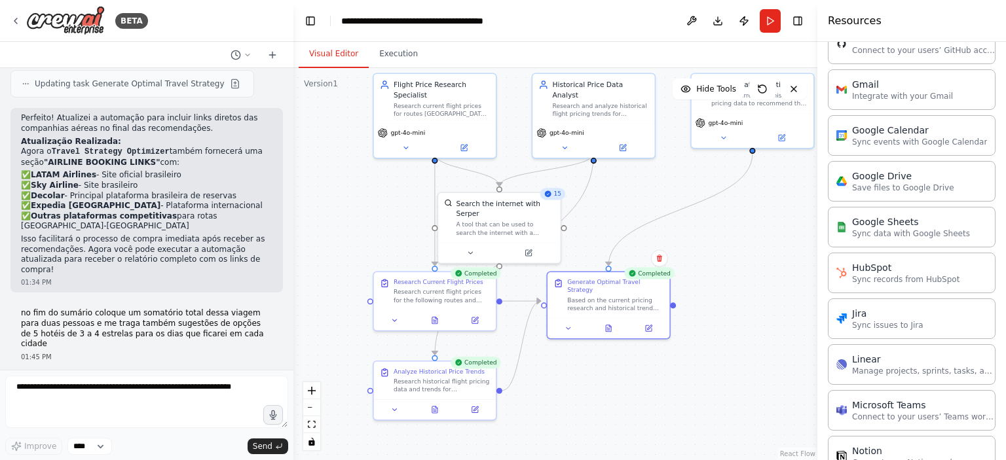
scroll to position [1972, 0]
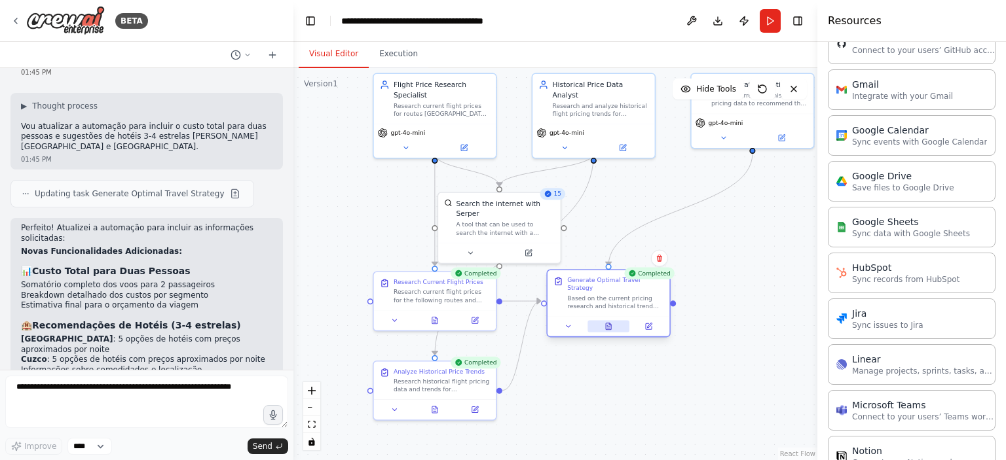
click at [605, 323] on icon at bounding box center [609, 327] width 8 height 8
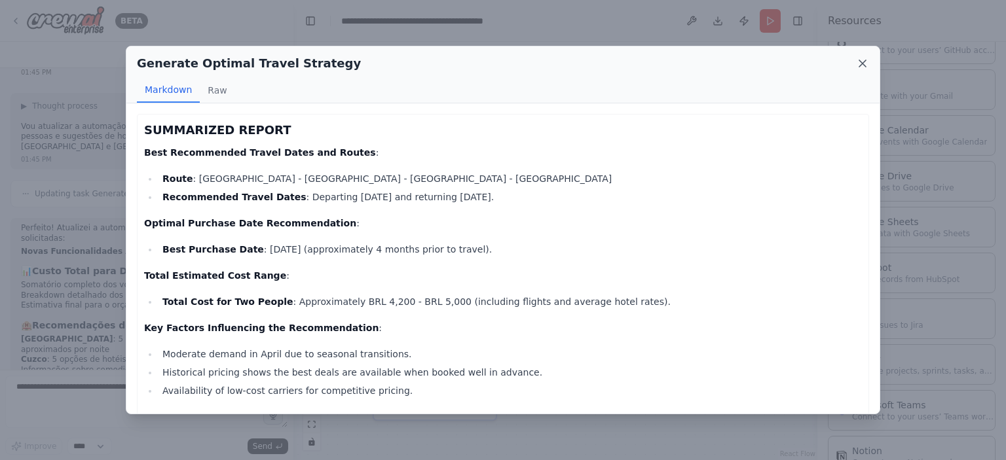
click at [859, 62] on icon at bounding box center [862, 63] width 13 height 13
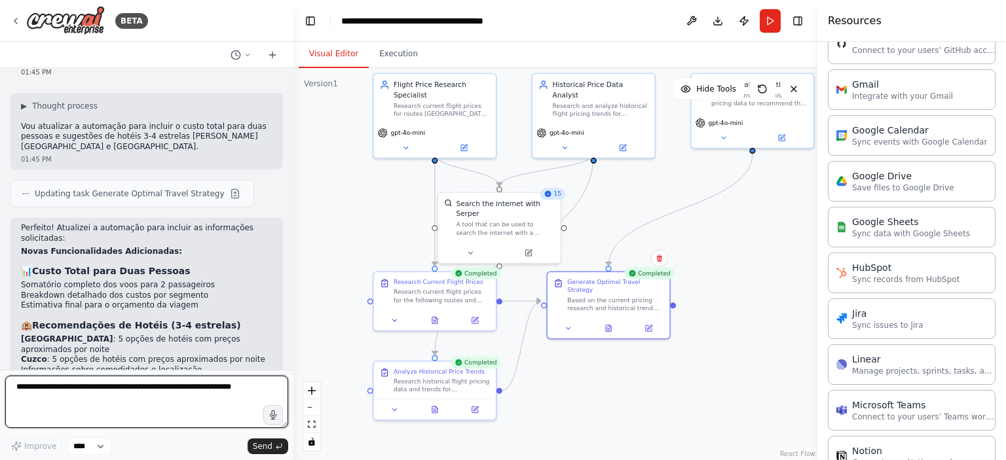
click at [212, 398] on textarea at bounding box center [146, 402] width 283 height 52
type textarea "*"
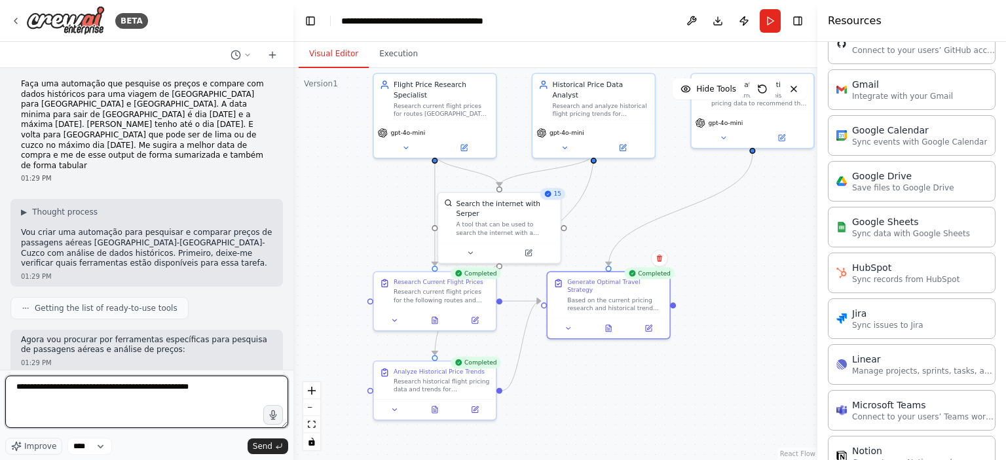
scroll to position [0, 0]
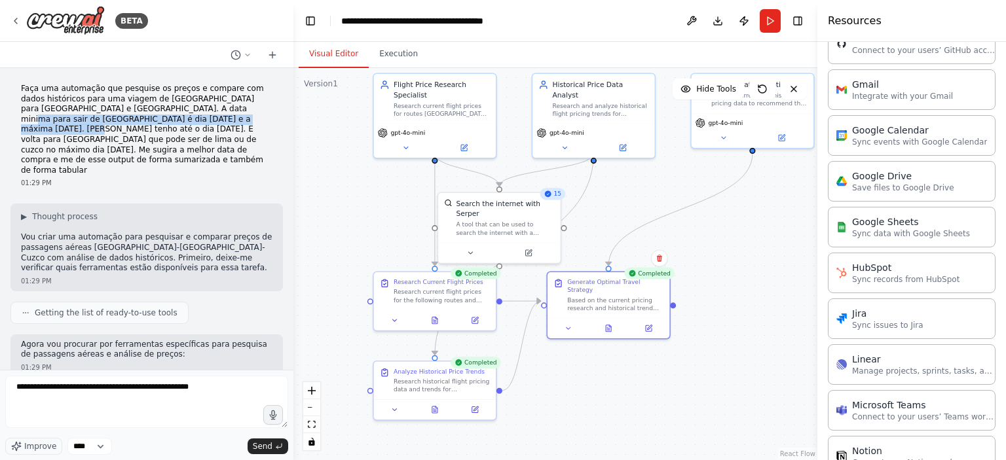
drag, startPoint x: 149, startPoint y: 107, endPoint x: 200, endPoint y: 116, distance: 52.4
click at [200, 116] on p "Faça uma automação que pesquise os preços e compare com dados históricos para u…" at bounding box center [147, 130] width 252 height 92
copy p "9/04/2026 e a máxima 22/04/2026. Em Cuzco tenho até o dia 25/06/2026."
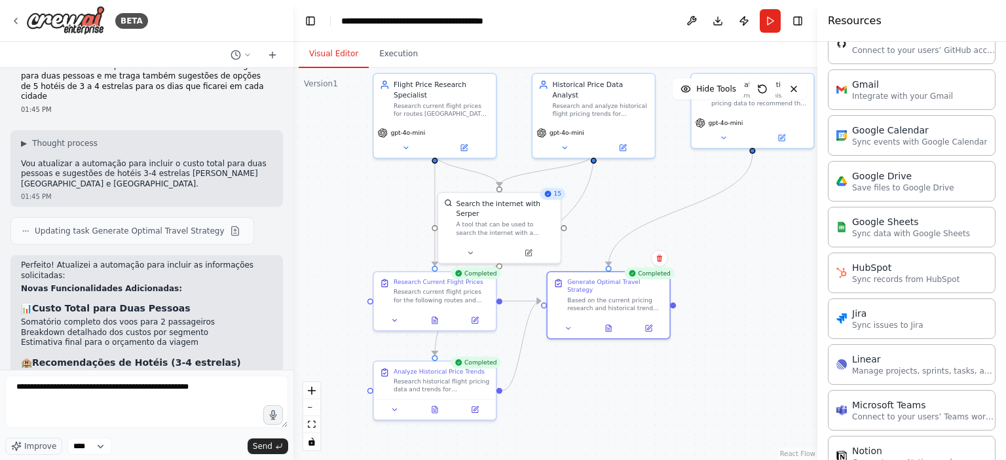
scroll to position [1972, 0]
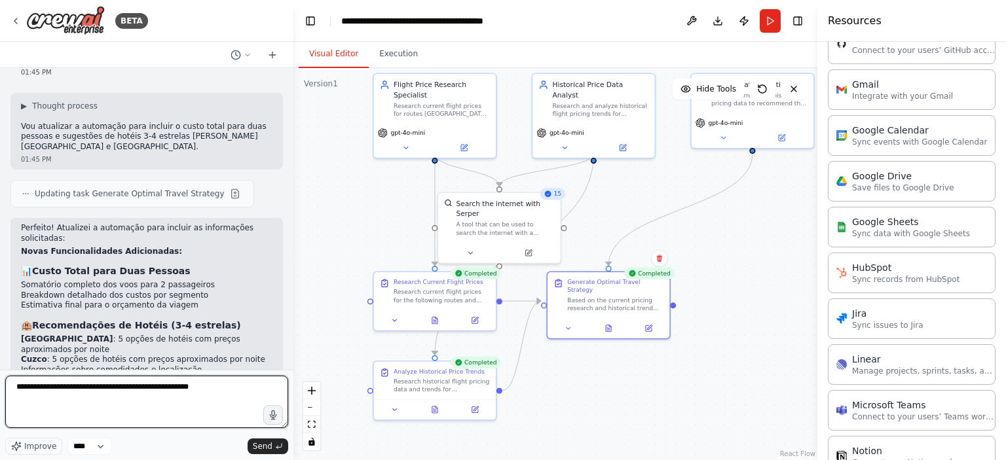
click at [220, 392] on textarea "**********" at bounding box center [146, 402] width 283 height 52
paste textarea "**********"
click at [200, 389] on textarea "**********" at bounding box center [146, 402] width 283 height 52
click at [199, 387] on textarea "**********" at bounding box center [146, 402] width 283 height 52
click at [149, 397] on textarea "**********" at bounding box center [146, 402] width 283 height 52
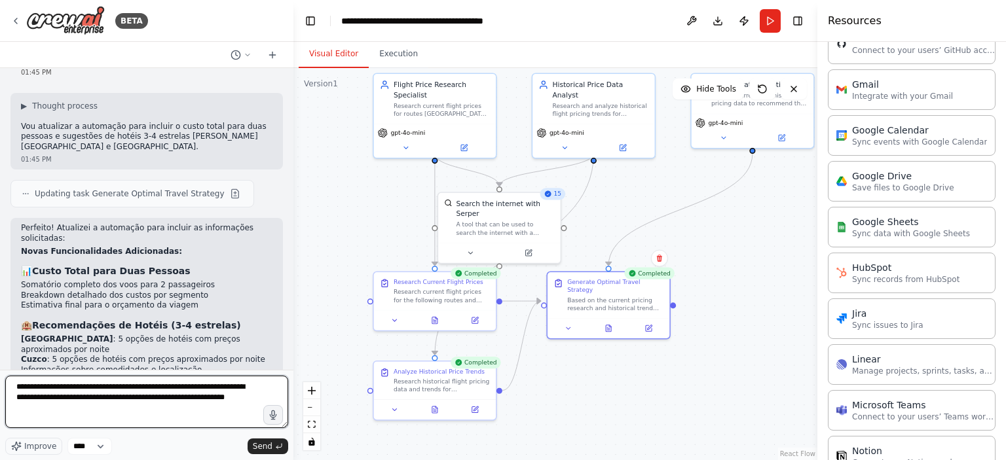
click at [102, 415] on textarea "**********" at bounding box center [146, 402] width 283 height 52
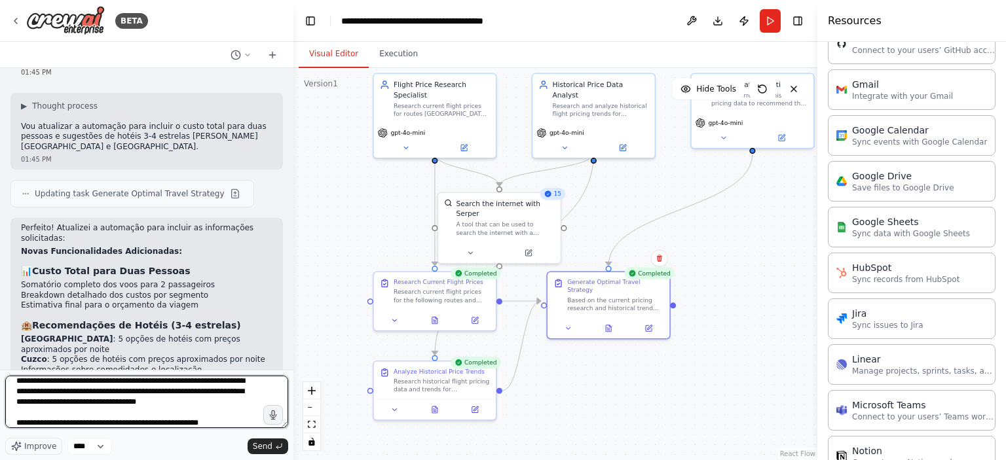
type textarea "**********"
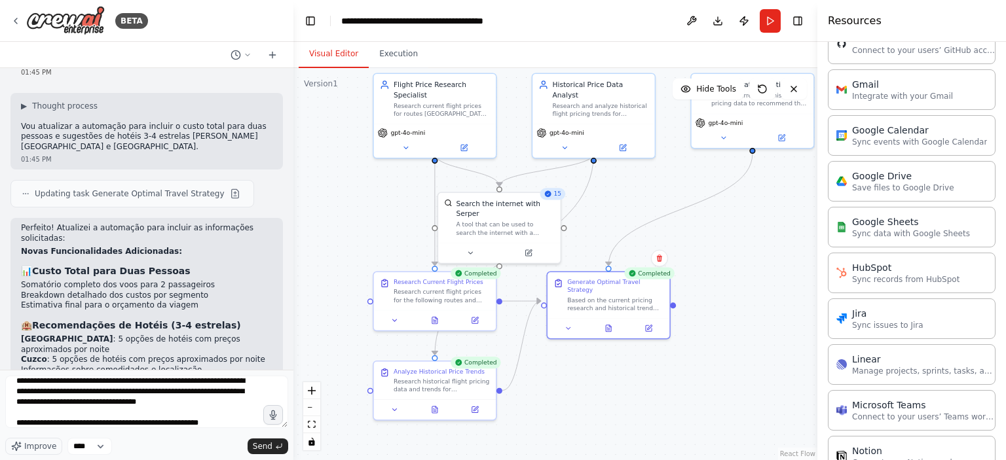
click at [245, 442] on div "Improve **** Send" at bounding box center [146, 446] width 283 height 17
click at [262, 442] on span "Send" at bounding box center [263, 446] width 20 height 10
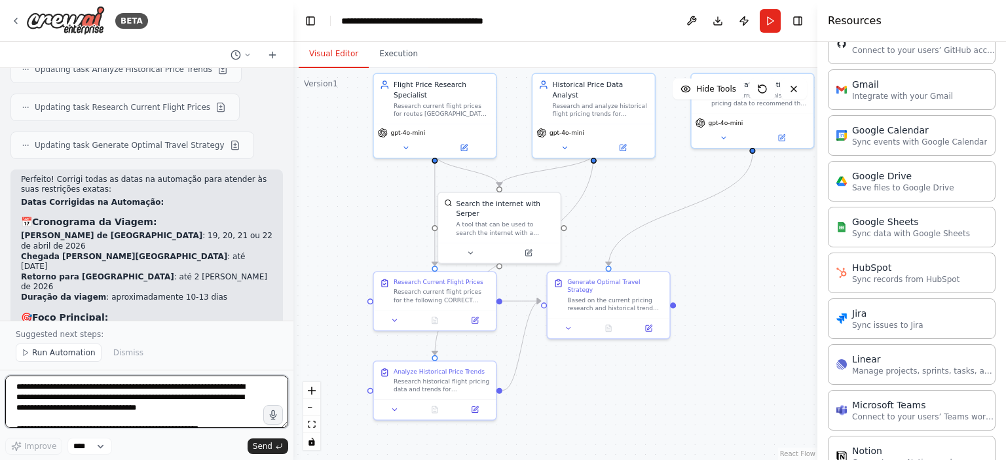
scroll to position [2643, 0]
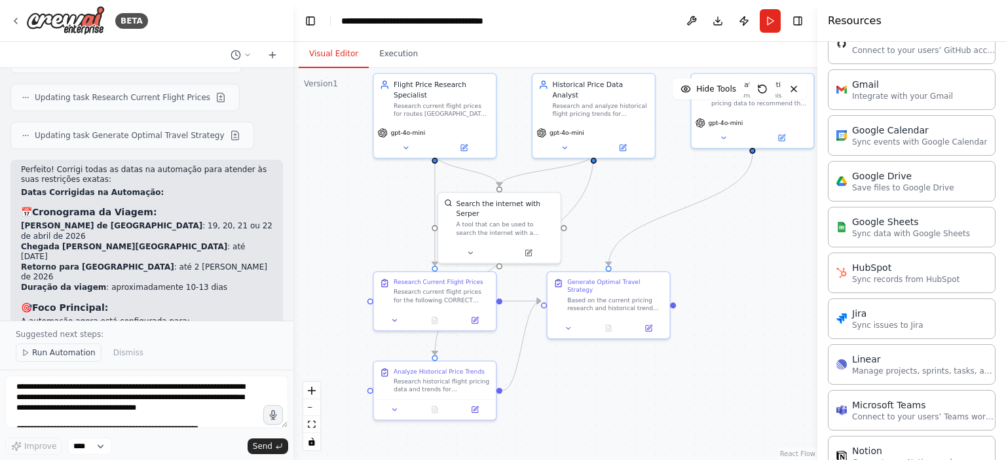
click at [59, 350] on span "Run Automation" at bounding box center [64, 353] width 64 height 10
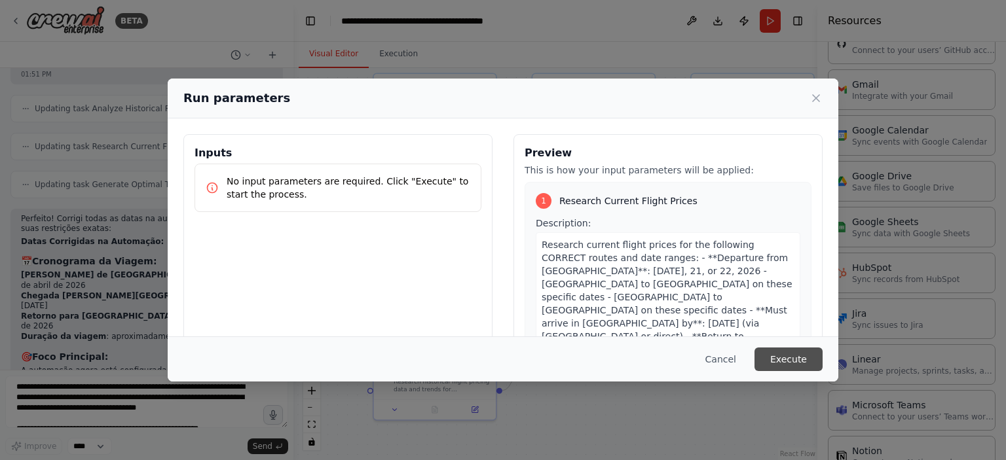
click at [792, 366] on button "Execute" at bounding box center [789, 360] width 68 height 24
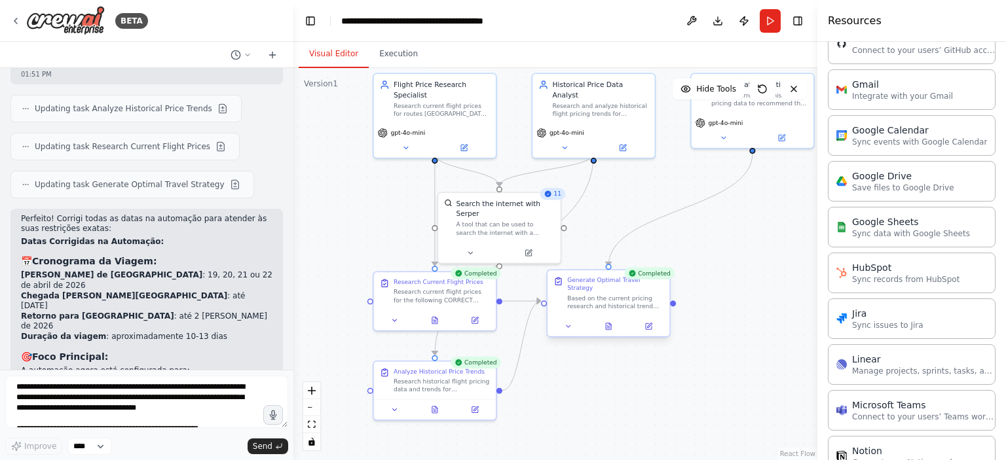
click at [605, 327] on div at bounding box center [609, 326] width 122 height 20
click at [605, 323] on icon at bounding box center [609, 327] width 8 height 8
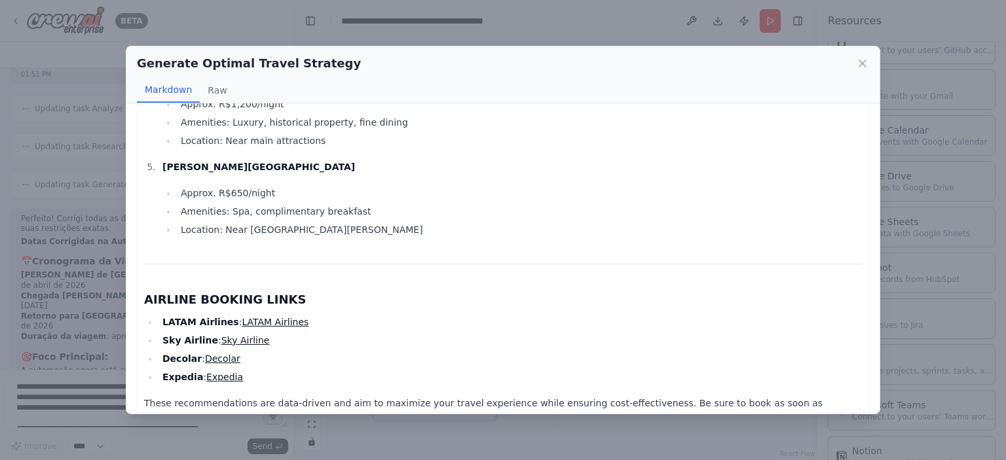
scroll to position [1568, 0]
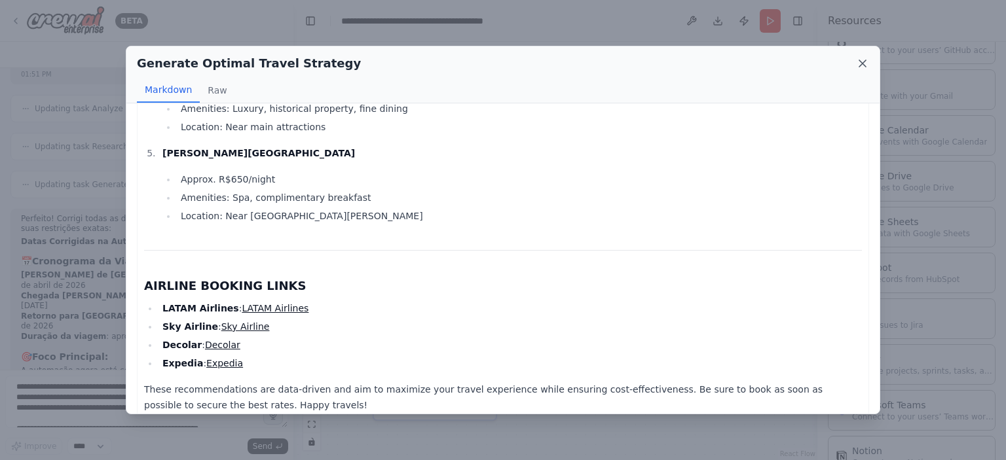
click at [857, 65] on icon at bounding box center [862, 63] width 13 height 13
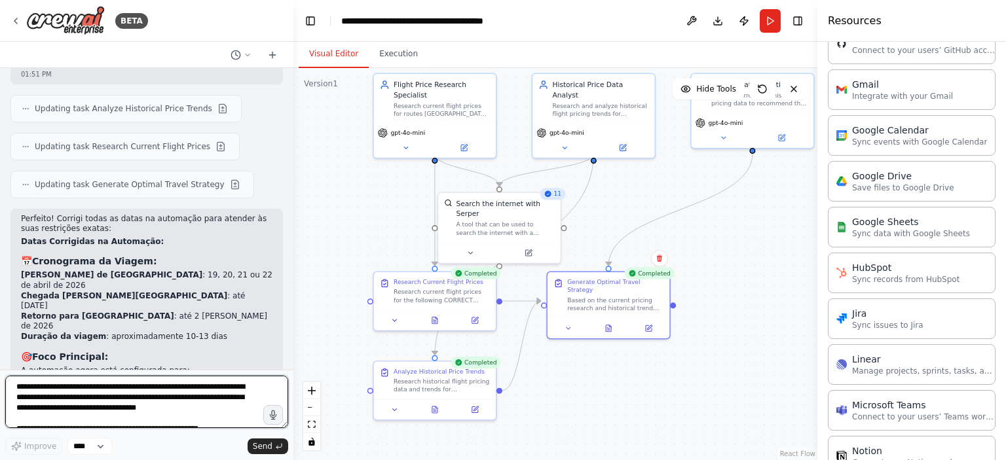
click at [192, 395] on textarea "**********" at bounding box center [146, 402] width 283 height 52
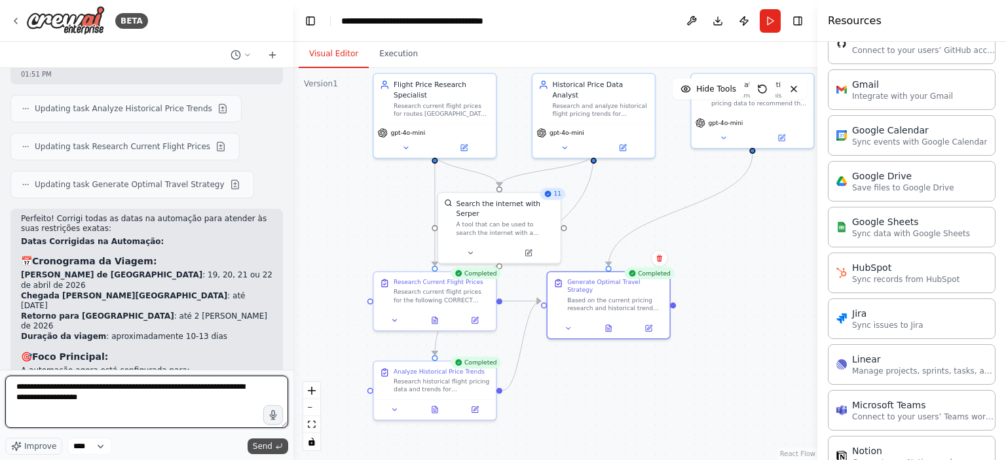
type textarea "**********"
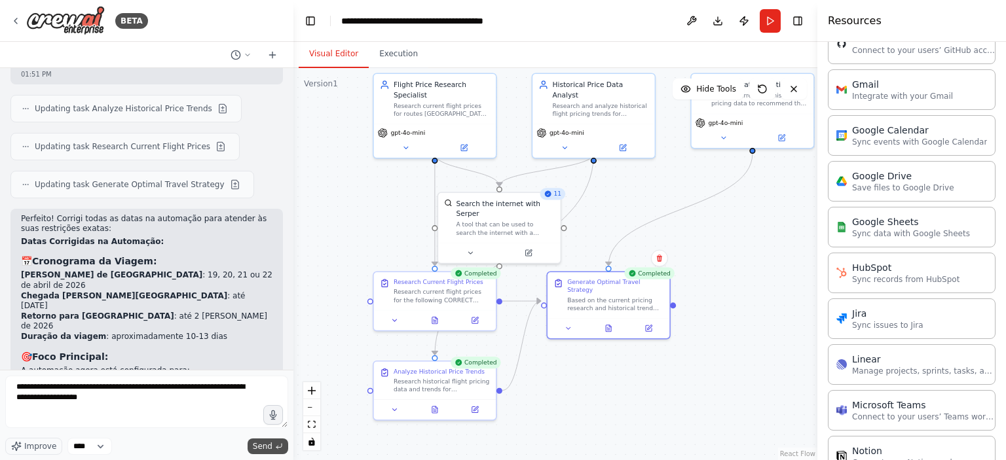
click at [257, 452] on span "Send" at bounding box center [263, 446] width 20 height 10
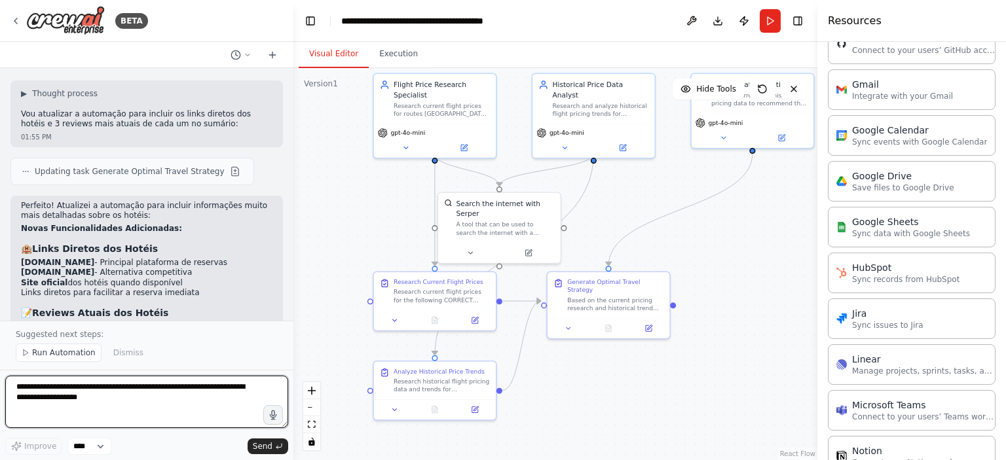
scroll to position [3139, 0]
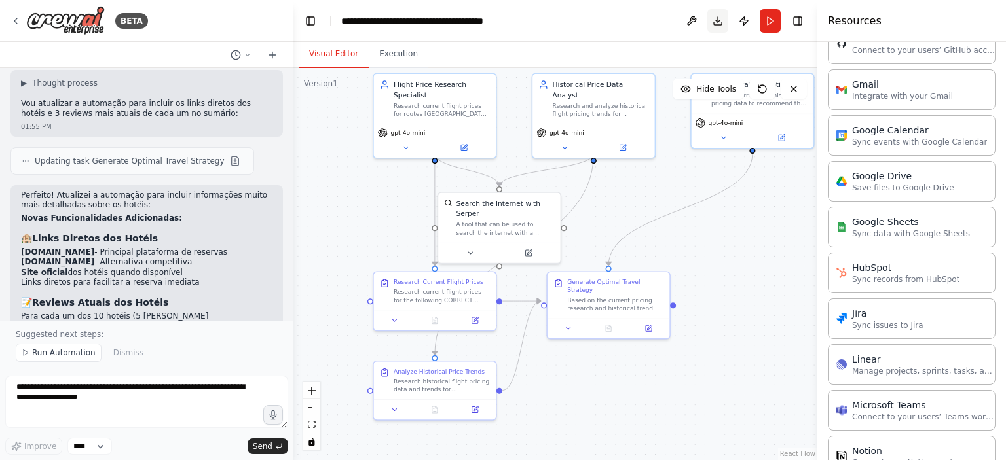
click at [713, 17] on button "Download" at bounding box center [717, 21] width 21 height 24
click at [52, 354] on span "Run Automation" at bounding box center [64, 353] width 64 height 10
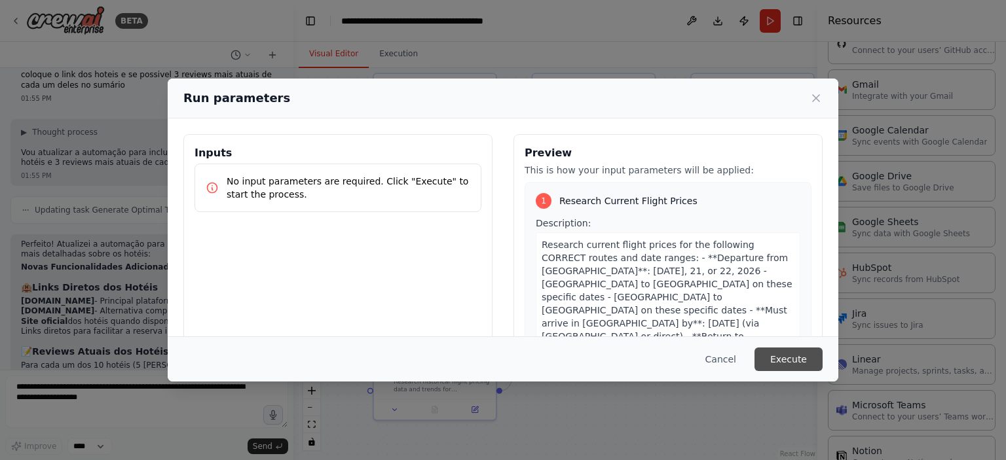
click at [782, 354] on button "Execute" at bounding box center [789, 360] width 68 height 24
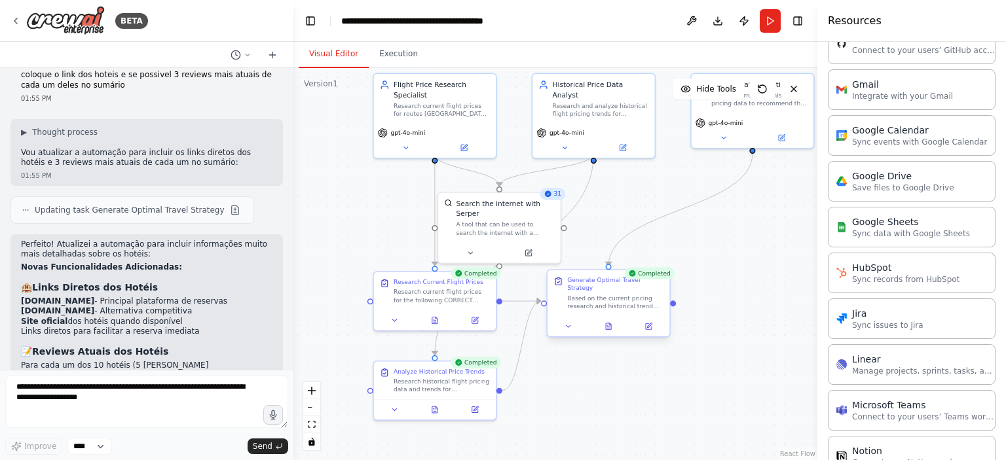
click at [607, 324] on div at bounding box center [609, 326] width 122 height 20
click at [607, 321] on button at bounding box center [614, 327] width 42 height 12
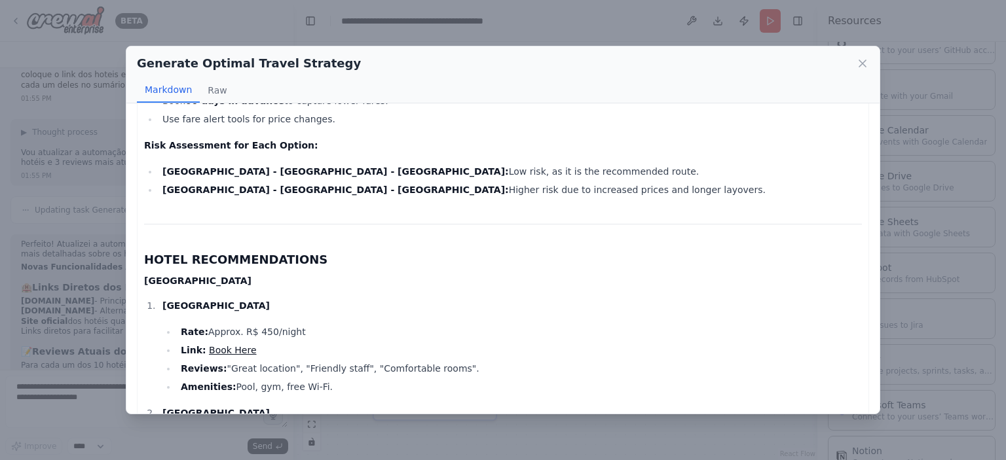
scroll to position [786, 0]
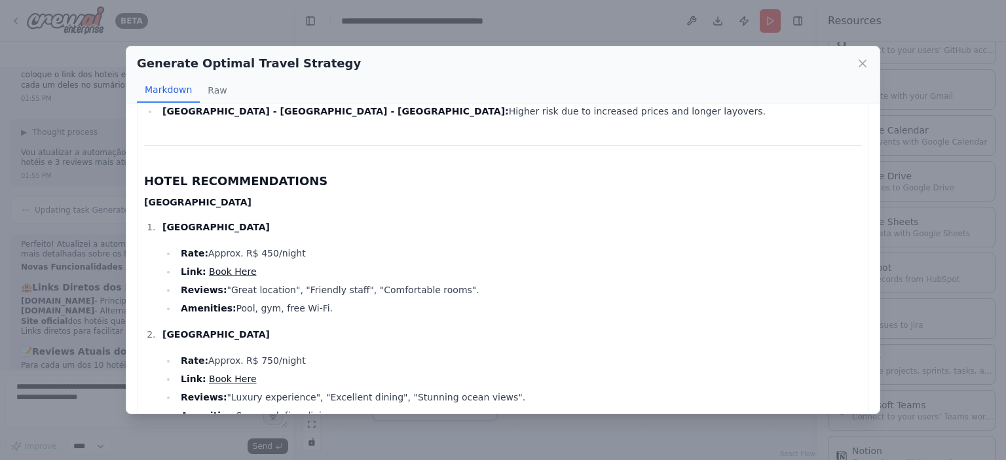
drag, startPoint x: 226, startPoint y: 227, endPoint x: 444, endPoint y: 224, distance: 218.1
click at [444, 282] on li "Reviews: "Great location", "Friendly staff", "Comfortable rooms"." at bounding box center [519, 290] width 685 height 16
click at [424, 282] on li "Reviews: "Great location", "Friendly staff", "Comfortable rooms"." at bounding box center [519, 290] width 685 height 16
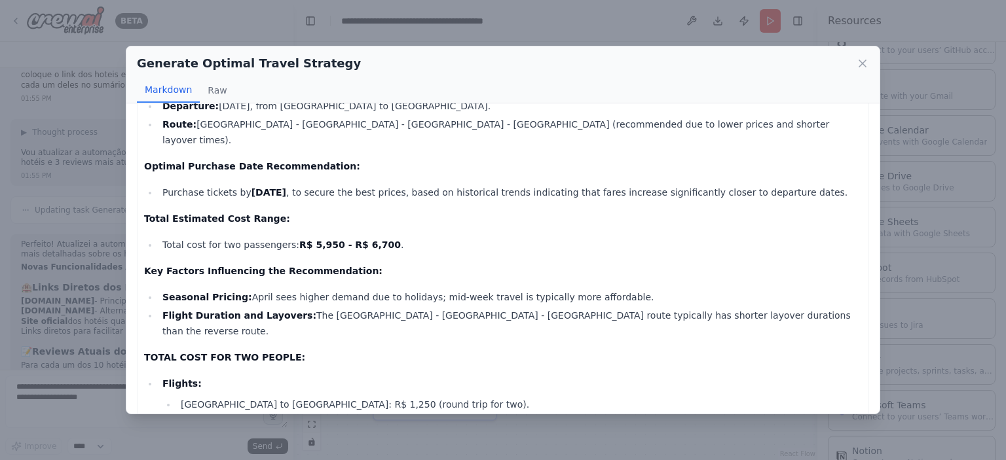
scroll to position [0, 0]
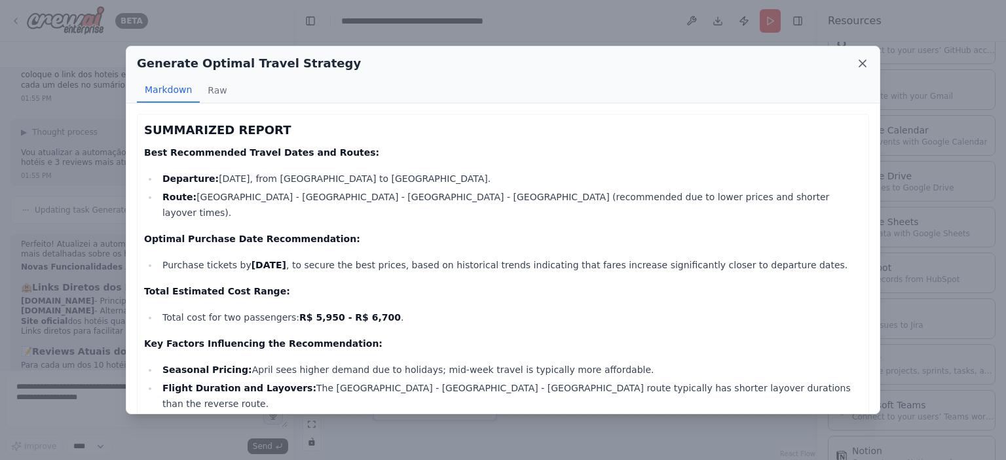
click at [860, 60] on icon at bounding box center [862, 63] width 13 height 13
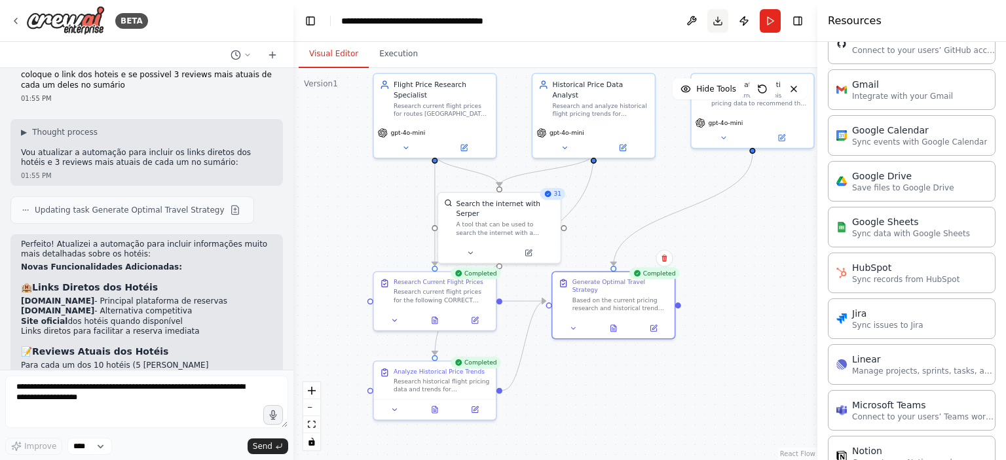
click at [720, 20] on button "Download" at bounding box center [717, 21] width 21 height 24
click at [758, 198] on div ".deletable-edge-delete-btn { width: 20px; height: 20px; border: 0px solid #ffff…" at bounding box center [555, 264] width 524 height 392
click at [614, 324] on icon at bounding box center [613, 327] width 5 height 7
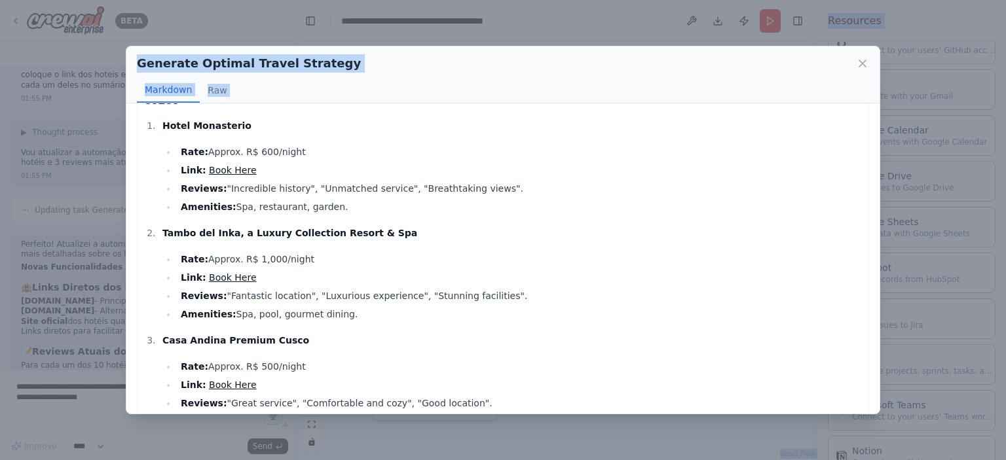
scroll to position [1809, 0]
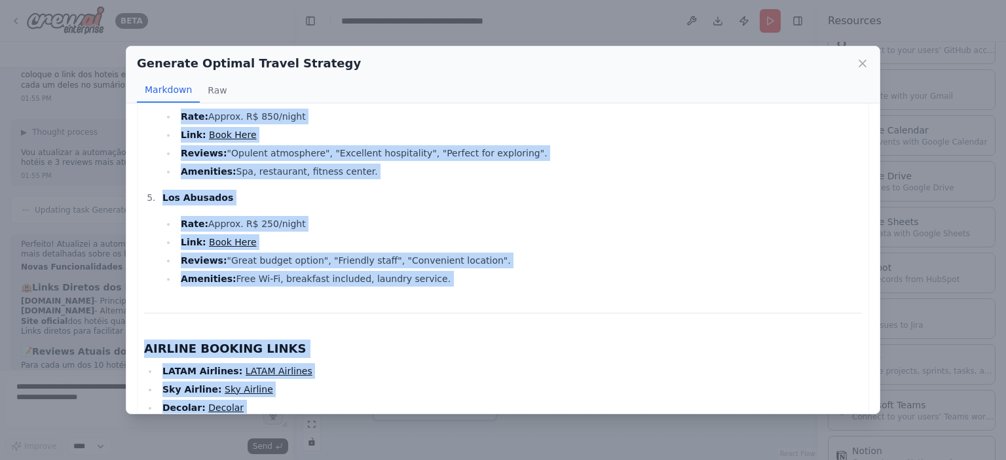
drag, startPoint x: 144, startPoint y: 126, endPoint x: 798, endPoint y: 421, distance: 717.4
click at [798, 421] on div "Generate Optimal Travel Strategy Markdown Raw SUMMARIZED REPORT Best Recommende…" at bounding box center [503, 230] width 1006 height 460
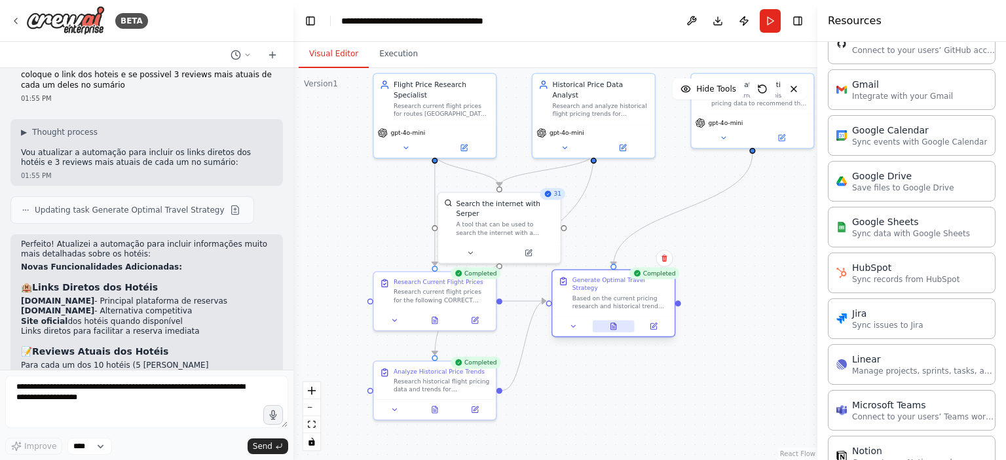
click at [616, 323] on icon at bounding box center [614, 327] width 8 height 8
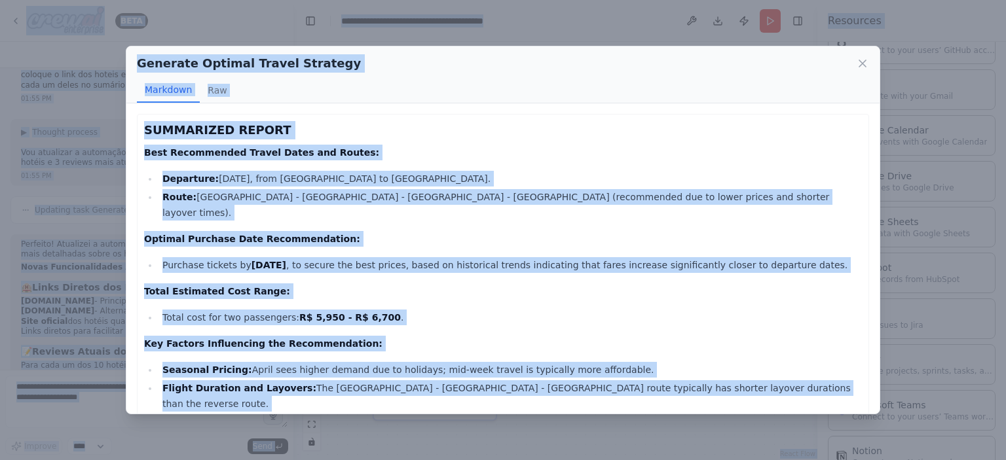
click at [421, 204] on li "Route: São Paulo - Lima - Cuzco - São Paulo (recommended due to lower prices an…" at bounding box center [511, 204] width 704 height 31
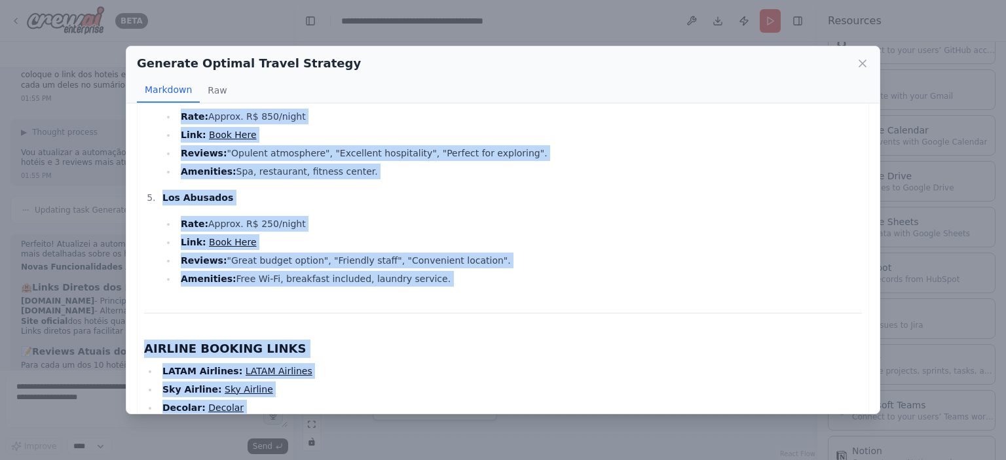
drag, startPoint x: 144, startPoint y: 131, endPoint x: 359, endPoint y: 362, distance: 315.6
copy div "SUMMARIZED REPORT Best Recommended Travel Dates and Routes: Departure: April 20…"
click at [889, 288] on div "Generate Optimal Travel Strategy Markdown Raw SUMMARIZED REPORT Best Recommende…" at bounding box center [503, 230] width 1006 height 460
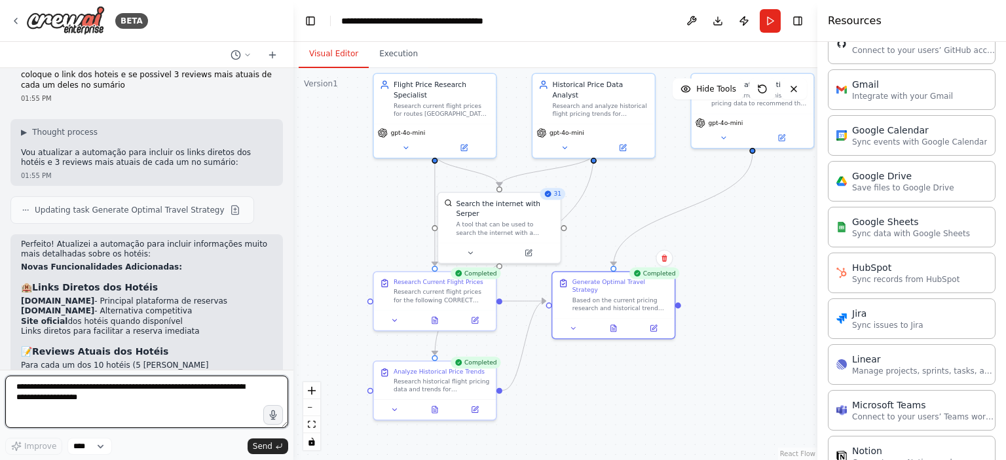
click at [108, 394] on textarea "**********" at bounding box center [146, 402] width 283 height 52
type textarea "*"
click at [16, 386] on textarea "**********" at bounding box center [146, 402] width 283 height 52
click at [189, 390] on textarea "**********" at bounding box center [146, 402] width 283 height 52
click at [183, 394] on textarea "**********" at bounding box center [146, 402] width 283 height 52
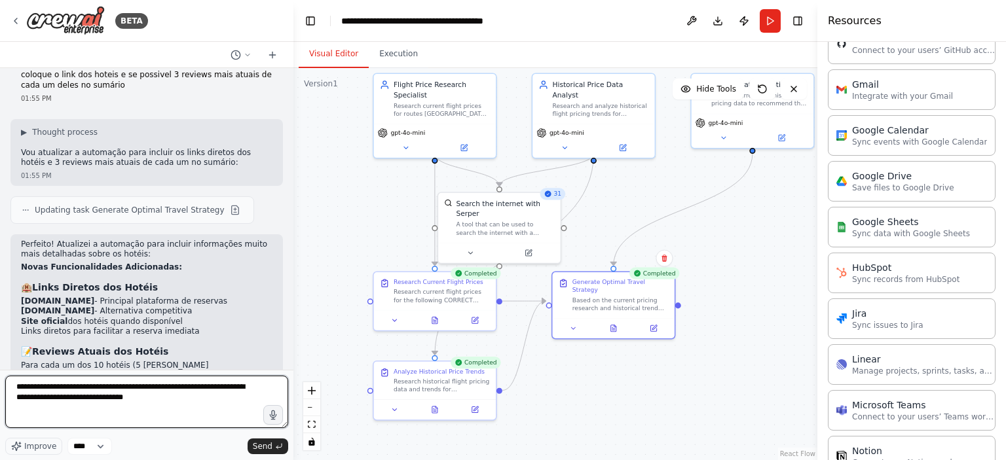
click at [202, 399] on textarea "**********" at bounding box center [146, 402] width 283 height 52
type textarea "**********"
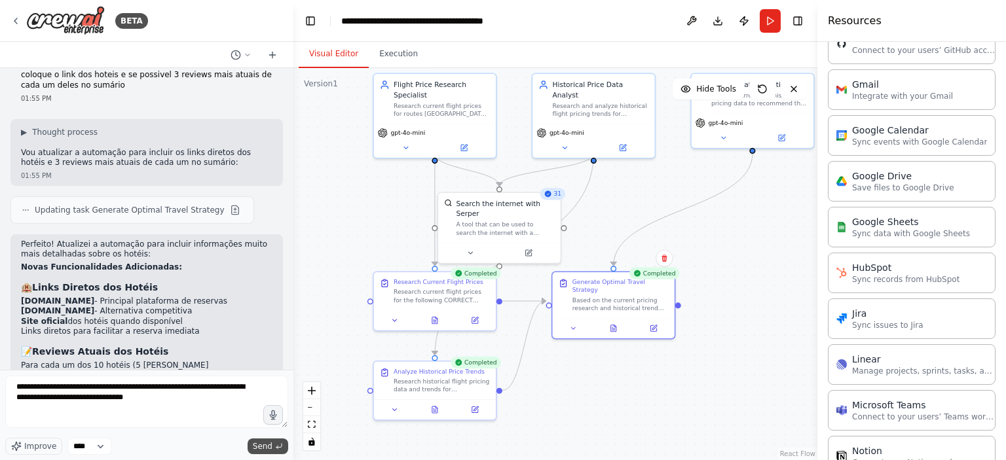
click at [270, 451] on span "Send" at bounding box center [263, 446] width 20 height 10
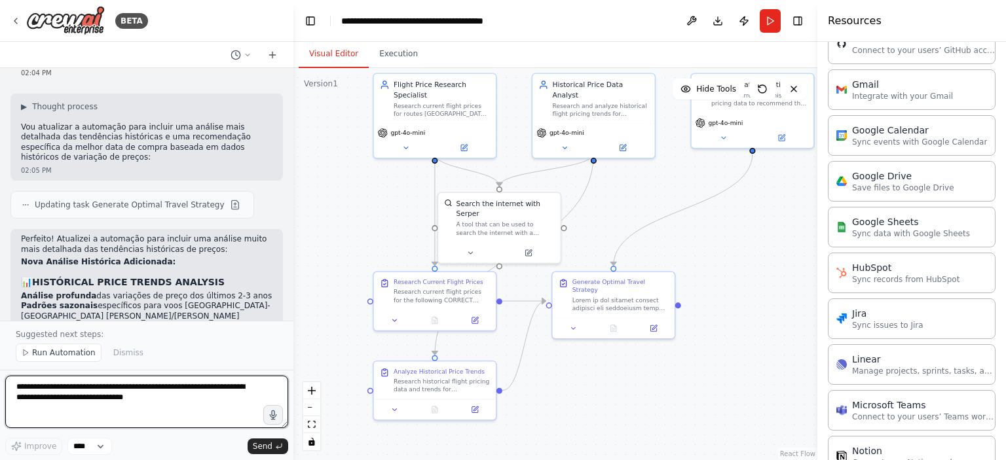
scroll to position [3642, 0]
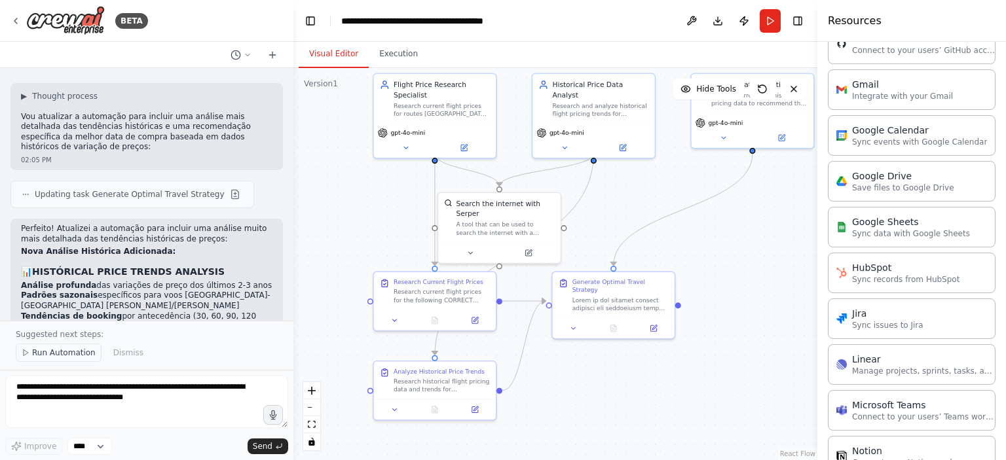
click at [59, 358] on span "Run Automation" at bounding box center [64, 353] width 64 height 10
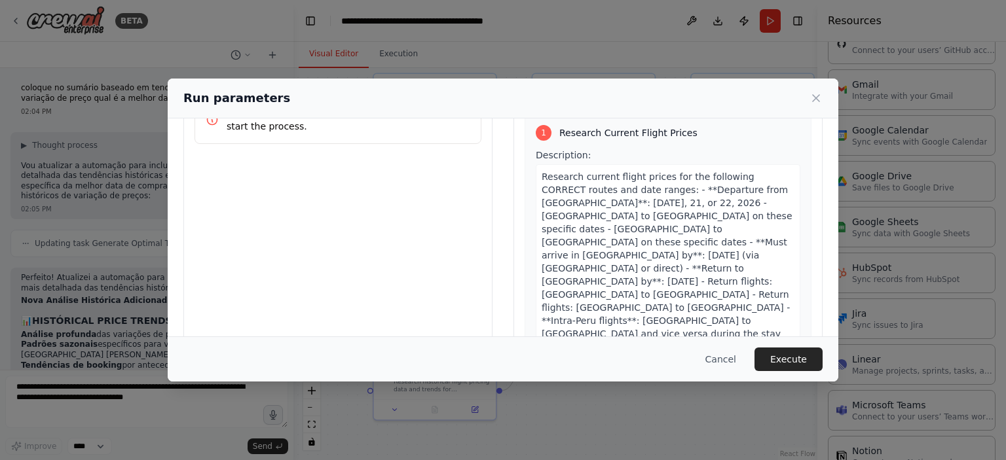
scroll to position [122, 0]
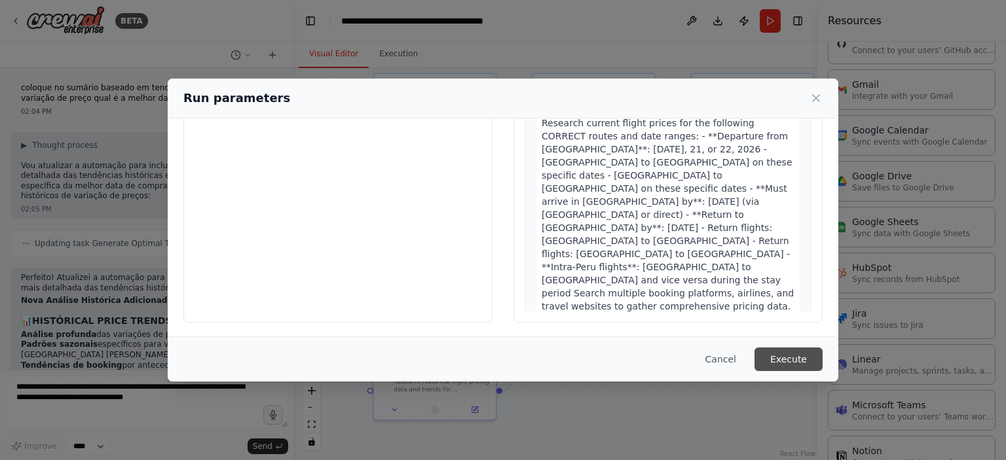
click at [777, 354] on button "Execute" at bounding box center [789, 360] width 68 height 24
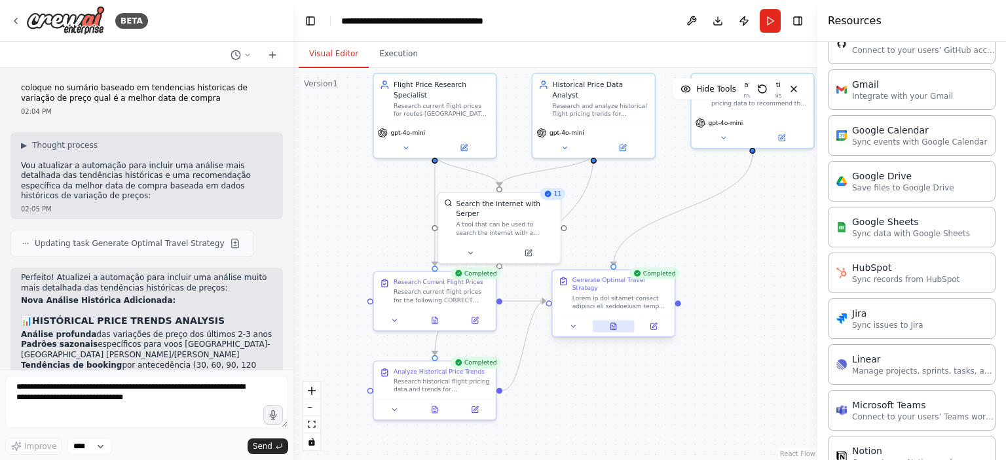
click at [610, 323] on icon at bounding box center [614, 327] width 8 height 8
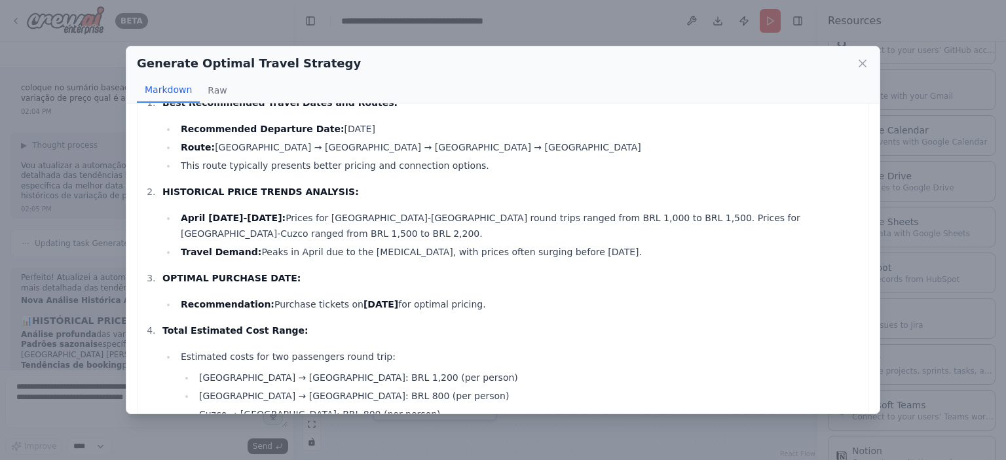
scroll to position [0, 0]
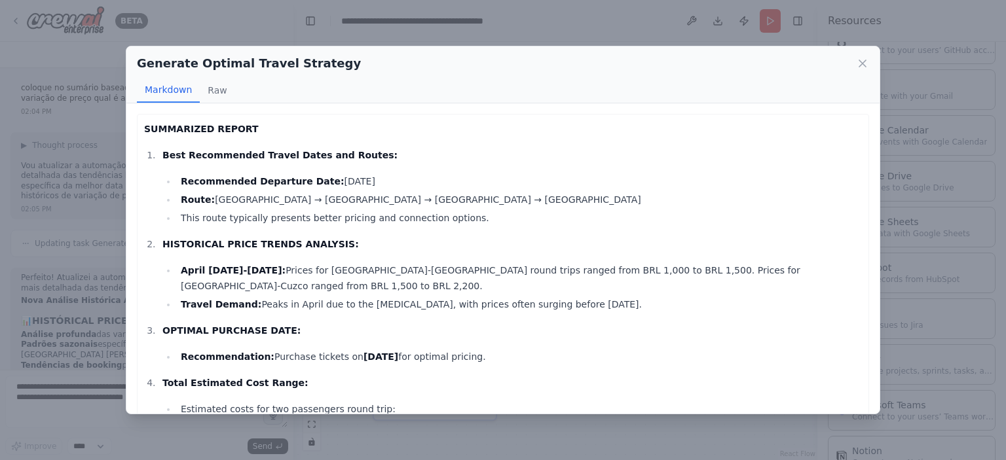
click at [602, 426] on div "Generate Optimal Travel Strategy Markdown Raw SUMMARIZED REPORT Best Recommende…" at bounding box center [503, 230] width 1006 height 460
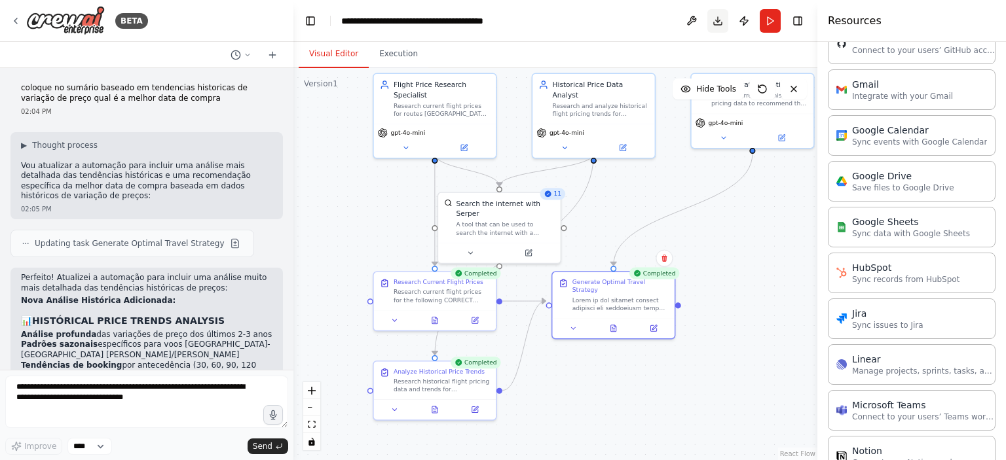
click at [717, 21] on button "Download" at bounding box center [717, 21] width 21 height 24
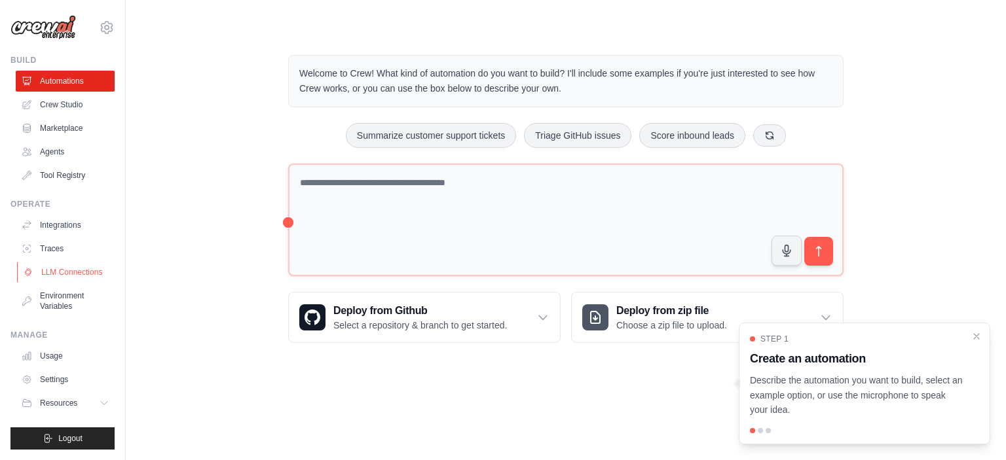
click at [41, 273] on link "LLM Connections" at bounding box center [66, 272] width 99 height 21
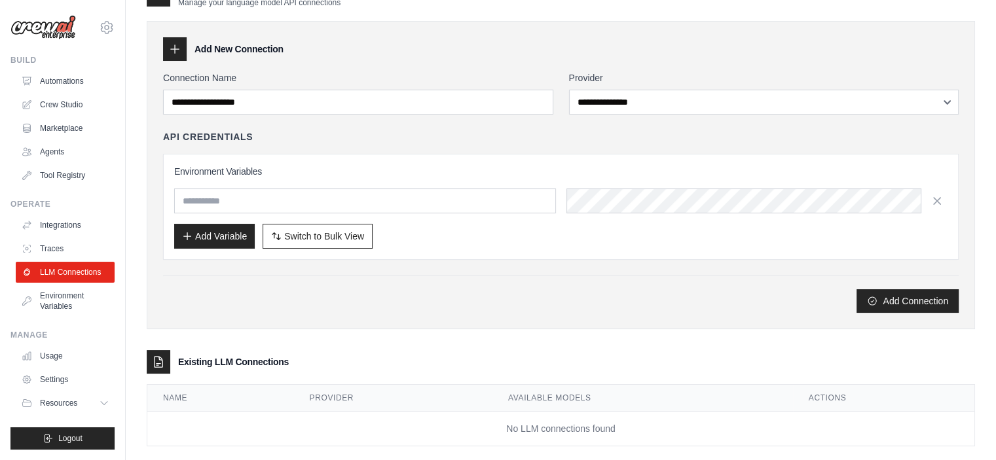
scroll to position [50, 0]
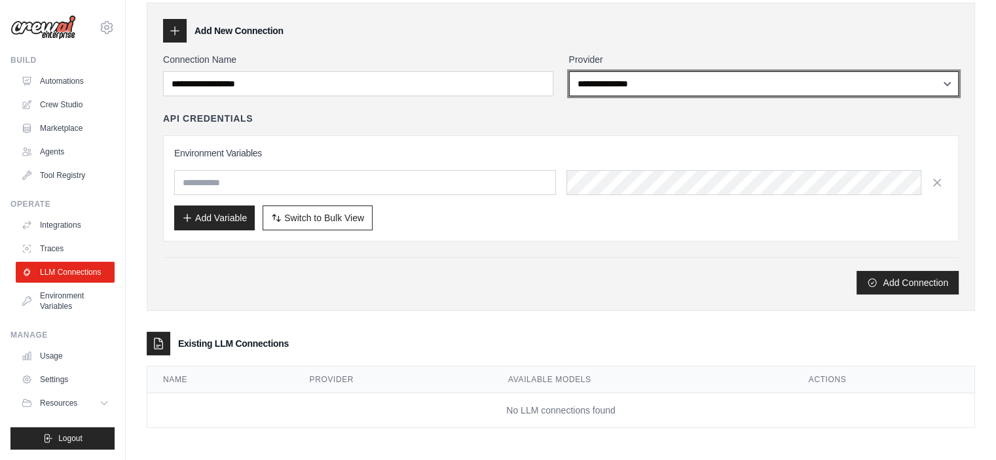
click at [587, 72] on select "**********" at bounding box center [764, 83] width 390 height 25
click at [591, 76] on select "**********" at bounding box center [764, 83] width 390 height 25
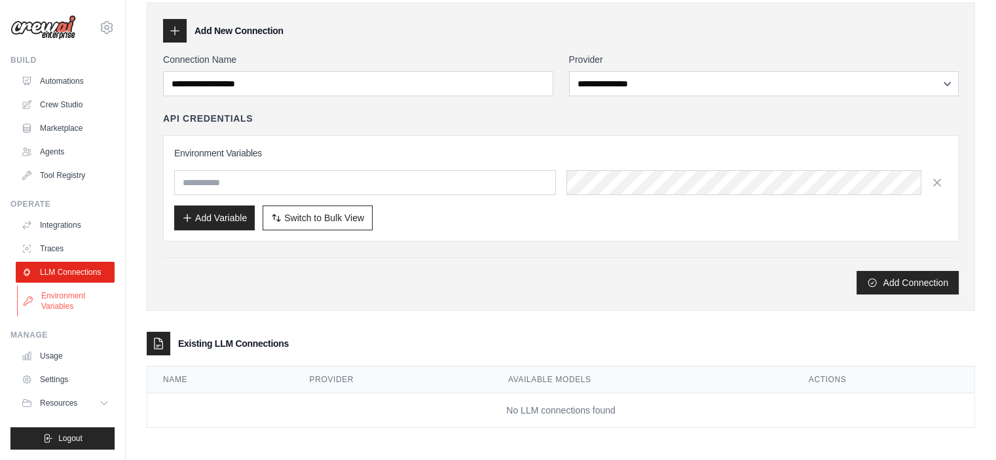
click at [77, 293] on link "Environment Variables" at bounding box center [66, 301] width 99 height 31
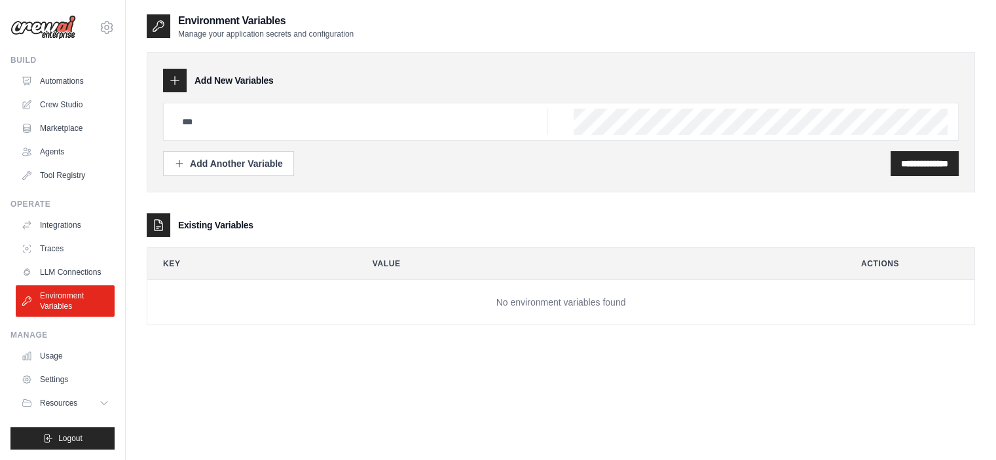
click at [295, 190] on div "**********" at bounding box center [561, 122] width 829 height 140
click at [226, 164] on div "Add Another Variable" at bounding box center [228, 163] width 109 height 13
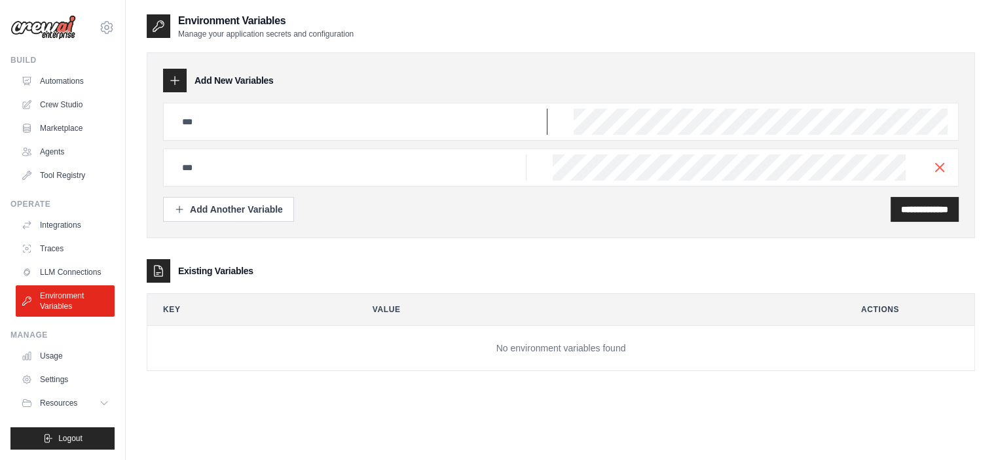
click at [247, 126] on input "text" at bounding box center [360, 122] width 373 height 26
click at [160, 261] on div at bounding box center [159, 271] width 24 height 24
click at [157, 269] on icon at bounding box center [158, 271] width 13 height 13
click at [280, 114] on input "text" at bounding box center [360, 122] width 373 height 26
type input "*"
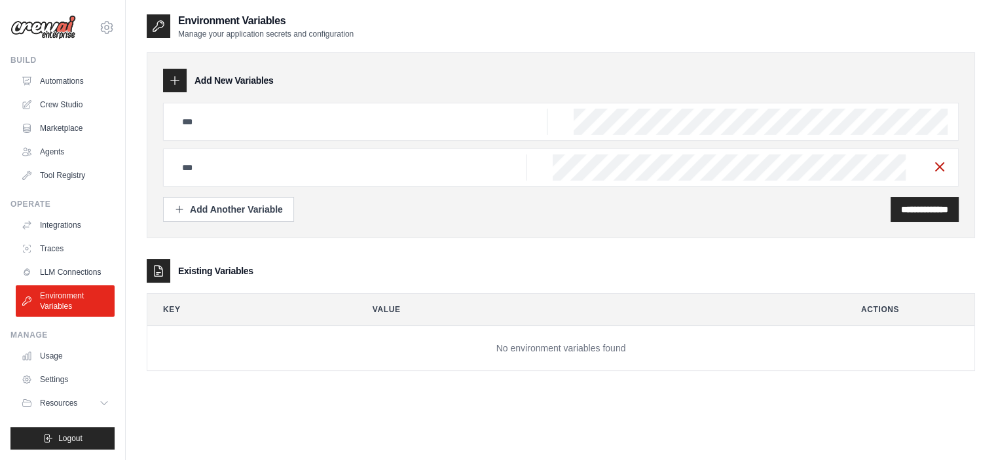
click at [941, 167] on line "button" at bounding box center [940, 167] width 8 height 8
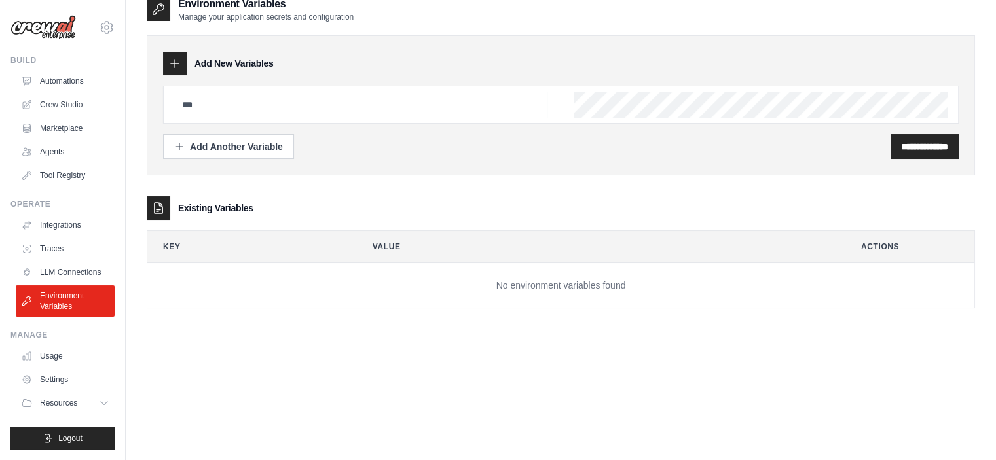
scroll to position [26, 0]
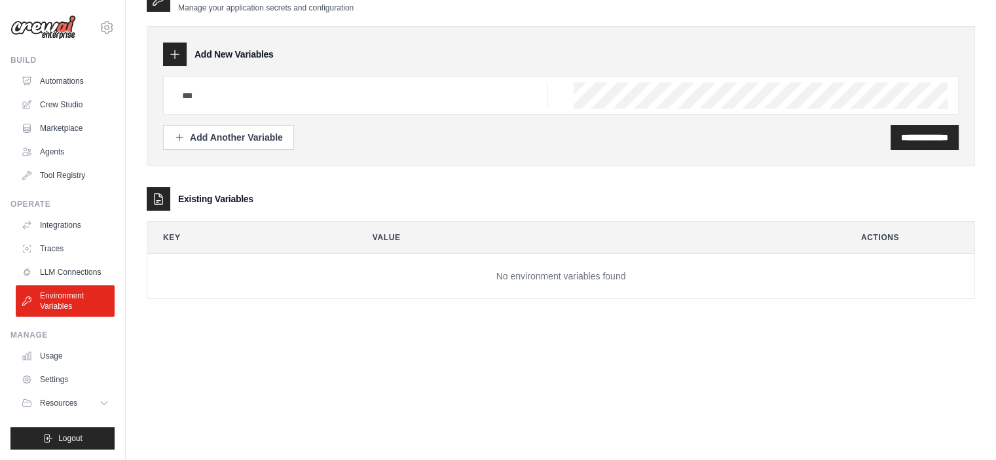
click at [167, 197] on div at bounding box center [159, 199] width 24 height 24
click at [181, 243] on th "Key" at bounding box center [246, 237] width 199 height 31
click at [173, 238] on th "Key" at bounding box center [246, 237] width 199 height 31
click at [164, 193] on icon at bounding box center [158, 199] width 13 height 13
click at [194, 139] on div "Add Another Variable" at bounding box center [228, 136] width 109 height 13
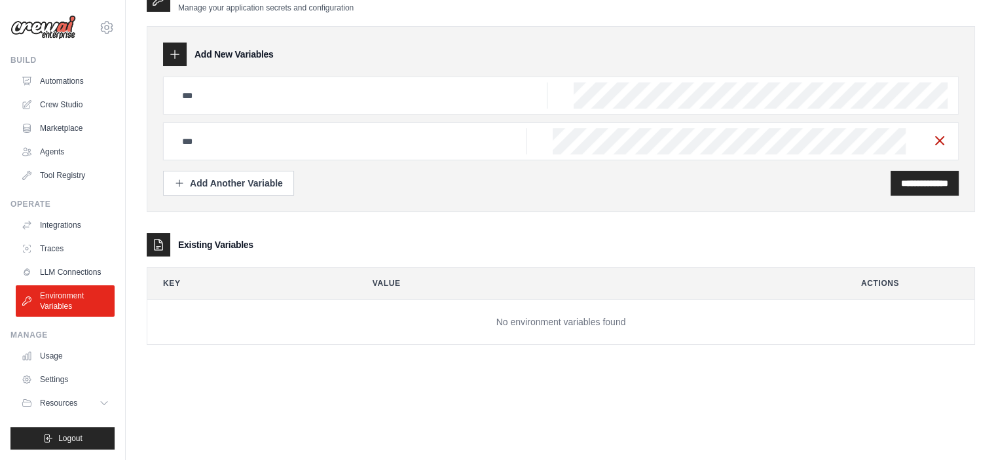
click at [937, 136] on icon "button" at bounding box center [940, 141] width 16 height 16
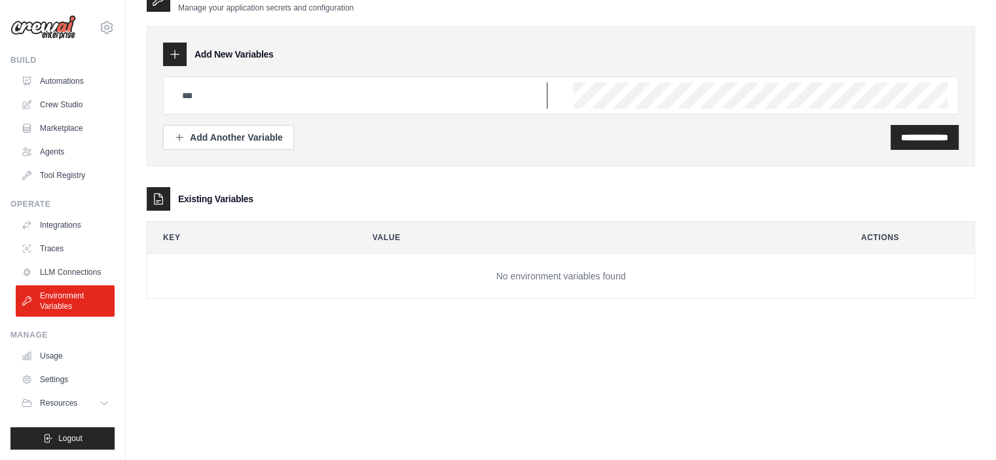
click at [410, 91] on input "text" at bounding box center [360, 96] width 373 height 26
